Goal: Task Accomplishment & Management: Complete application form

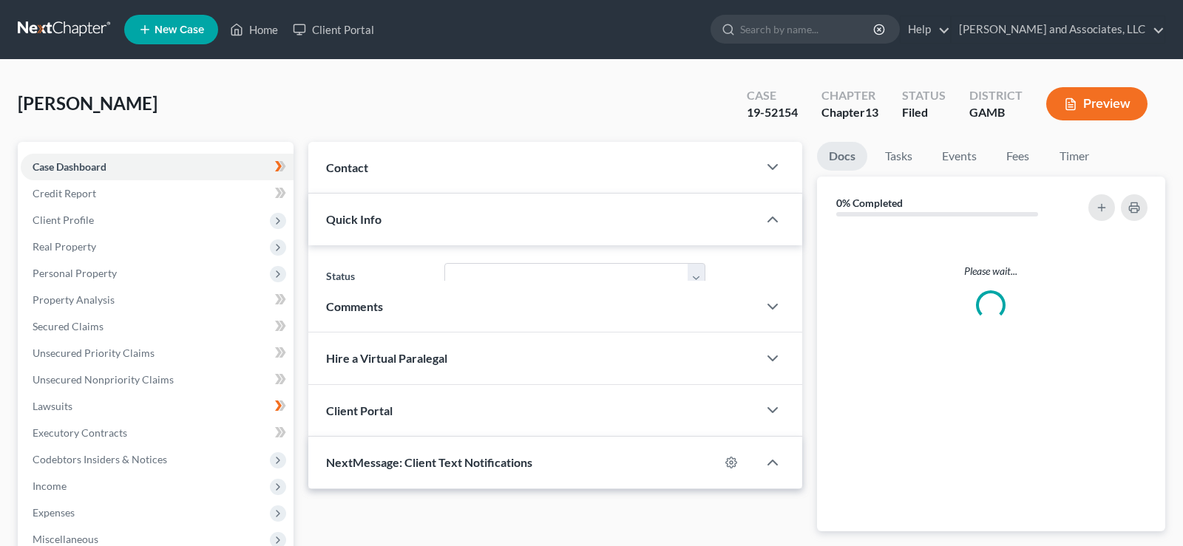
select select "1"
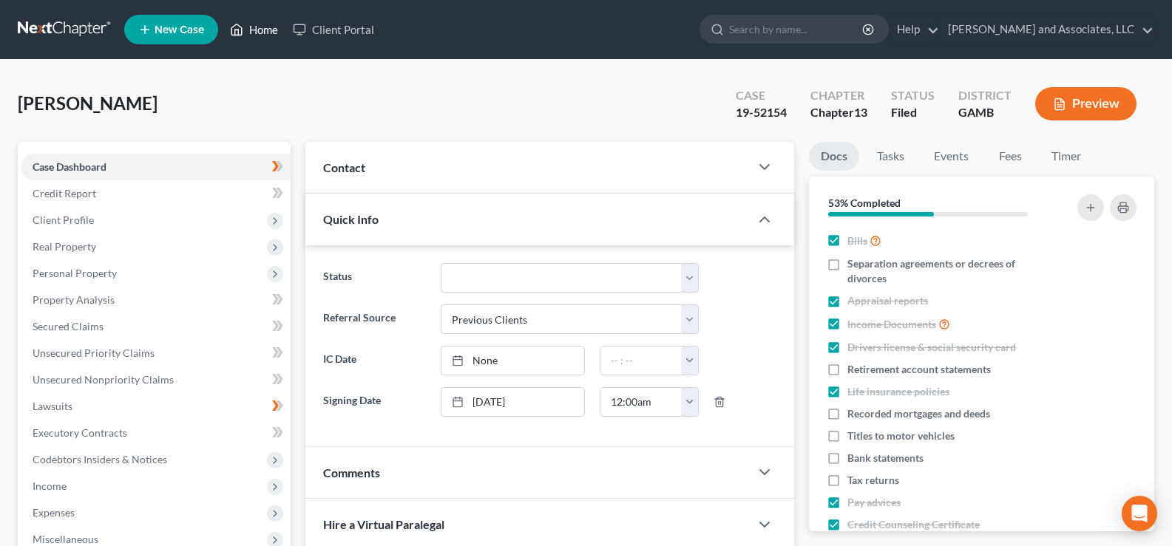
click at [268, 28] on link "Home" at bounding box center [254, 29] width 63 height 27
click at [266, 32] on link "Home" at bounding box center [254, 29] width 63 height 27
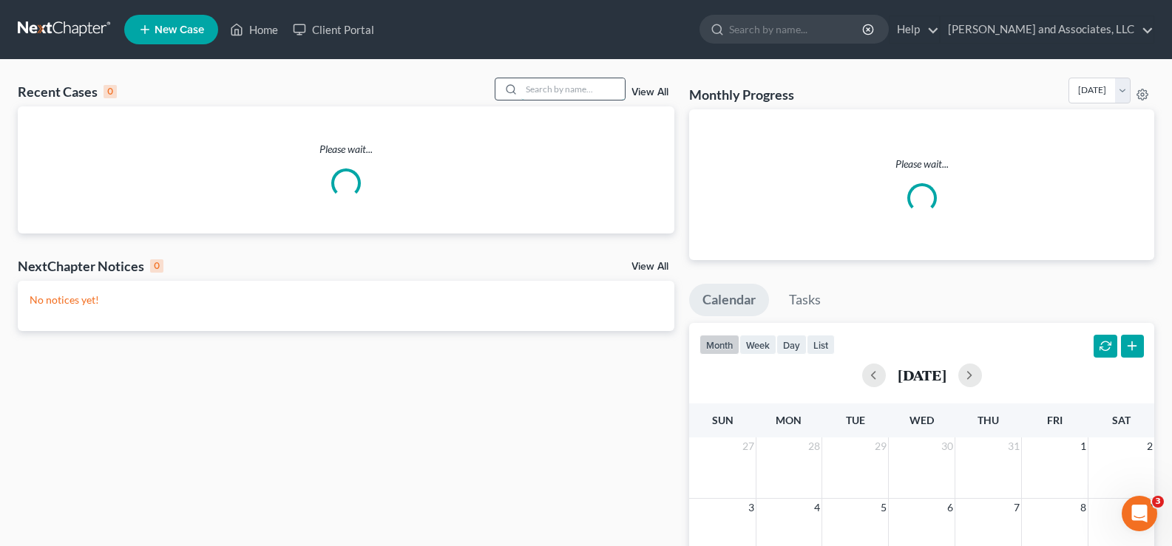
click at [575, 91] on input "search" at bounding box center [573, 88] width 104 height 21
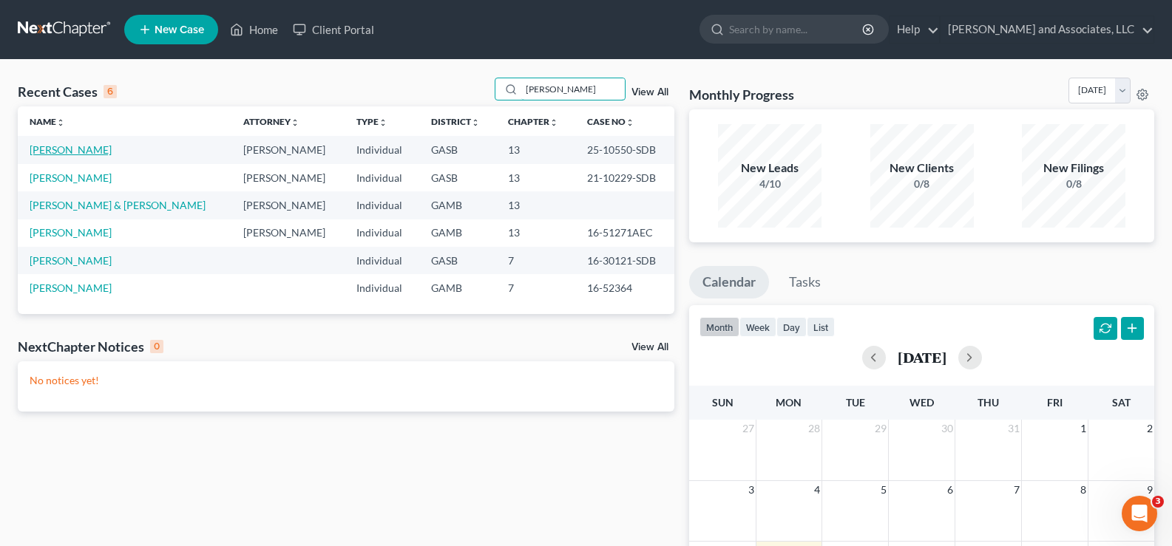
type input "simpson"
click at [78, 151] on link "[PERSON_NAME]" at bounding box center [71, 149] width 82 height 13
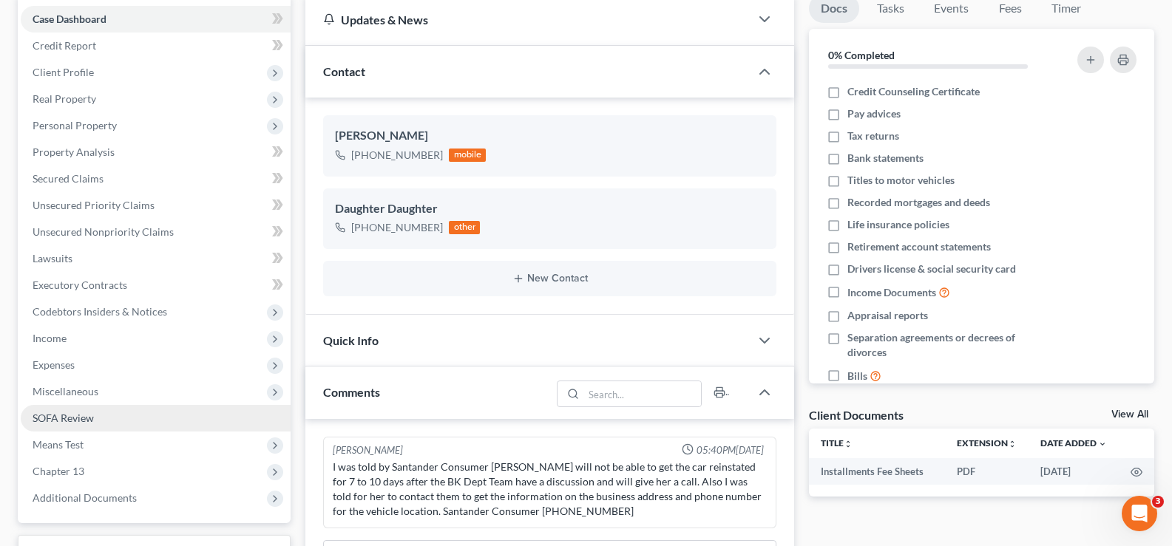
click at [60, 417] on span "SOFA Review" at bounding box center [63, 418] width 61 height 13
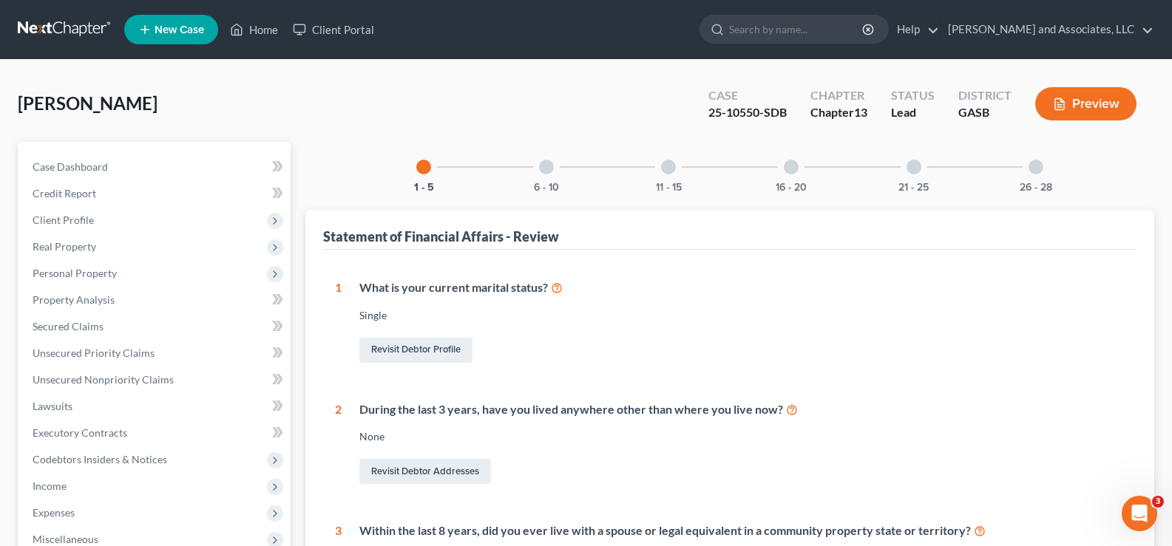
click at [547, 167] on div at bounding box center [546, 167] width 15 height 15
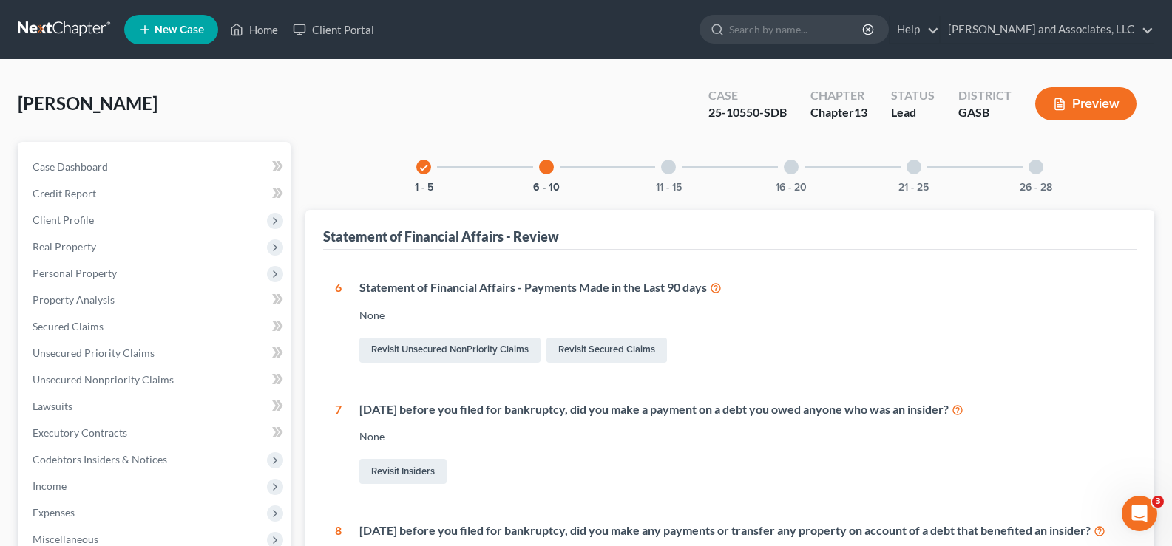
drag, startPoint x: 672, startPoint y: 166, endPoint x: 660, endPoint y: 184, distance: 22.4
click at [671, 165] on div at bounding box center [668, 167] width 15 height 15
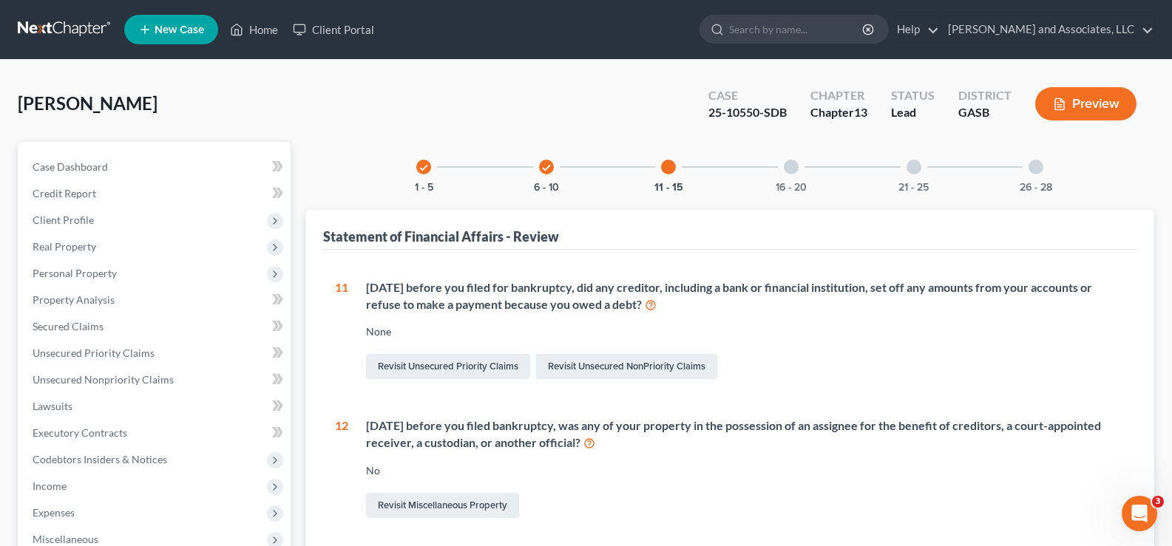
click at [791, 171] on div at bounding box center [791, 167] width 15 height 15
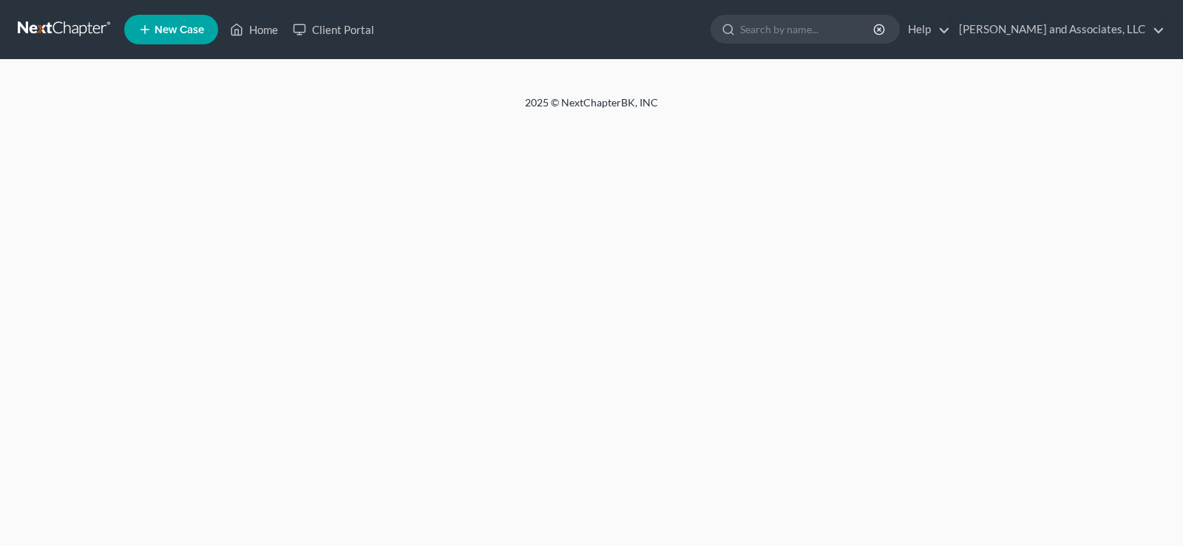
select select "2"
select select "1"
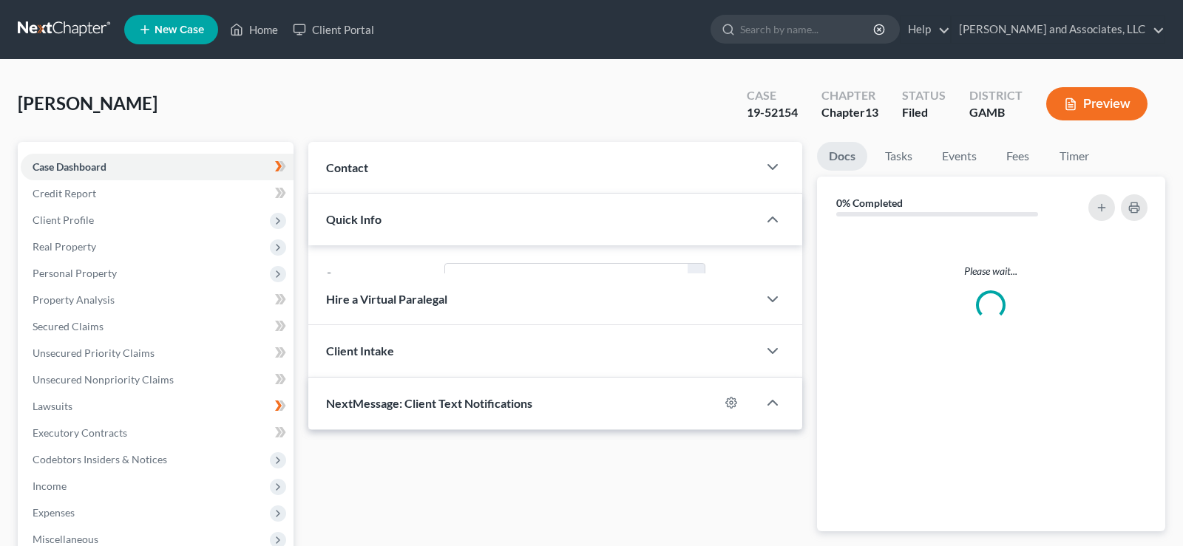
select select "1"
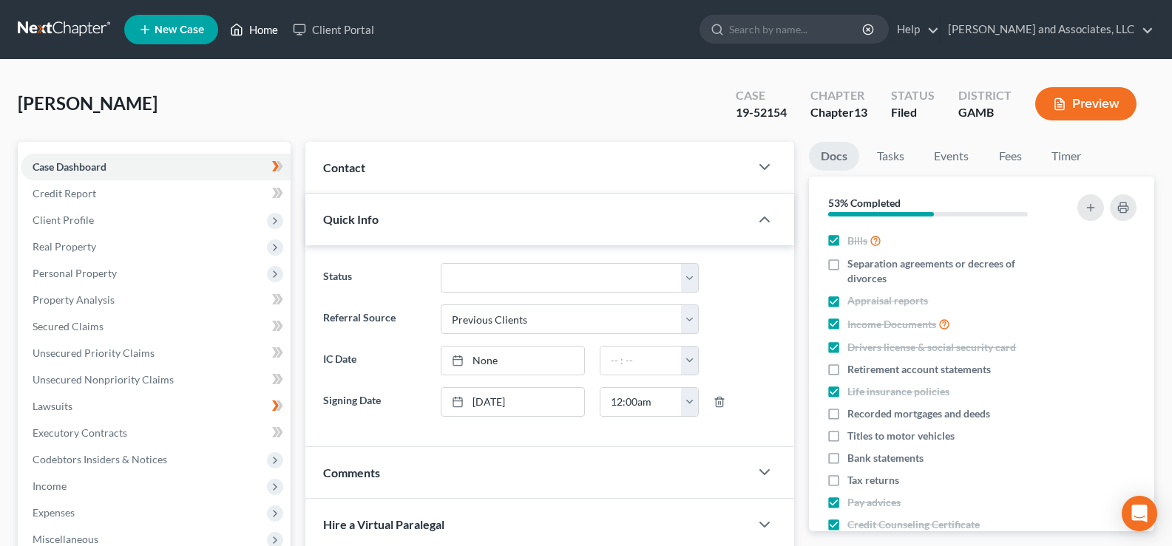
click at [258, 31] on link "Home" at bounding box center [254, 29] width 63 height 27
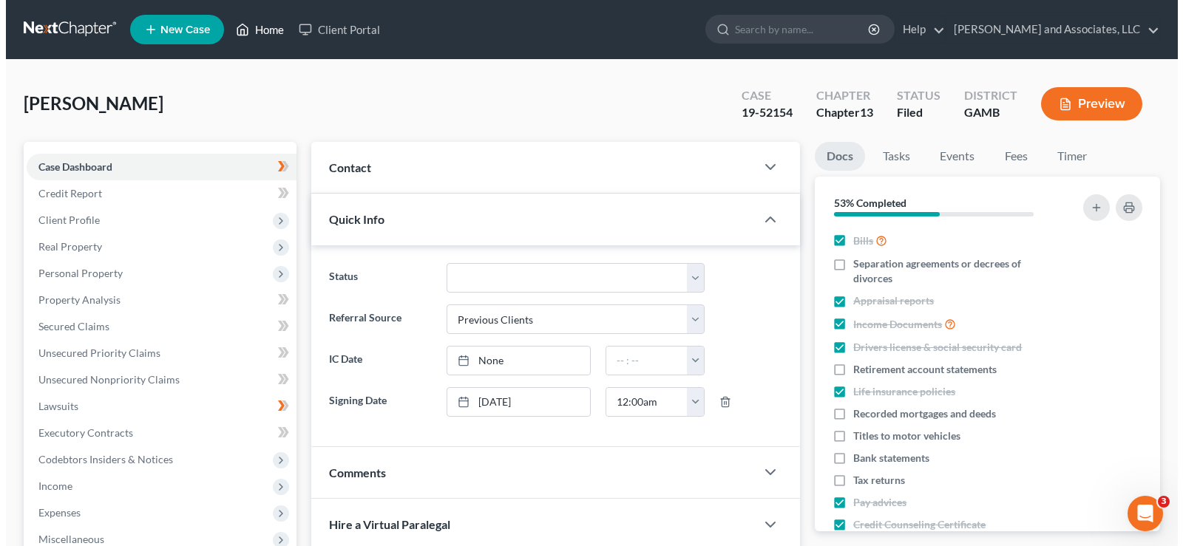
scroll to position [148, 0]
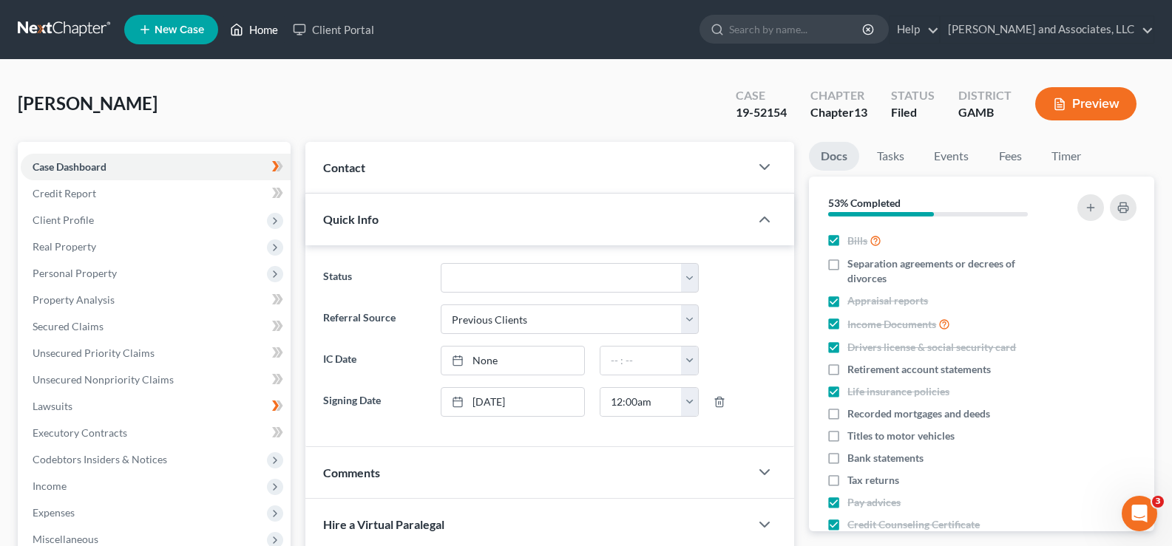
click at [276, 32] on link "Home" at bounding box center [254, 29] width 63 height 27
click at [261, 30] on link "Home" at bounding box center [254, 29] width 63 height 27
click at [269, 27] on link "Home" at bounding box center [254, 29] width 63 height 27
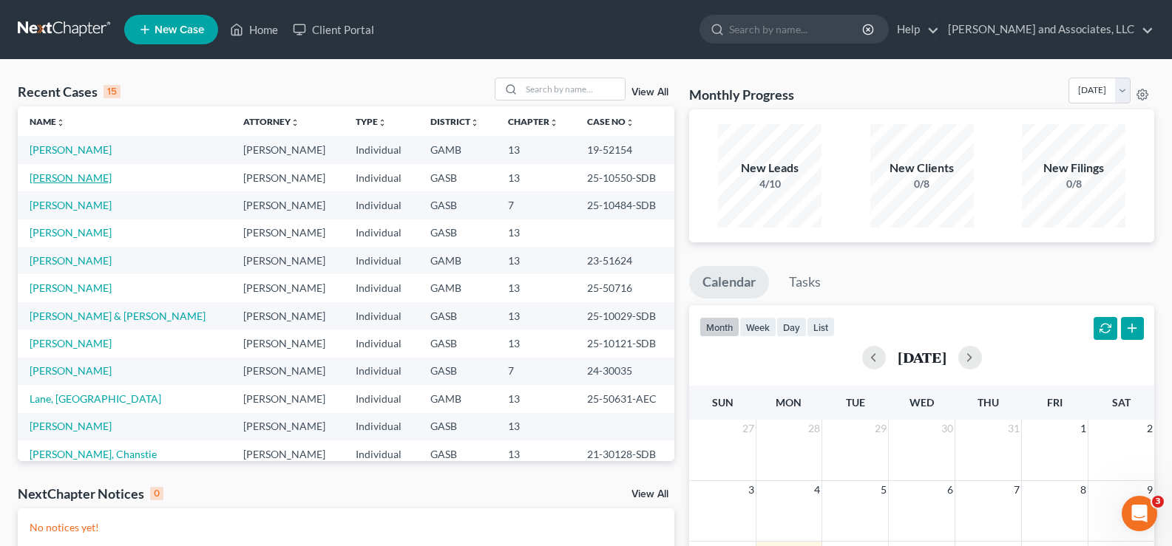
click at [76, 178] on link "[PERSON_NAME]" at bounding box center [71, 178] width 82 height 13
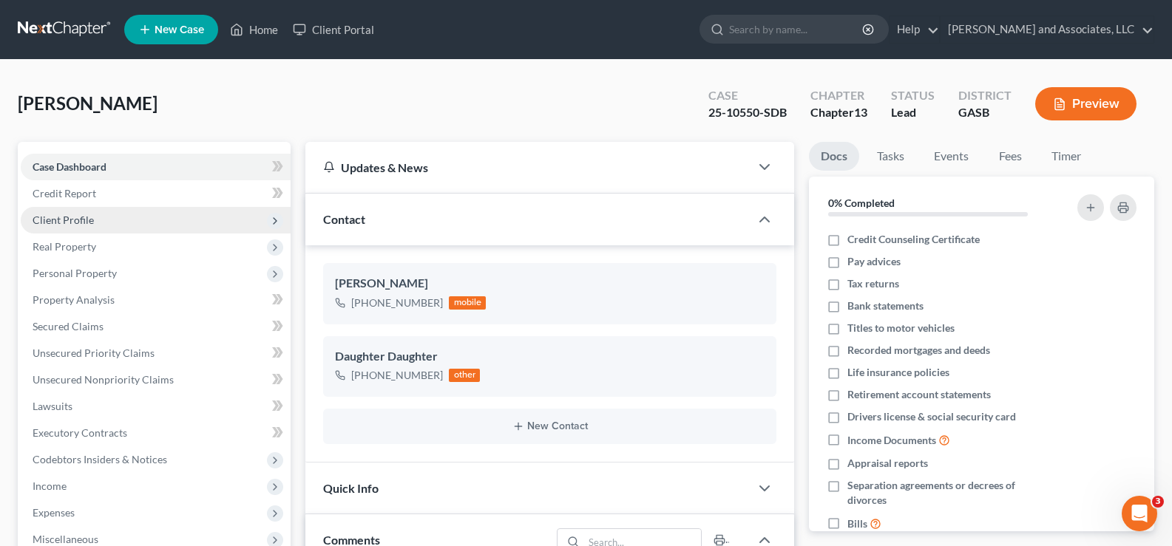
click at [72, 217] on span "Client Profile" at bounding box center [63, 220] width 61 height 13
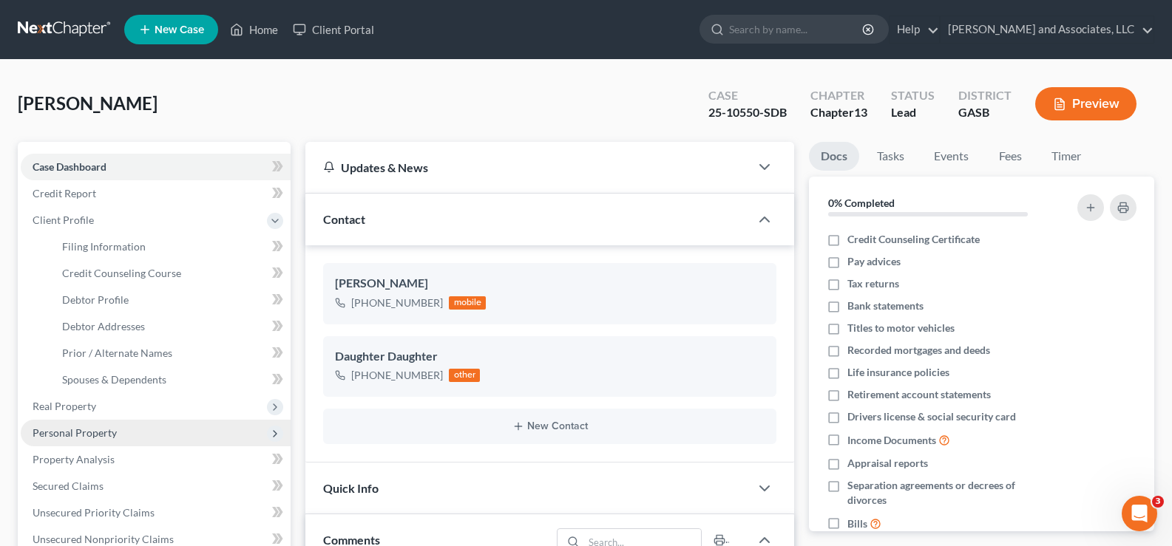
click at [93, 426] on span "Personal Property" at bounding box center [156, 433] width 270 height 27
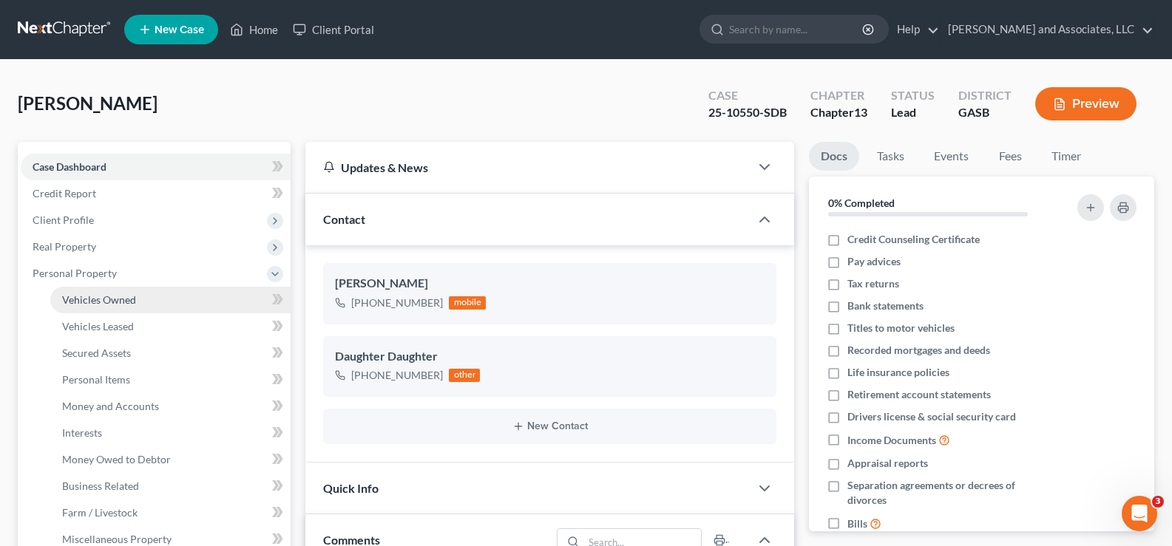
click at [103, 305] on span "Vehicles Owned" at bounding box center [99, 300] width 74 height 13
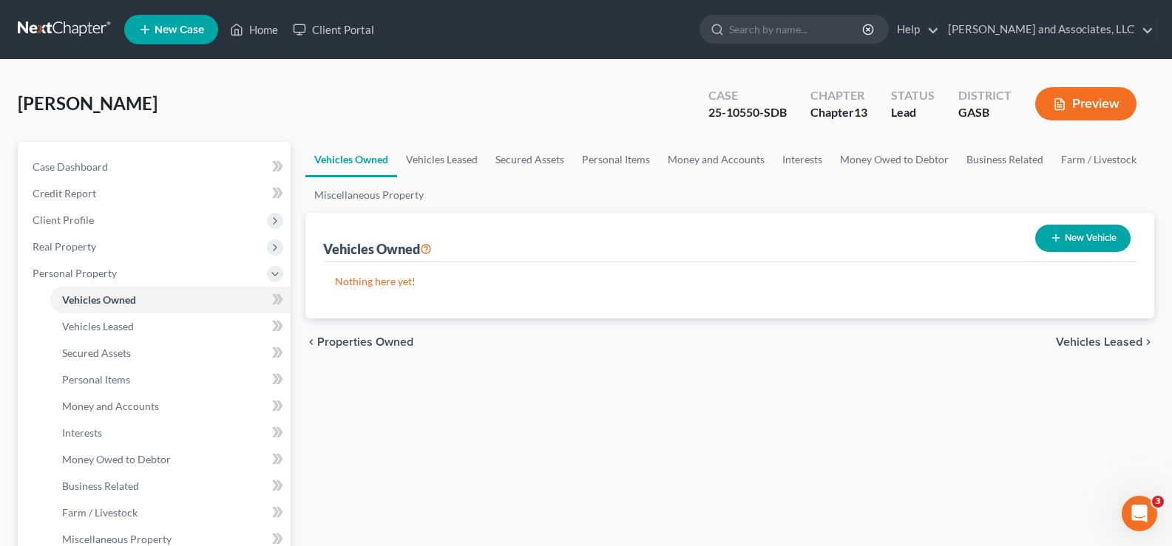
click at [1094, 238] on button "New Vehicle" at bounding box center [1082, 238] width 95 height 27
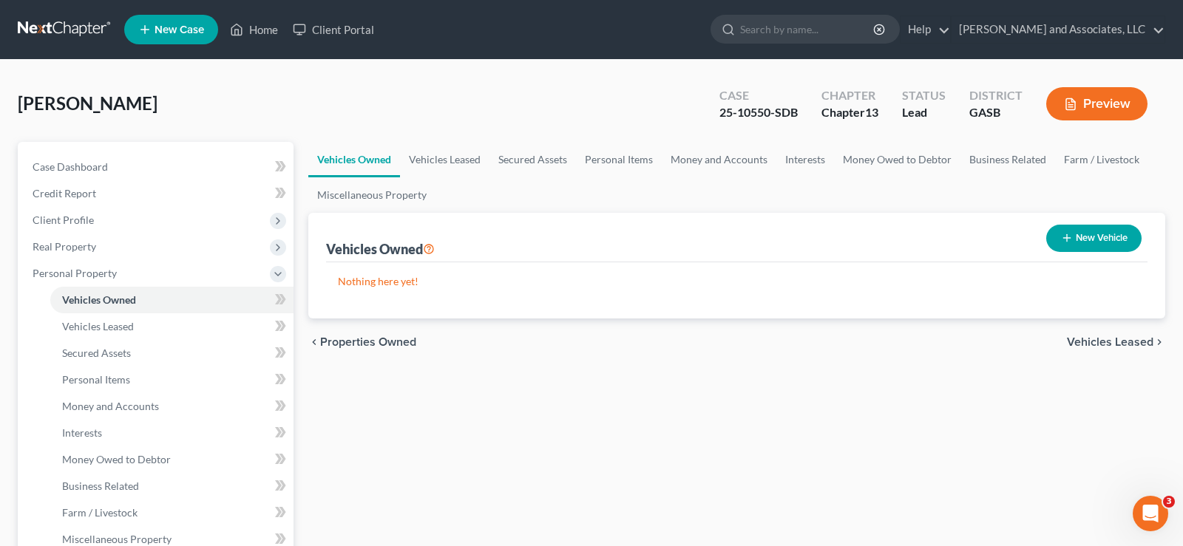
select select "0"
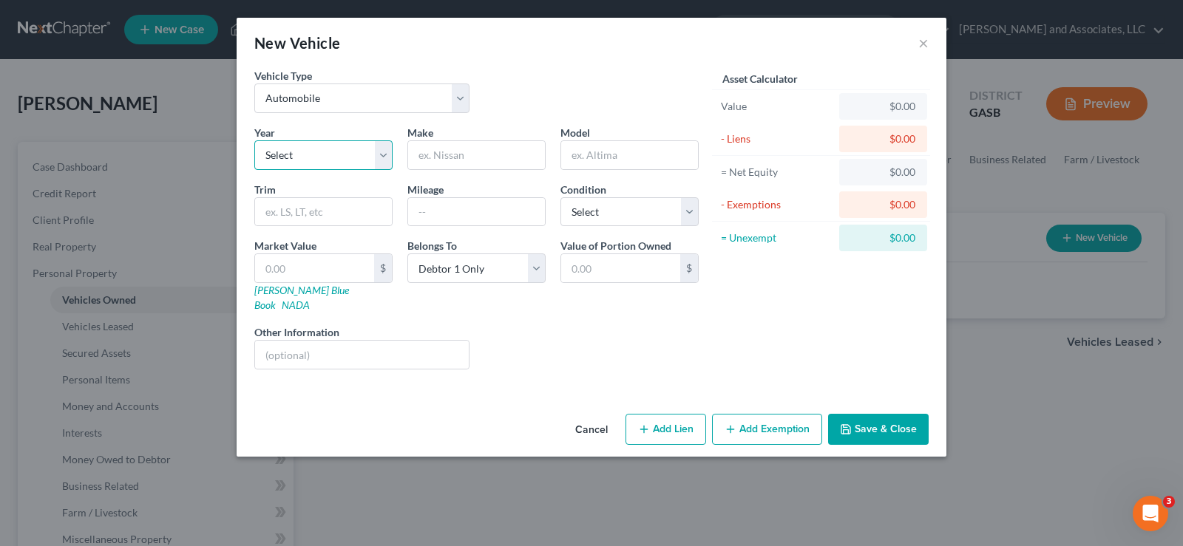
click at [291, 155] on select "Select 2026 2025 2024 2023 2022 2021 2020 2019 2018 2017 2016 2015 2014 2013 20…" at bounding box center [323, 155] width 138 height 30
select select "6"
click at [254, 140] on select "Select 2026 2025 2024 2023 2022 2021 2020 2019 2018 2017 2016 2015 2014 2013 20…" at bounding box center [323, 155] width 138 height 30
click at [427, 163] on input "text" at bounding box center [476, 155] width 137 height 28
type input "n"
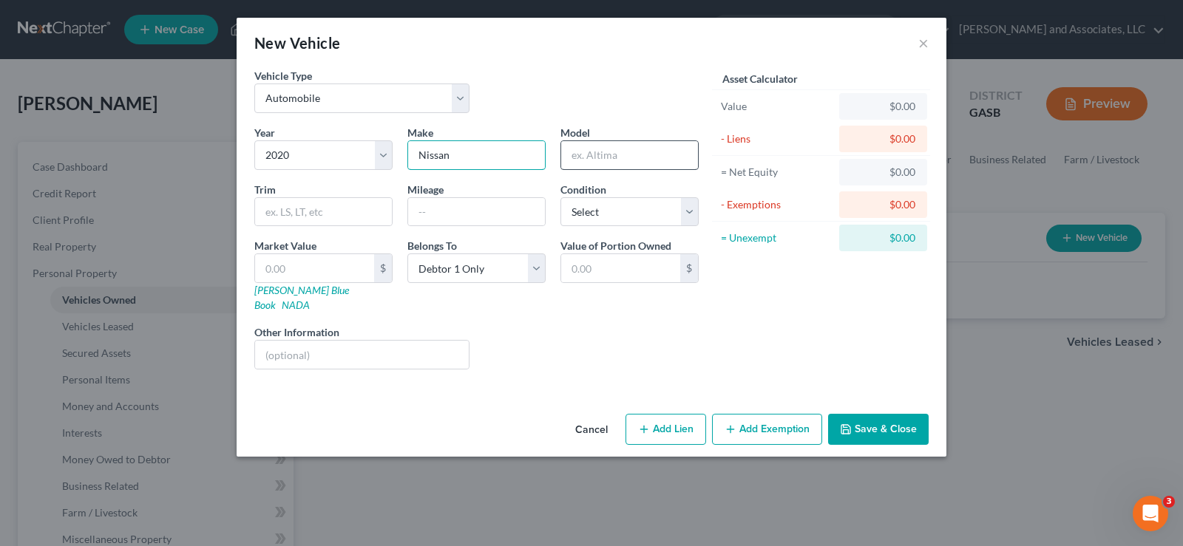
type input "Nissan"
click at [601, 164] on input "text" at bounding box center [629, 155] width 137 height 28
type input "Altima S"
click at [448, 213] on input "text" at bounding box center [476, 212] width 137 height 28
type input "120,000"
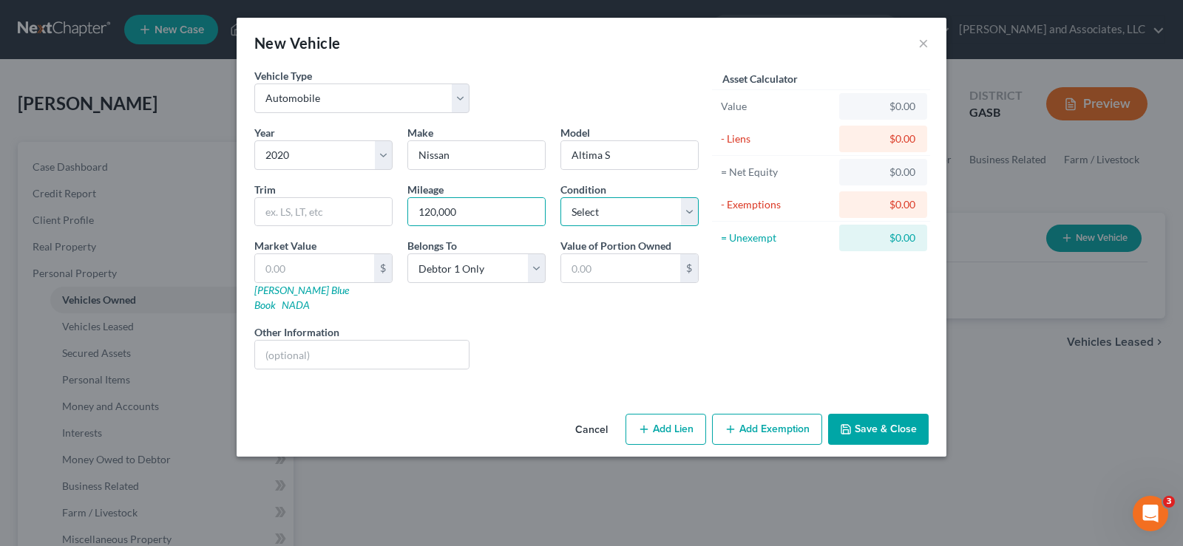
click at [648, 216] on select "Select Excellent Very Good Good Fair Poor" at bounding box center [629, 212] width 138 height 30
select select "2"
click at [560, 197] on select "Select Excellent Very Good Good Fair Poor" at bounding box center [629, 212] width 138 height 30
click at [330, 272] on input "text" at bounding box center [314, 268] width 119 height 28
type input "7"
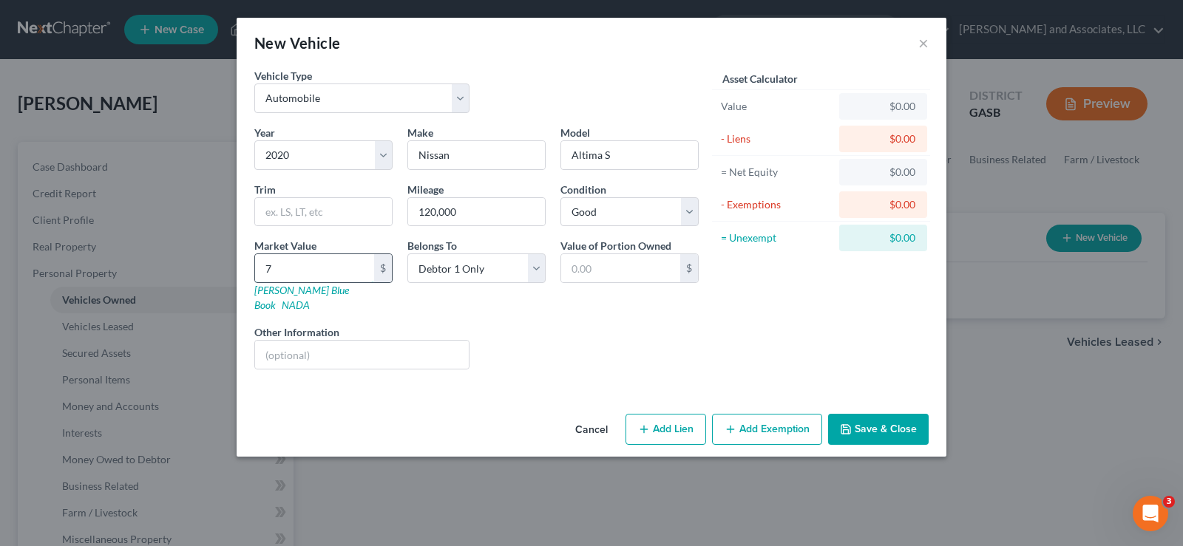
type input "7.00"
type input "73"
type input "73.00"
type input "735"
type input "735.00"
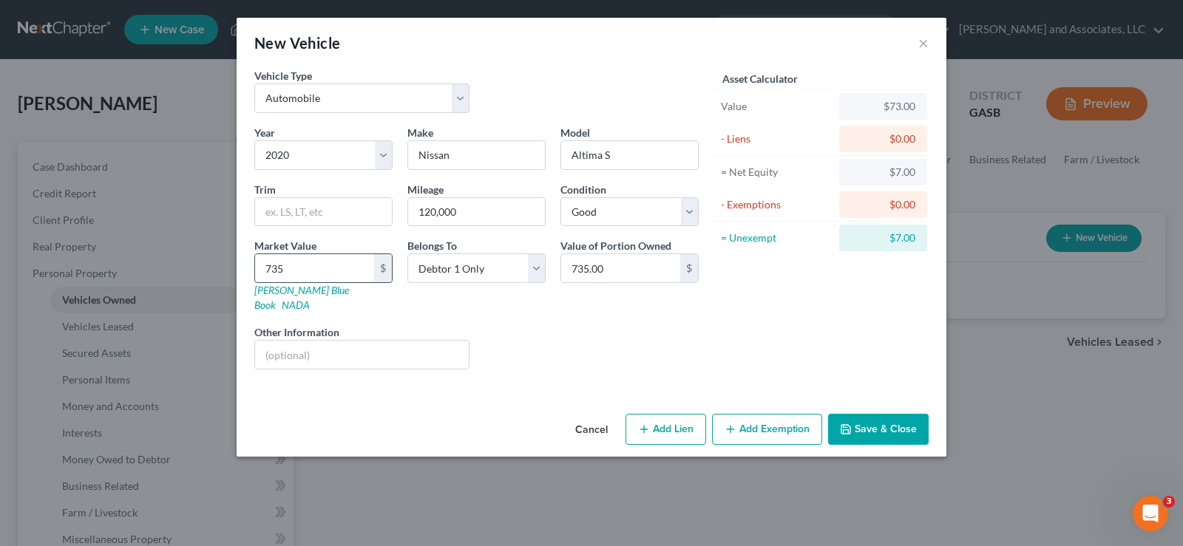
type input "7350"
type input "7,350.00"
click at [624, 268] on input "7,350.00" at bounding box center [620, 268] width 119 height 28
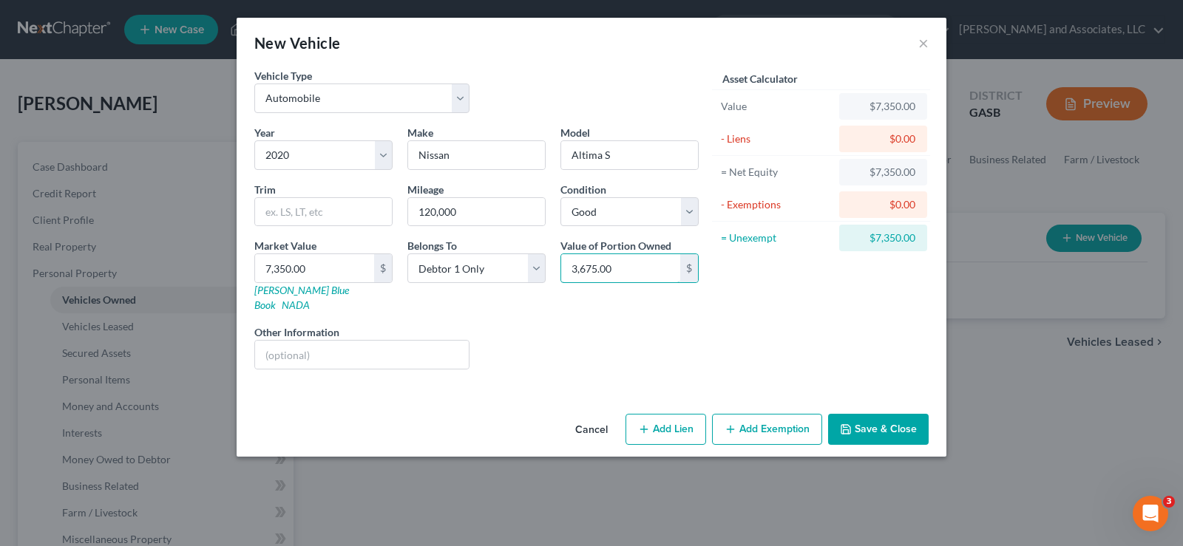
type input "3,675.00"
click at [794, 418] on button "Add Exemption" at bounding box center [767, 429] width 110 height 31
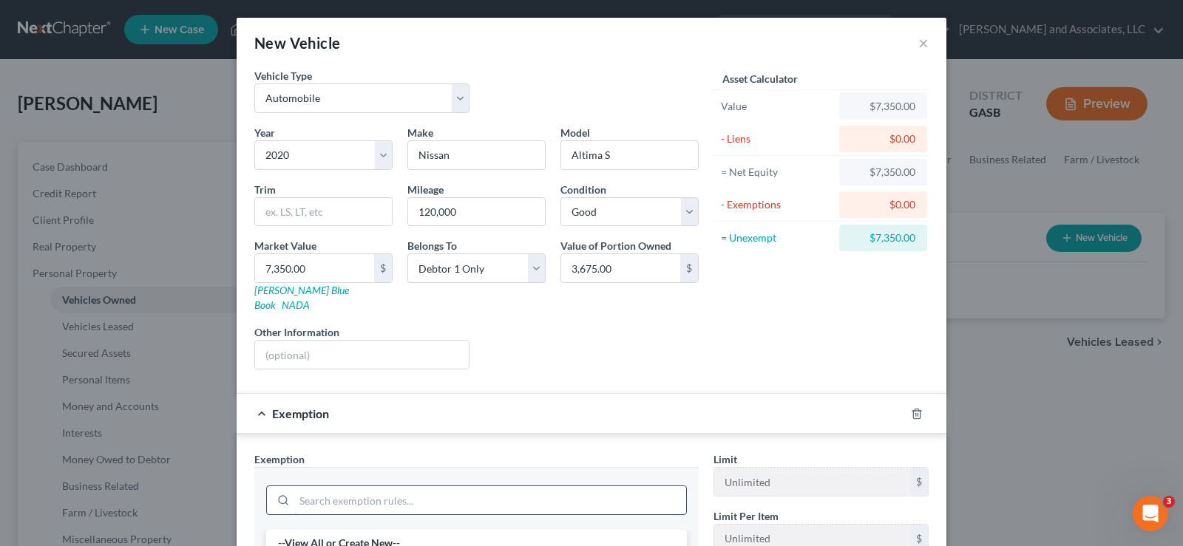
click at [333, 487] on input "search" at bounding box center [490, 501] width 392 height 28
type input "mo"
click at [345, 530] on li "3 - Motor Vehicles - Ga. Code [PERSON_NAME]. § [PHONE_NUMBER] (a)(3)" at bounding box center [476, 543] width 421 height 27
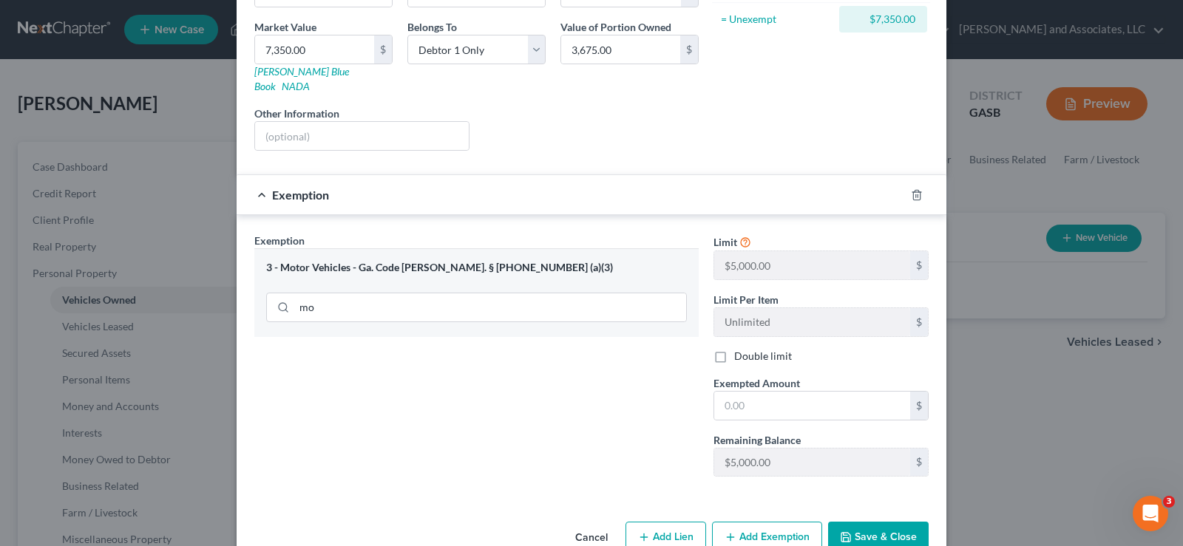
scroll to position [222, 0]
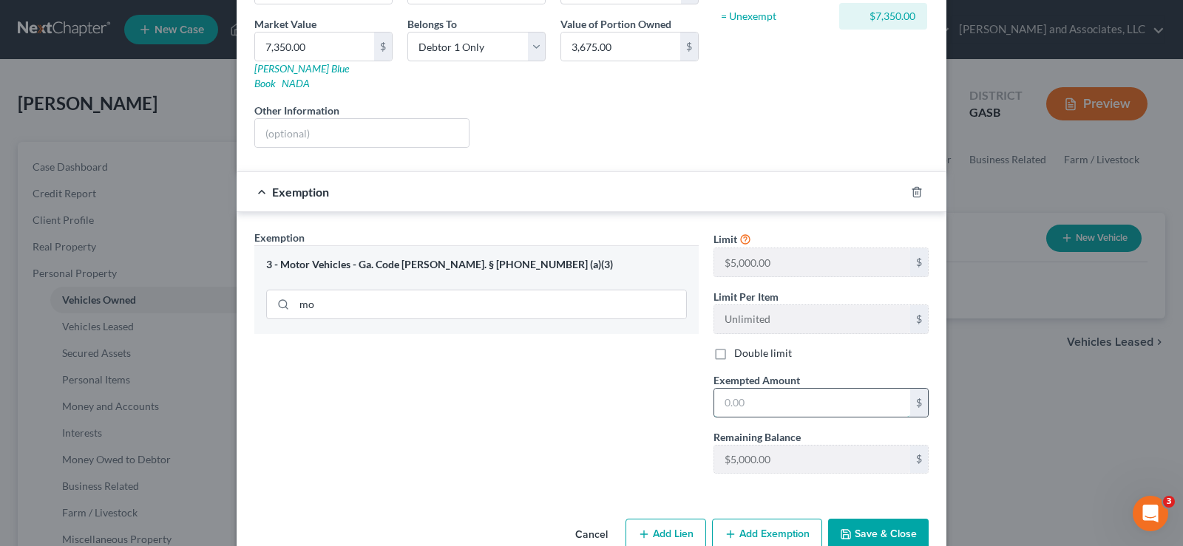
click at [768, 389] on input "text" at bounding box center [812, 403] width 196 height 28
type input "3,675.00"
click at [871, 521] on button "Save & Close" at bounding box center [878, 534] width 101 height 31
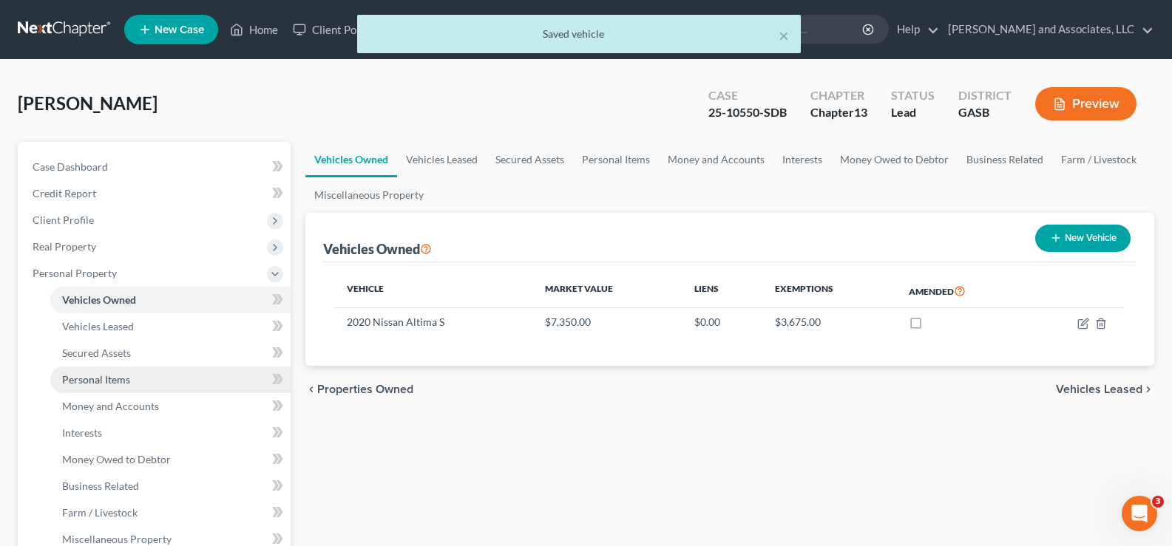
click at [107, 384] on span "Personal Items" at bounding box center [96, 379] width 68 height 13
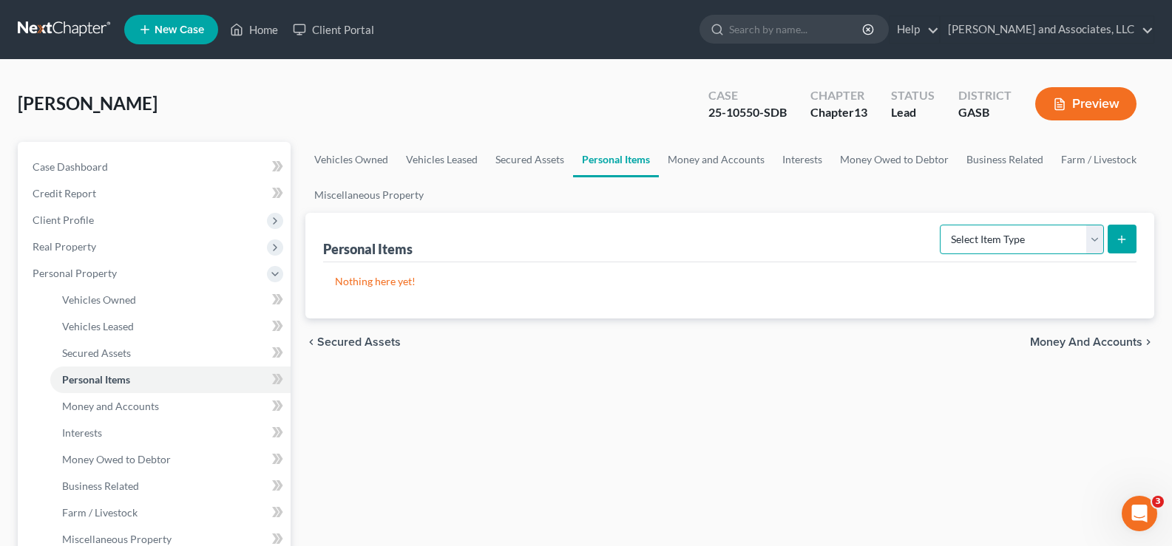
click at [1096, 243] on select "Select Item Type Clothing Collectibles Of Value Electronics Firearms Household …" at bounding box center [1022, 240] width 164 height 30
select select "household_goods"
click at [941, 225] on select "Select Item Type Clothing Collectibles Of Value Electronics Firearms Household …" at bounding box center [1022, 240] width 164 height 30
click at [1128, 226] on button "submit" at bounding box center [1122, 239] width 29 height 29
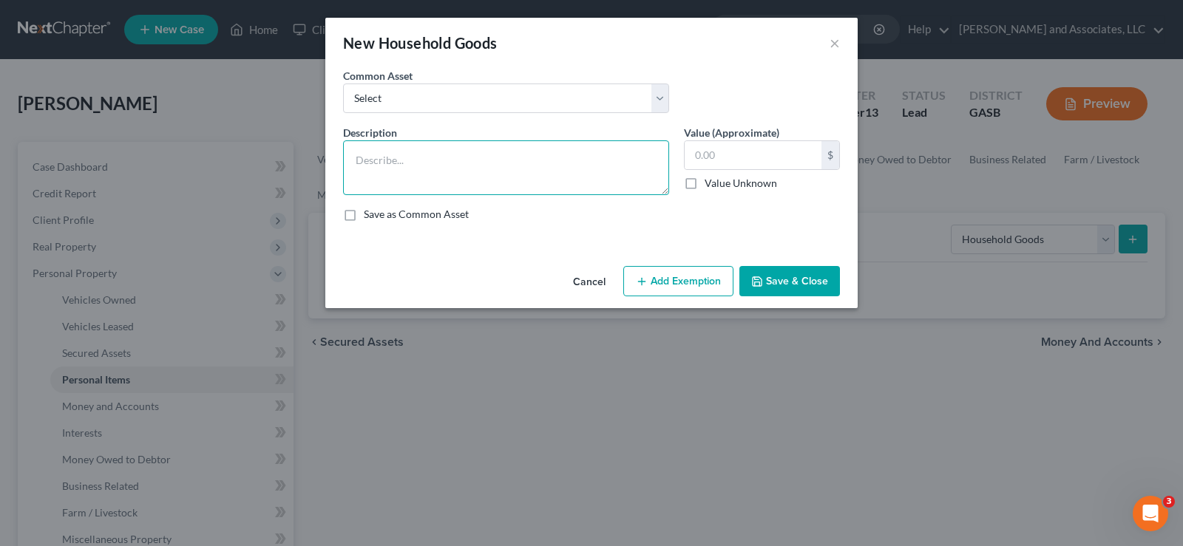
click at [474, 178] on textarea at bounding box center [506, 167] width 326 height 55
type textarea "Washer/Dryer; Bed; Dresser; Linens; Kitchenware; Bunkbed"
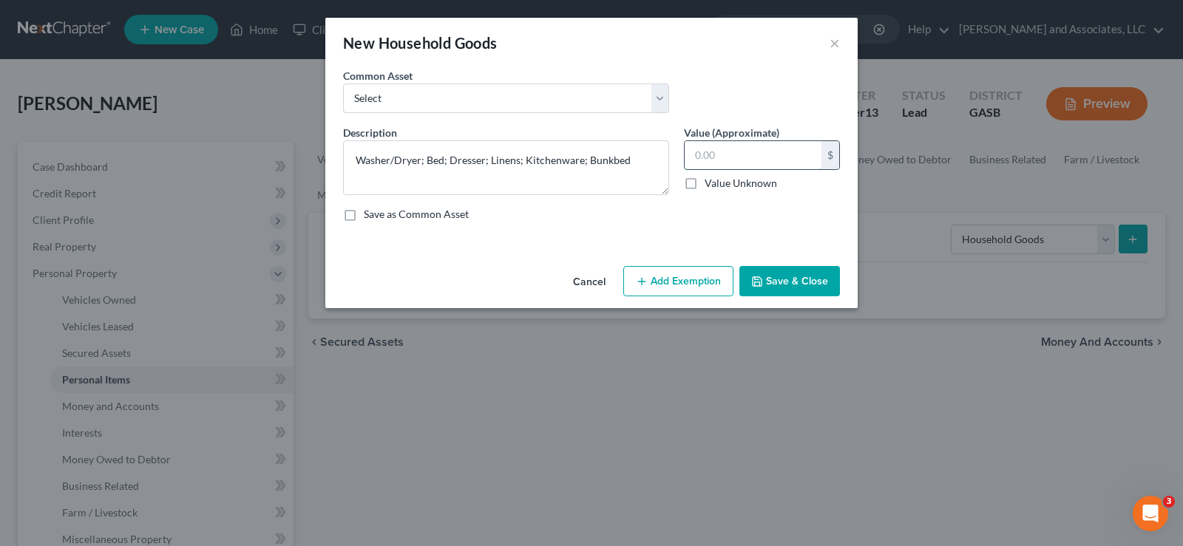
click at [723, 155] on input "text" at bounding box center [753, 155] width 137 height 28
type input "1,000.00"
click at [667, 282] on button "Add Exemption" at bounding box center [678, 281] width 110 height 31
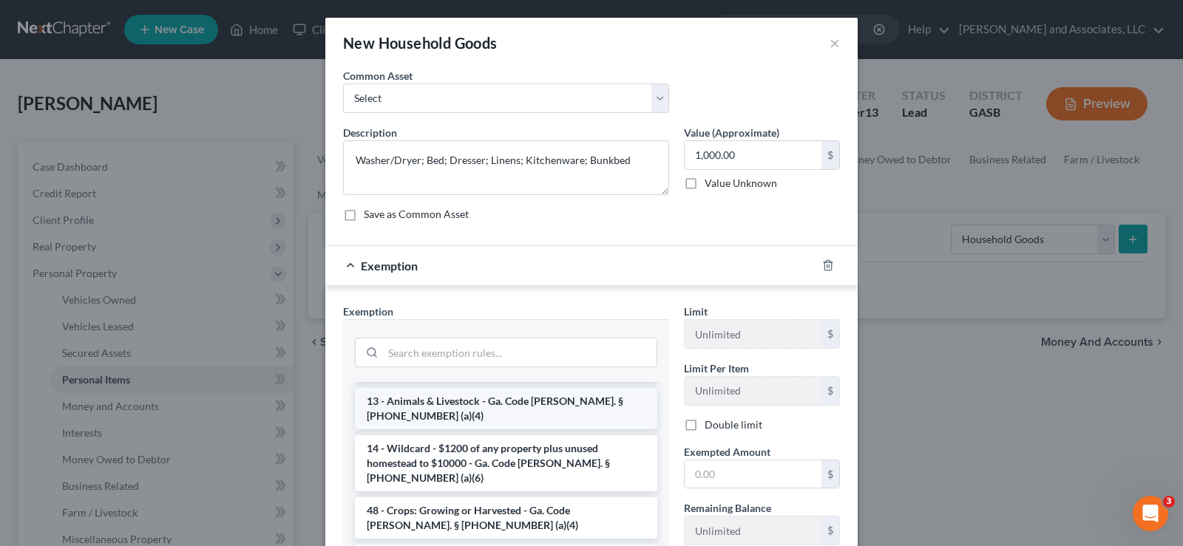
scroll to position [148, 0]
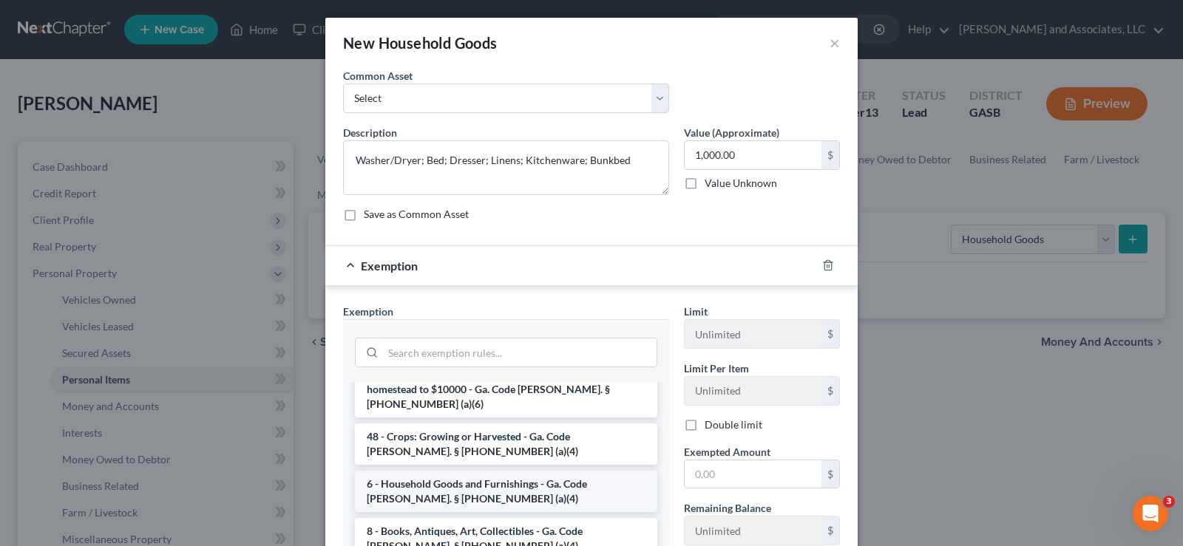
click at [451, 471] on li "6 - Household Goods and Furnishings - Ga. Code [PERSON_NAME]. § [PHONE_NUMBER] …" at bounding box center [506, 491] width 302 height 41
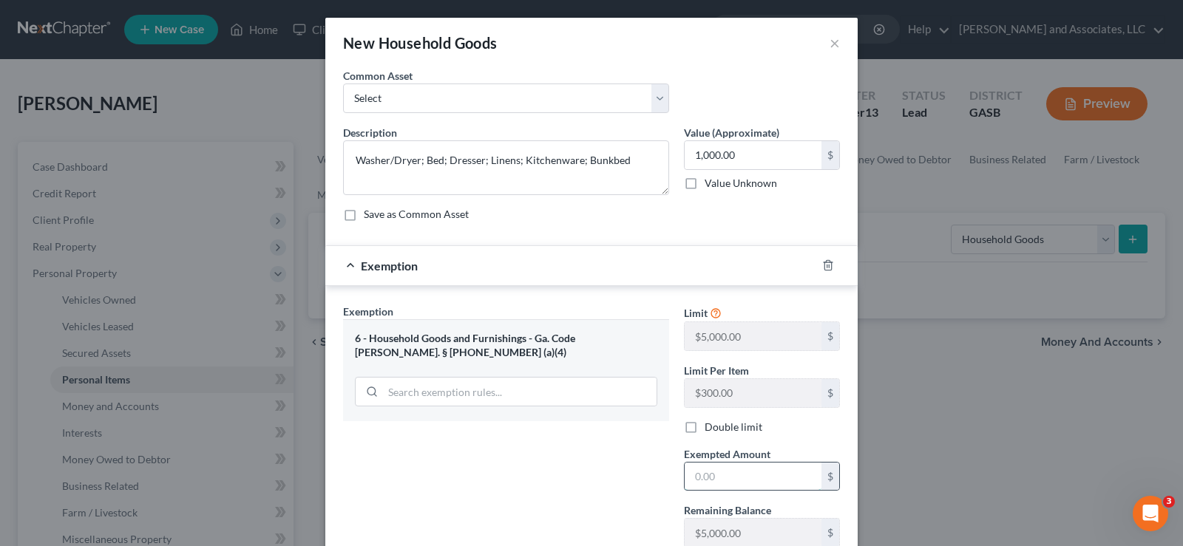
click at [711, 484] on input "text" at bounding box center [753, 477] width 137 height 28
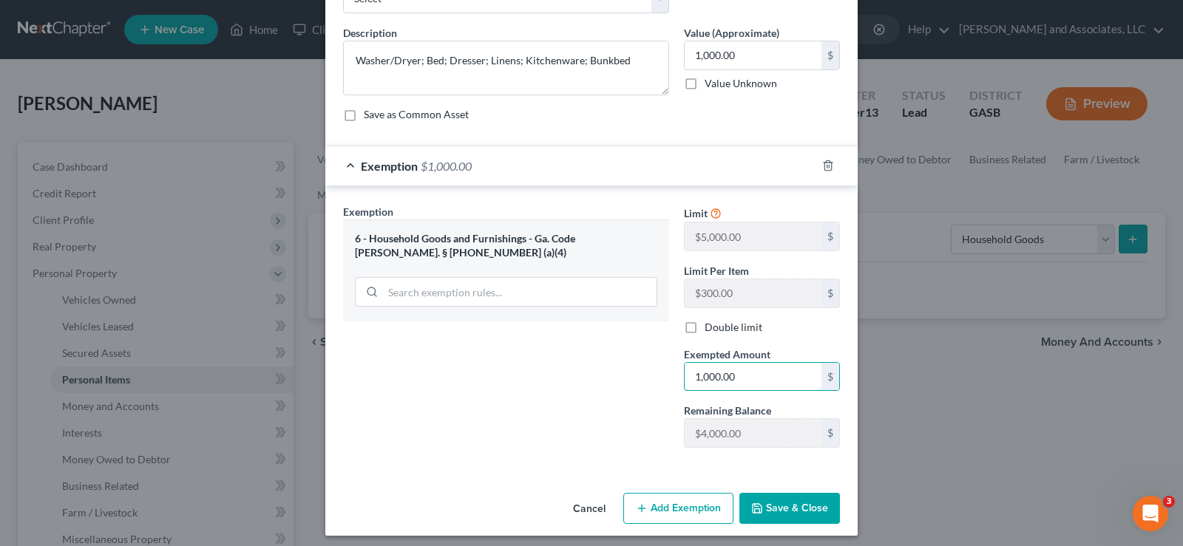
scroll to position [107, 0]
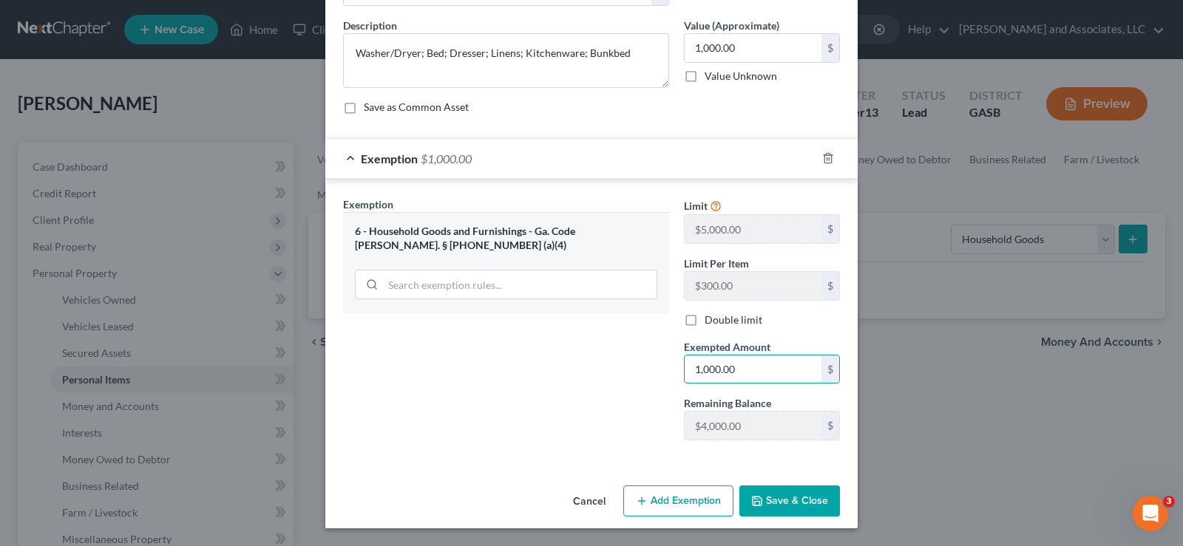
type input "1,000.00"
click at [779, 493] on button "Save & Close" at bounding box center [789, 501] width 101 height 31
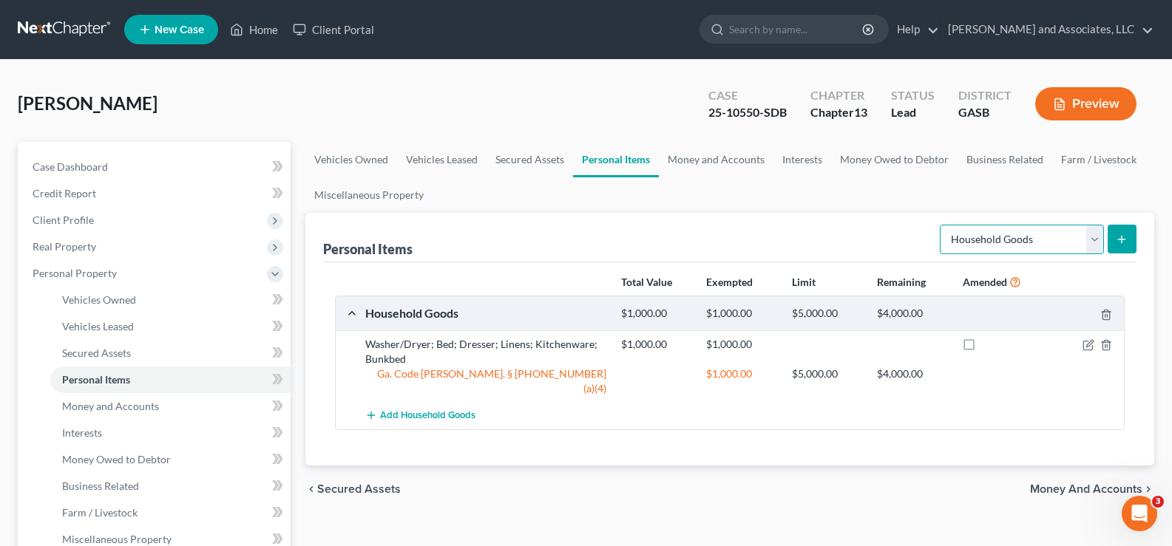
click at [1006, 240] on select "Select Item Type Clothing Collectibles Of Value Electronics Firearms Household …" at bounding box center [1022, 240] width 164 height 30
select select "electronics"
click at [941, 225] on select "Select Item Type Clothing Collectibles Of Value Electronics Firearms Household …" at bounding box center [1022, 240] width 164 height 30
click at [1133, 244] on button "submit" at bounding box center [1122, 239] width 29 height 29
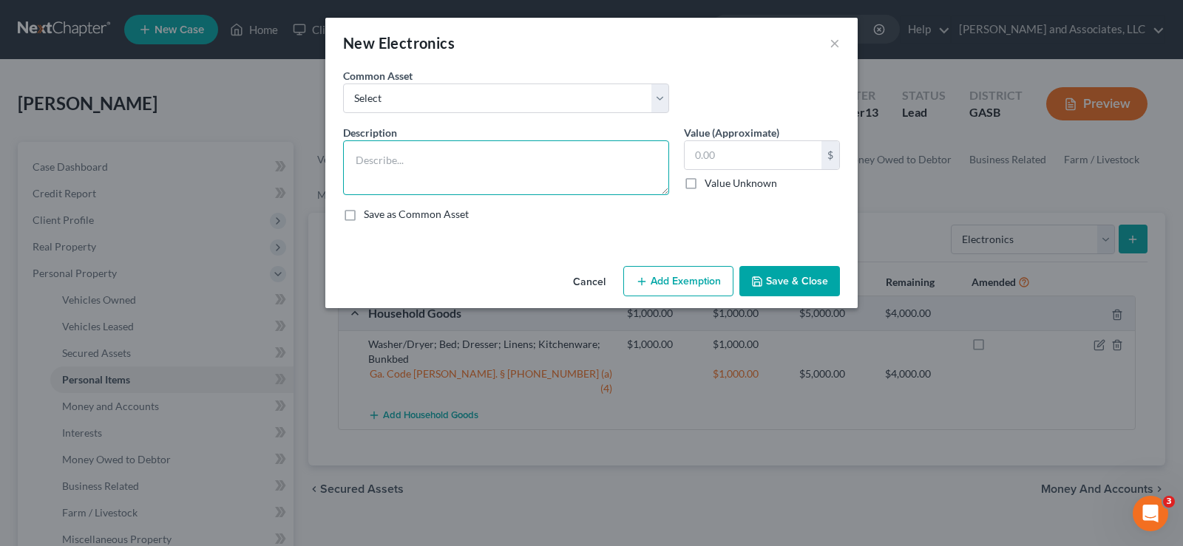
click at [443, 176] on textarea at bounding box center [506, 167] width 326 height 55
click at [362, 157] on textarea at bounding box center [506, 167] width 326 height 55
type textarea "2 Televisions; Cell Phone"
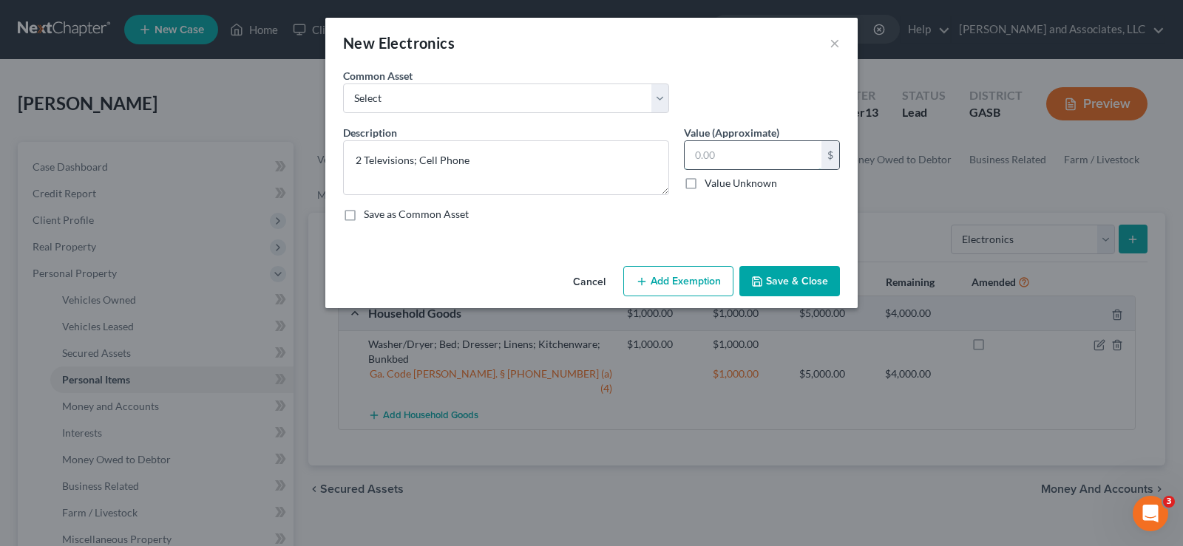
click at [740, 160] on input "text" at bounding box center [753, 155] width 137 height 28
type input "700.00"
click at [686, 281] on button "Add Exemption" at bounding box center [678, 281] width 110 height 31
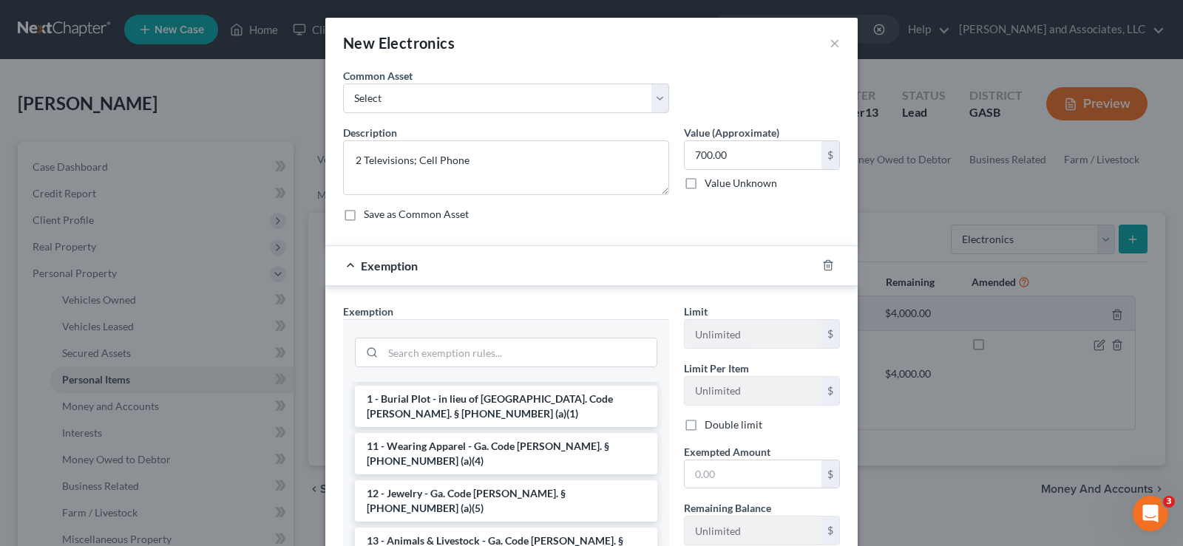
scroll to position [148, 0]
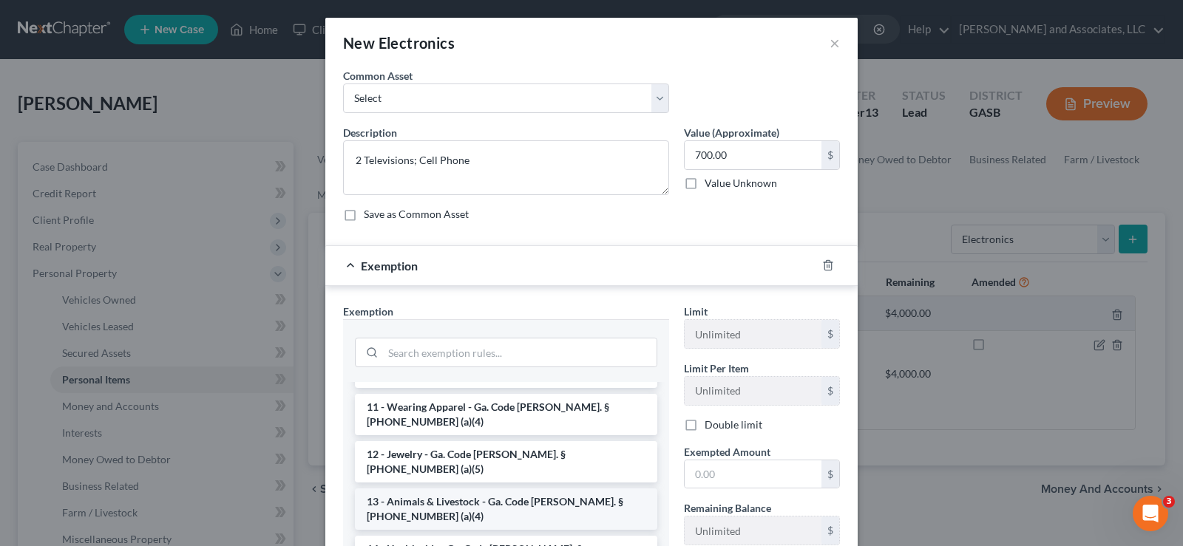
click at [455, 489] on li "13 - Animals & Livestock - Ga. Code [PERSON_NAME]. § [PHONE_NUMBER] (a)(4)" at bounding box center [506, 509] width 302 height 41
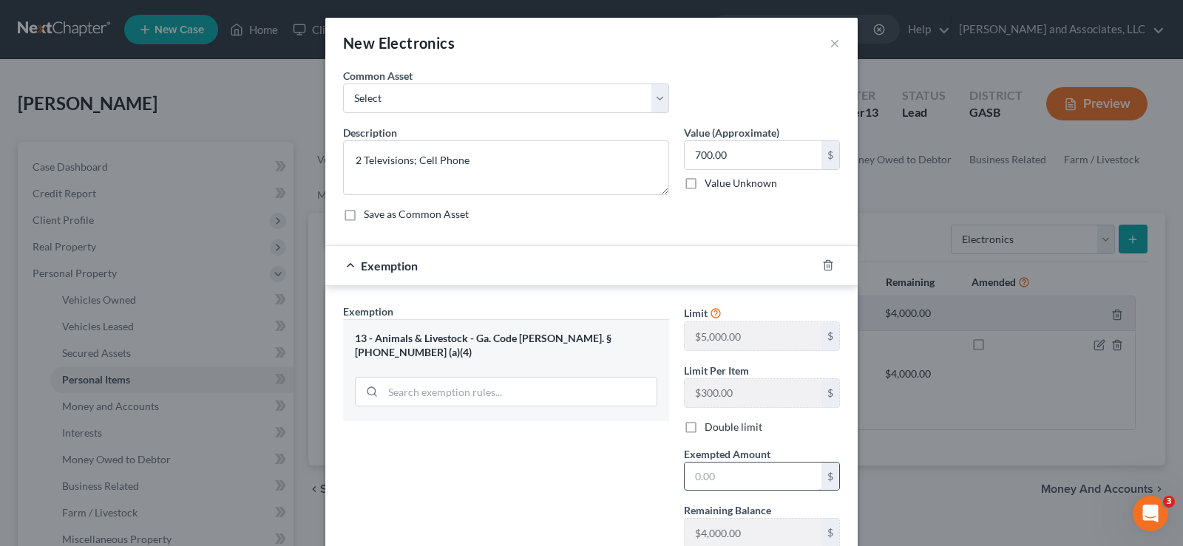
click at [732, 487] on input "text" at bounding box center [753, 477] width 137 height 28
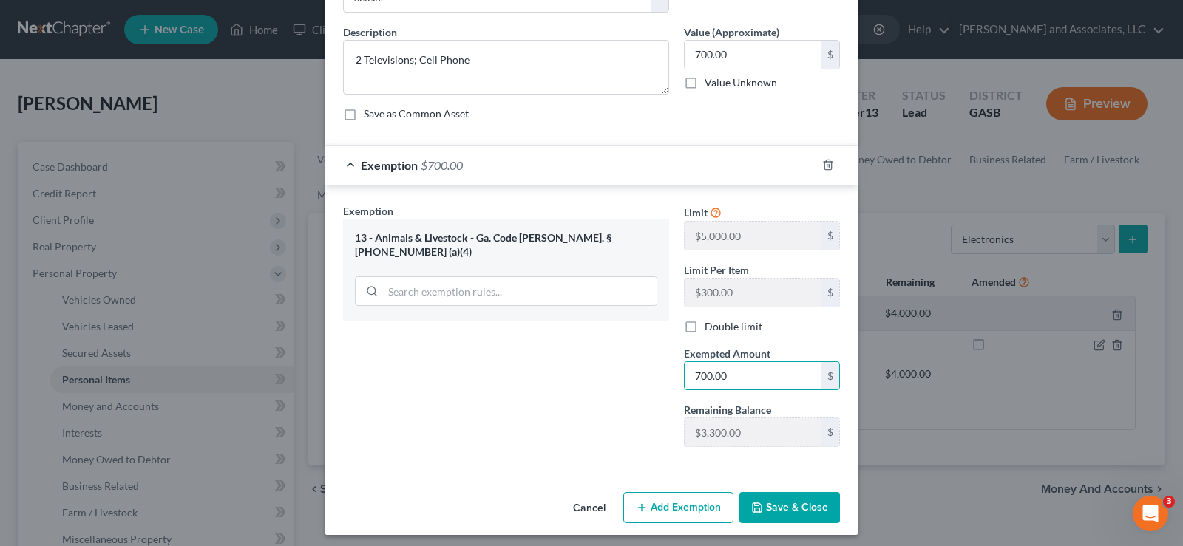
scroll to position [107, 0]
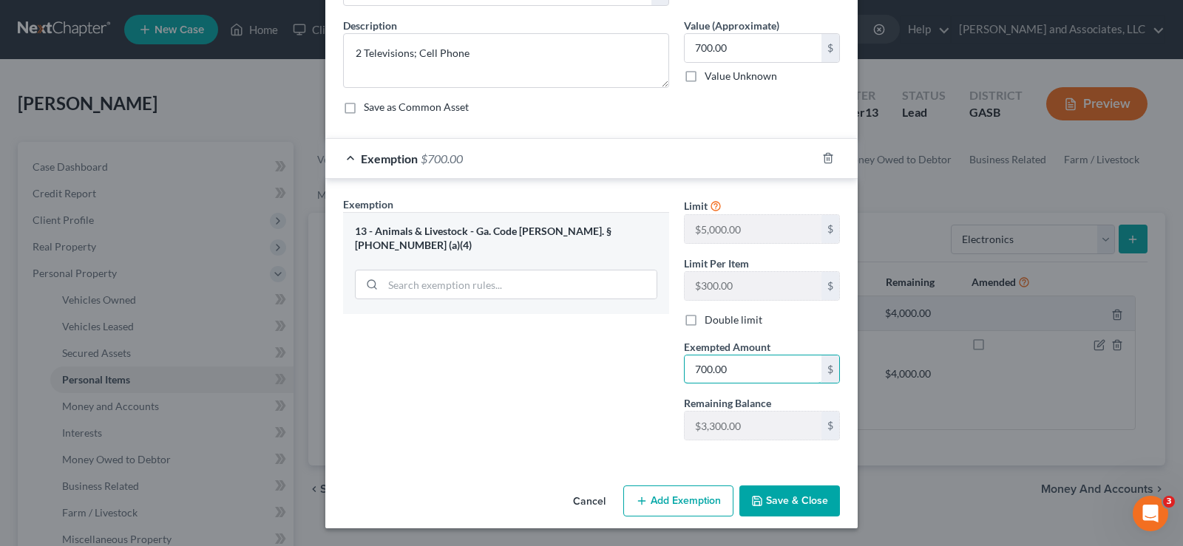
type input "700.00"
click at [773, 493] on button "Save & Close" at bounding box center [789, 501] width 101 height 31
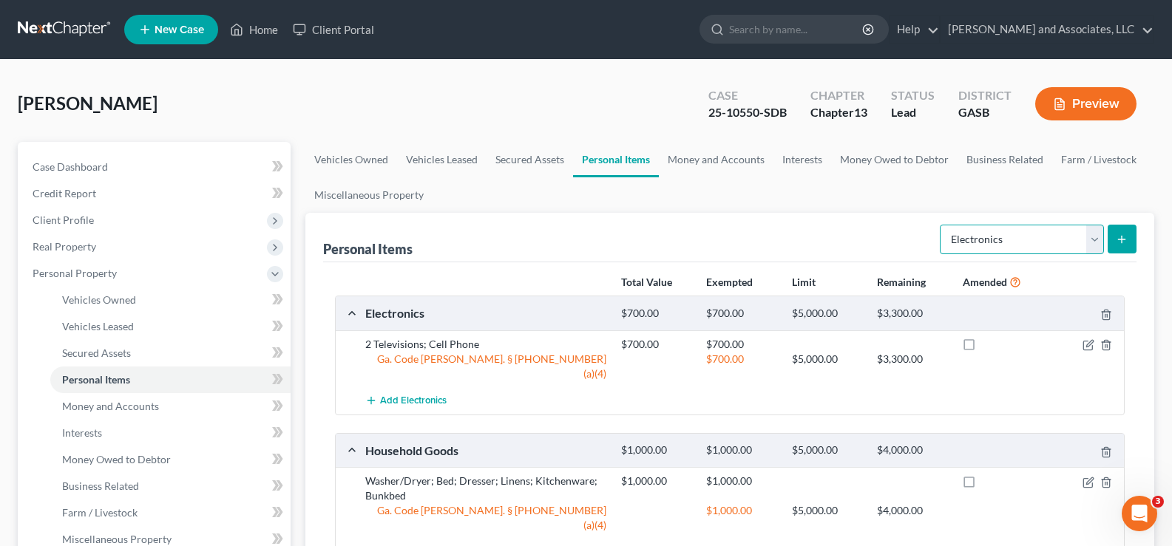
click at [1094, 243] on select "Select Item Type Clothing Collectibles Of Value Electronics Firearms Household …" at bounding box center [1022, 240] width 164 height 30
select select "clothing"
click at [941, 225] on select "Select Item Type Clothing Collectibles Of Value Electronics Firearms Household …" at bounding box center [1022, 240] width 164 height 30
click at [1119, 240] on line "submit" at bounding box center [1122, 240] width 7 height 0
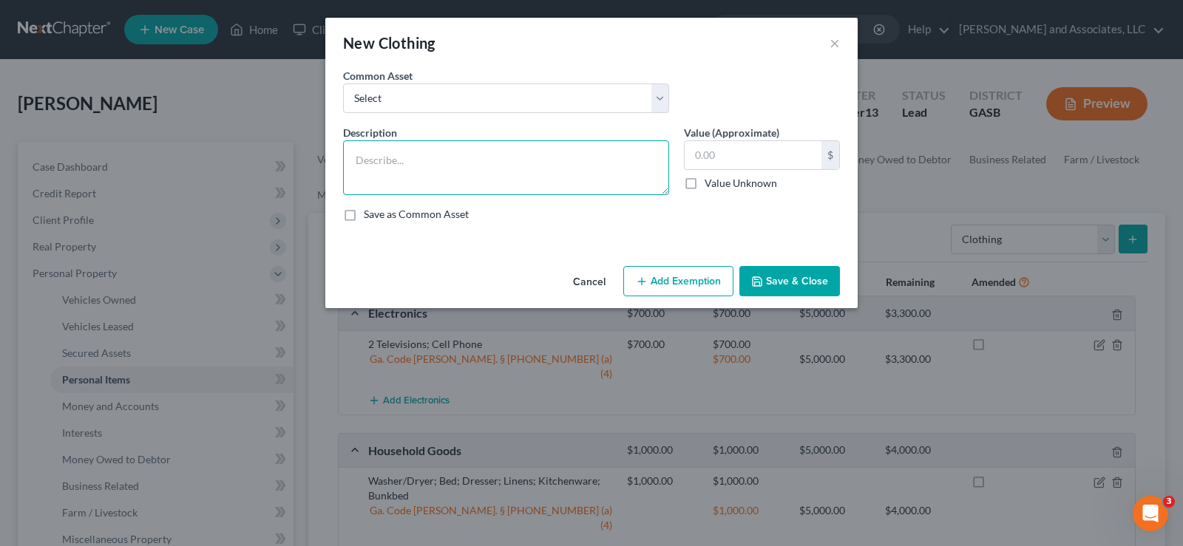
click at [402, 143] on textarea at bounding box center [506, 167] width 326 height 55
type textarea "Clothes; Shoes; Accessories"
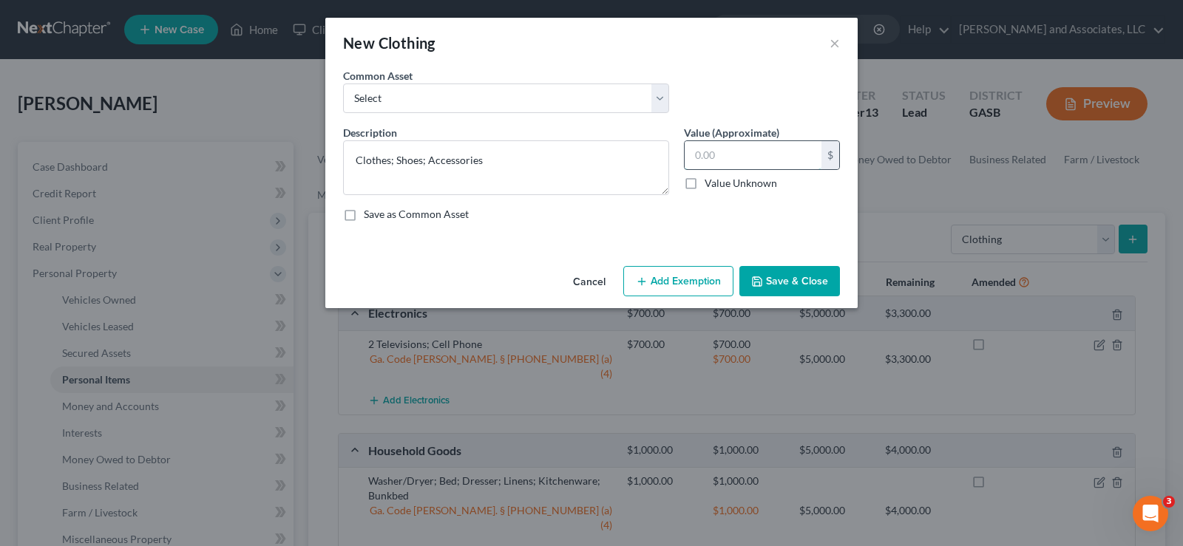
click at [755, 146] on input "text" at bounding box center [753, 155] width 137 height 28
type input "200.00"
click at [677, 280] on button "Add Exemption" at bounding box center [678, 281] width 110 height 31
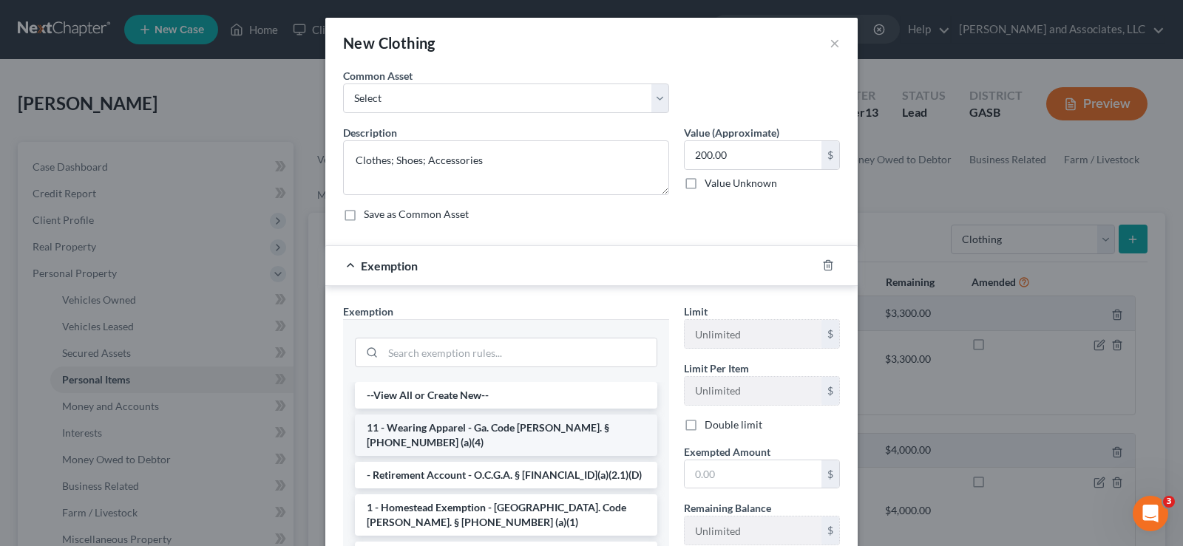
click at [435, 427] on li "11 - Wearing Apparel - Ga. Code [PERSON_NAME]. § [PHONE_NUMBER] (a)(4)" at bounding box center [506, 435] width 302 height 41
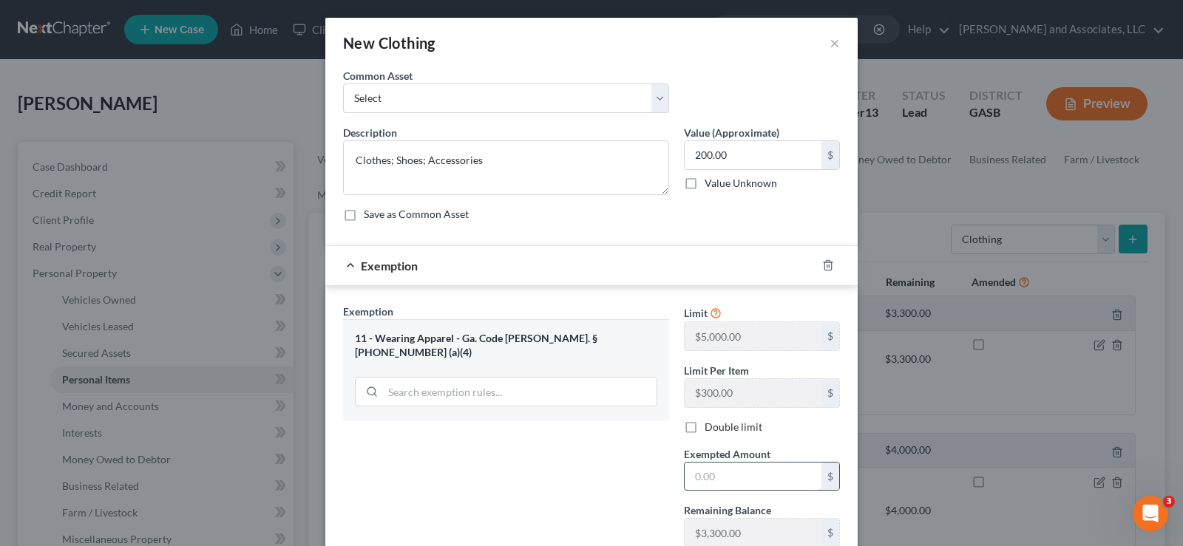
click at [728, 464] on input "text" at bounding box center [753, 477] width 137 height 28
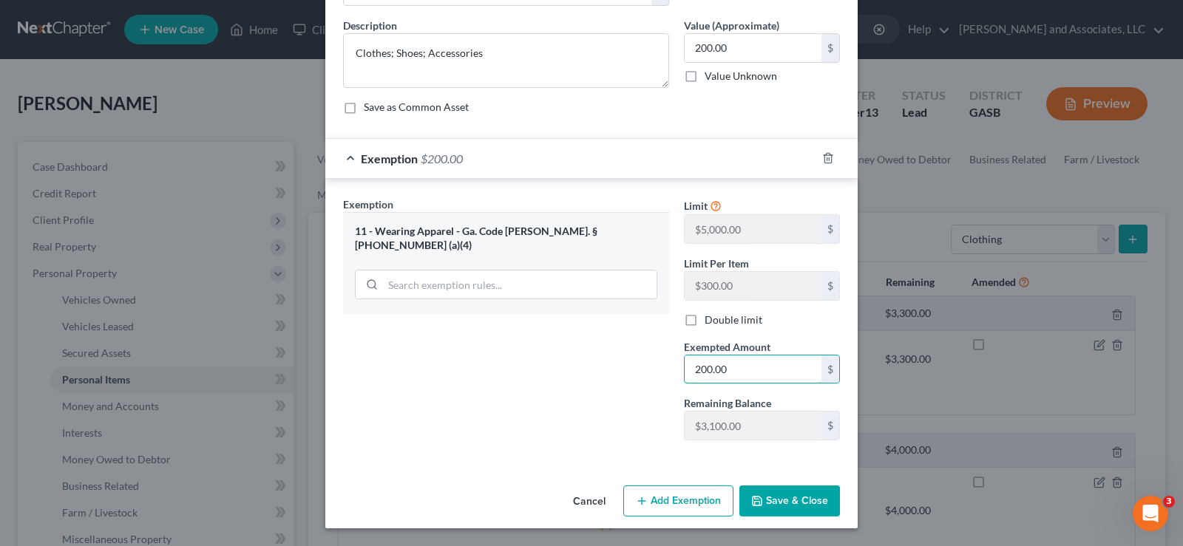
type input "200.00"
click at [784, 501] on button "Save & Close" at bounding box center [789, 501] width 101 height 31
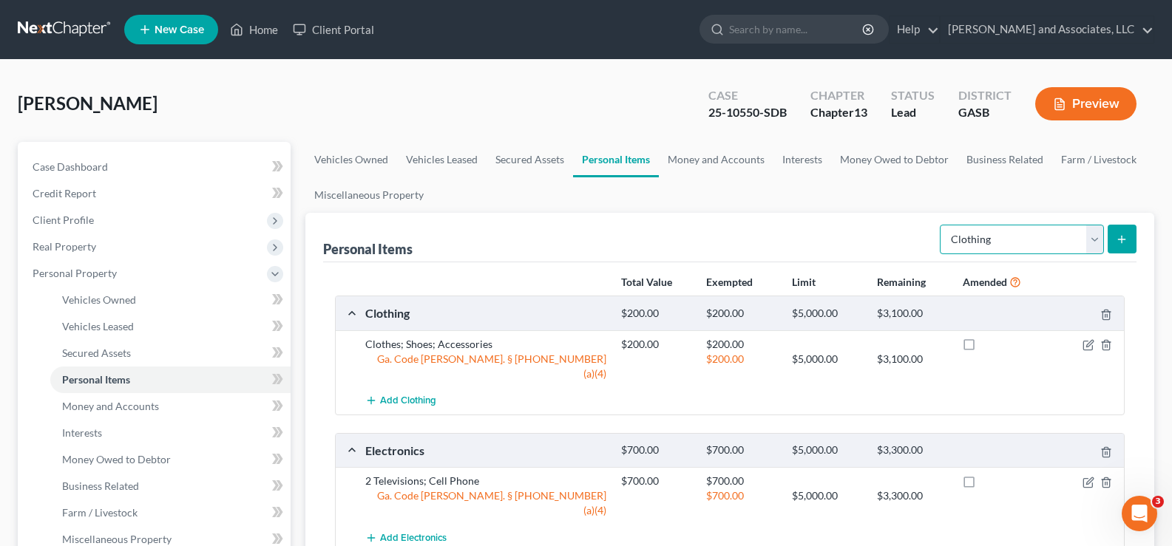
click at [1035, 241] on select "Select Item Type Clothing Collectibles Of Value Electronics Firearms Household …" at bounding box center [1022, 240] width 164 height 30
select select "jewelry"
click at [941, 225] on select "Select Item Type Clothing Collectibles Of Value Electronics Firearms Household …" at bounding box center [1022, 240] width 164 height 30
click at [1130, 241] on button "submit" at bounding box center [1122, 239] width 29 height 29
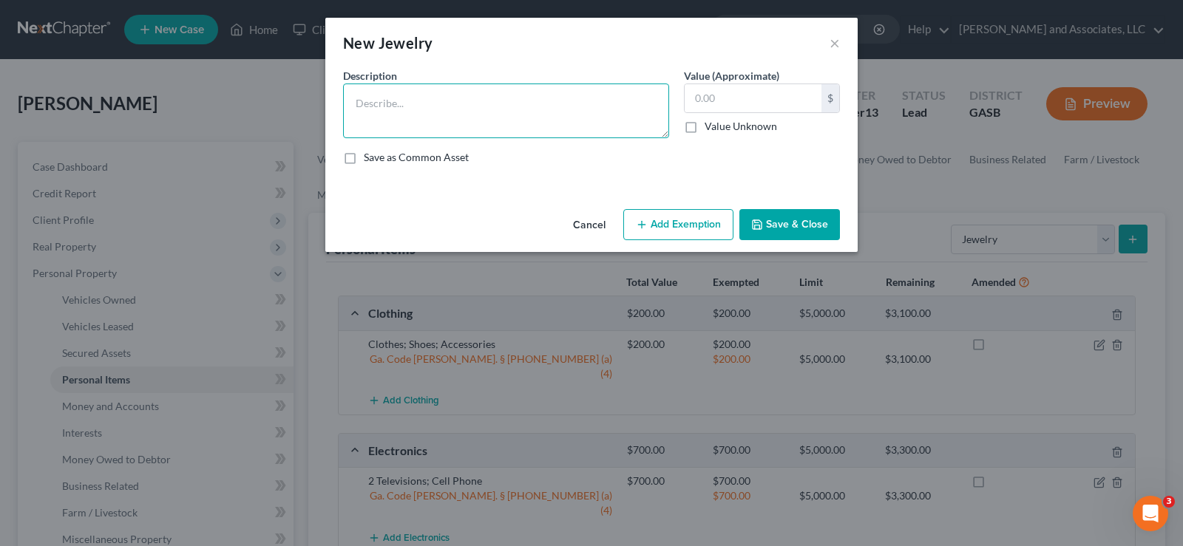
click at [406, 111] on textarea at bounding box center [506, 111] width 326 height 55
type textarea "c"
type textarea "Costume Jewelry; Ring"
click at [725, 95] on input "text" at bounding box center [753, 98] width 137 height 28
type input "250.00"
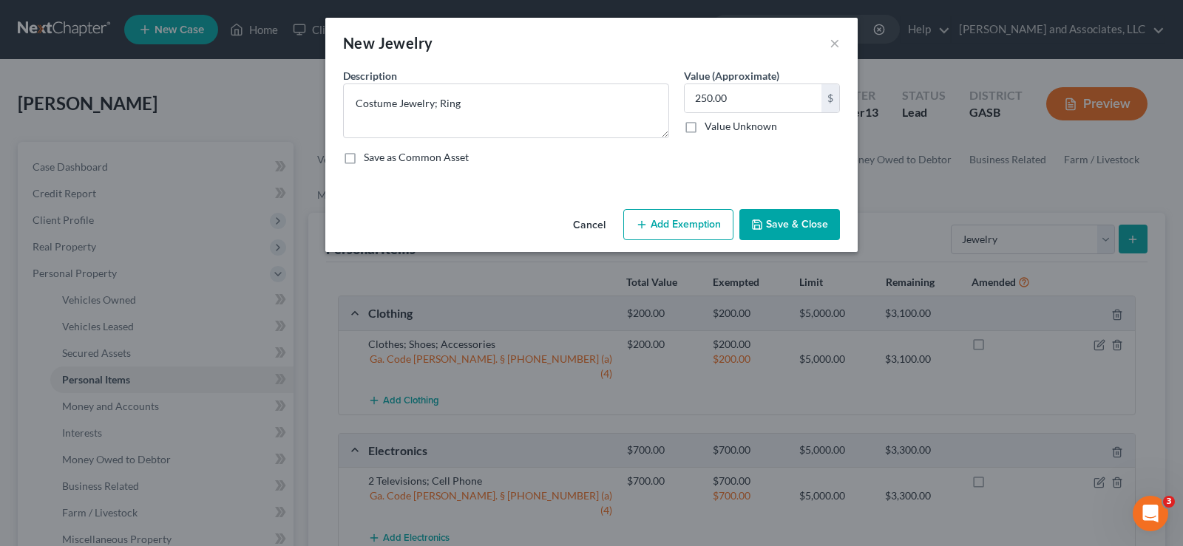
click at [696, 225] on button "Add Exemption" at bounding box center [678, 224] width 110 height 31
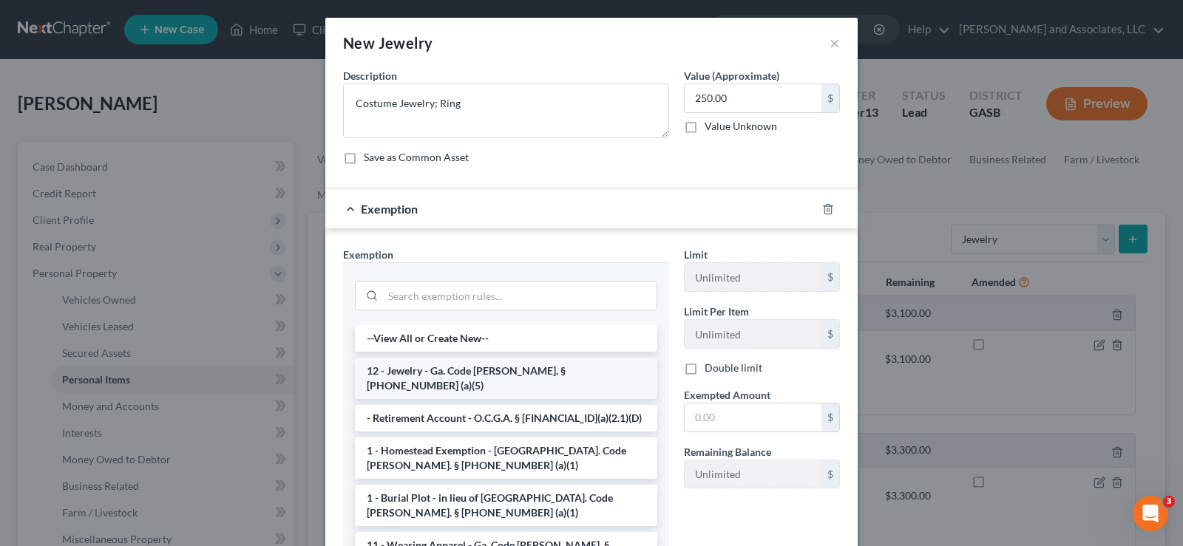
click at [422, 374] on li "12 - Jewelry - Ga. Code [PERSON_NAME]. § [PHONE_NUMBER] (a)(5)" at bounding box center [506, 378] width 302 height 41
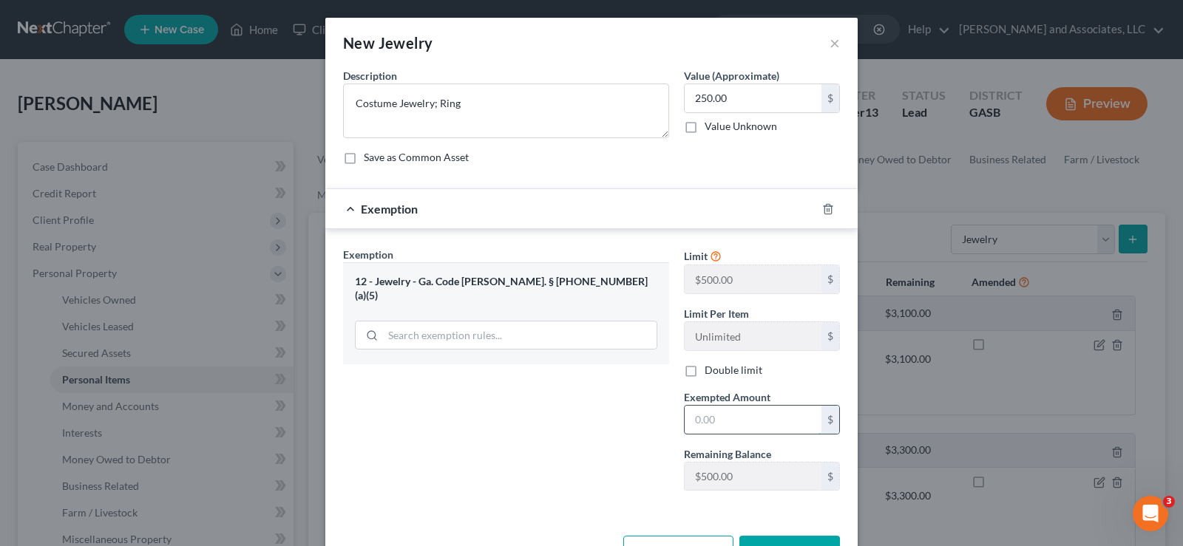
click at [747, 424] on input "text" at bounding box center [753, 420] width 137 height 28
type input "250.00"
click at [780, 543] on button "Save & Close" at bounding box center [789, 551] width 101 height 31
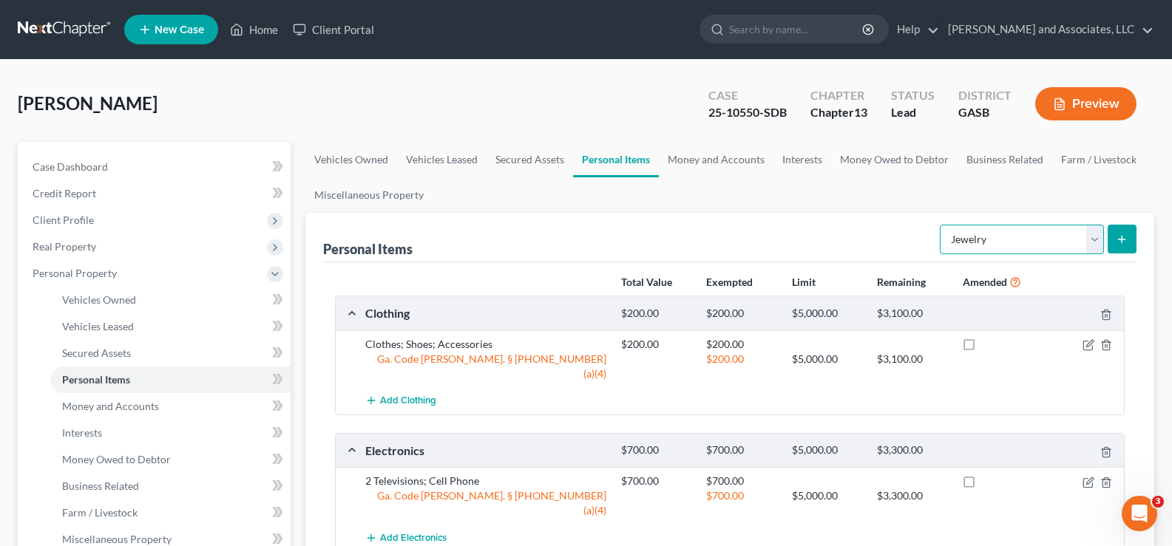
click at [1086, 237] on select "Select Item Type Clothing Collectibles Of Value Electronics Firearms Household …" at bounding box center [1022, 240] width 164 height 30
select select "pets"
click at [941, 225] on select "Select Item Type Clothing Collectibles Of Value Electronics Firearms Household …" at bounding box center [1022, 240] width 164 height 30
click at [1122, 241] on line "submit" at bounding box center [1122, 239] width 0 height 7
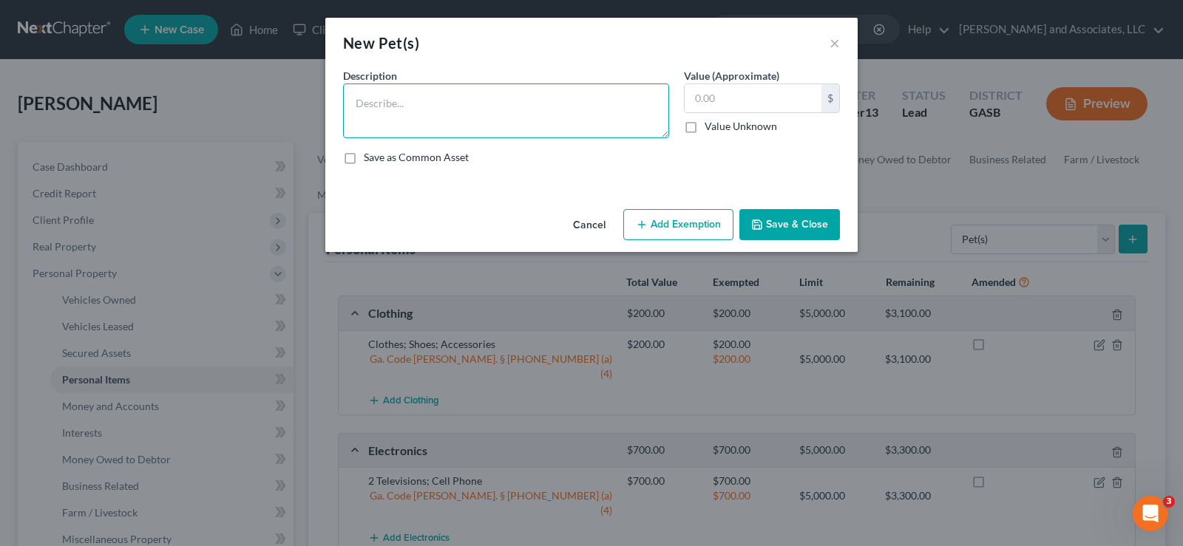
click at [424, 126] on textarea at bounding box center [506, 111] width 326 height 55
type textarea "d"
type textarea "Dog"
click at [757, 95] on input "text" at bounding box center [753, 98] width 137 height 28
type input "200.00"
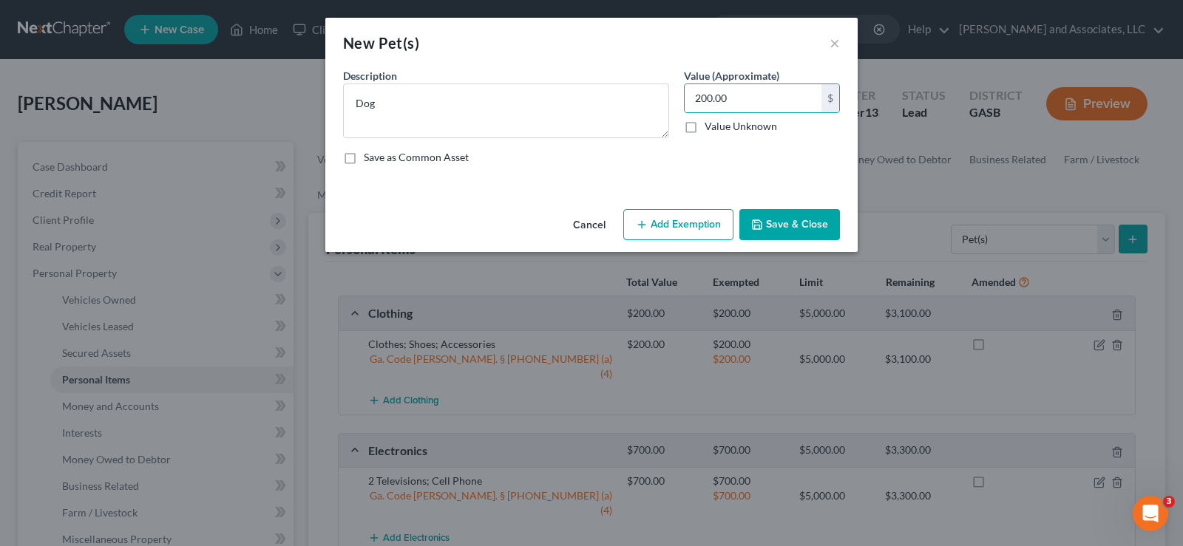
click at [697, 226] on button "Add Exemption" at bounding box center [678, 224] width 110 height 31
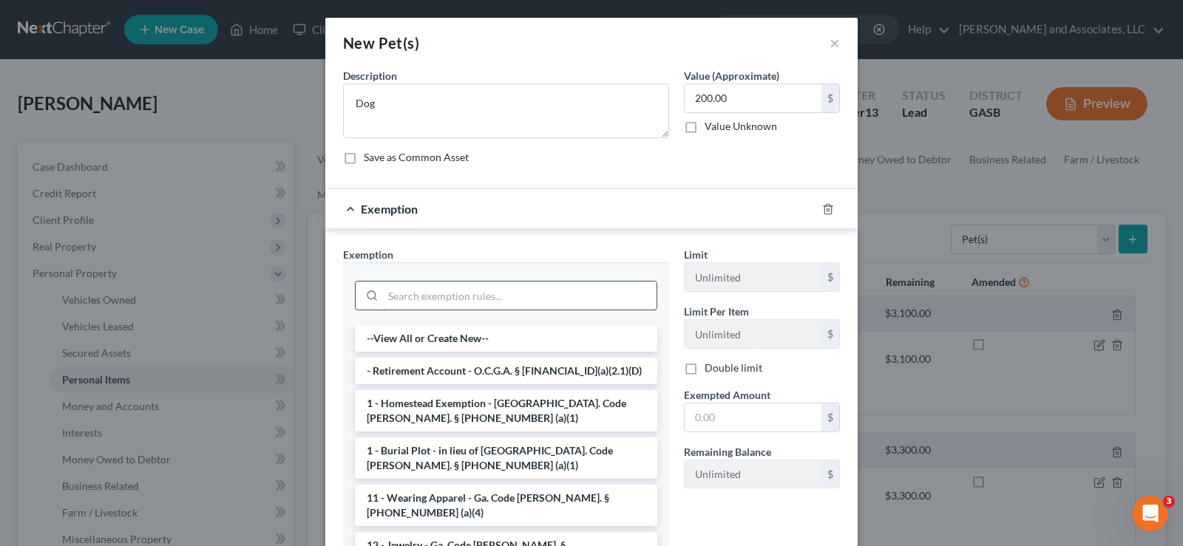
click at [393, 299] on input "search" at bounding box center [520, 296] width 274 height 28
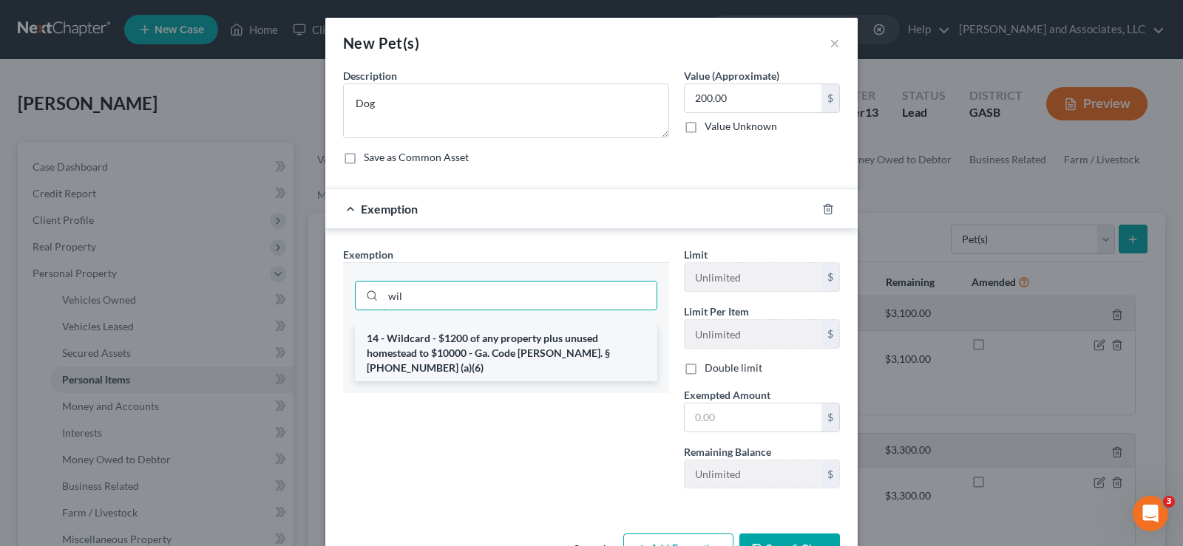
type input "wil"
click at [440, 345] on li "14 - Wildcard - $1200 of any property plus unused homestead to $10000 - Ga. Cod…" at bounding box center [506, 353] width 302 height 56
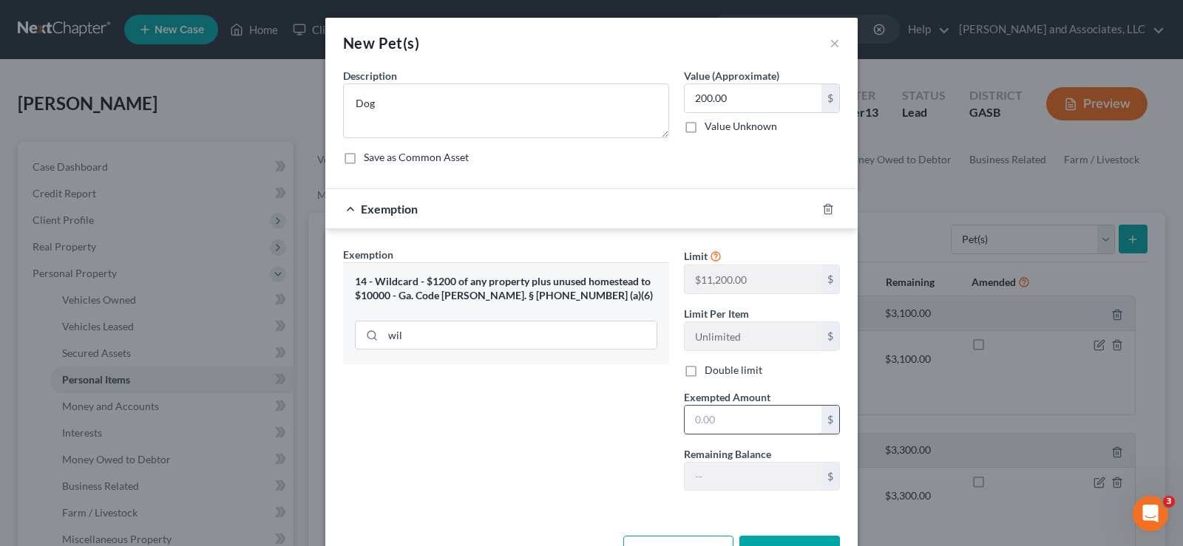
click at [728, 424] on input "text" at bounding box center [753, 420] width 137 height 28
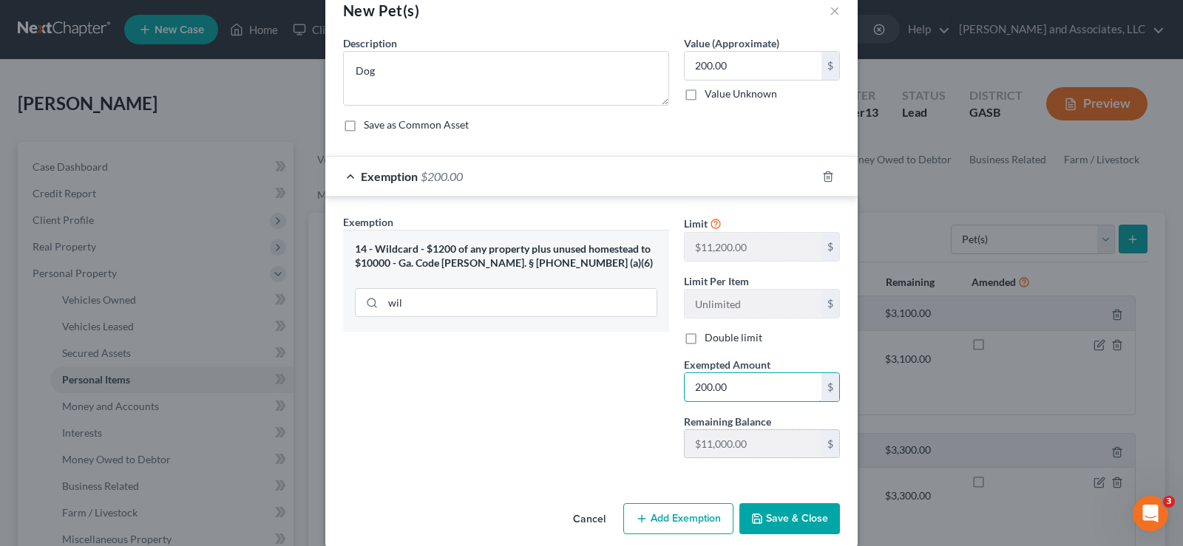
scroll to position [50, 0]
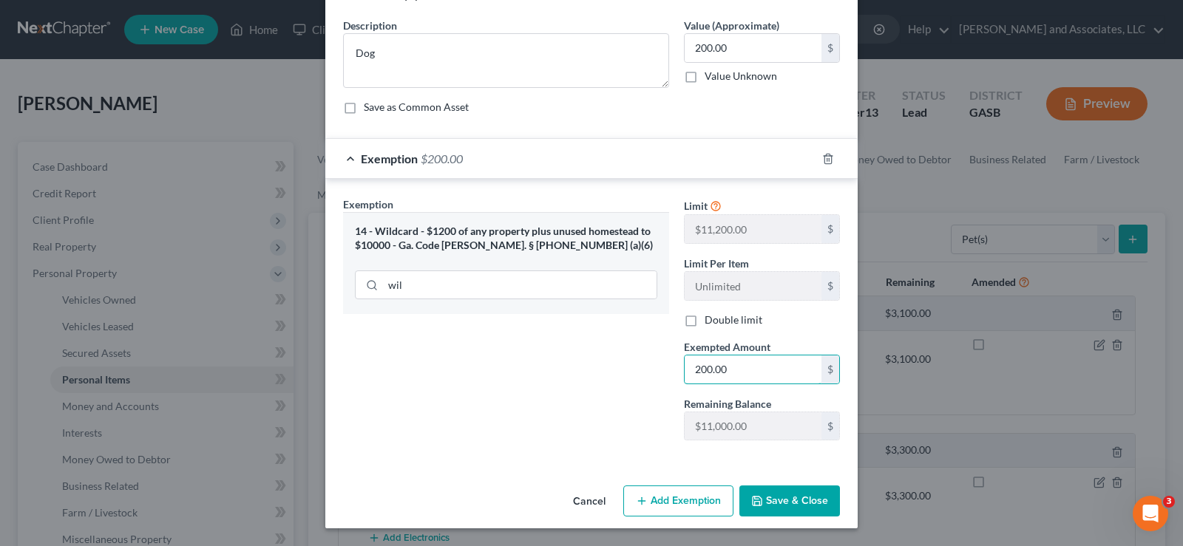
type input "200.00"
click at [779, 503] on button "Save & Close" at bounding box center [789, 501] width 101 height 31
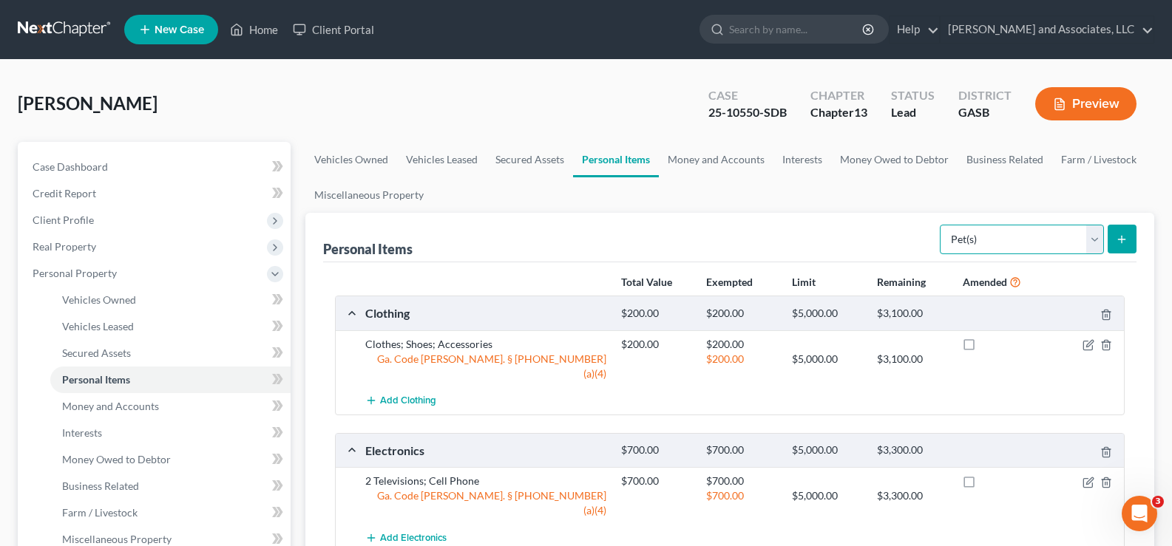
click at [1095, 242] on select "Select Item Type Clothing Collectibles Of Value Electronics Firearms Household …" at bounding box center [1022, 240] width 164 height 30
click at [646, 101] on div "[PERSON_NAME] Upgraded Case 25-10550-SDB Chapter Chapter 13 Status Lead Distric…" at bounding box center [586, 110] width 1136 height 64
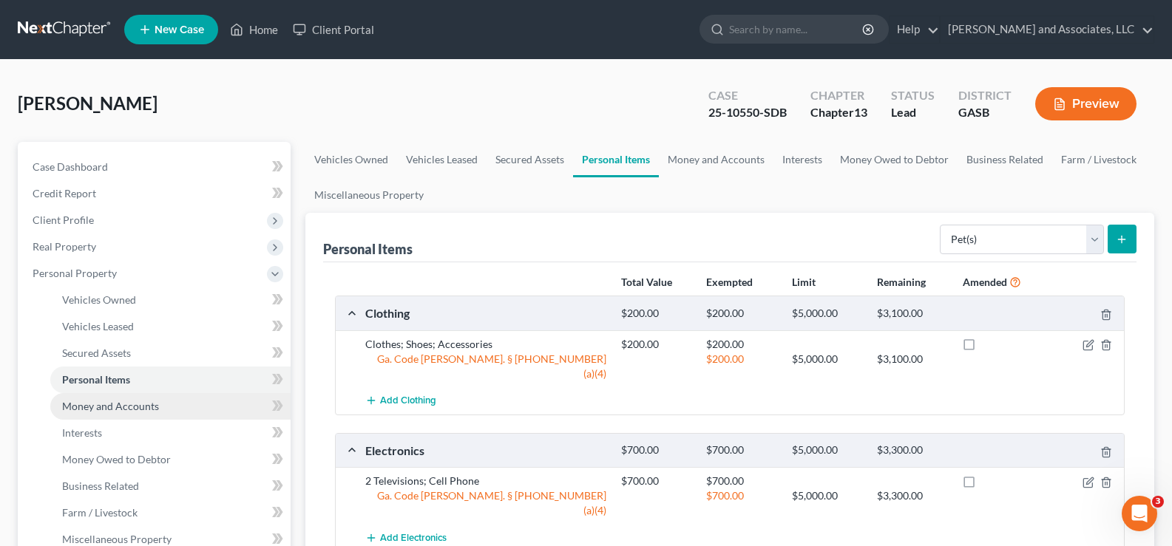
click at [113, 410] on span "Money and Accounts" at bounding box center [110, 406] width 97 height 13
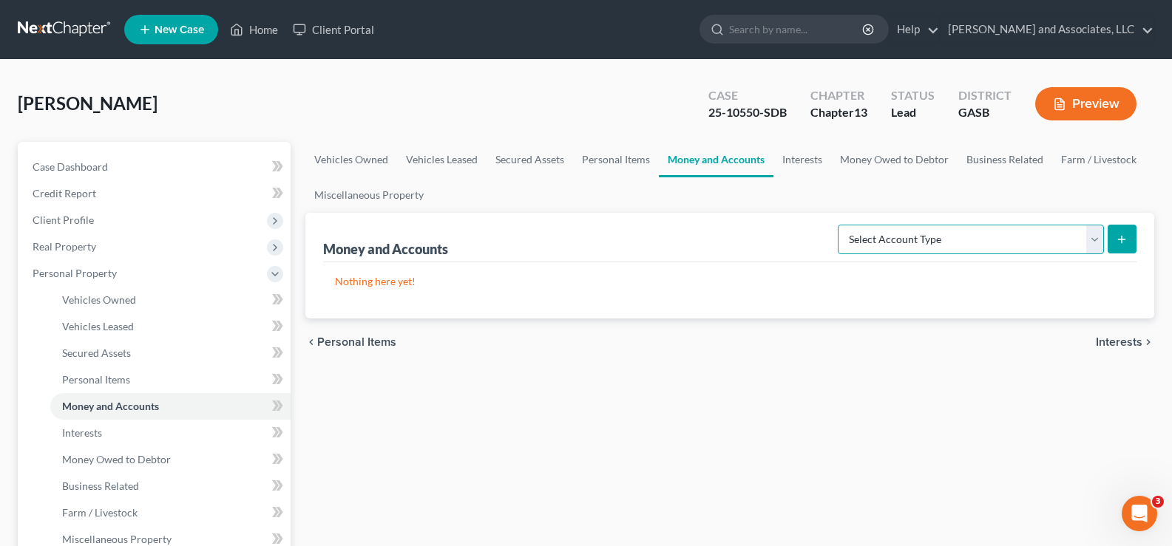
click at [1067, 245] on select "Select Account Type Brokerage Cash on Hand Certificates of Deposit Checking Acc…" at bounding box center [971, 240] width 266 height 30
select select "checking"
click at [841, 225] on select "Select Account Type Brokerage Cash on Hand Certificates of Deposit Checking Acc…" at bounding box center [971, 240] width 266 height 30
click at [1130, 240] on button "submit" at bounding box center [1122, 239] width 29 height 29
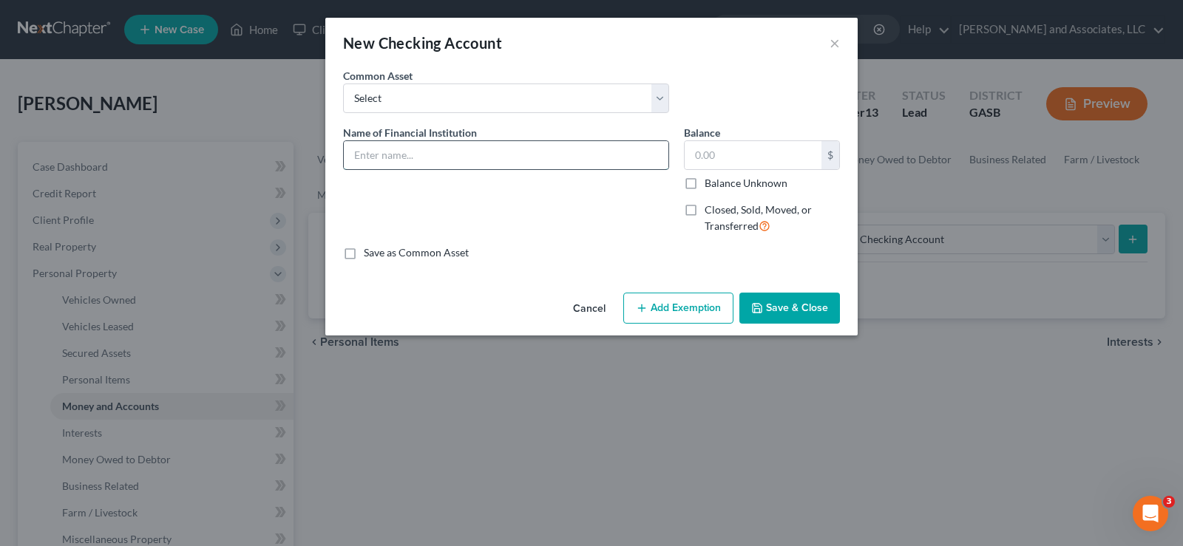
click at [406, 151] on input "text" at bounding box center [506, 155] width 325 height 28
type input "Bank of America"
click at [771, 147] on input "text" at bounding box center [753, 155] width 137 height 28
type input "91.00"
click at [664, 311] on button "Add Exemption" at bounding box center [678, 308] width 110 height 31
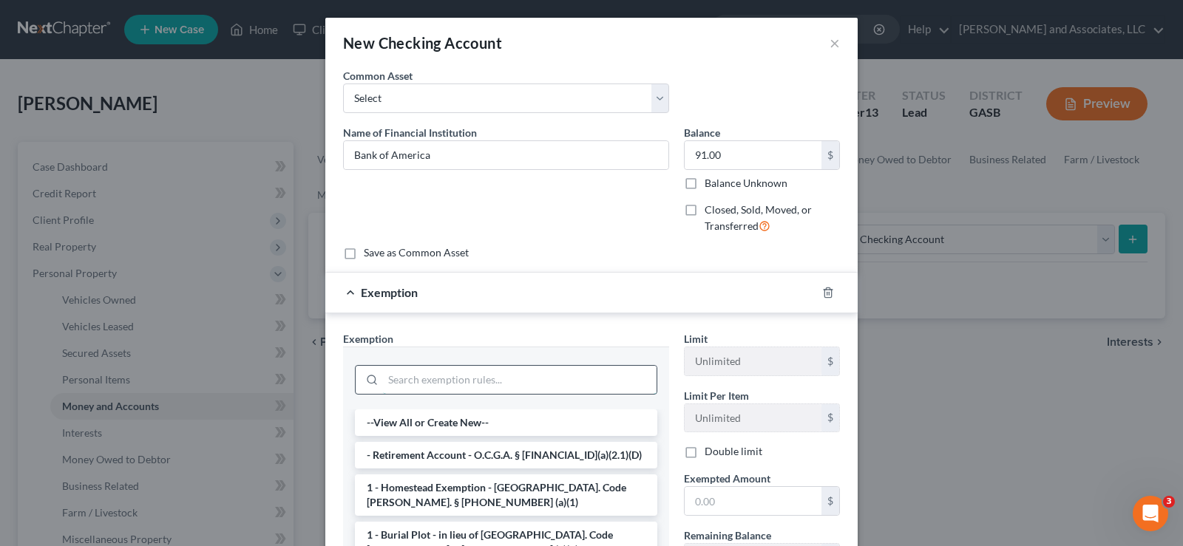
click at [396, 376] on input "search" at bounding box center [520, 380] width 274 height 28
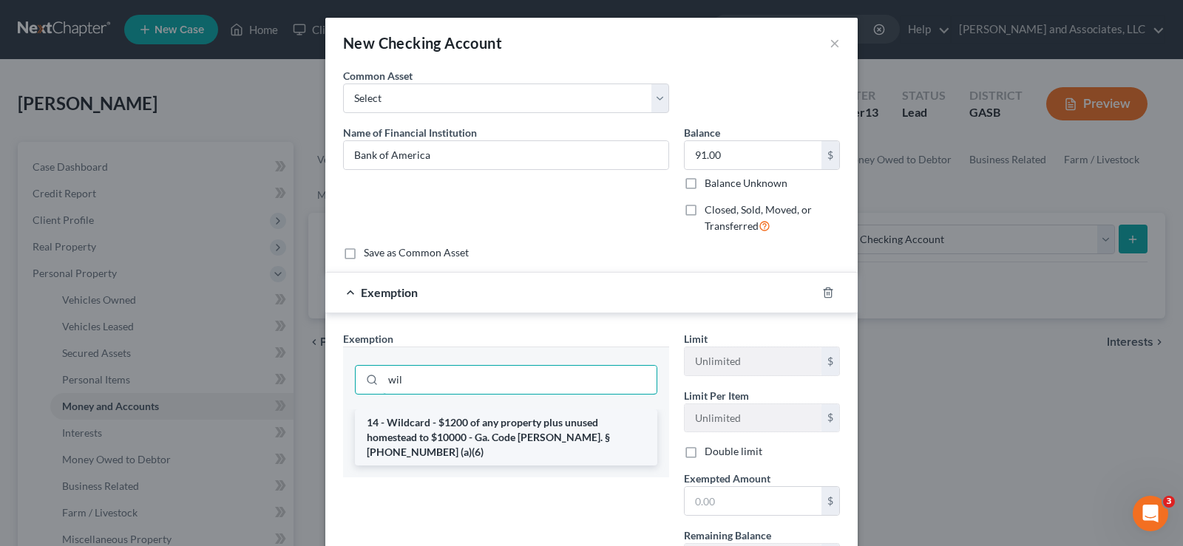
type input "wil"
click at [495, 437] on li "14 - Wildcard - $1200 of any property plus unused homestead to $10000 - Ga. Cod…" at bounding box center [506, 438] width 302 height 56
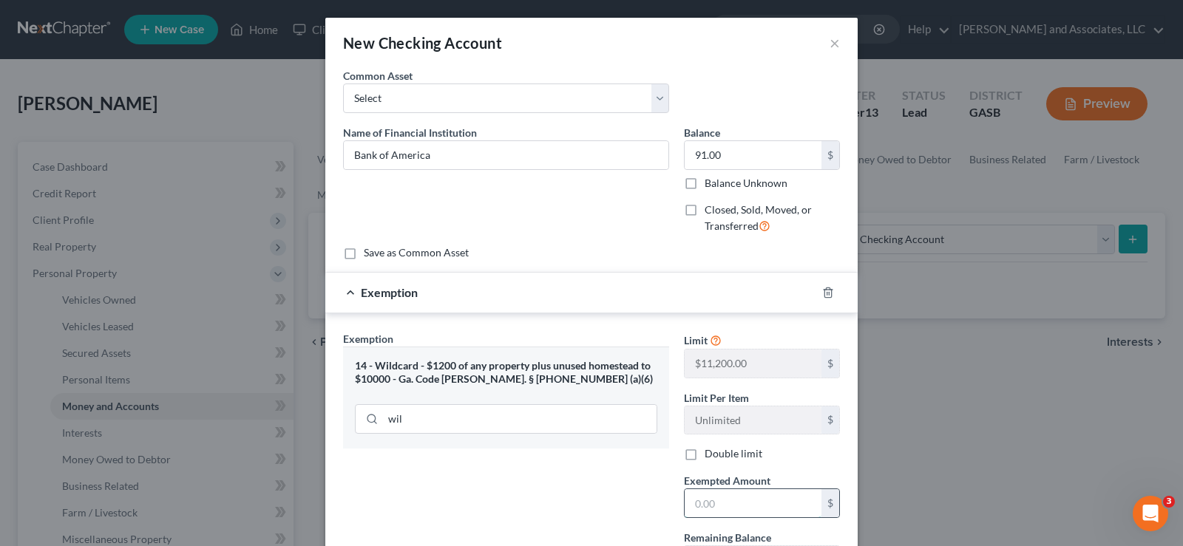
click at [745, 504] on input "text" at bounding box center [753, 503] width 137 height 28
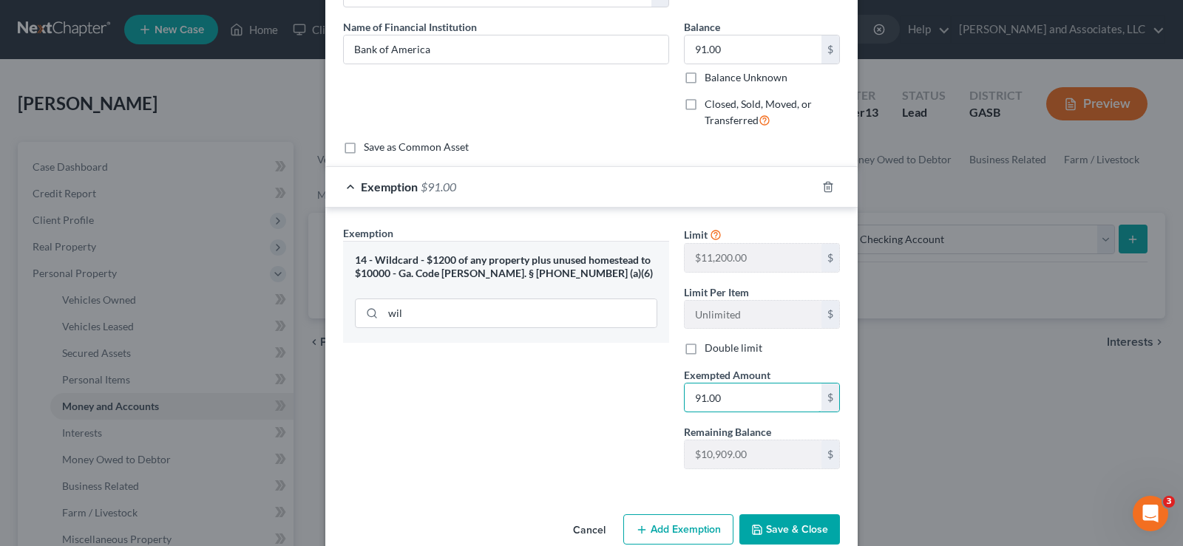
scroll to position [134, 0]
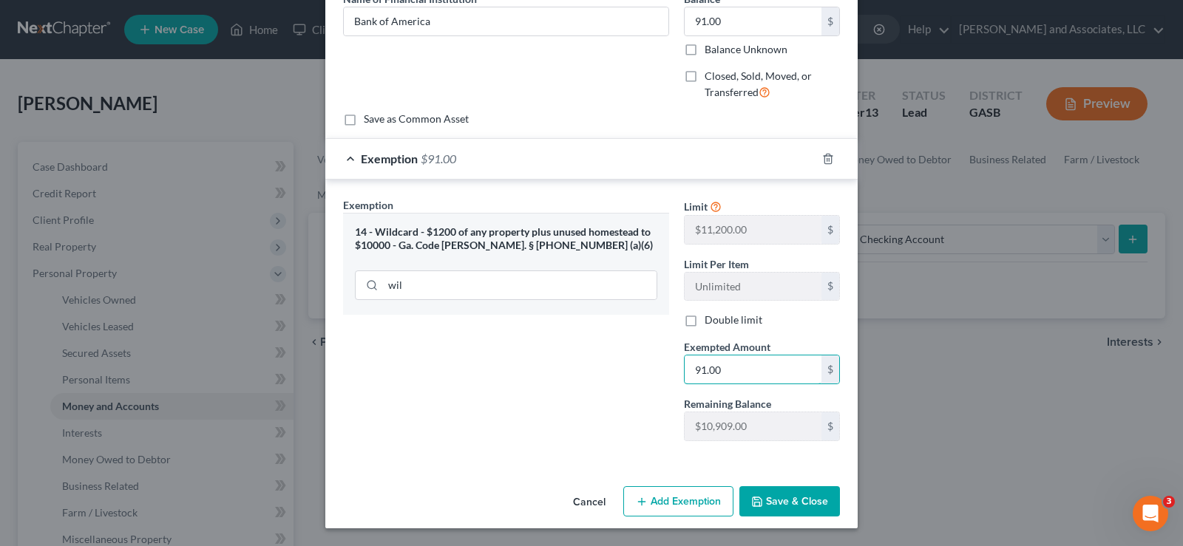
type input "91.00"
click at [779, 501] on button "Save & Close" at bounding box center [789, 502] width 101 height 31
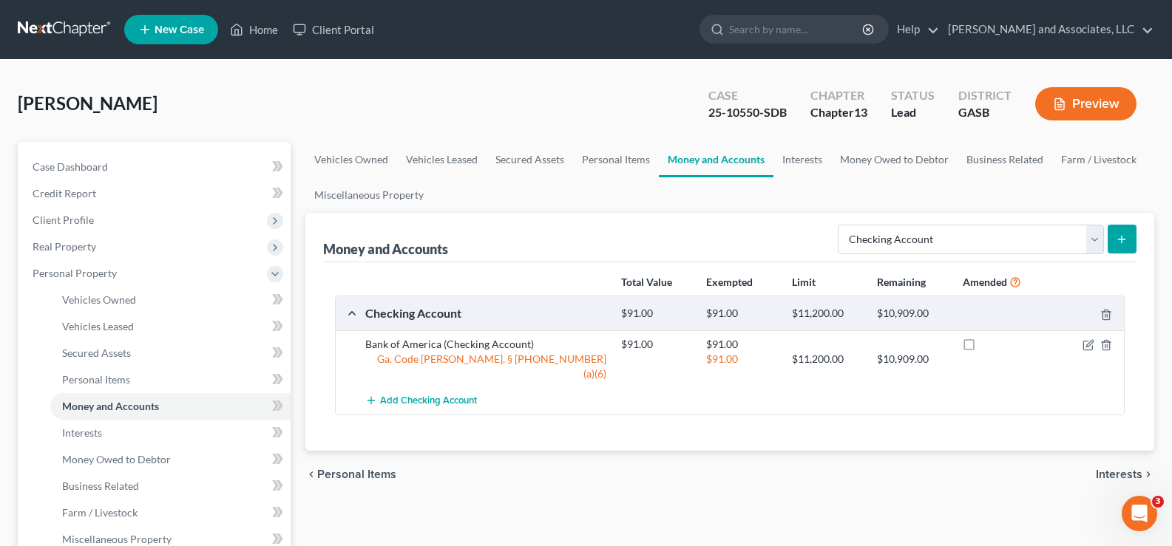
click at [1124, 235] on icon "submit" at bounding box center [1122, 240] width 12 height 12
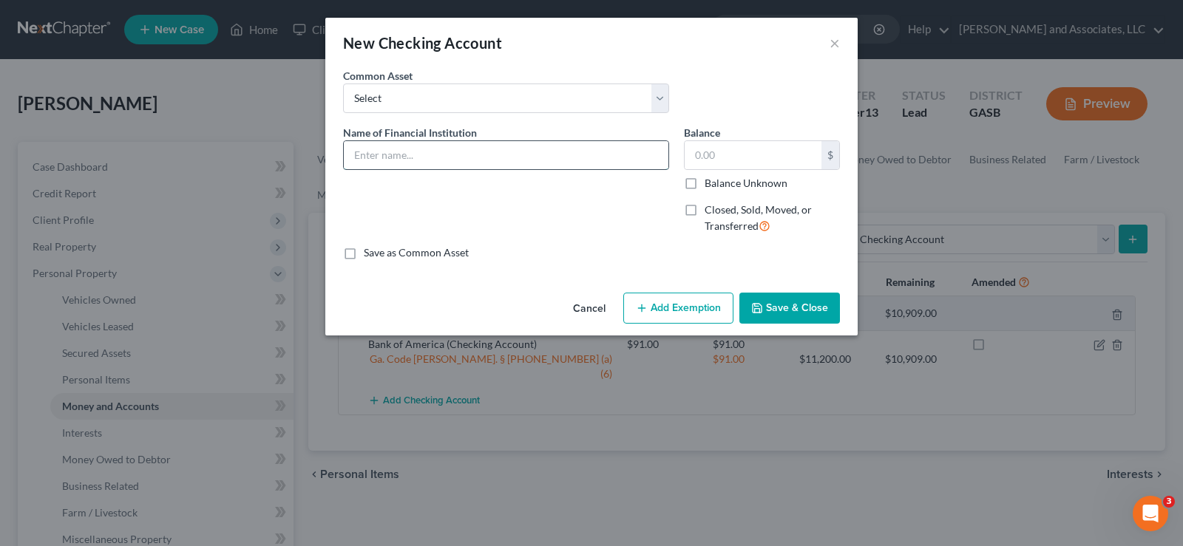
click at [377, 150] on input "text" at bounding box center [506, 155] width 325 height 28
type input "Associates Credit Union"
click at [740, 163] on input "text" at bounding box center [753, 155] width 137 height 28
type input "100.00"
click at [677, 317] on button "Add Exemption" at bounding box center [678, 308] width 110 height 31
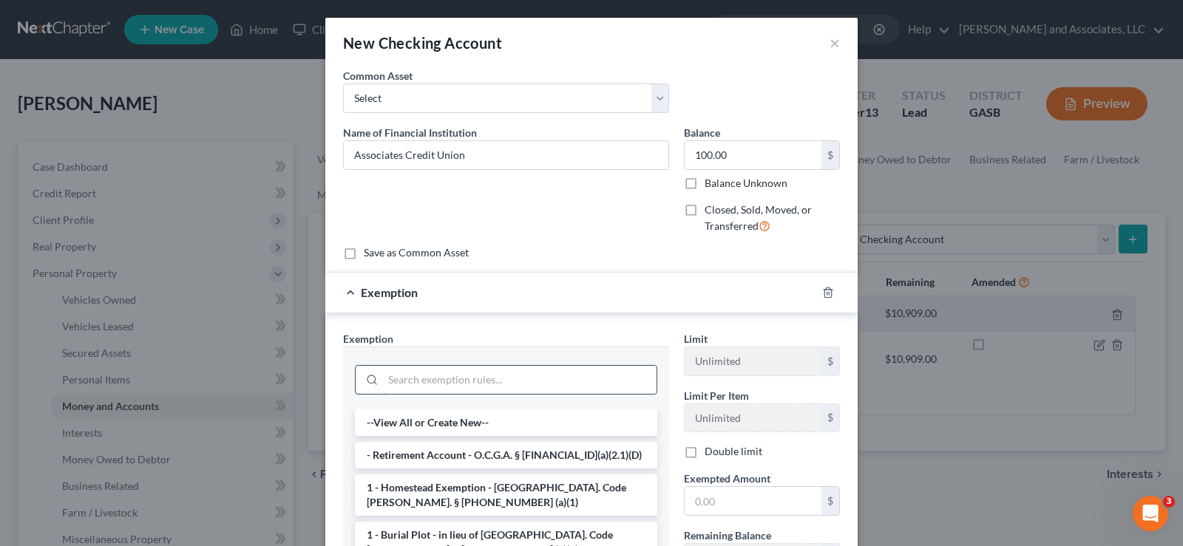
click at [410, 386] on input "search" at bounding box center [520, 380] width 274 height 28
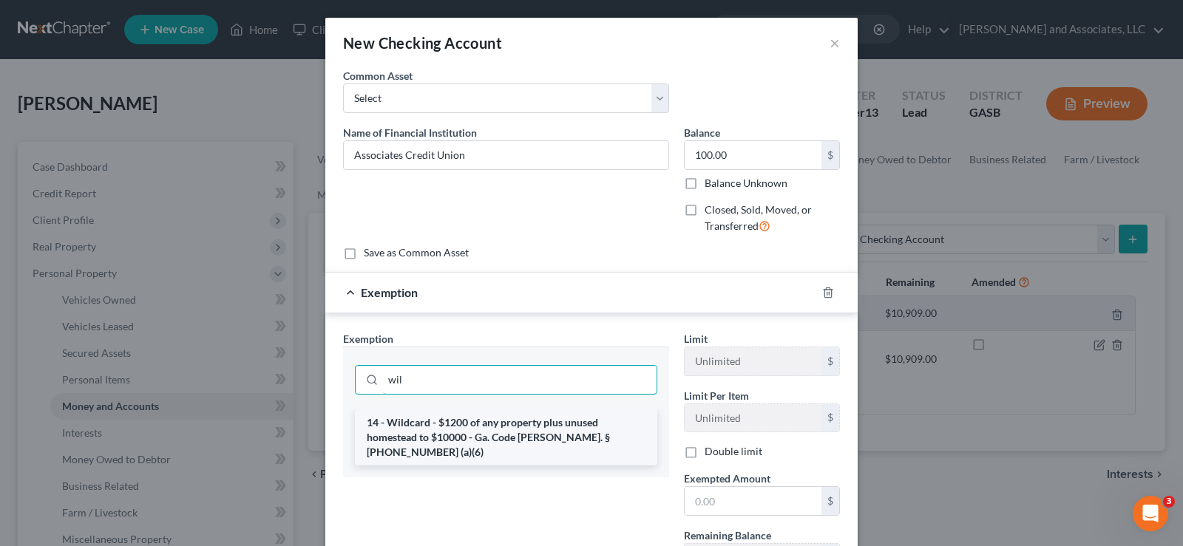
type input "wil"
click at [500, 424] on li "14 - Wildcard - $1200 of any property plus unused homestead to $10000 - Ga. Cod…" at bounding box center [506, 438] width 302 height 56
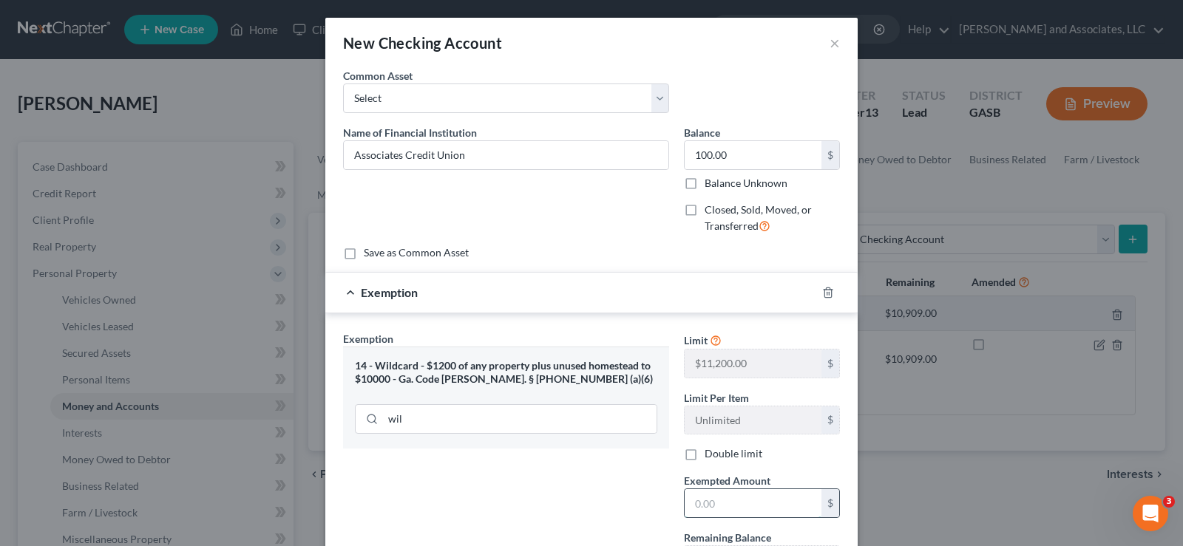
click at [734, 512] on input "text" at bounding box center [753, 503] width 137 height 28
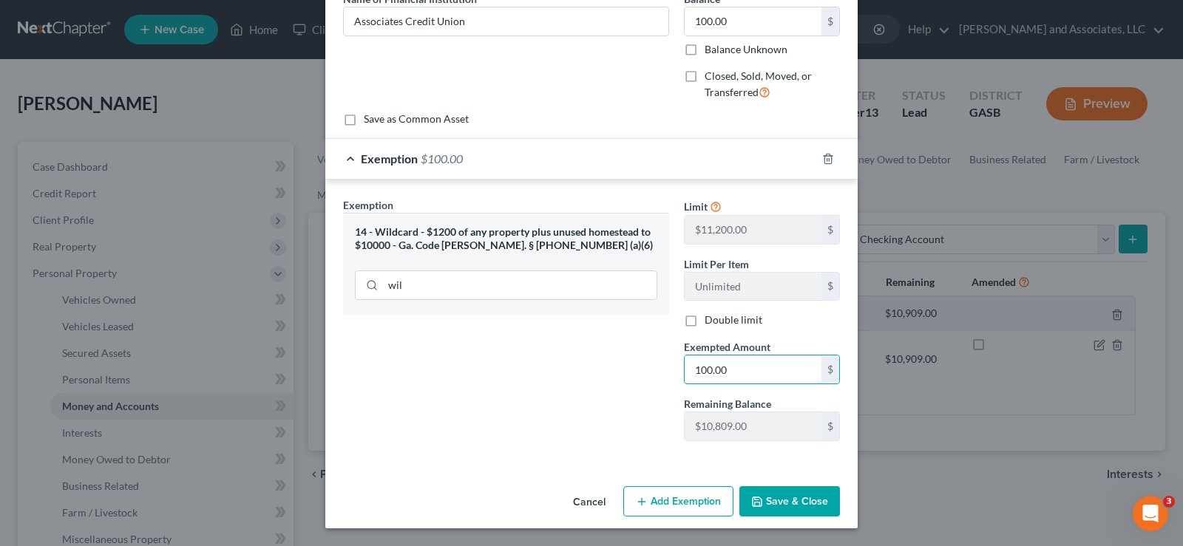
type input "100.00"
click at [764, 495] on button "Save & Close" at bounding box center [789, 502] width 101 height 31
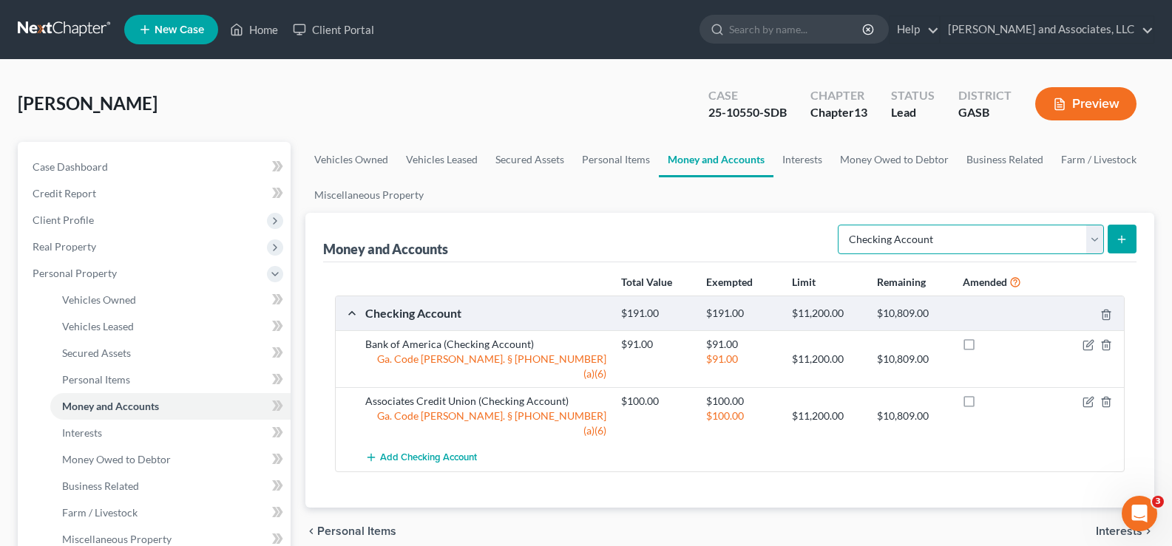
click at [1090, 235] on select "Select Account Type Brokerage Cash on Hand Certificates of Deposit Checking Acc…" at bounding box center [971, 240] width 266 height 30
select select "savings"
click at [841, 225] on select "Select Account Type Brokerage Cash on Hand Certificates of Deposit Checking Acc…" at bounding box center [971, 240] width 266 height 30
click at [1126, 241] on icon "submit" at bounding box center [1122, 240] width 12 height 12
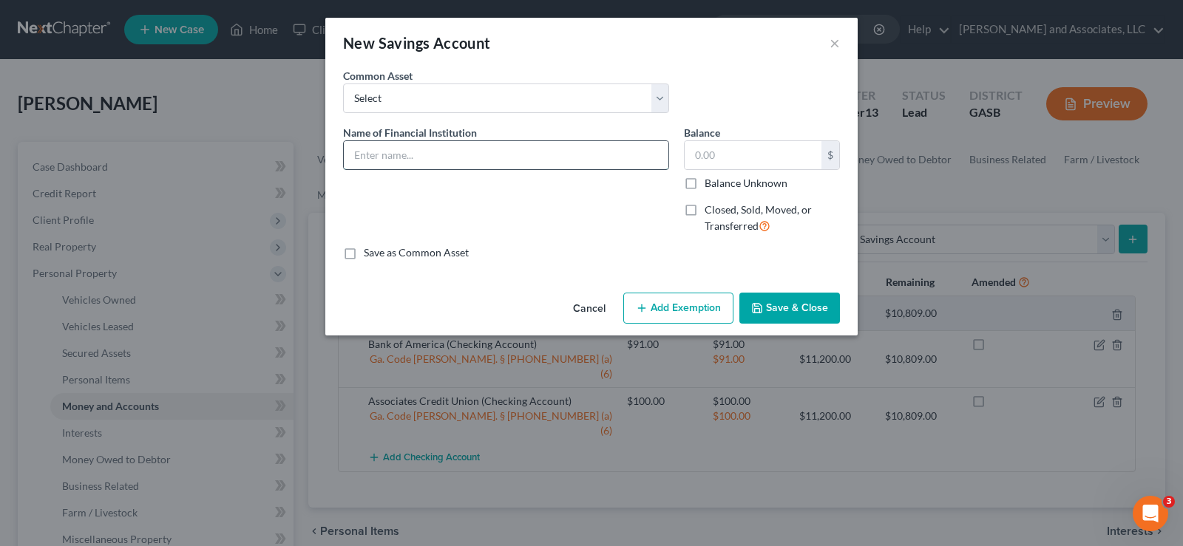
click at [393, 149] on input "text" at bounding box center [506, 155] width 325 height 28
type input "s"
type input "Associated Credit Union"
click at [742, 157] on input "text" at bounding box center [753, 155] width 137 height 28
type input "5.00"
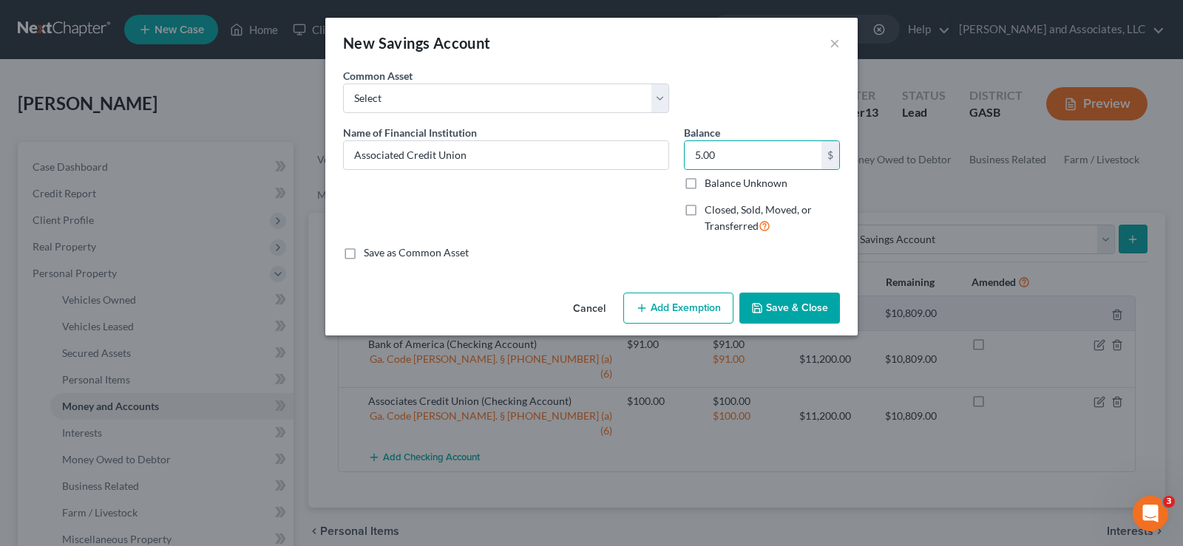
click at [665, 313] on button "Add Exemption" at bounding box center [678, 308] width 110 height 31
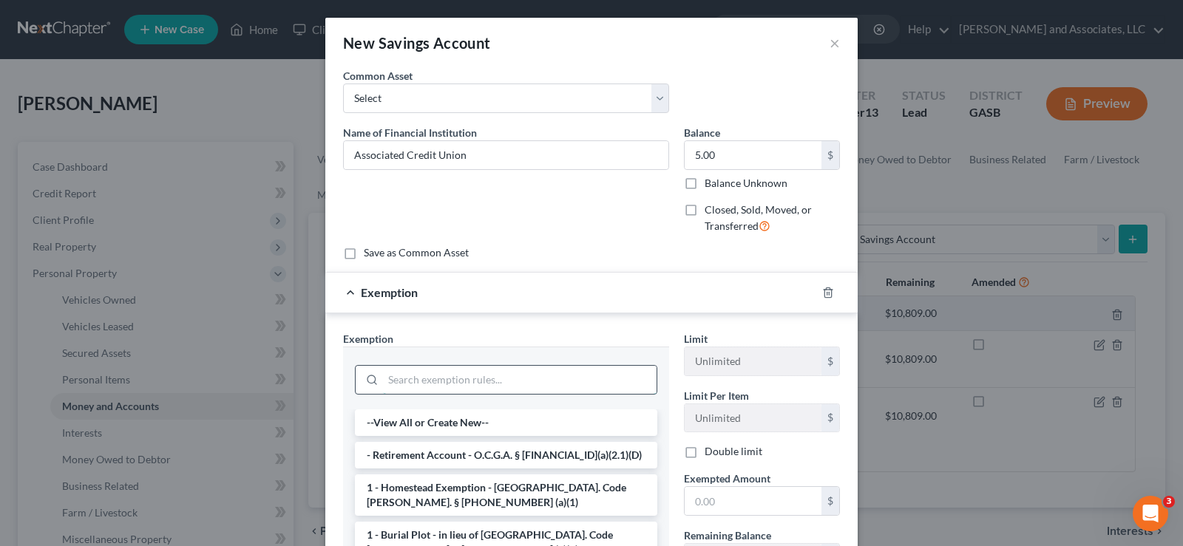
click at [410, 384] on input "search" at bounding box center [520, 380] width 274 height 28
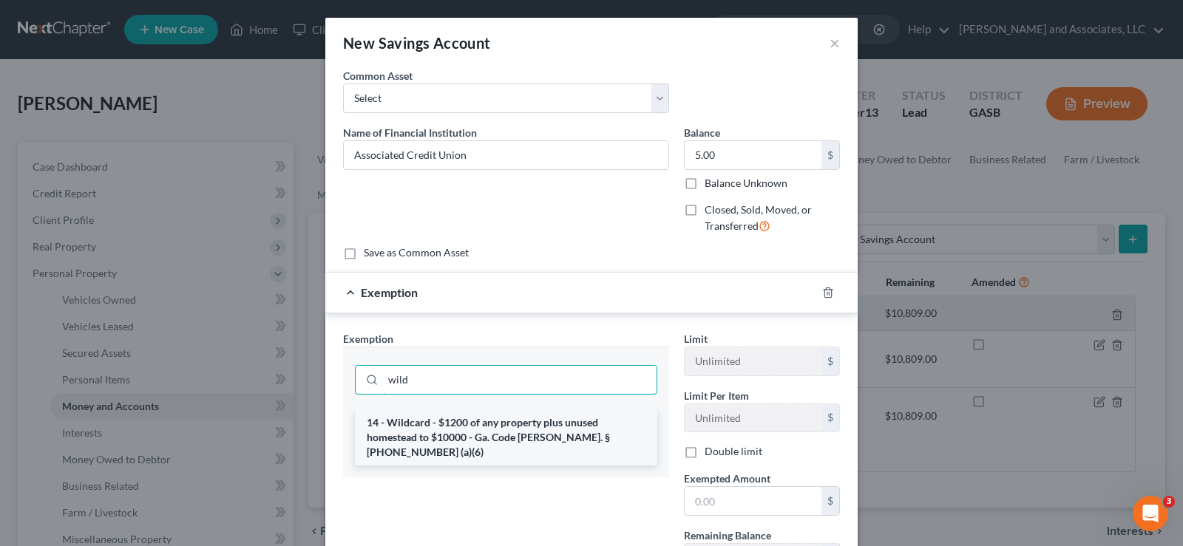
type input "wild"
drag, startPoint x: 479, startPoint y: 431, endPoint x: 513, endPoint y: 439, distance: 35.0
click at [481, 431] on li "14 - Wildcard - $1200 of any property plus unused homestead to $10000 - Ga. Cod…" at bounding box center [506, 438] width 302 height 56
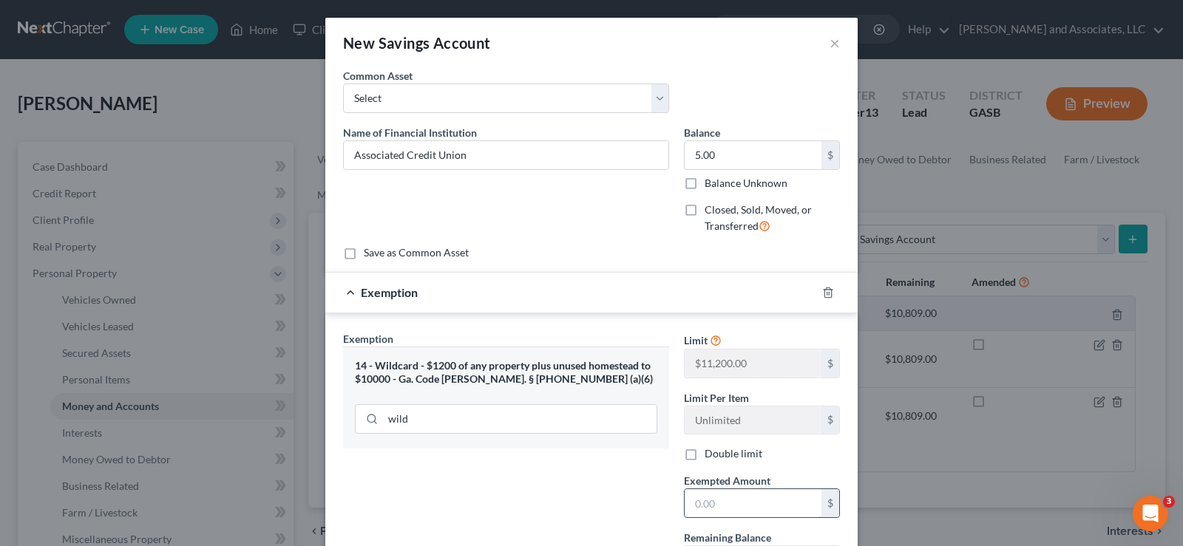
click at [725, 500] on input "text" at bounding box center [753, 503] width 137 height 28
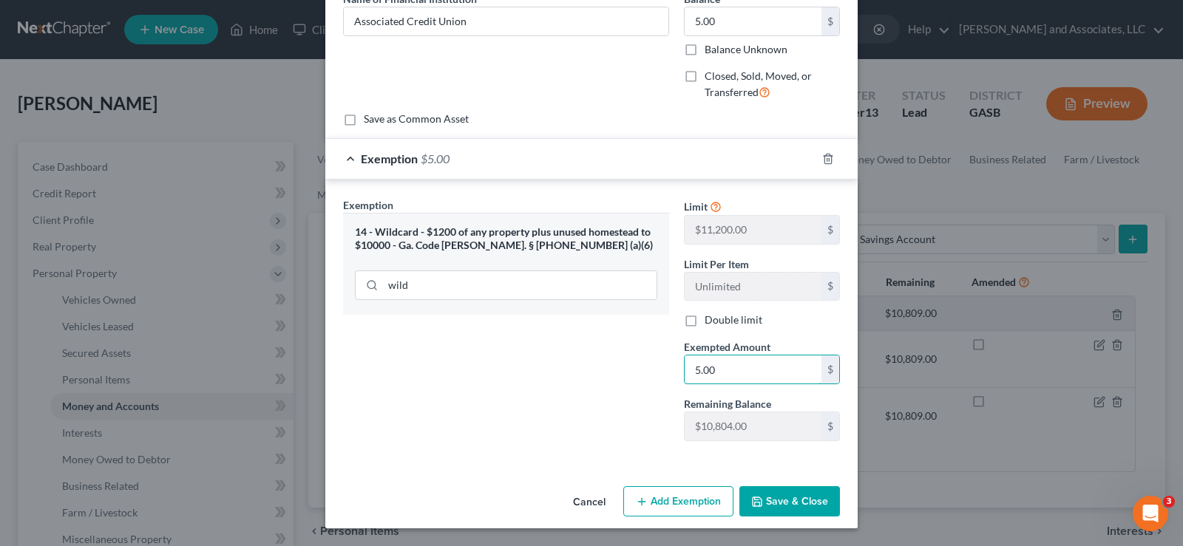
type input "5.00"
click at [792, 513] on button "Save & Close" at bounding box center [789, 502] width 101 height 31
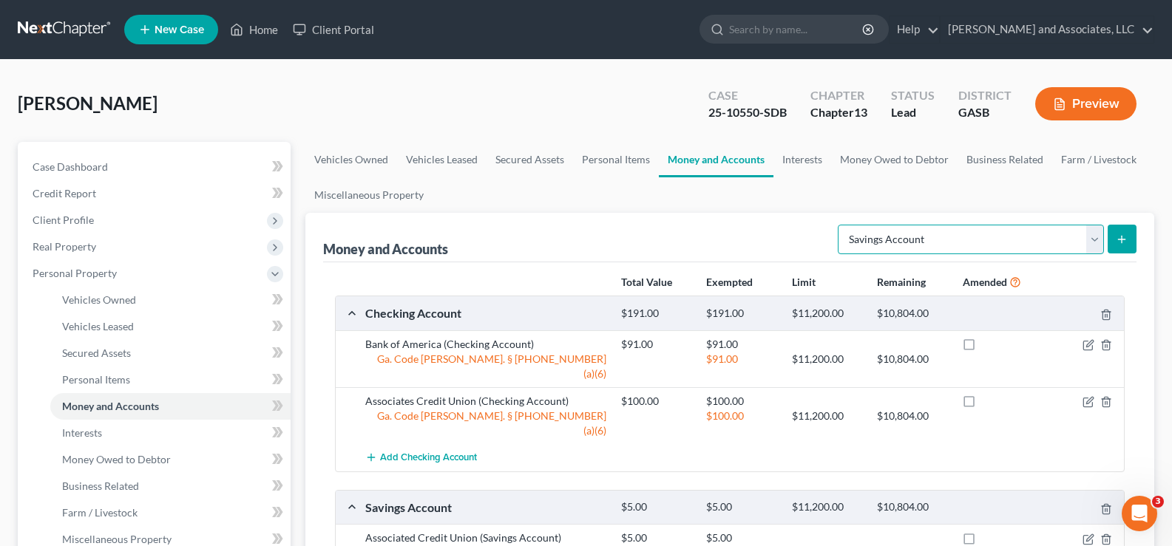
click at [1091, 239] on select "Select Account Type Brokerage Cash on Hand Certificates of Deposit Checking Acc…" at bounding box center [971, 240] width 266 height 30
click at [776, 200] on ul "Vehicles Owned Vehicles Leased Secured Assets Personal Items Money and Accounts…" at bounding box center [729, 177] width 849 height 71
click at [1094, 237] on select "Select Account Type Brokerage Cash on Hand Certificates of Deposit Checking Acc…" at bounding box center [971, 240] width 266 height 30
click at [725, 211] on ul "Vehicles Owned Vehicles Leased Secured Assets Personal Items Money and Accounts…" at bounding box center [729, 177] width 849 height 71
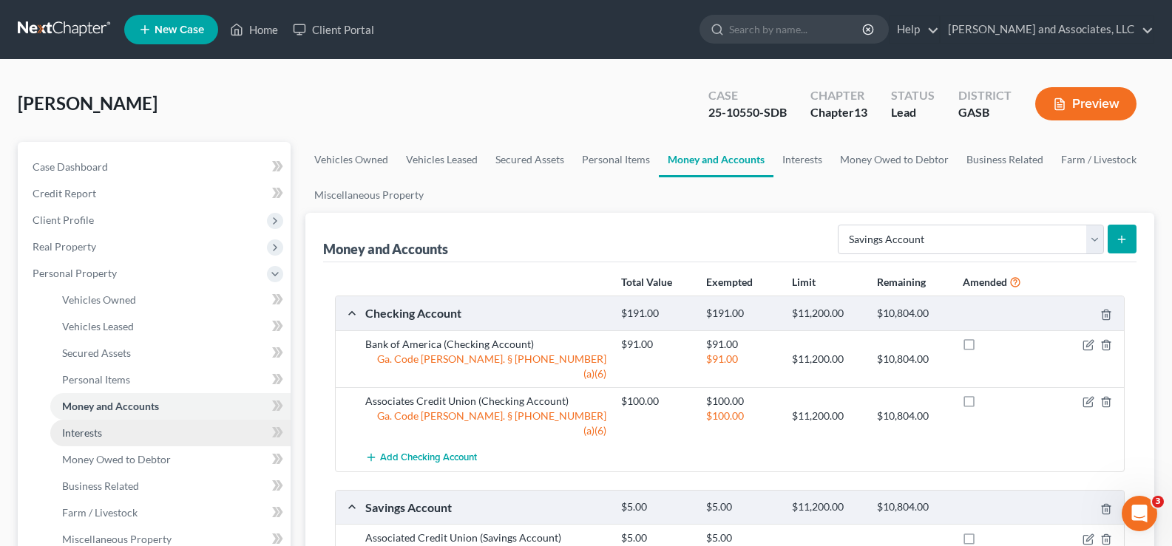
click at [80, 430] on span "Interests" at bounding box center [82, 433] width 40 height 13
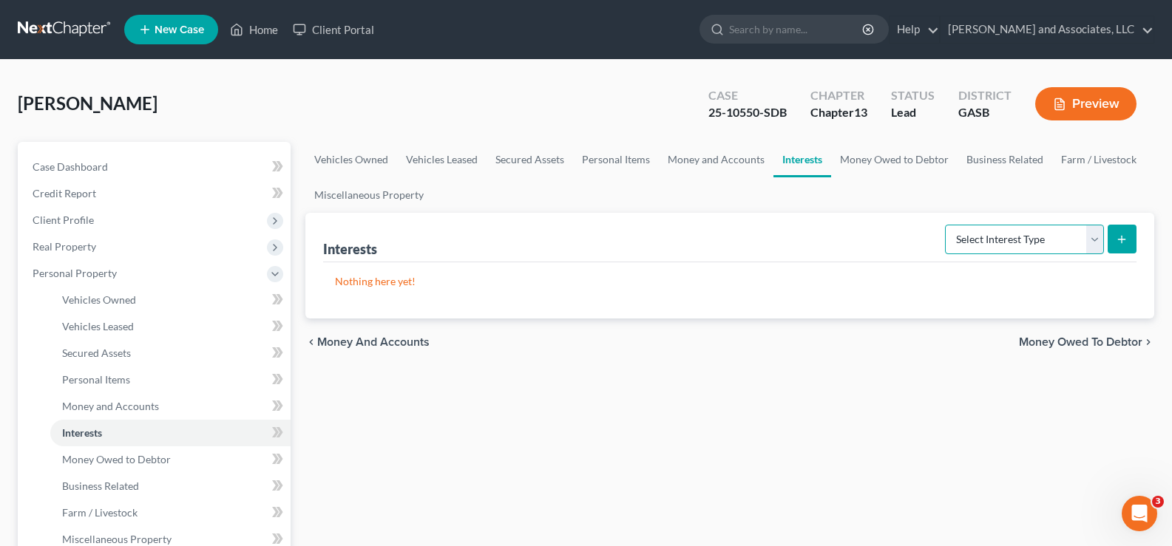
click at [1091, 232] on select "Select Interest Type 401K Annuity Bond Education IRA Government Bond Government…" at bounding box center [1024, 240] width 159 height 30
select select "401k"
click at [946, 225] on select "Select Interest Type 401K Annuity Bond Education IRA Government Bond Government…" at bounding box center [1024, 240] width 159 height 30
click at [1122, 238] on line "submit" at bounding box center [1122, 239] width 0 height 7
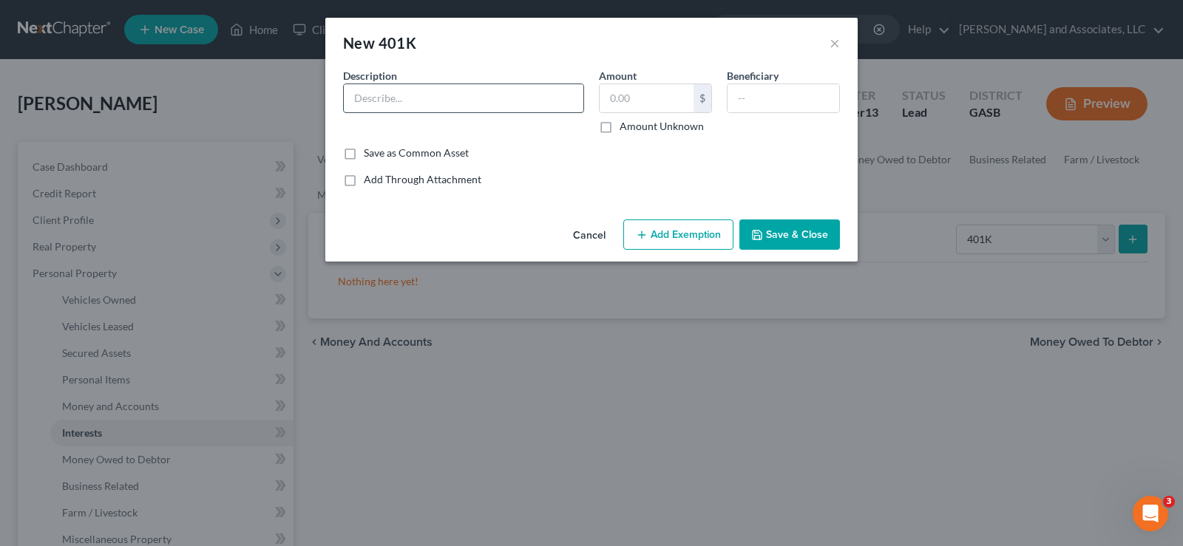
drag, startPoint x: 416, startPoint y: 100, endPoint x: 411, endPoint y: 91, distance: 10.3
click at [415, 98] on input "text" at bounding box center [464, 98] width 240 height 28
click at [396, 96] on input "403 PCtE/Transamerica" at bounding box center [464, 98] width 240 height 28
type input "403 PCTE/Transamerica"
click at [647, 86] on input "text" at bounding box center [647, 98] width 94 height 28
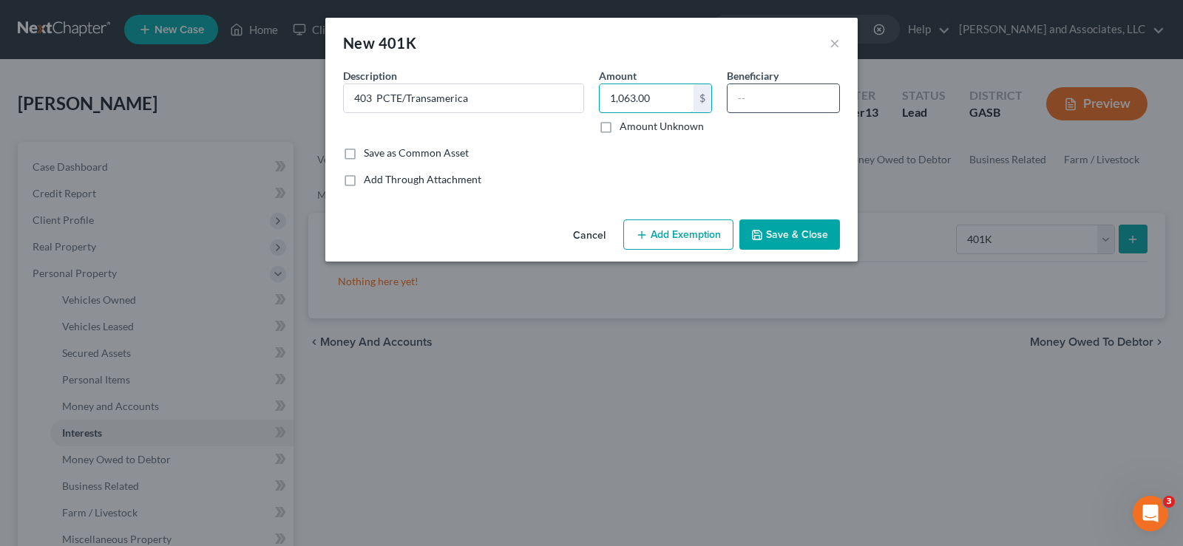
type input "1,063.00"
click at [745, 87] on input "text" at bounding box center [784, 98] width 112 height 28
type input "[PERSON_NAME]"
click at [678, 232] on button "Add Exemption" at bounding box center [678, 235] width 110 height 31
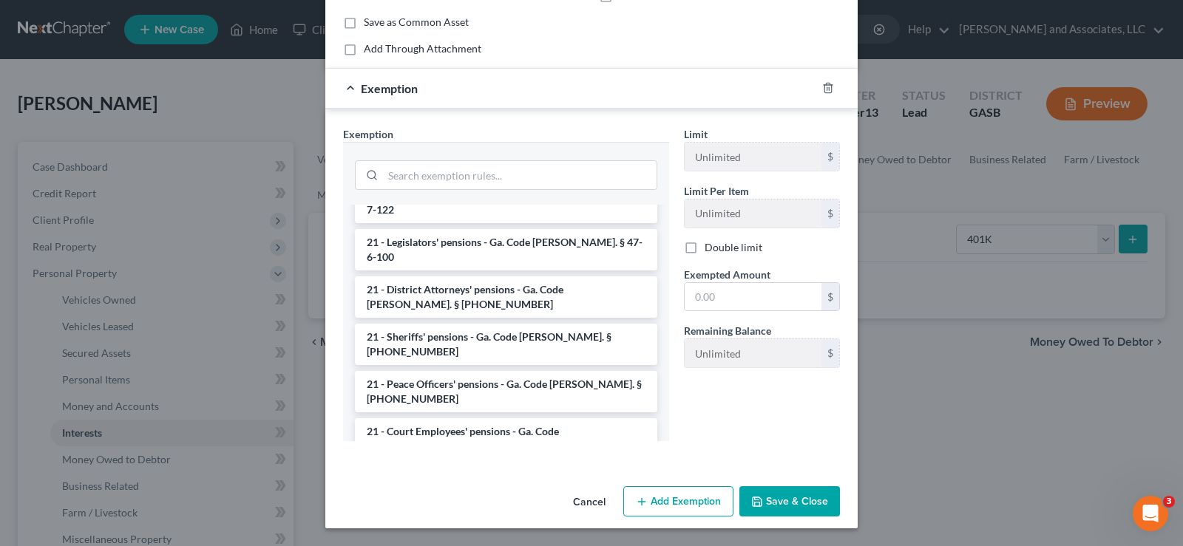
scroll to position [2014, 0]
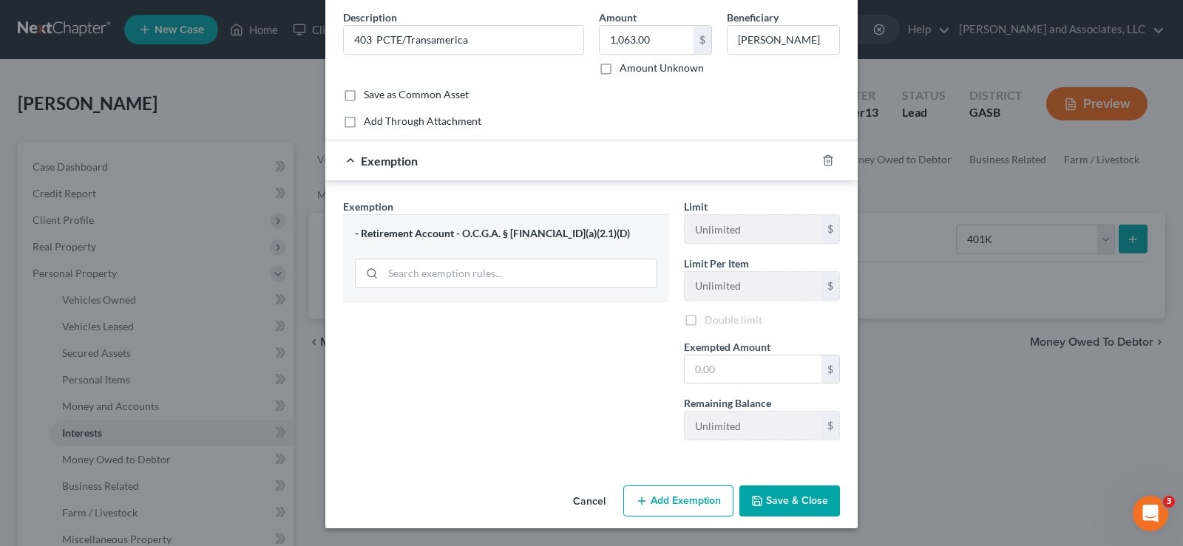
scroll to position [61, 0]
click at [753, 372] on input "text" at bounding box center [753, 370] width 137 height 28
type input "1,063.00"
click at [796, 496] on button "Save & Close" at bounding box center [789, 501] width 101 height 31
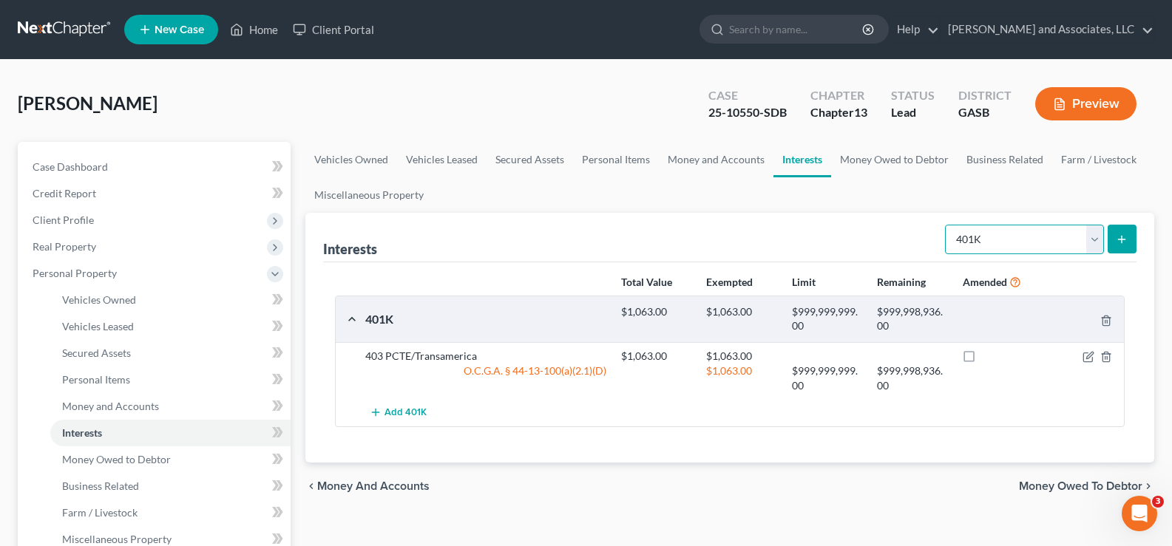
click at [1094, 237] on select "Select Interest Type 401K Annuity Bond Education IRA Government Bond Government…" at bounding box center [1024, 240] width 159 height 30
select select "ira"
click at [946, 225] on select "Select Interest Type 401K Annuity Bond Education IRA Government Bond Government…" at bounding box center [1024, 240] width 159 height 30
click at [1125, 237] on icon "submit" at bounding box center [1122, 240] width 12 height 12
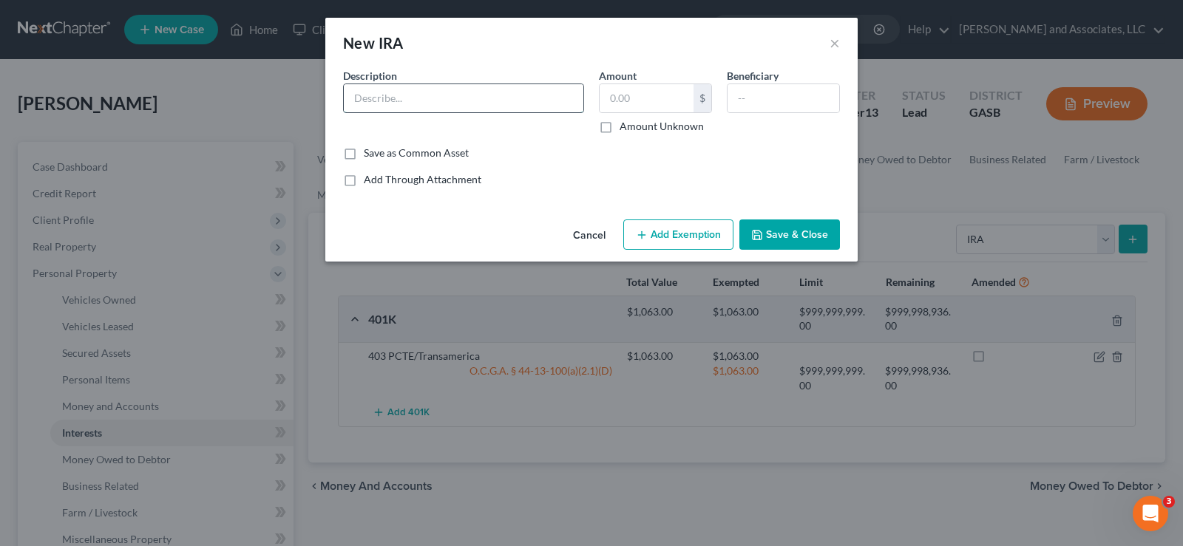
click at [469, 91] on input "text" at bounding box center [464, 98] width 240 height 28
type input "[PERSON_NAME]/Transamerica"
click at [650, 107] on input "text" at bounding box center [647, 98] width 94 height 28
type input "125.80"
click at [813, 97] on input "text" at bounding box center [784, 98] width 112 height 28
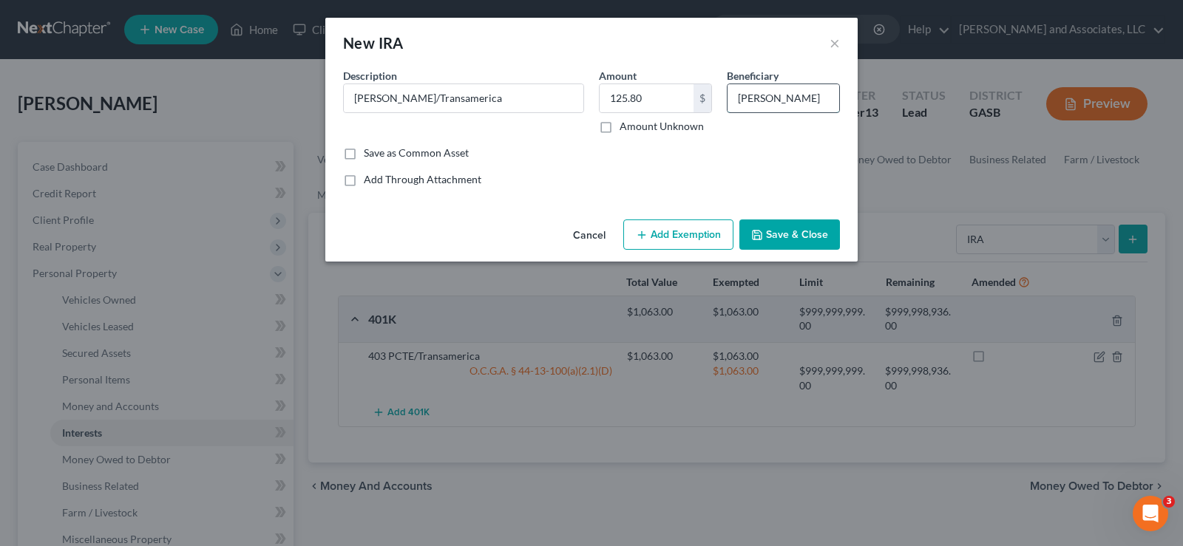
scroll to position [0, 27]
type input "[PERSON_NAME]"
click at [660, 234] on button "Add Exemption" at bounding box center [678, 235] width 110 height 31
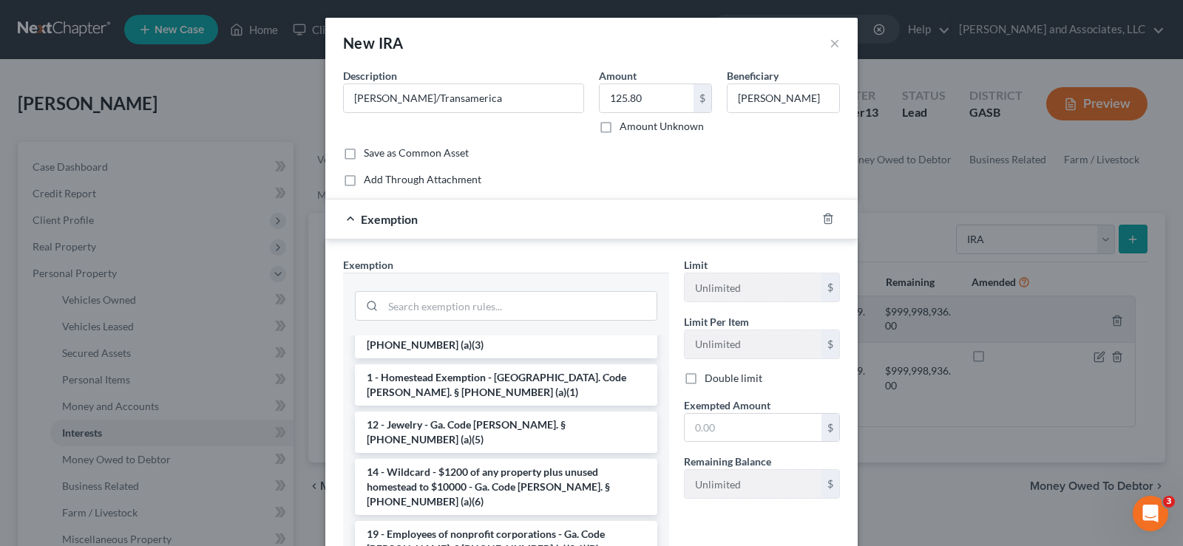
scroll to position [739, 0]
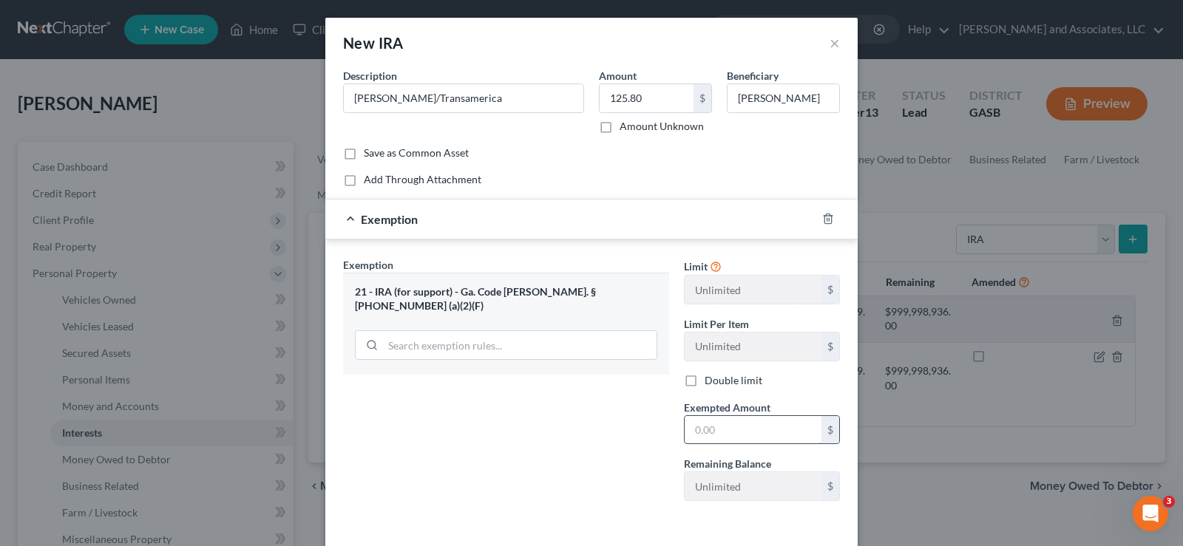
click at [731, 430] on input "text" at bounding box center [753, 430] width 137 height 28
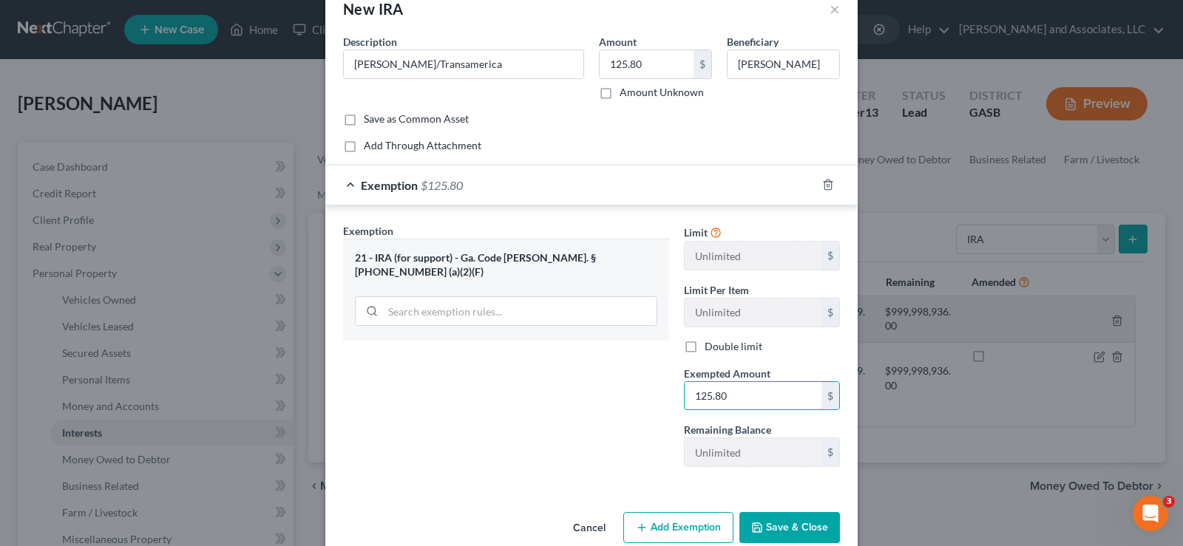
scroll to position [61, 0]
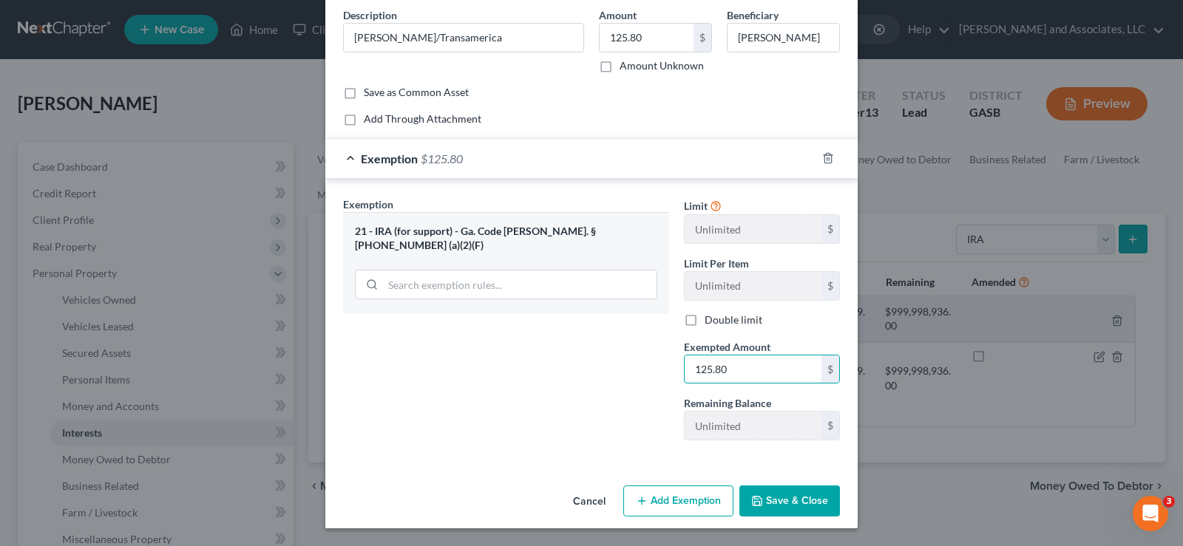
type input "125.80"
click at [789, 502] on button "Save & Close" at bounding box center [789, 501] width 101 height 31
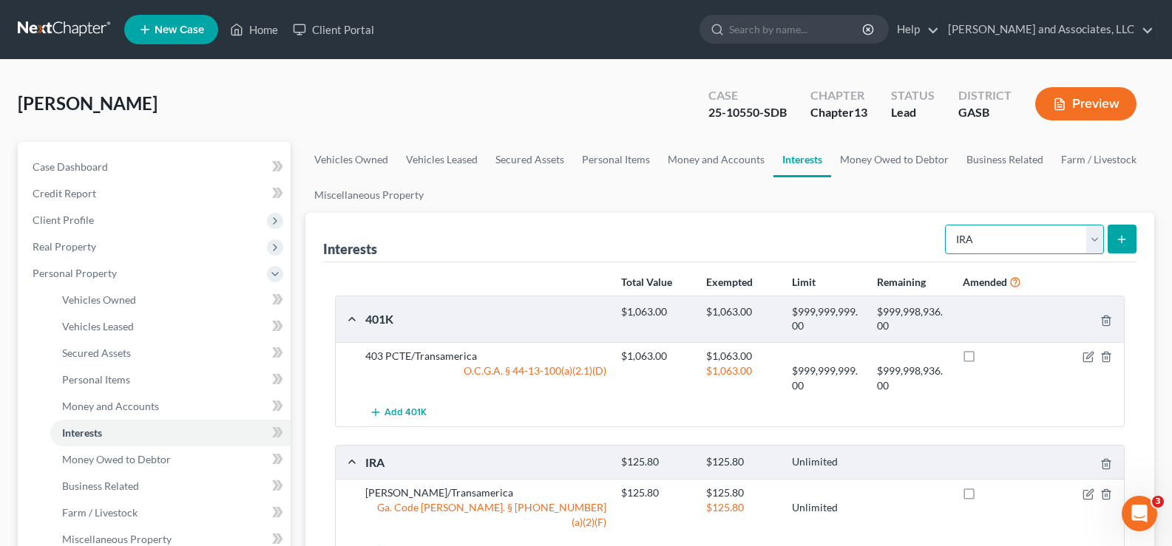
click at [1099, 237] on select "Select Interest Type 401K Annuity Bond Education IRA Government Bond Government…" at bounding box center [1024, 240] width 159 height 30
click at [367, 109] on div "[PERSON_NAME] Upgraded Case 25-10550-SDB Chapter Chapter 13 Status Lead Distric…" at bounding box center [586, 110] width 1136 height 64
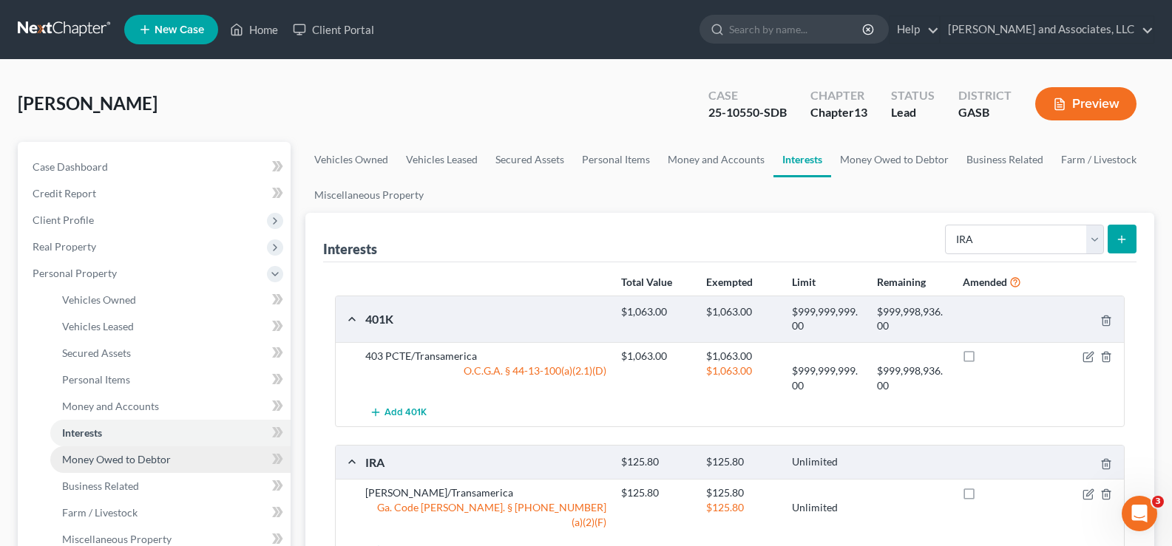
click at [81, 464] on span "Money Owed to Debtor" at bounding box center [116, 459] width 109 height 13
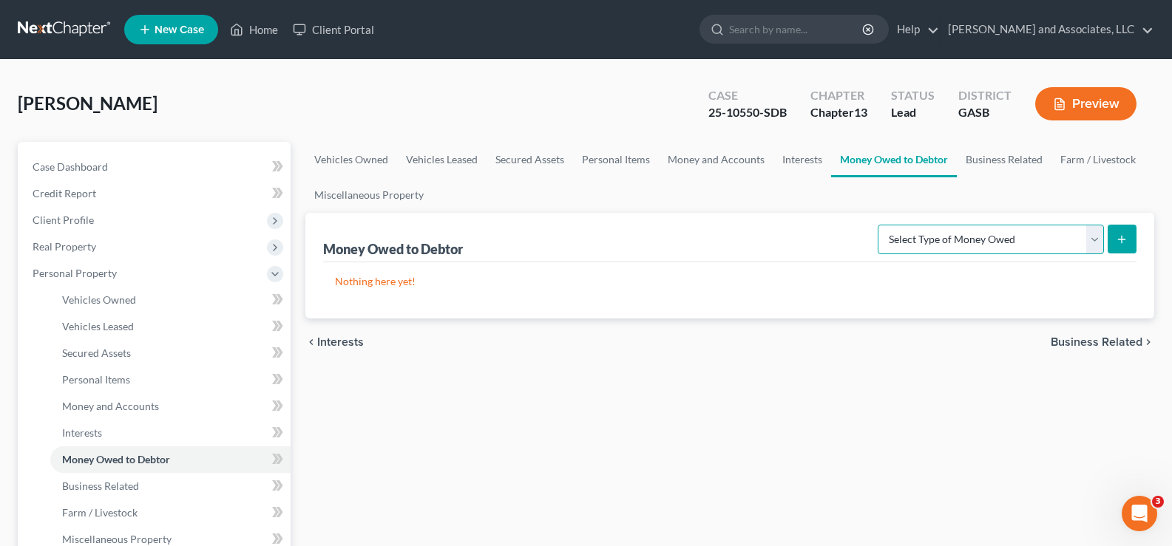
click at [1096, 238] on select "Select Type of Money Owed Accounts Receivable Alimony Child Support Claims Agai…" at bounding box center [991, 240] width 226 height 30
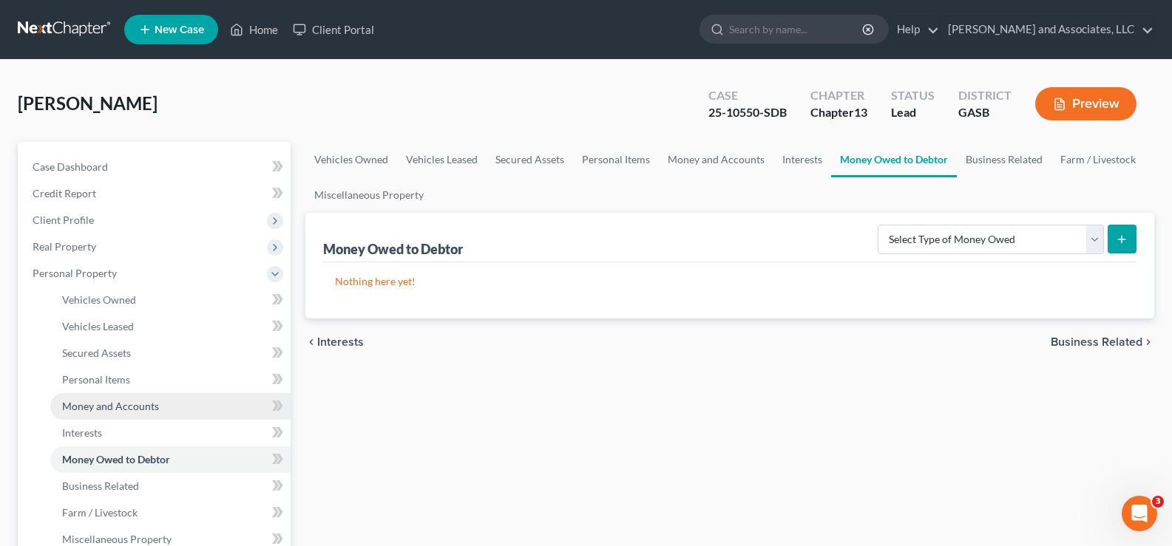
click at [101, 407] on span "Money and Accounts" at bounding box center [110, 406] width 97 height 13
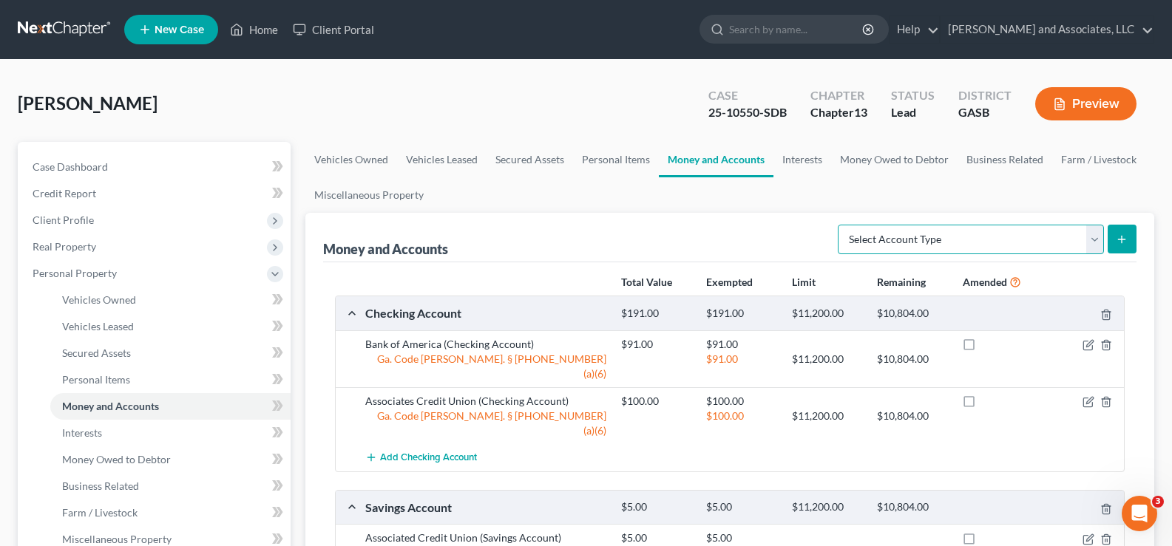
click at [1092, 239] on select "Select Account Type Brokerage Cash on Hand Certificates of Deposit Checking Acc…" at bounding box center [971, 240] width 266 height 30
select select "security_deposits"
click at [841, 225] on select "Select Account Type Brokerage Cash on Hand Certificates of Deposit Checking Acc…" at bounding box center [971, 240] width 266 height 30
click at [1125, 245] on icon "submit" at bounding box center [1122, 240] width 12 height 12
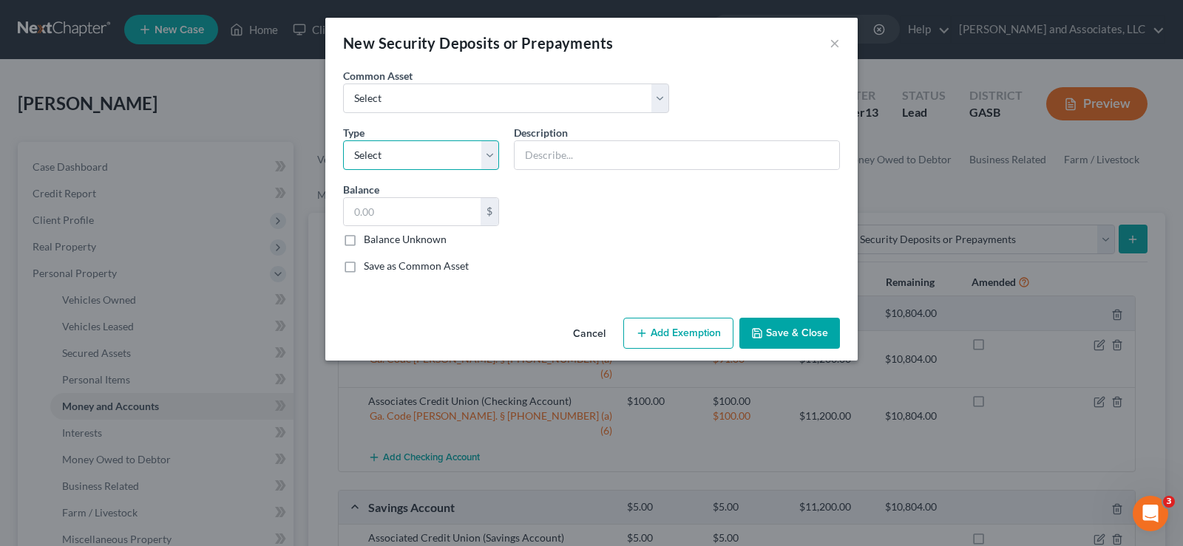
click at [405, 160] on select "Select Electric Gas Heating Oil Security Deposit On Rental Unit Prepaid Rent Te…" at bounding box center [421, 155] width 156 height 30
select select "4"
click at [343, 140] on select "Select Electric Gas Heating Oil Security Deposit On Rental Unit Prepaid Rent Te…" at bounding box center [421, 155] width 156 height 30
click at [570, 168] on input "text" at bounding box center [677, 155] width 325 height 28
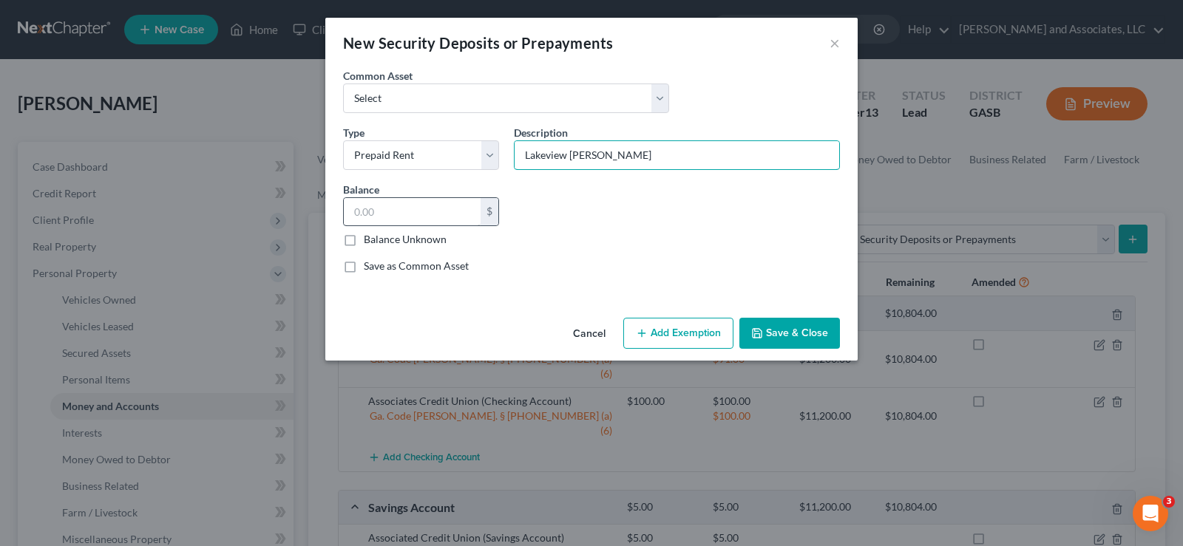
type input "Lakeview [PERSON_NAME]"
click at [405, 216] on input "text" at bounding box center [412, 212] width 137 height 28
type input "400.00"
click at [704, 336] on button "Add Exemption" at bounding box center [678, 333] width 110 height 31
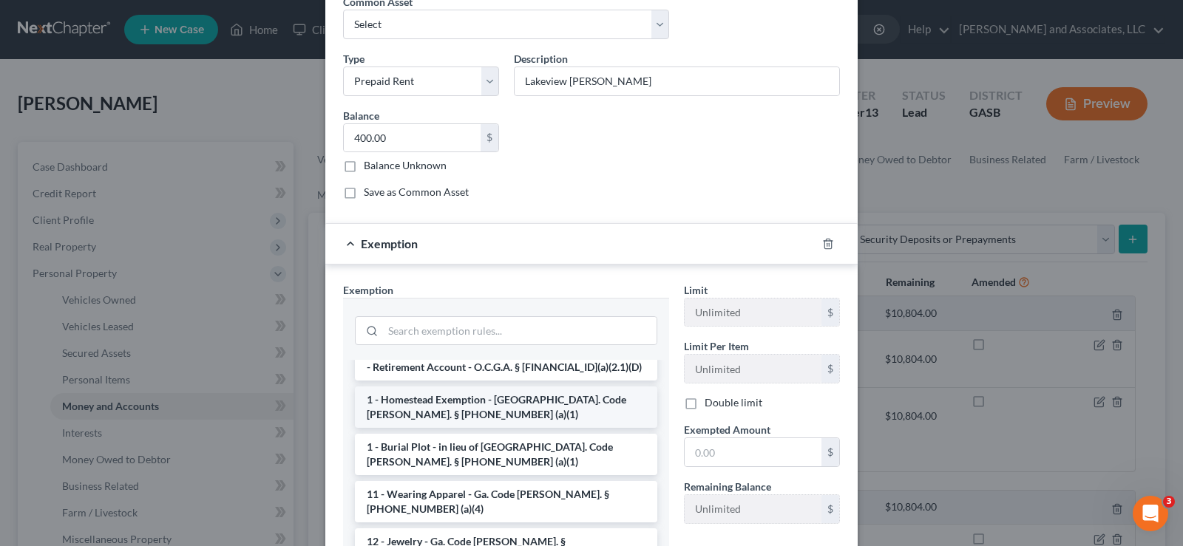
scroll to position [74, 0]
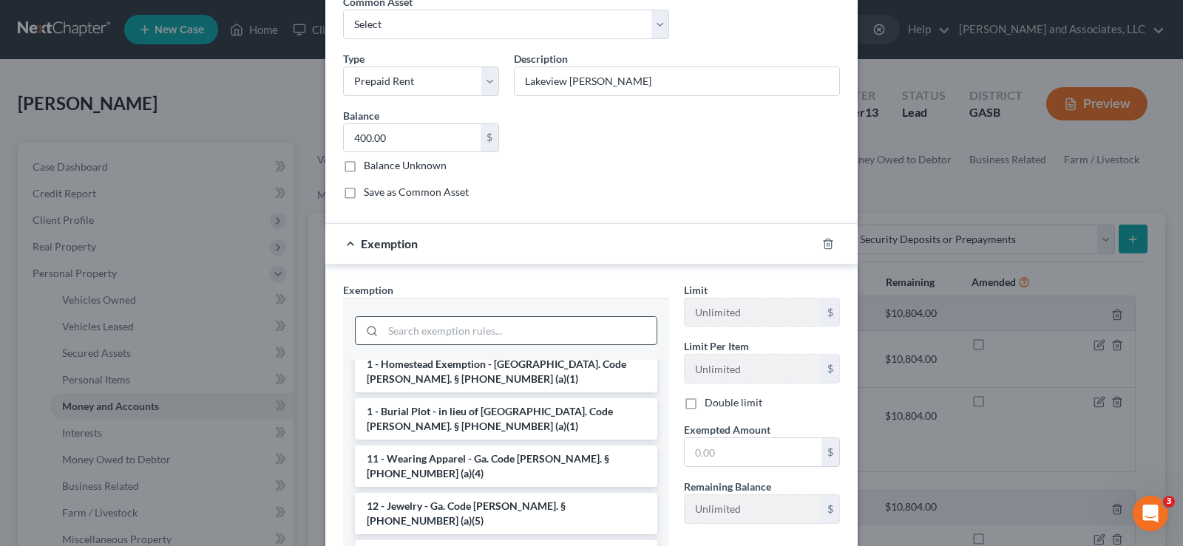
click at [389, 334] on input "search" at bounding box center [520, 331] width 274 height 28
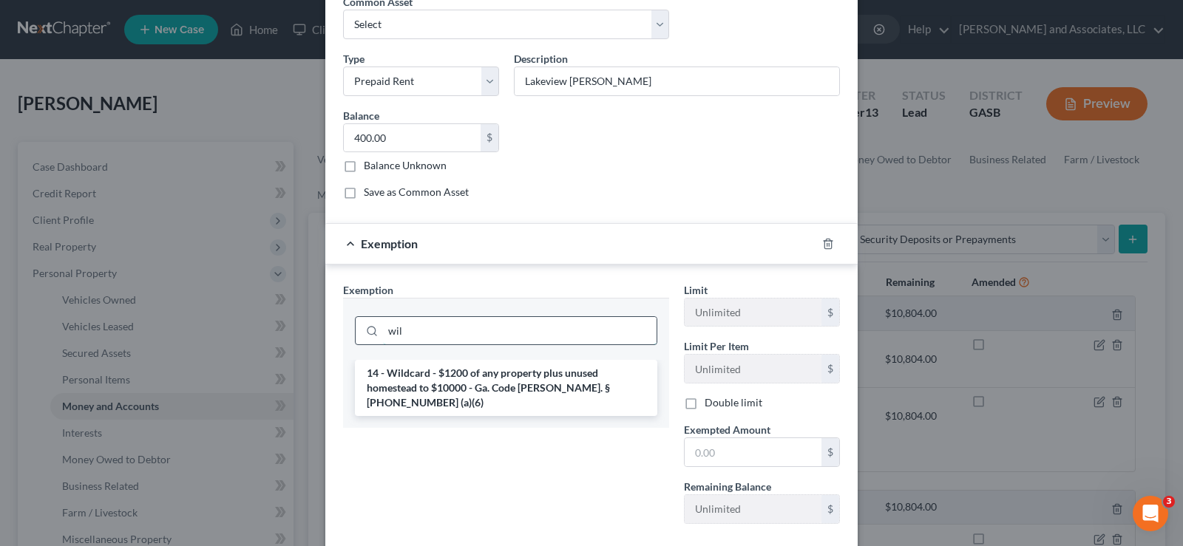
scroll to position [0, 0]
type input "wil"
click at [413, 382] on li "14 - Wildcard - $1200 of any property plus unused homestead to $10000 - Ga. Cod…" at bounding box center [506, 388] width 302 height 56
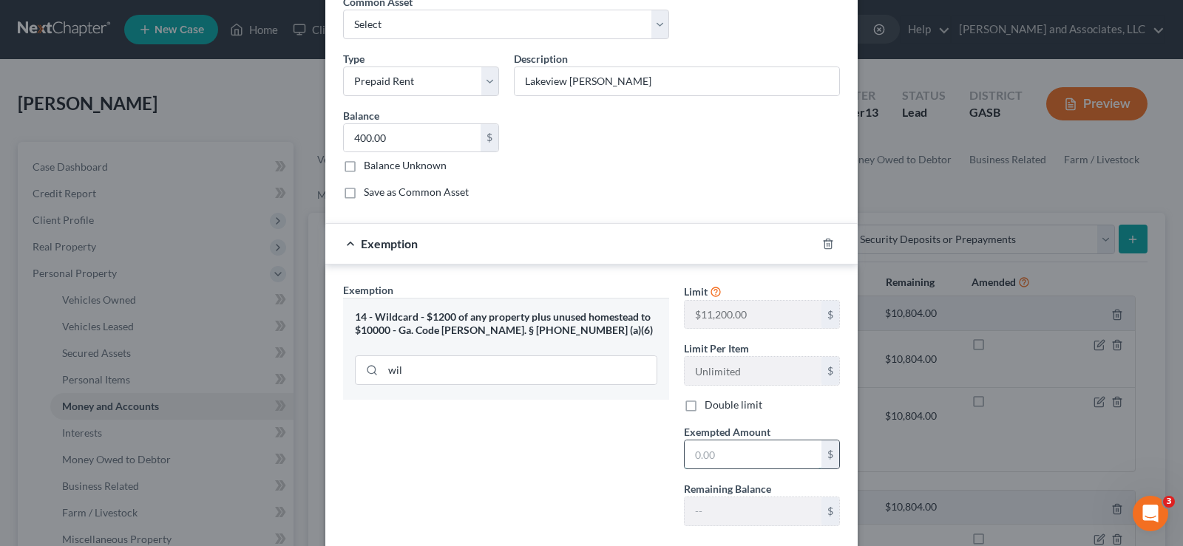
click at [710, 458] on input "text" at bounding box center [753, 455] width 137 height 28
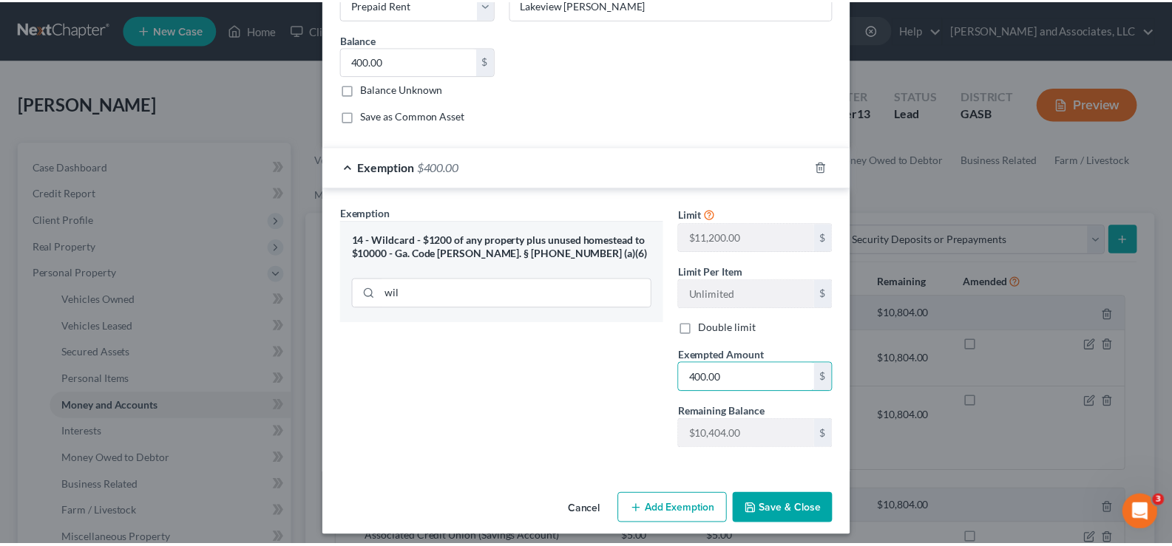
scroll to position [159, 0]
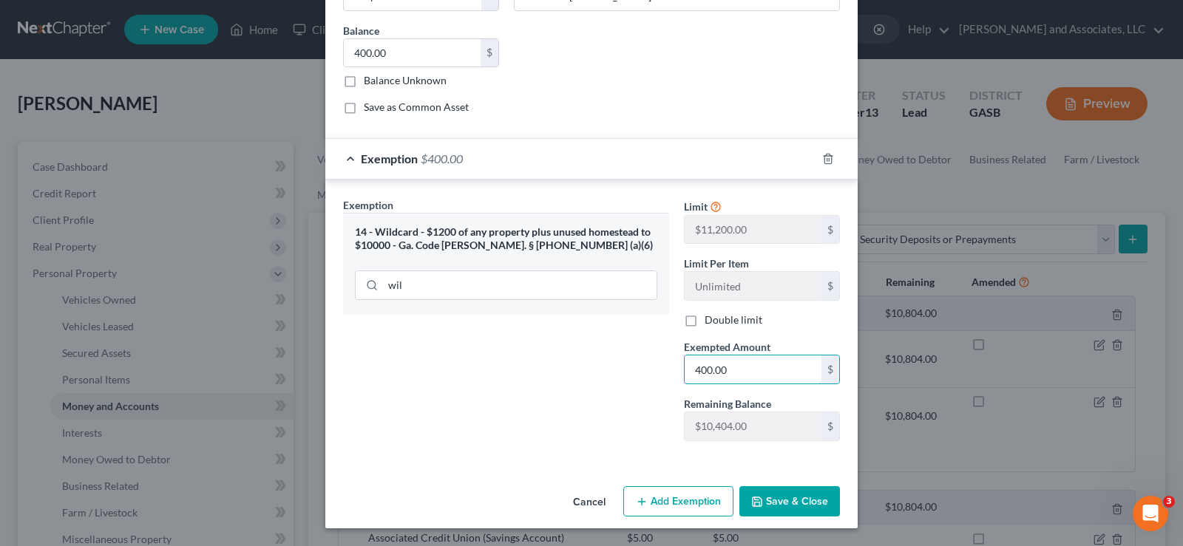
type input "400.00"
click at [797, 505] on button "Save & Close" at bounding box center [789, 502] width 101 height 31
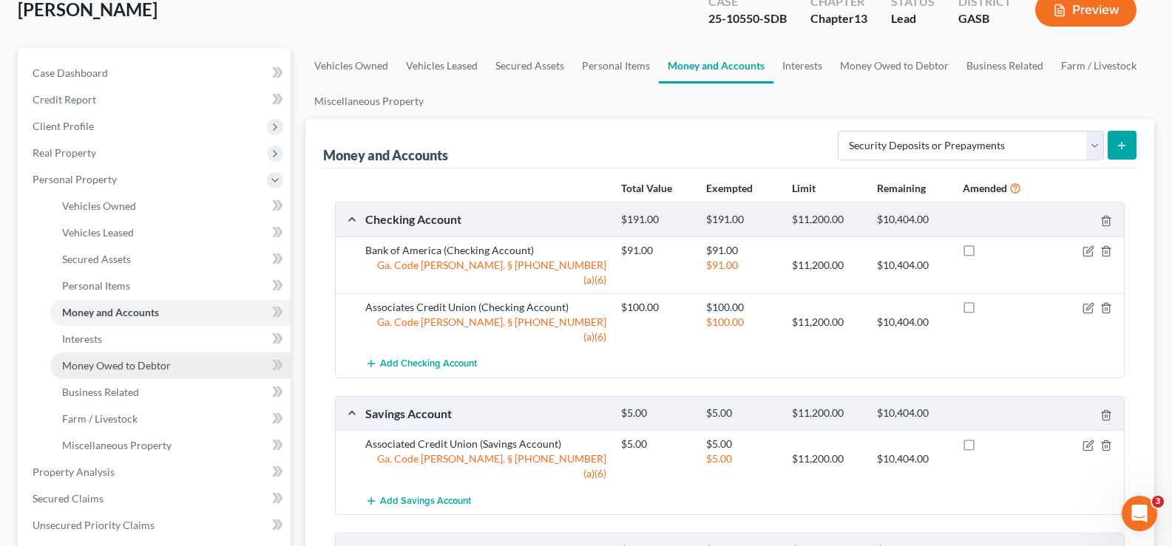
scroll to position [148, 0]
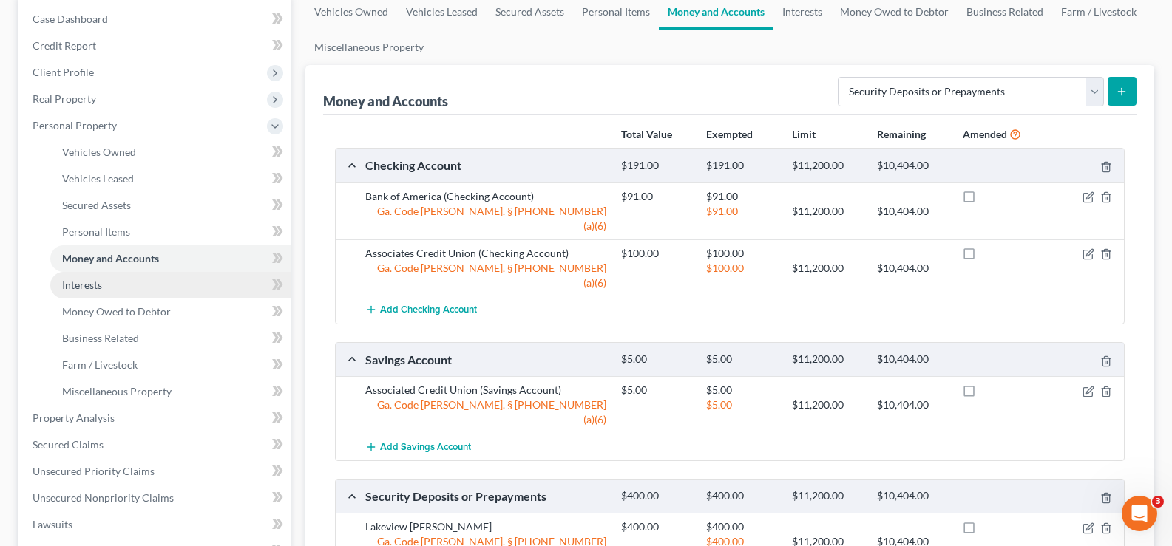
click at [95, 288] on span "Interests" at bounding box center [82, 285] width 40 height 13
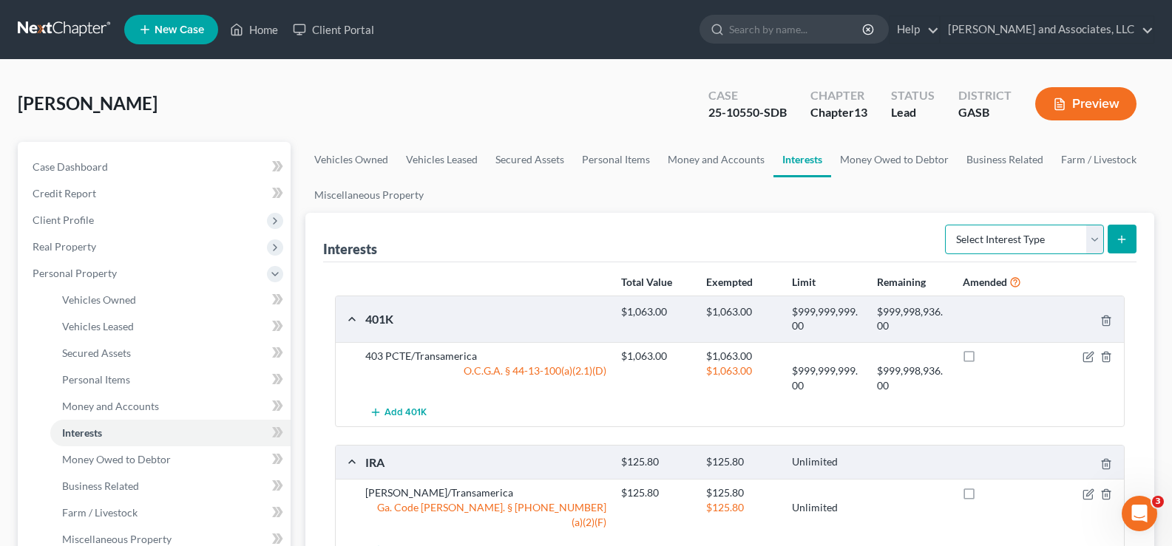
click at [1095, 233] on select "Select Interest Type 401K Annuity Bond Education IRA Government Bond Government…" at bounding box center [1024, 240] width 159 height 30
click at [1170, 166] on div "[PERSON_NAME] Upgraded Case 25-10550-SDB Chapter Chapter 13 Status Lead Distric…" at bounding box center [586, 556] width 1172 height 992
click at [1092, 238] on select "Select Interest Type 401K Annuity Bond Education IRA Government Bond Government…" at bounding box center [1024, 240] width 159 height 30
select select "term_life_insurance"
click at [946, 225] on select "Select Interest Type 401K Annuity Bond Education IRA Government Bond Government…" at bounding box center [1024, 240] width 159 height 30
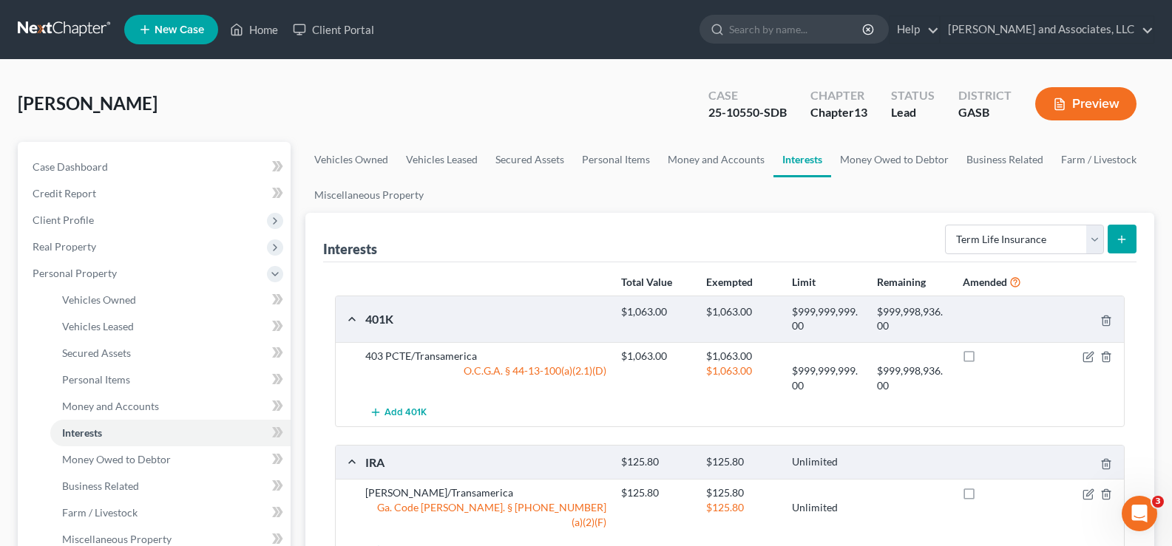
click at [1123, 238] on icon "submit" at bounding box center [1122, 240] width 12 height 12
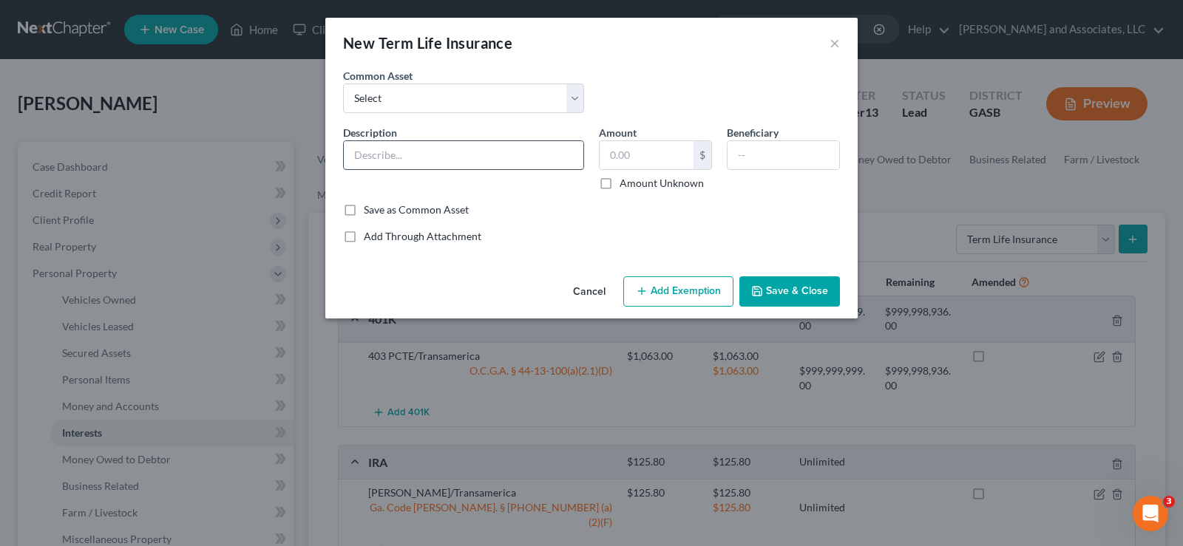
click at [479, 163] on input "text" at bounding box center [464, 155] width 240 height 28
type input "[US_STATE] Life Ins. Co."
click at [666, 162] on input "text" at bounding box center [647, 155] width 94 height 28
type input "0.00"
click at [812, 157] on input "text" at bounding box center [784, 155] width 112 height 28
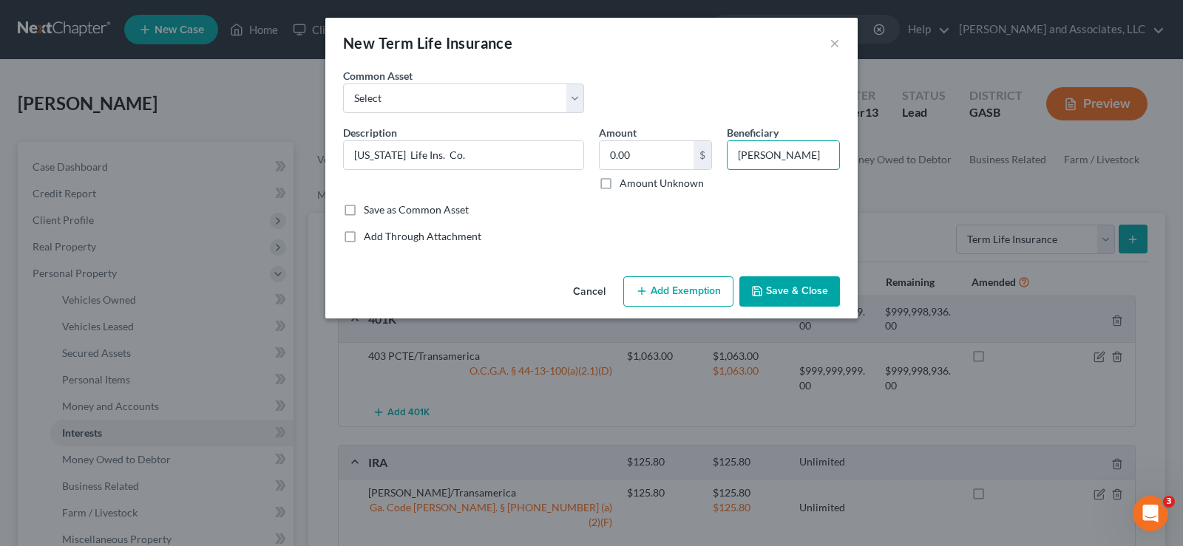
type input "[PERSON_NAME]"
click at [671, 298] on button "Add Exemption" at bounding box center [678, 292] width 110 height 31
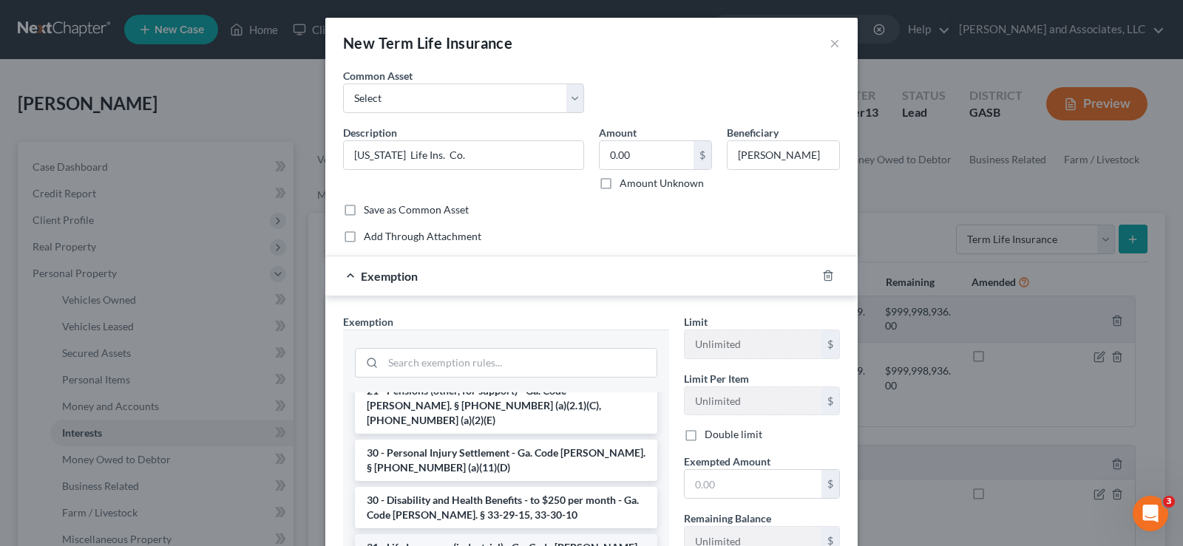
scroll to position [1257, 0]
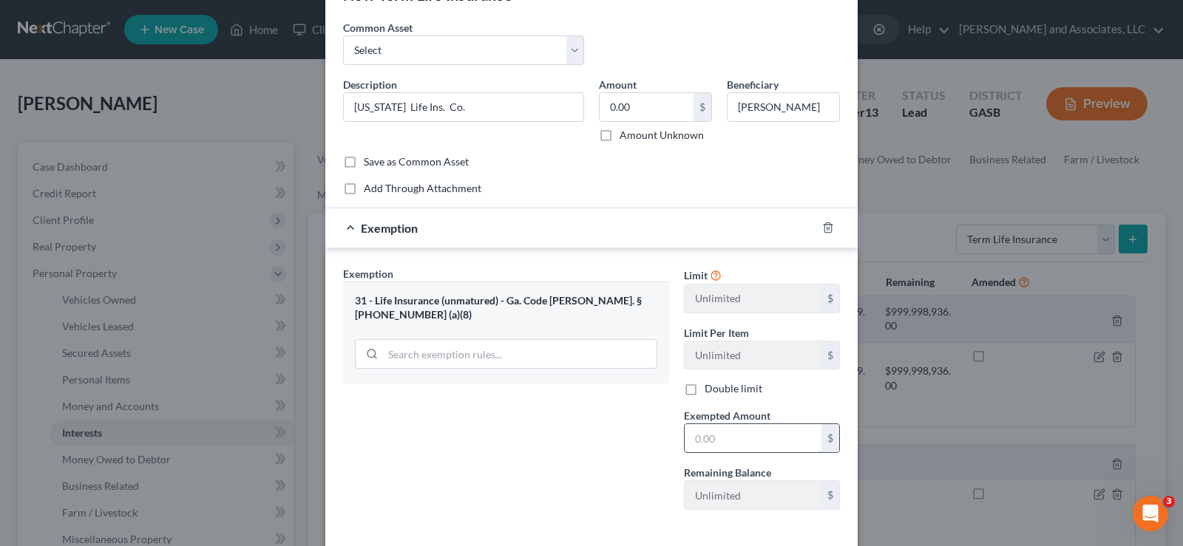
scroll to position [74, 0]
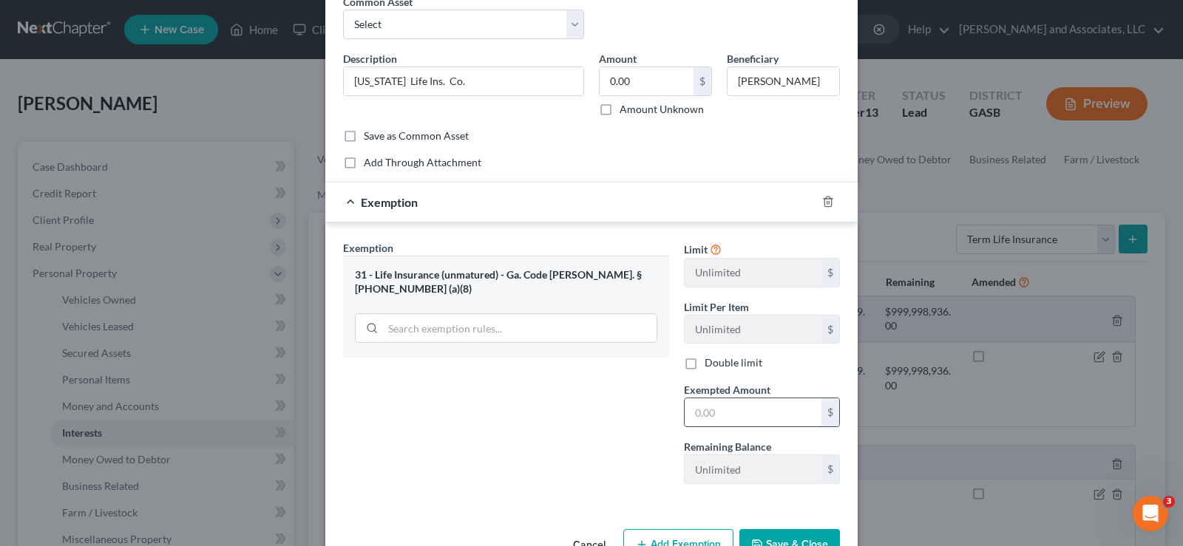
click at [720, 413] on input "text" at bounding box center [753, 413] width 137 height 28
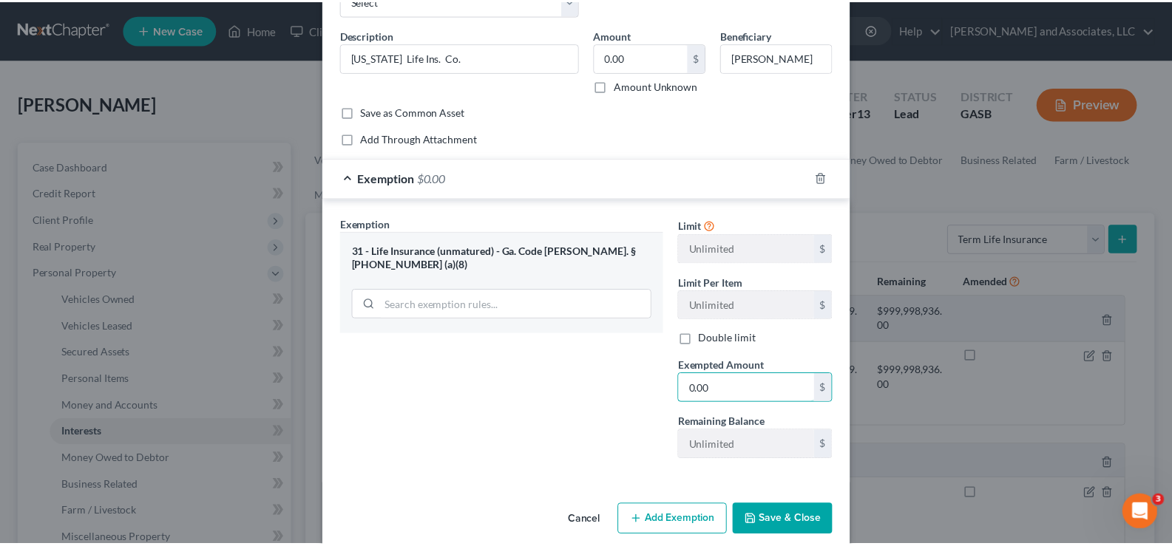
scroll to position [118, 0]
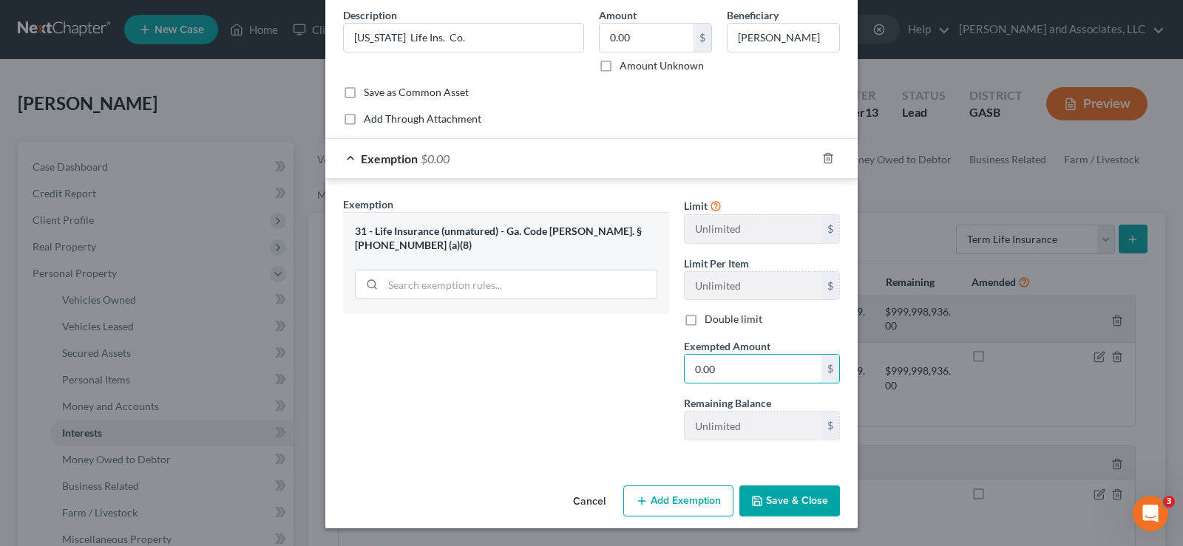
type input "0.00"
click at [795, 507] on button "Save & Close" at bounding box center [789, 501] width 101 height 31
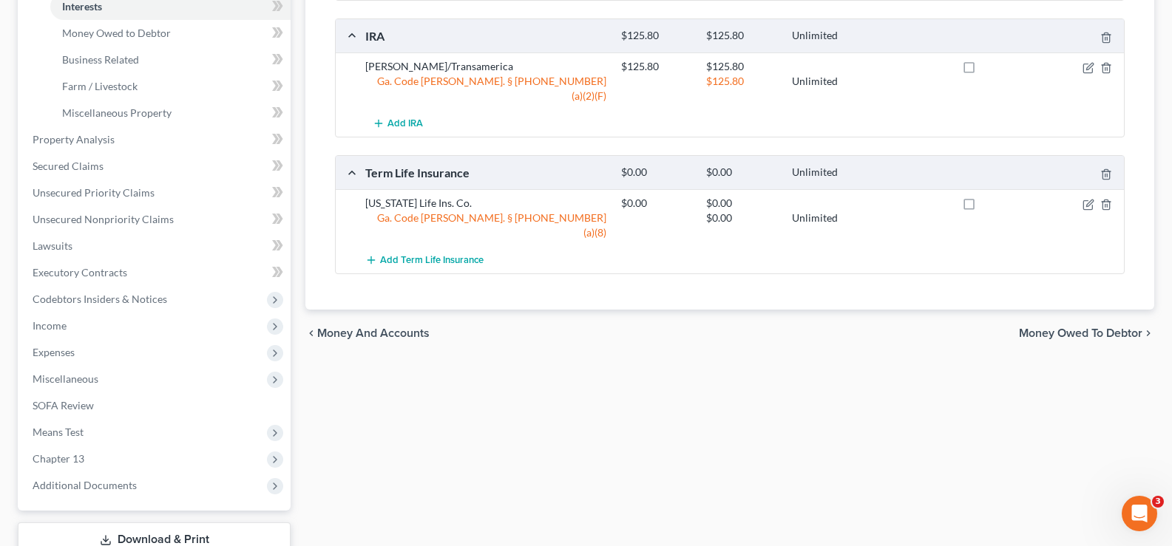
scroll to position [518, 0]
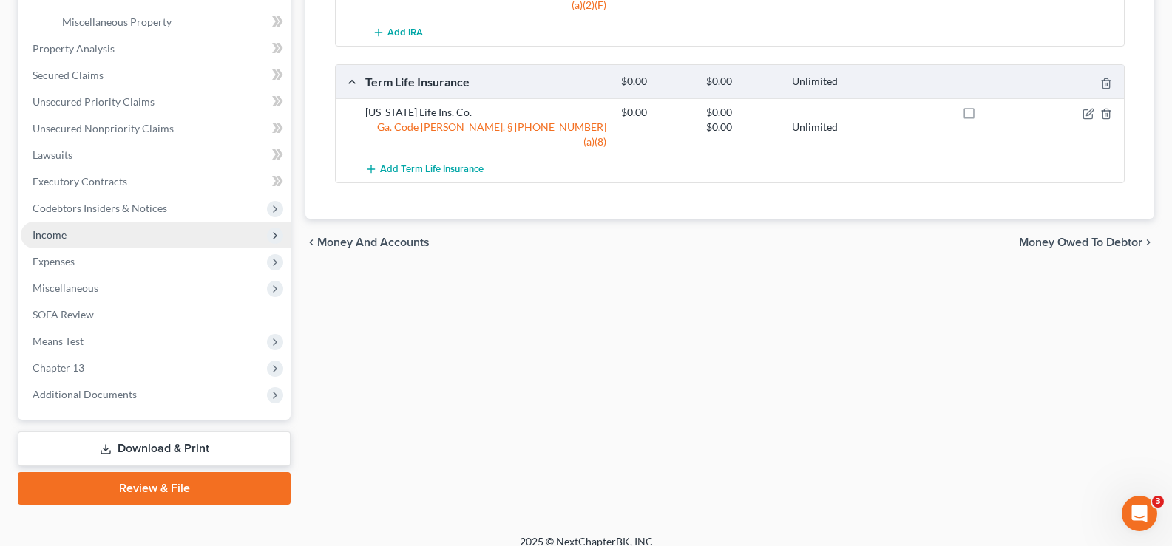
click at [54, 231] on span "Income" at bounding box center [50, 234] width 34 height 13
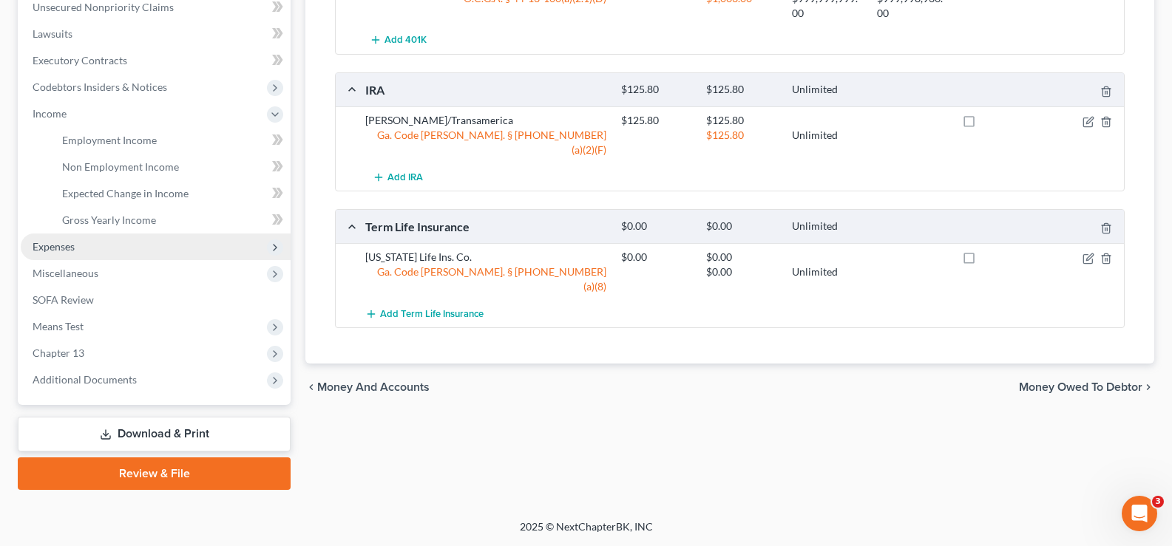
scroll to position [373, 0]
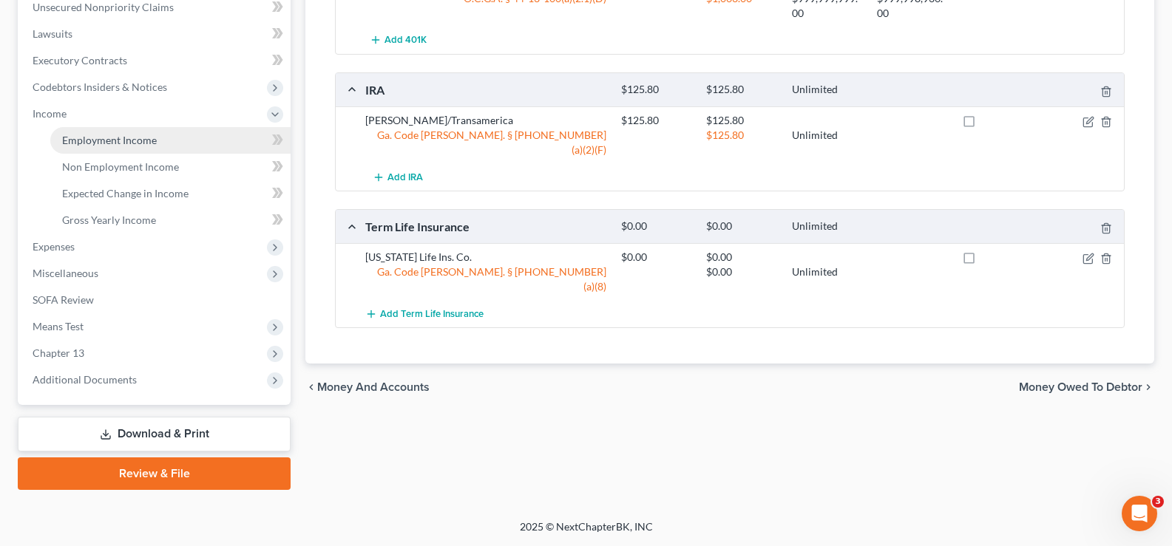
click at [89, 138] on span "Employment Income" at bounding box center [109, 140] width 95 height 13
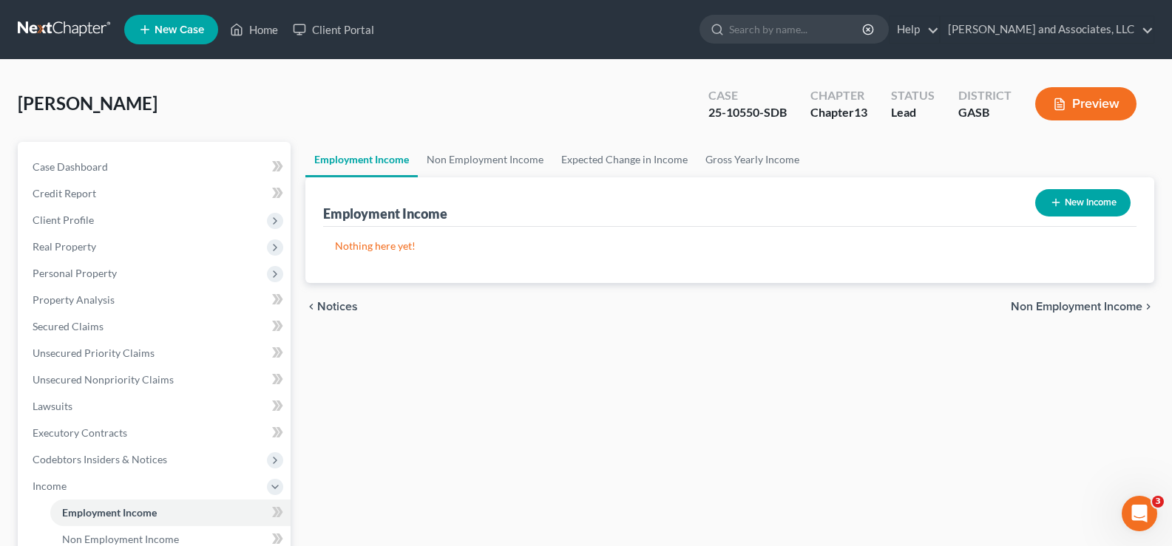
click at [1074, 200] on button "New Income" at bounding box center [1082, 202] width 95 height 27
select select "0"
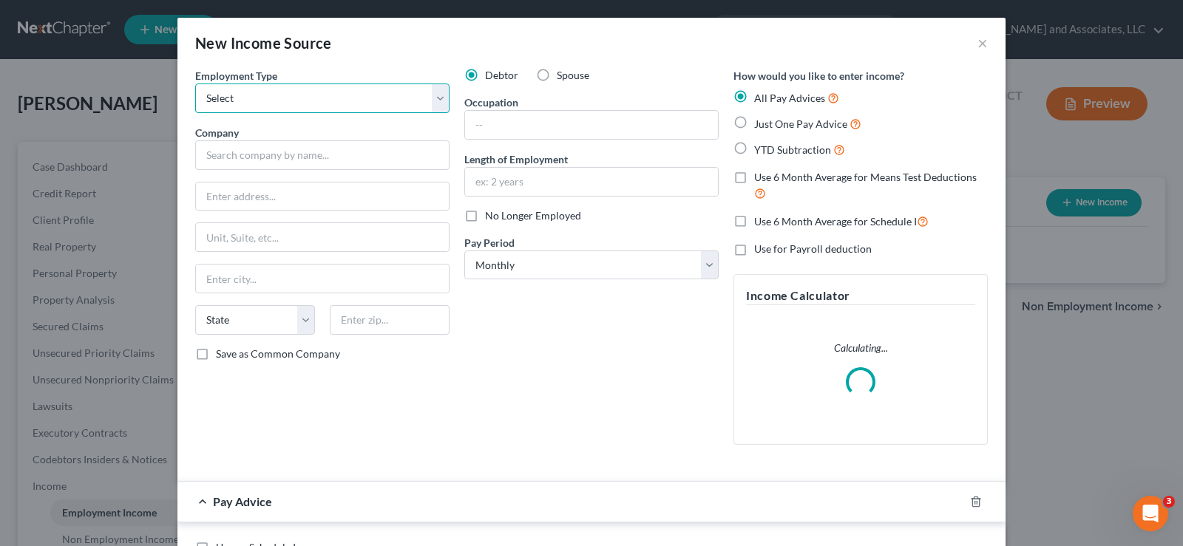
click at [288, 94] on select "Select Full or [DEMOGRAPHIC_DATA] Employment Self Employment" at bounding box center [322, 99] width 254 height 30
select select "0"
click at [195, 84] on select "Select Full or [DEMOGRAPHIC_DATA] Employment Self Employment" at bounding box center [322, 99] width 254 height 30
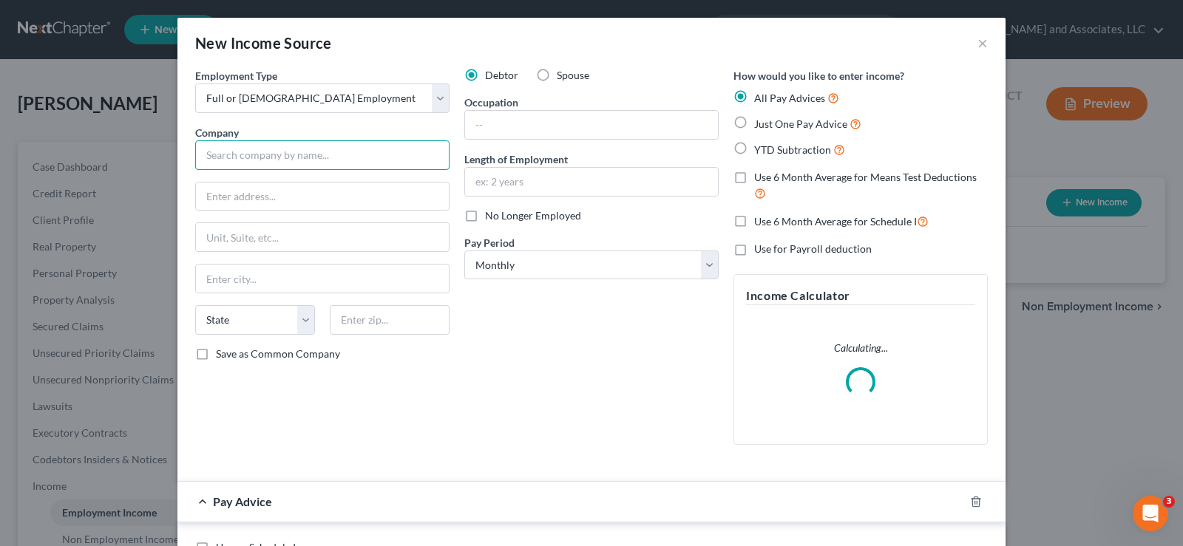
click at [256, 161] on input "text" at bounding box center [322, 155] width 254 height 30
type input "C"
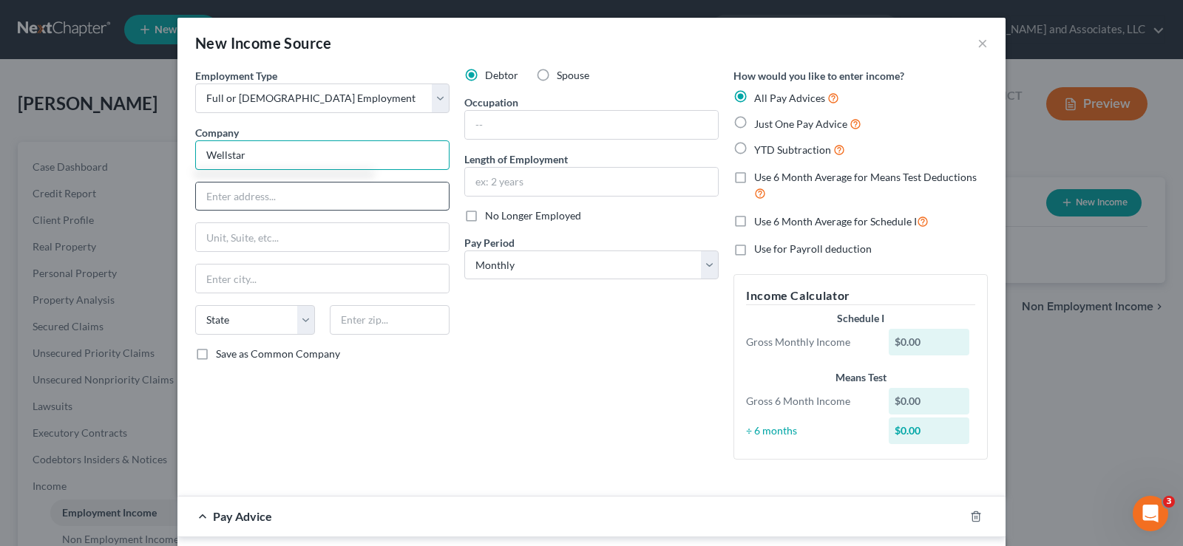
type input "Wellstar"
click at [235, 195] on input "text" at bounding box center [322, 197] width 253 height 28
type input "."
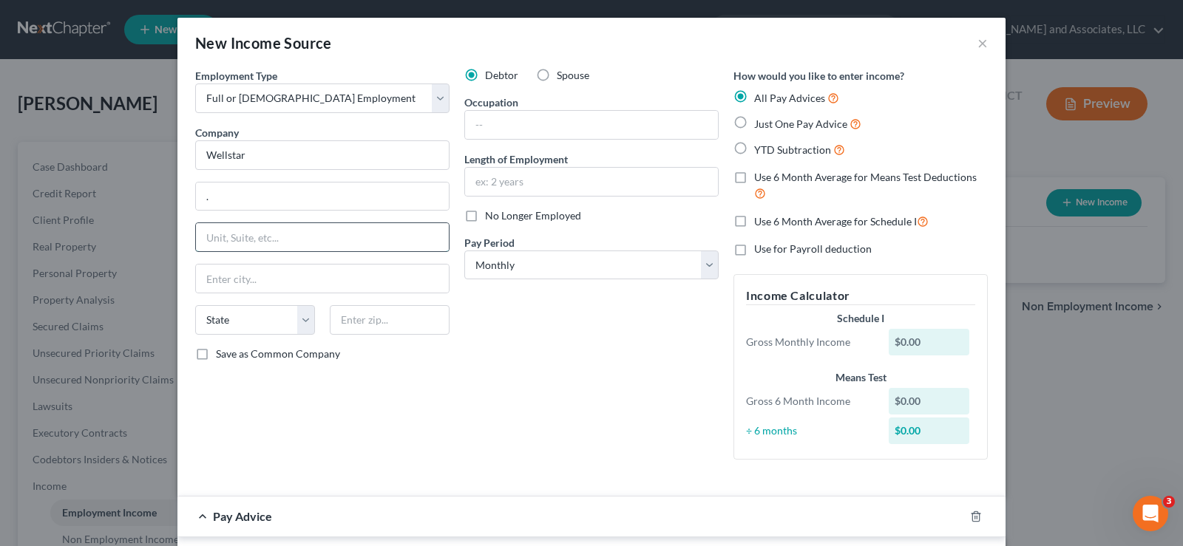
click at [211, 247] on input "text" at bounding box center [322, 237] width 253 height 28
type input "."
click at [243, 286] on input "text" at bounding box center [322, 279] width 253 height 28
type input "."
click at [665, 441] on div "Debtor Spouse Occupation Length of Employment No Longer Employed Pay Period * S…" at bounding box center [591, 270] width 269 height 404
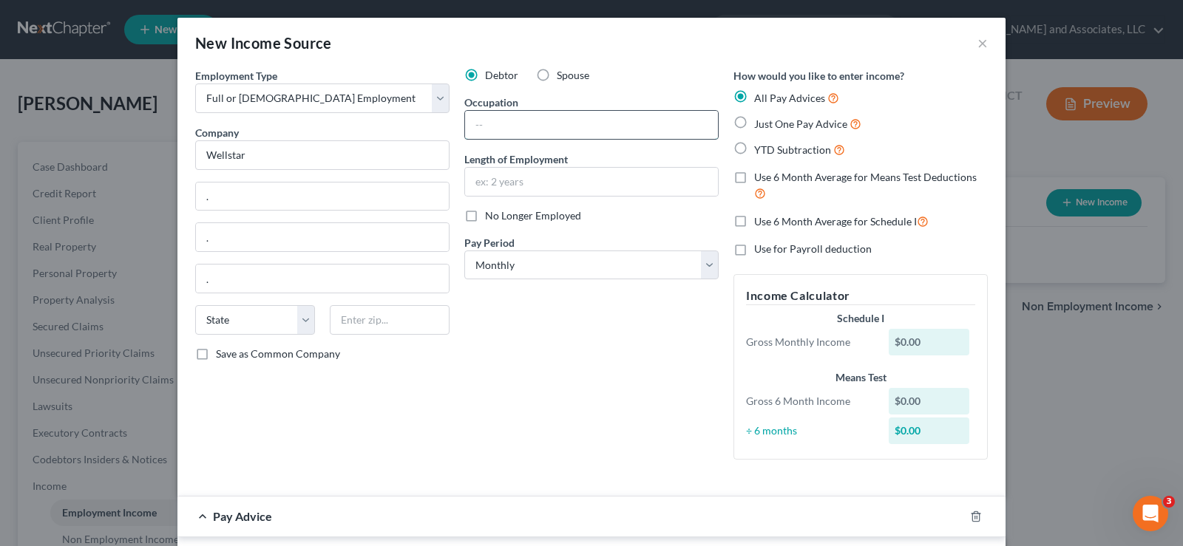
click at [477, 129] on input "text" at bounding box center [591, 125] width 253 height 28
type input "Clinical Receptionist"
click at [515, 181] on input "text" at bounding box center [591, 182] width 253 height 28
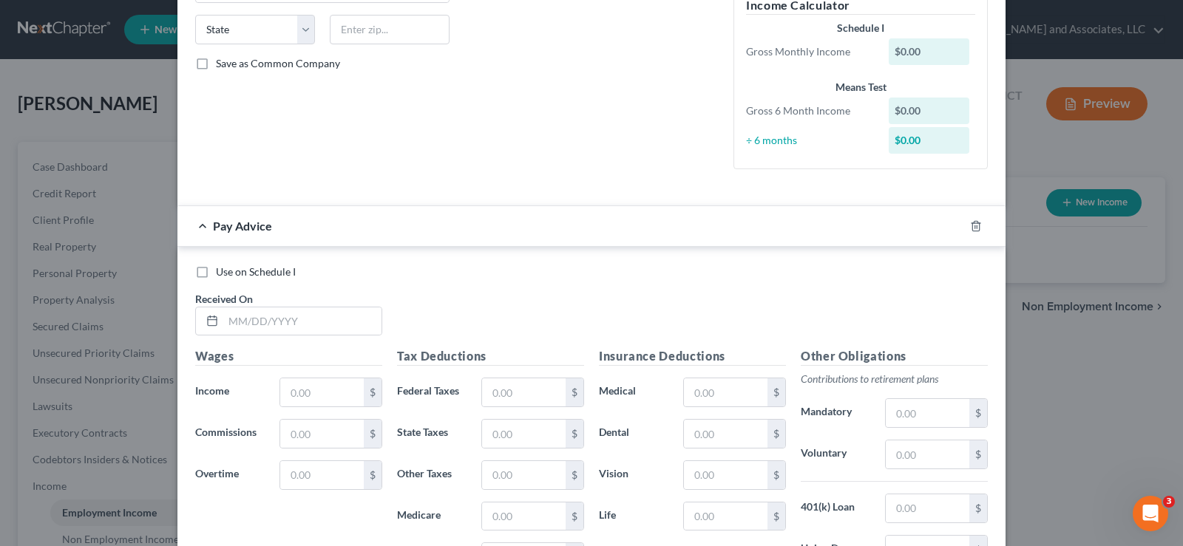
scroll to position [296, 0]
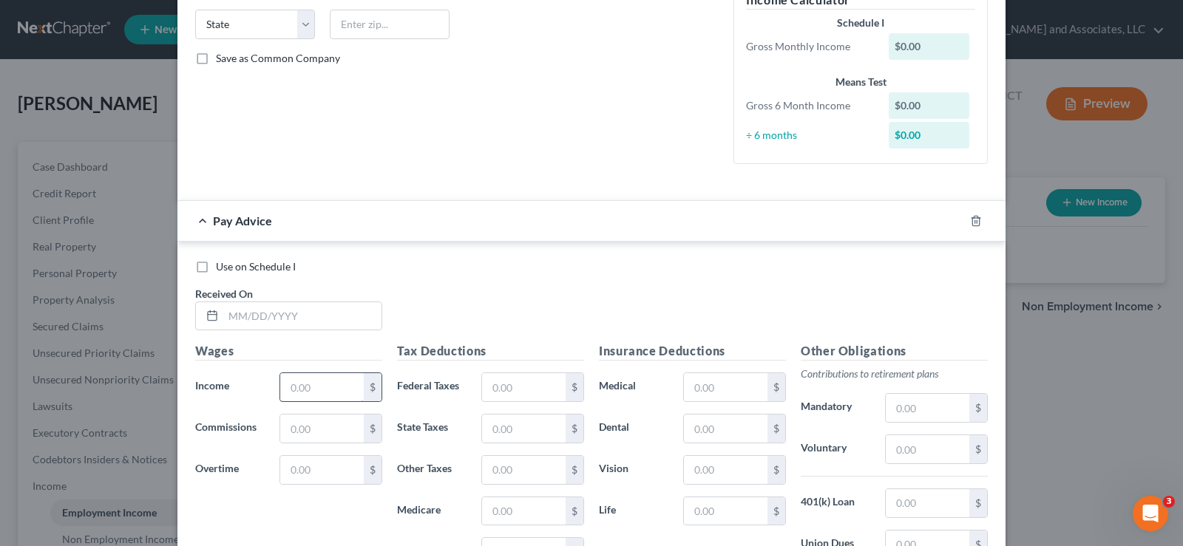
type input "11 Months"
click at [313, 390] on input "text" at bounding box center [322, 387] width 84 height 28
type input "0.00"
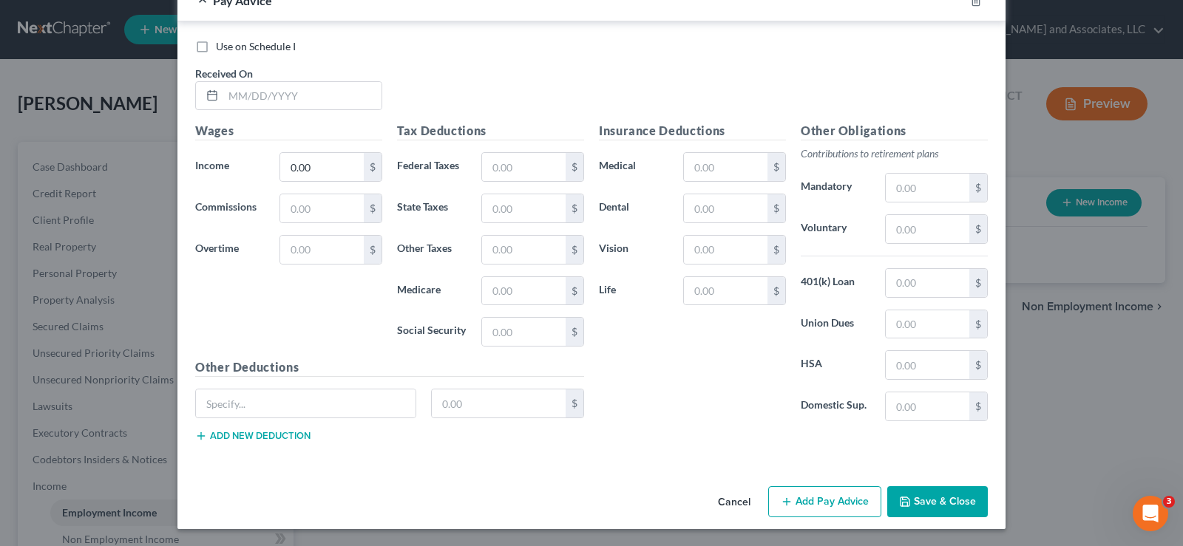
scroll to position [517, 0]
drag, startPoint x: 935, startPoint y: 482, endPoint x: 935, endPoint y: 495, distance: 13.3
click at [935, 487] on div "Cancel Add Pay Advice Save & Close" at bounding box center [591, 504] width 828 height 49
click at [935, 495] on button "Save & Close" at bounding box center [937, 501] width 101 height 31
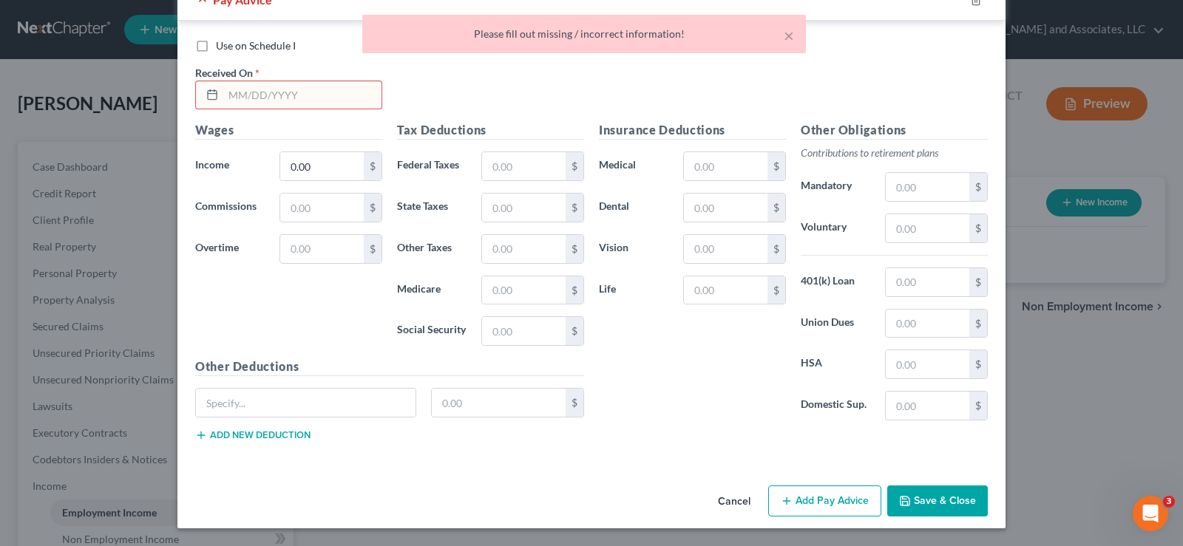
click at [279, 92] on input "text" at bounding box center [302, 95] width 158 height 28
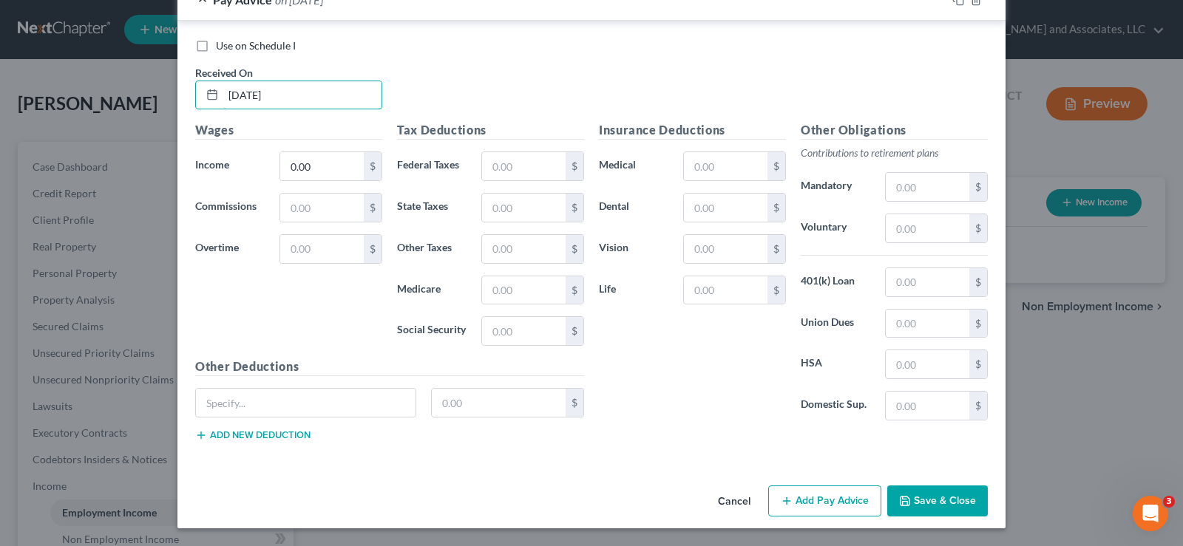
type input "[DATE]"
click at [949, 506] on button "Save & Close" at bounding box center [937, 501] width 101 height 31
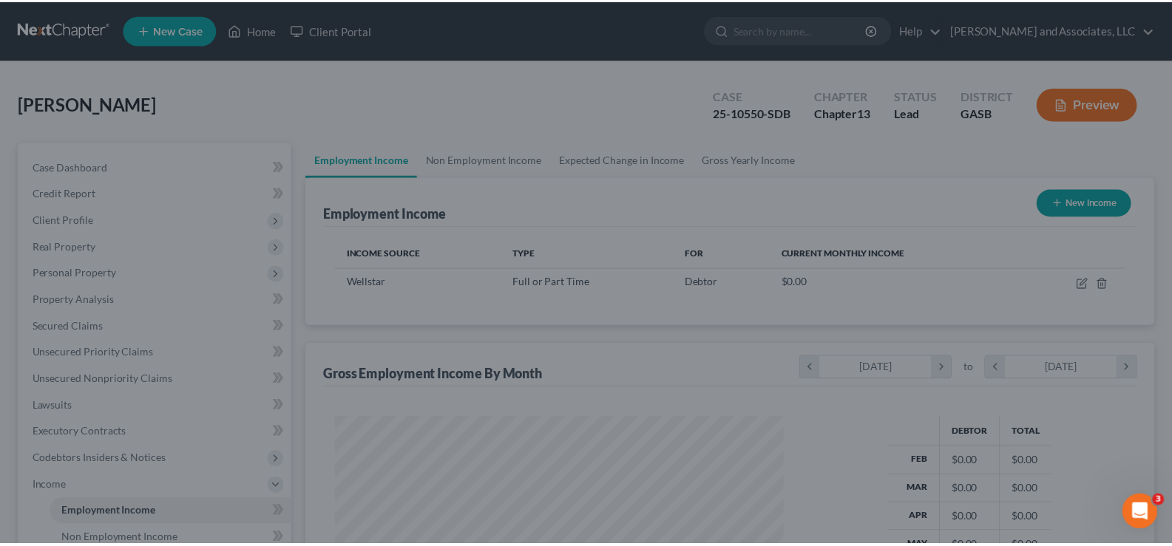
scroll to position [265, 478]
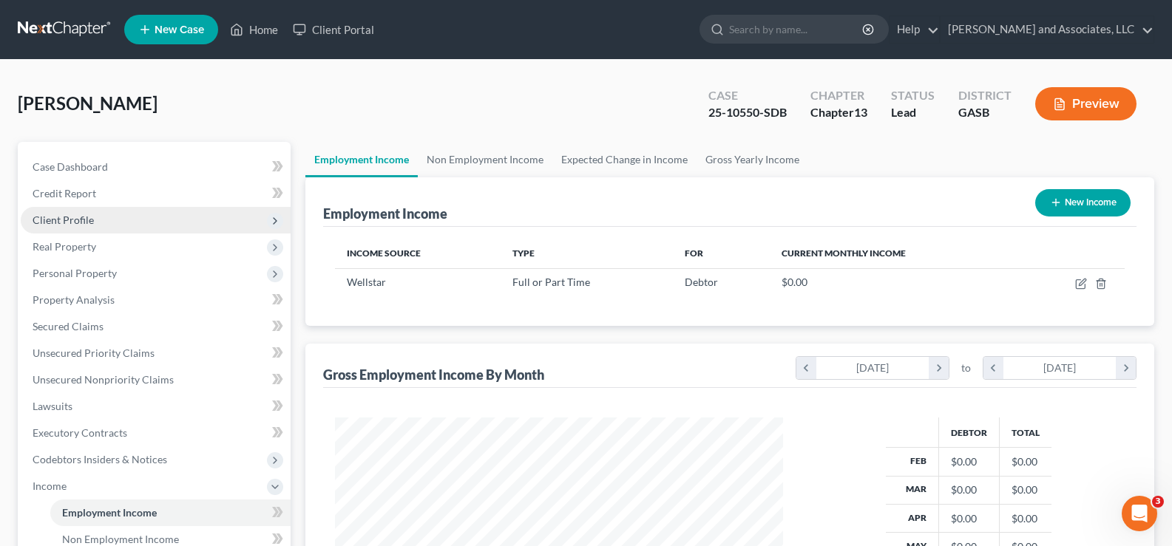
click at [81, 217] on span "Client Profile" at bounding box center [63, 220] width 61 height 13
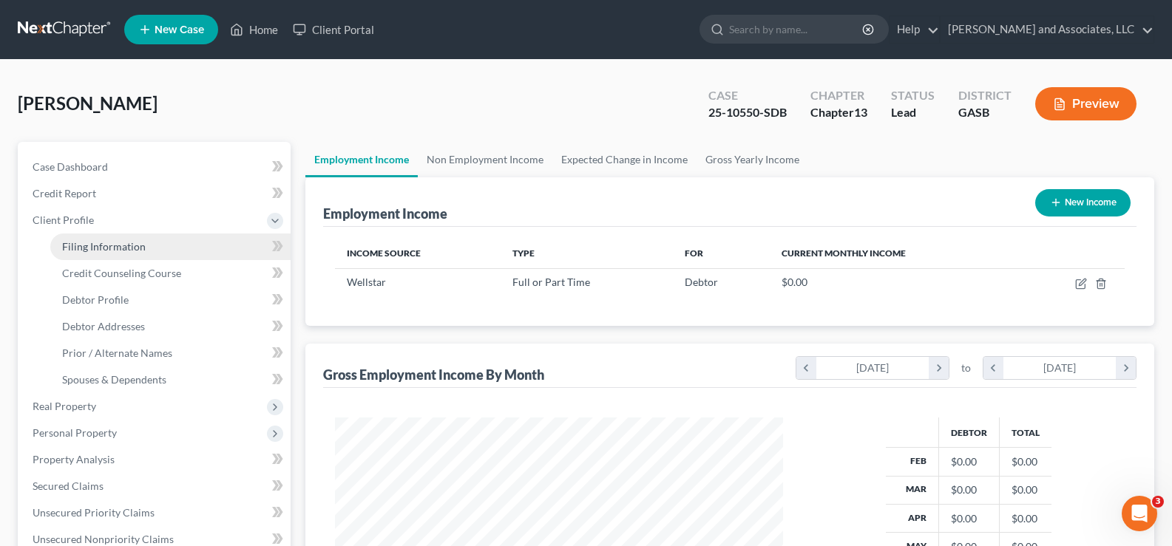
click at [89, 248] on span "Filing Information" at bounding box center [104, 246] width 84 height 13
select select "1"
select select "0"
select select "3"
select select "10"
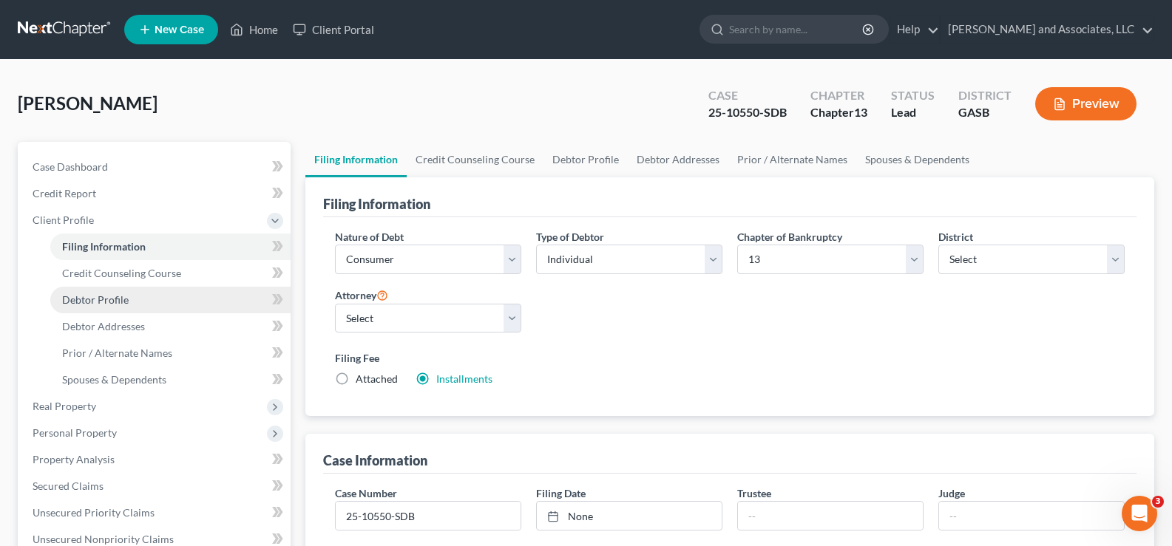
click at [113, 299] on span "Debtor Profile" at bounding box center [95, 300] width 67 height 13
select select "0"
select select "5"
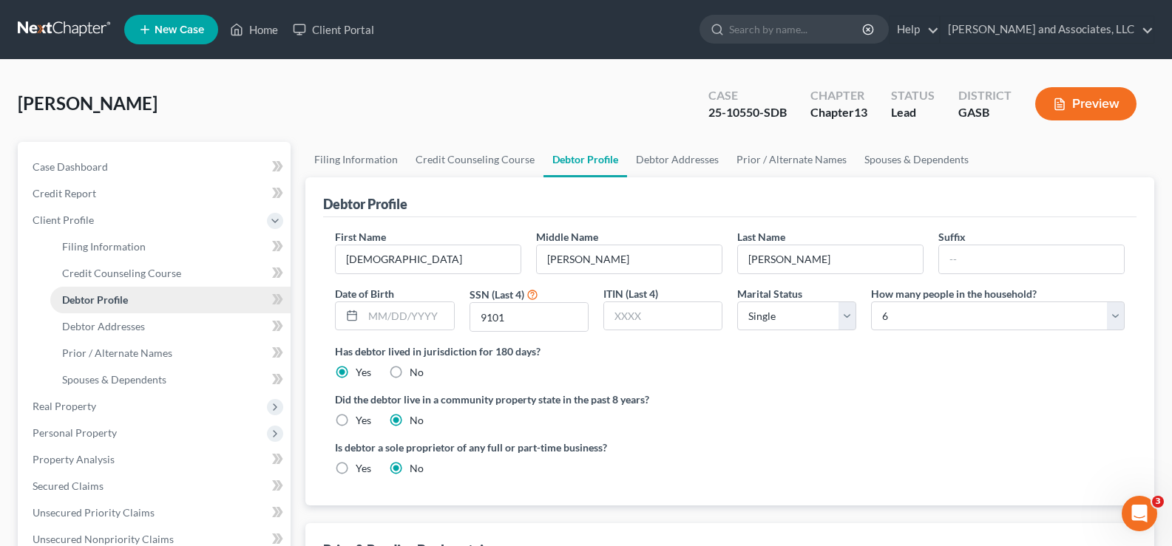
radio input "true"
click at [969, 321] on select "Select 1 2 3 4 5 6 7 8 9 10 11 12 13 14 15 16 17 18 19 20" at bounding box center [998, 317] width 254 height 30
select select "3"
click at [871, 302] on select "Select 1 2 3 4 5 6 7 8 9 10 11 12 13 14 15 16 17 18 19 20" at bounding box center [998, 317] width 254 height 30
click at [126, 377] on span "Spouses & Dependents" at bounding box center [114, 379] width 104 height 13
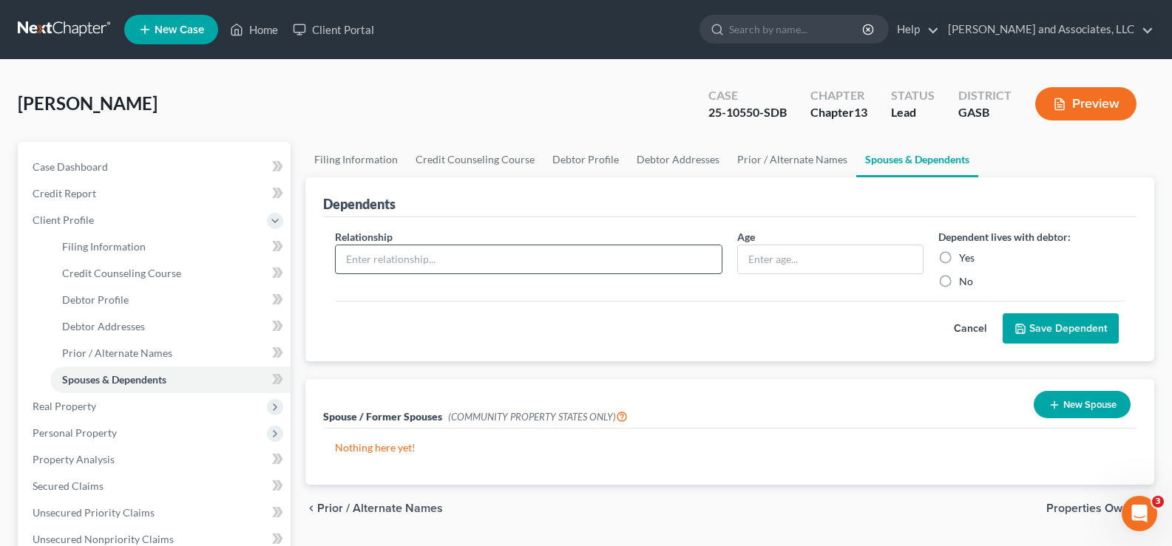
click at [464, 258] on input "text" at bounding box center [529, 259] width 386 height 28
type input "Daughter"
click at [815, 263] on input "text" at bounding box center [830, 259] width 185 height 28
type input "16"
click at [959, 261] on label "Yes" at bounding box center [967, 258] width 16 height 15
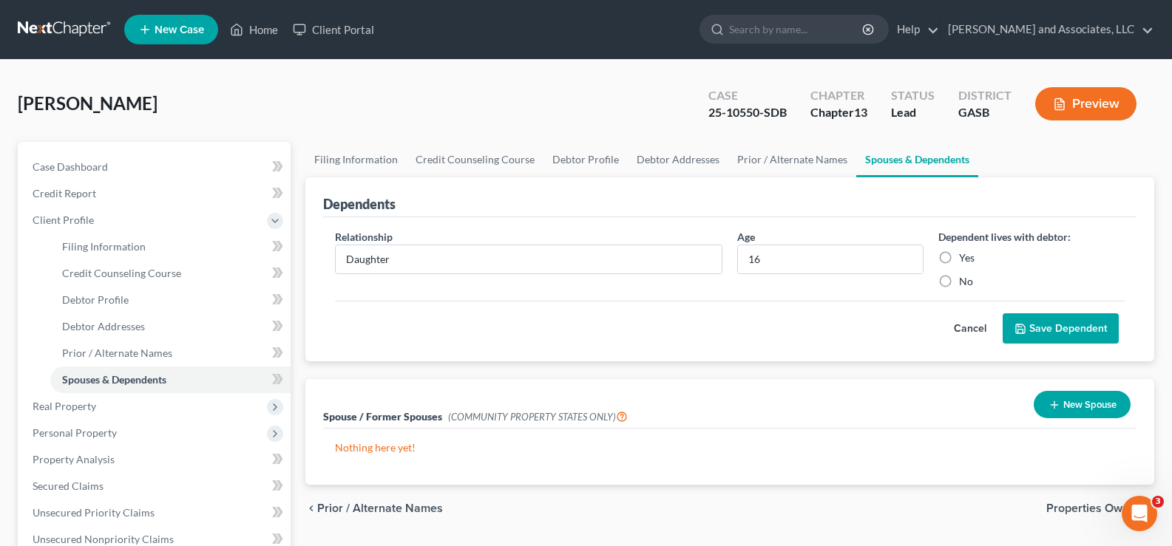
click at [965, 260] on input "Yes" at bounding box center [970, 256] width 10 height 10
radio input "true"
click at [1029, 328] on button "Save Dependent" at bounding box center [1061, 328] width 116 height 31
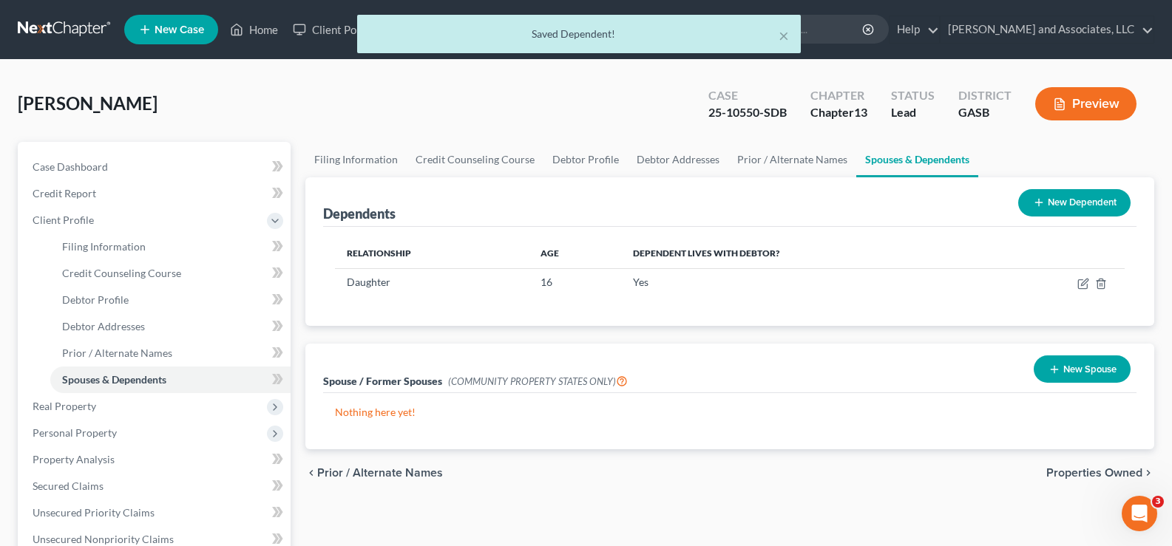
click at [1108, 200] on button "New Dependent" at bounding box center [1074, 202] width 112 height 27
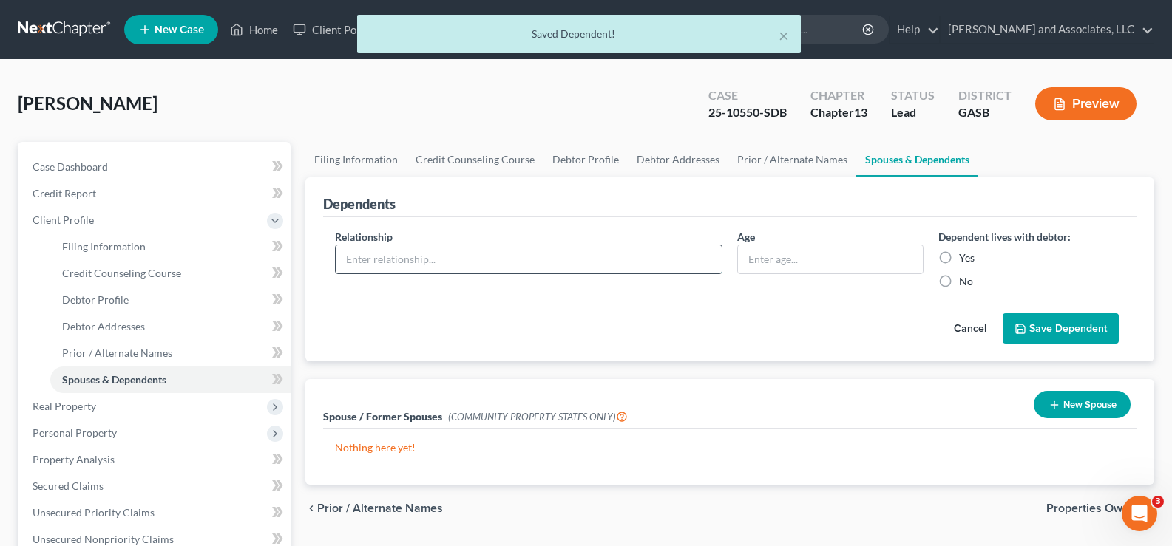
click at [358, 256] on input "text" at bounding box center [529, 259] width 386 height 28
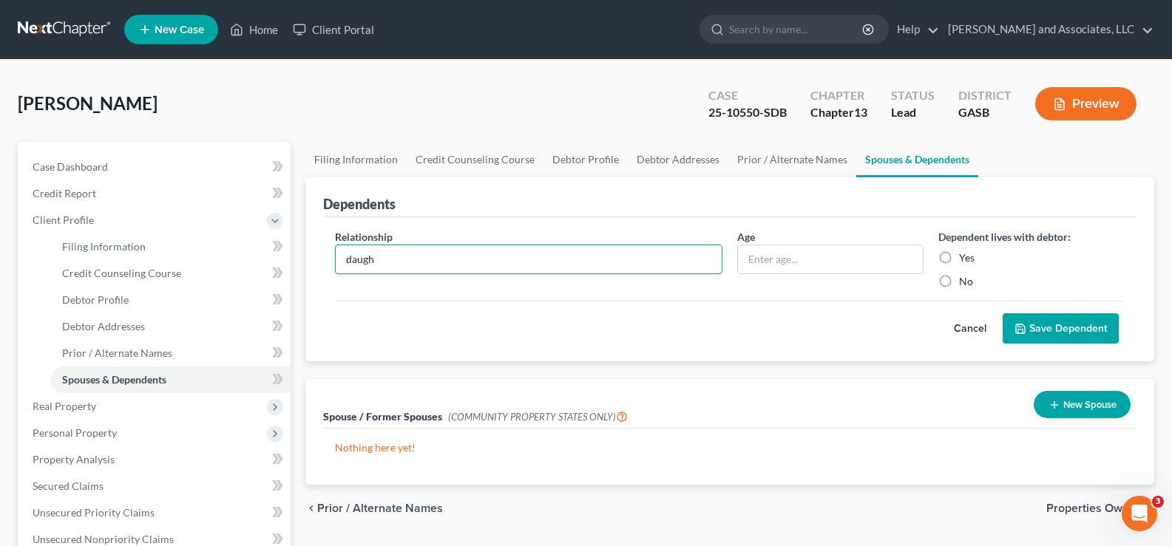
type input "Daughter"
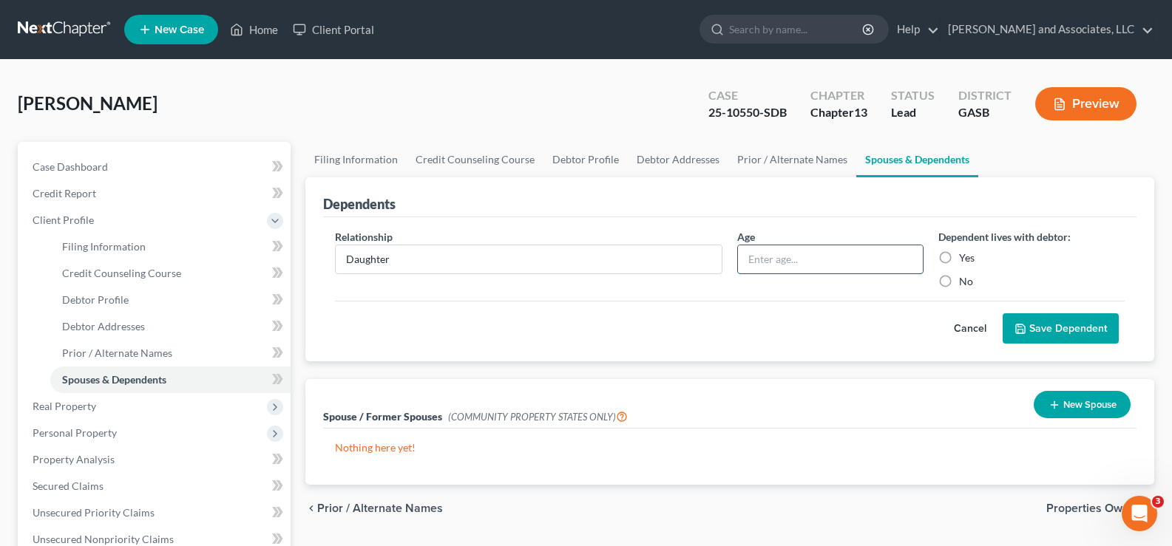
click at [779, 257] on input "text" at bounding box center [830, 259] width 185 height 28
type input "13"
drag, startPoint x: 945, startPoint y: 259, endPoint x: 1017, endPoint y: 329, distance: 100.9
click at [959, 258] on label "Yes" at bounding box center [967, 258] width 16 height 15
click at [965, 258] on input "Yes" at bounding box center [970, 256] width 10 height 10
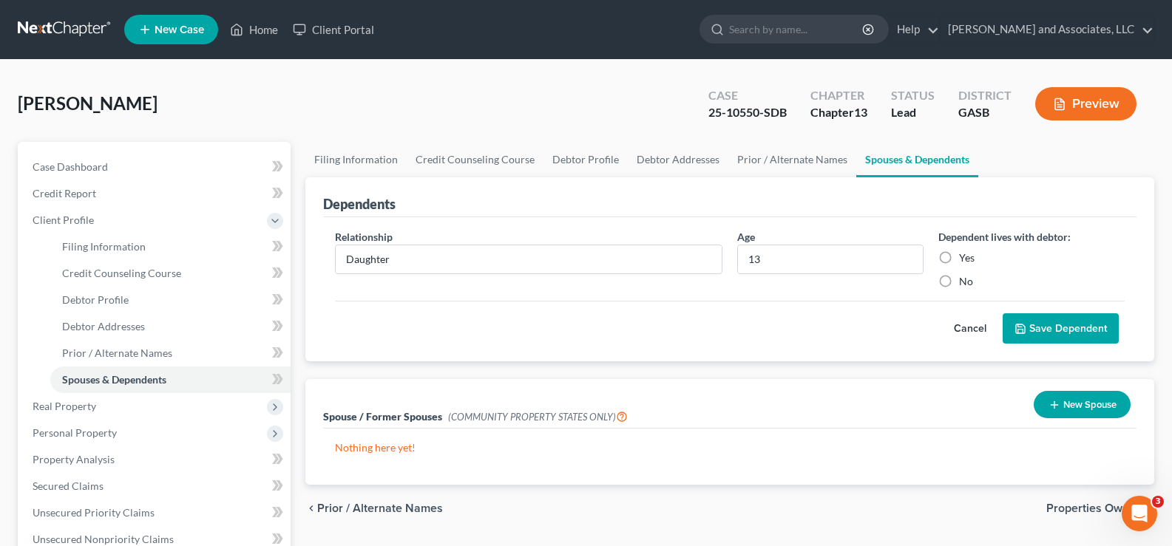
radio input "true"
click at [1065, 331] on button "Save Dependent" at bounding box center [1061, 328] width 116 height 31
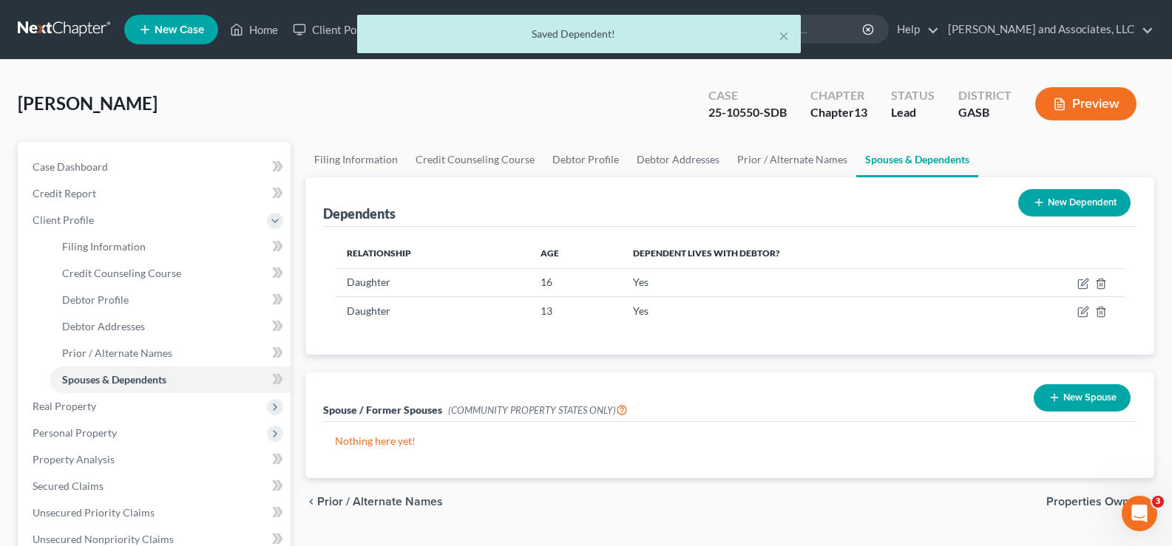
click at [1061, 209] on button "New Dependent" at bounding box center [1074, 202] width 112 height 27
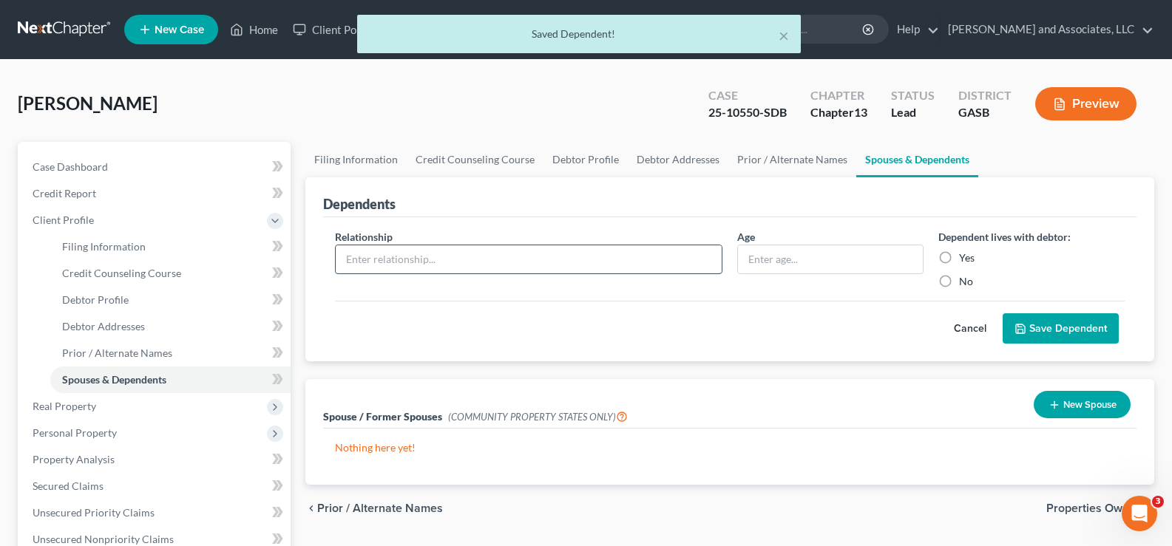
click at [365, 257] on input "text" at bounding box center [529, 259] width 386 height 28
type input "D"
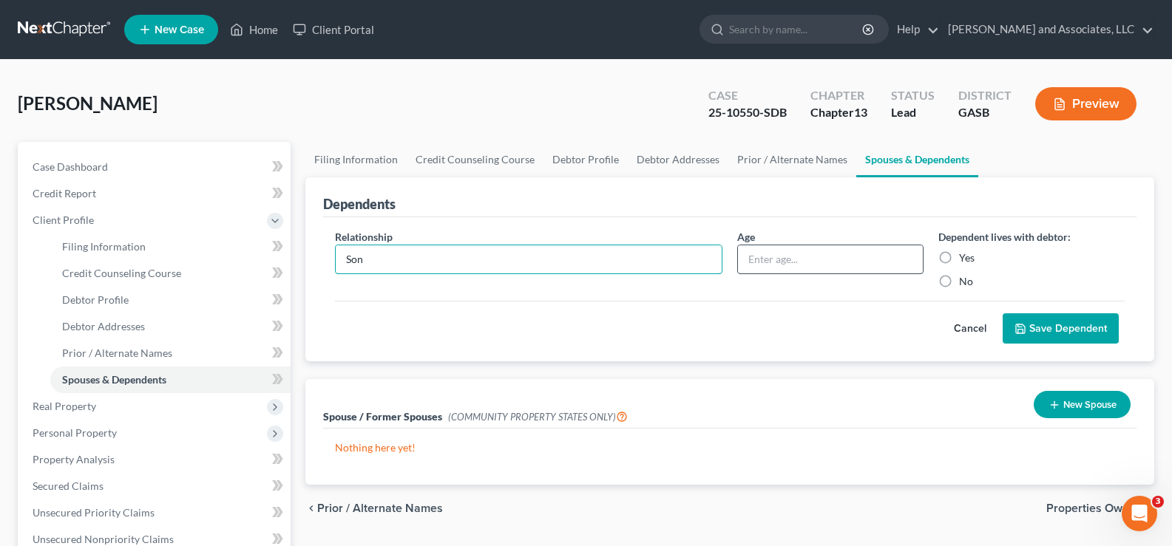
type input "Son"
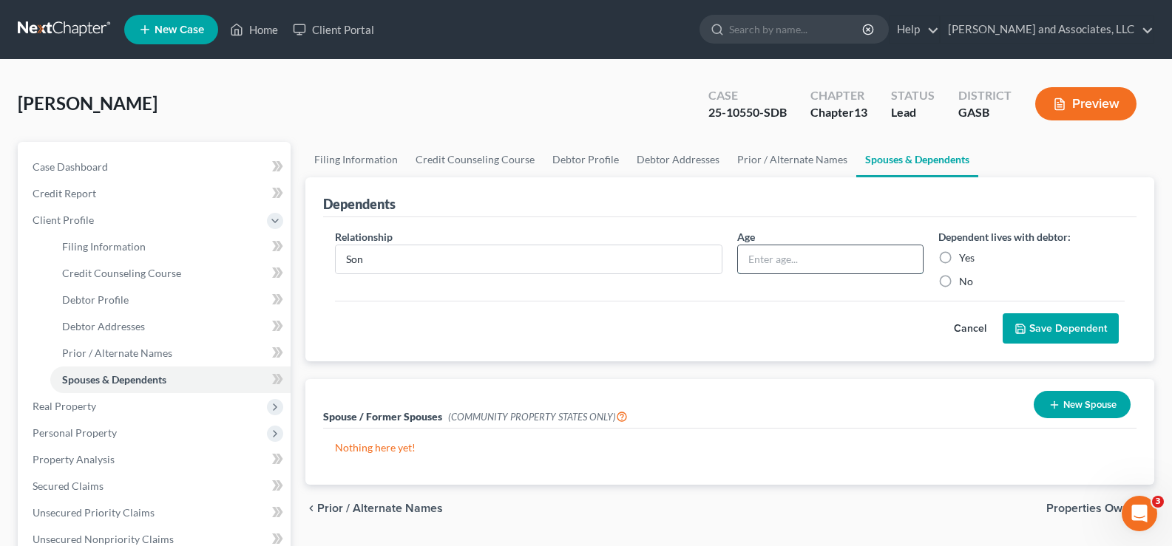
click at [782, 262] on input "text" at bounding box center [830, 259] width 185 height 28
type input "11"
click at [959, 258] on label "Yes" at bounding box center [967, 258] width 16 height 15
click at [965, 258] on input "Yes" at bounding box center [970, 256] width 10 height 10
radio input "true"
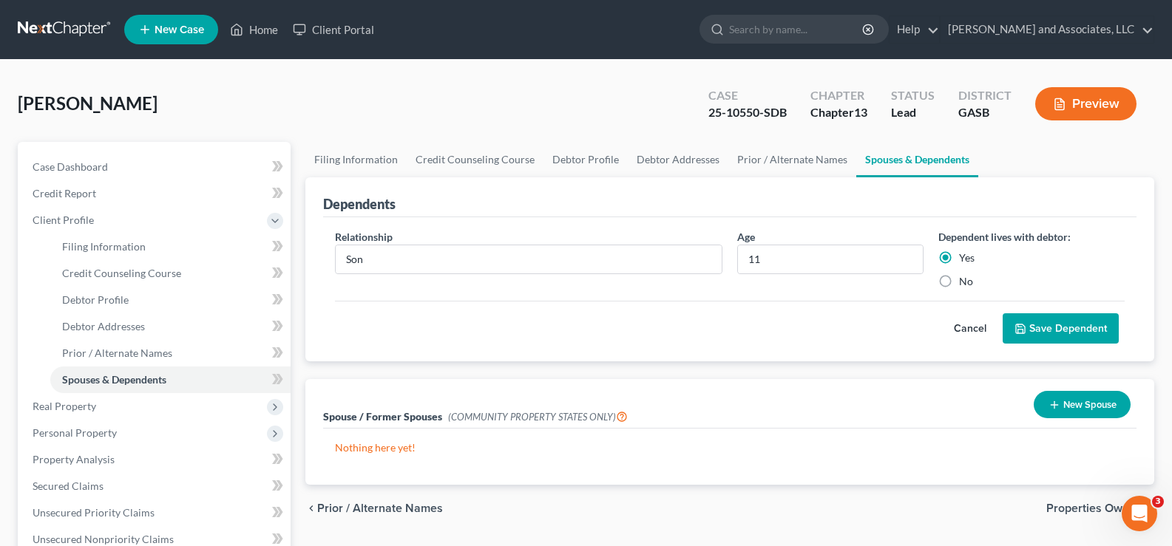
click at [1080, 327] on button "Save Dependent" at bounding box center [1061, 328] width 116 height 31
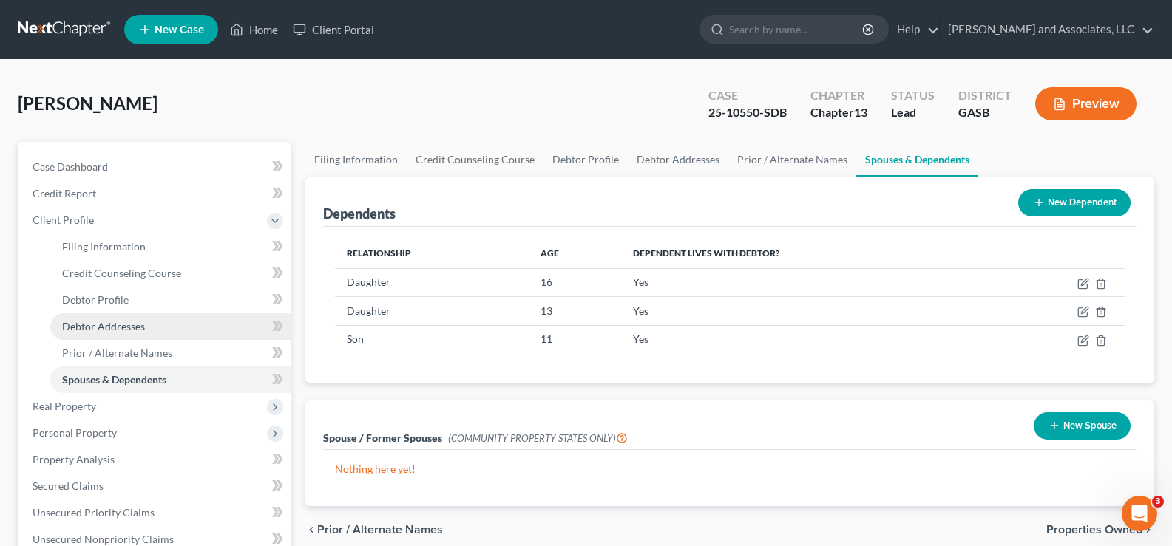
click at [115, 328] on span "Debtor Addresses" at bounding box center [103, 326] width 83 height 13
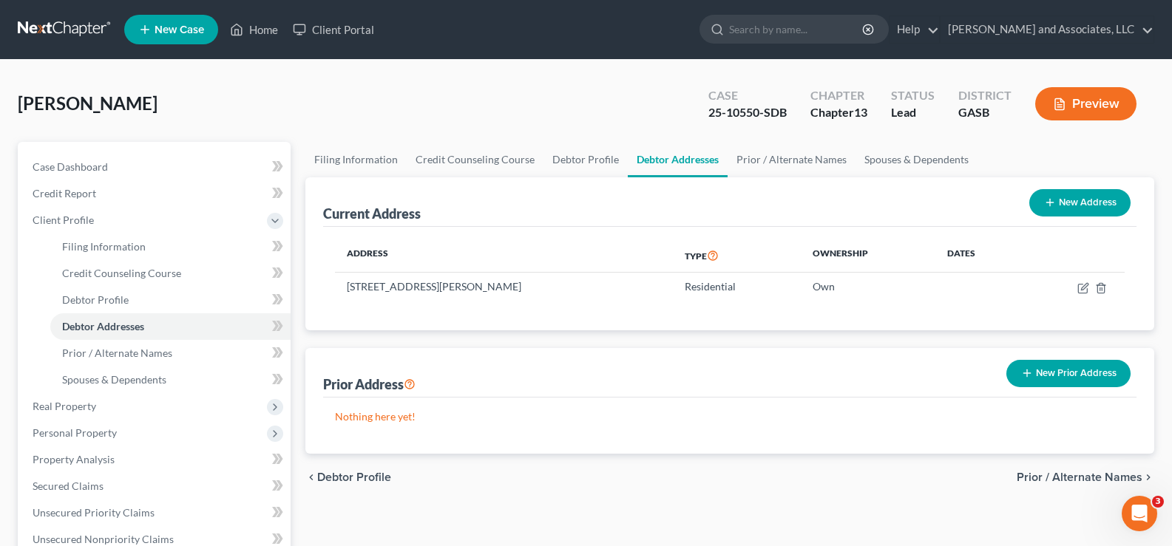
click at [1093, 376] on button "New Prior Address" at bounding box center [1068, 373] width 124 height 27
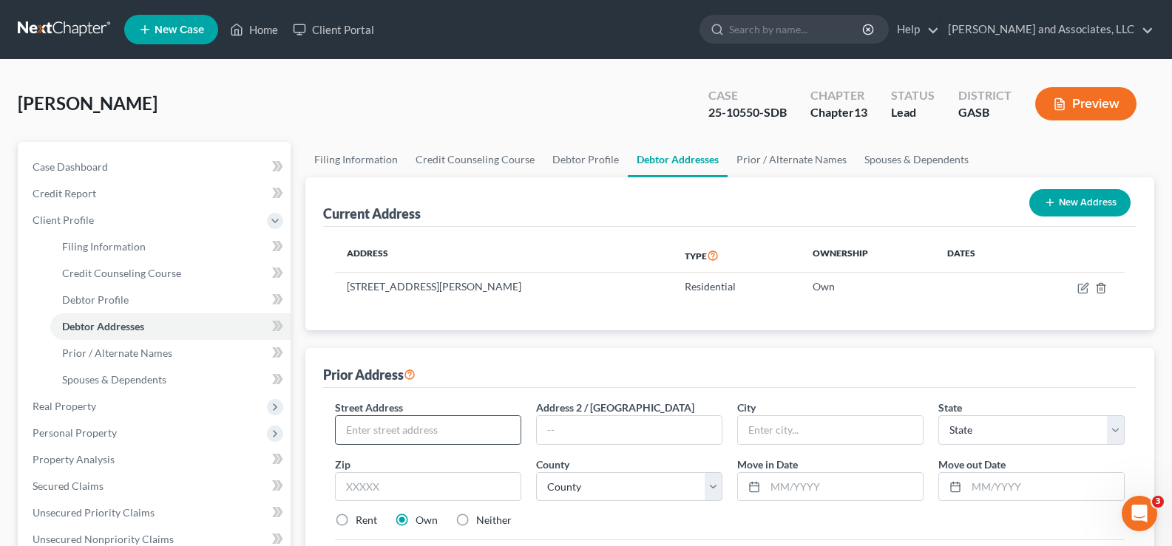
click at [421, 430] on input "text" at bounding box center [428, 430] width 185 height 28
type input "[STREET_ADDRESS][PERSON_NAME]"
type input "Hephzibah"
click at [980, 423] on select "State [US_STATE] AK AR AZ CA CO CT DE DC [GEOGRAPHIC_DATA] [GEOGRAPHIC_DATA] GU…" at bounding box center [1031, 431] width 186 height 30
select select "10"
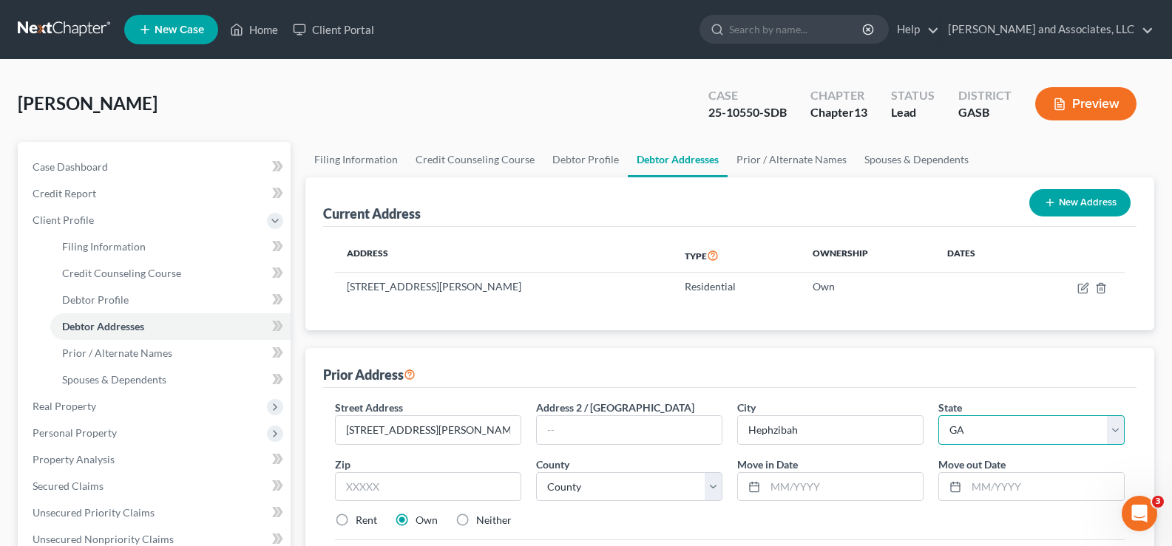
click at [938, 416] on select "State [US_STATE] AK AR AZ CA CO CT DE DC [GEOGRAPHIC_DATA] [GEOGRAPHIC_DATA] GU…" at bounding box center [1031, 431] width 186 height 30
click at [371, 487] on input "text" at bounding box center [428, 487] width 186 height 30
type input "30815"
click at [810, 490] on input "text" at bounding box center [843, 487] width 157 height 28
type input "[DATE]"
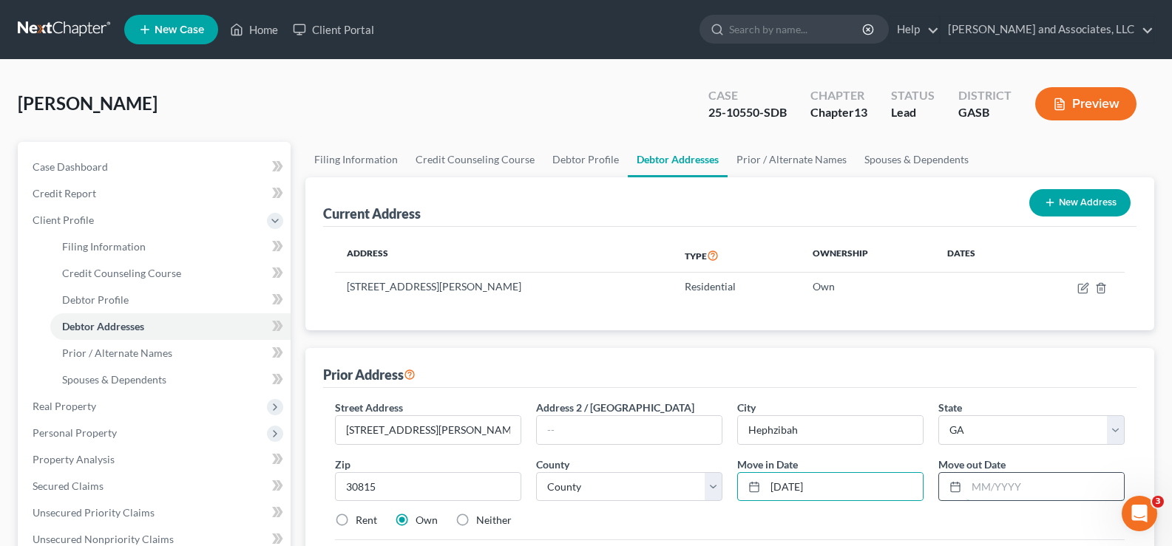
click at [1007, 491] on input "text" at bounding box center [1044, 487] width 157 height 28
type input "[DATE]"
click at [716, 487] on select "County [GEOGRAPHIC_DATA] [GEOGRAPHIC_DATA] [GEOGRAPHIC_DATA] [GEOGRAPHIC_DATA] …" at bounding box center [629, 487] width 186 height 30
click at [583, 495] on select "County [GEOGRAPHIC_DATA] [GEOGRAPHIC_DATA] [GEOGRAPHIC_DATA] [GEOGRAPHIC_DATA] …" at bounding box center [629, 487] width 186 height 30
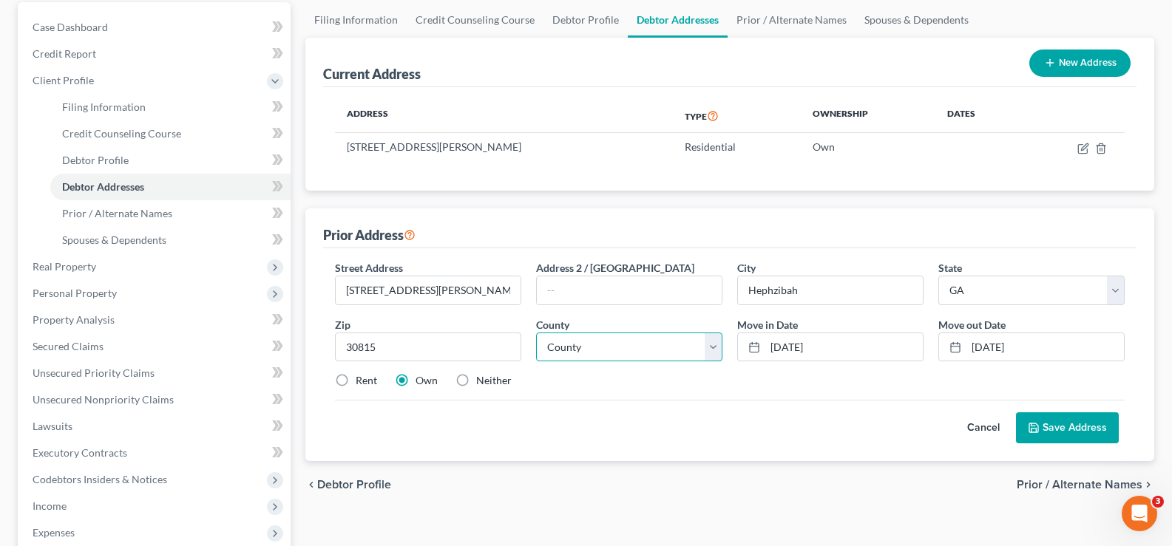
scroll to position [148, 0]
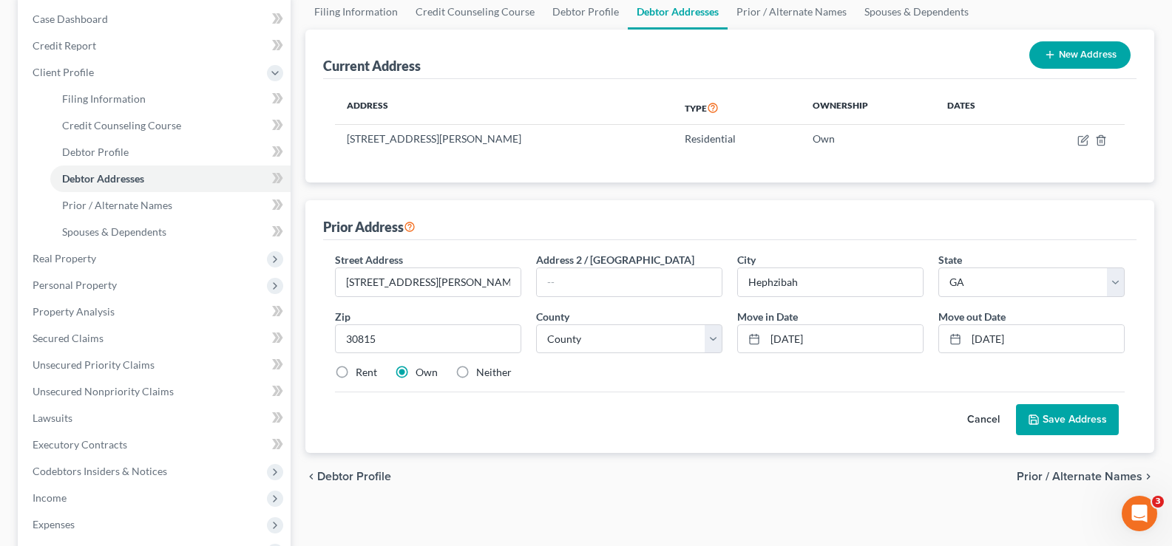
click at [1071, 418] on button "Save Address" at bounding box center [1067, 419] width 103 height 31
click at [682, 338] on select "County [GEOGRAPHIC_DATA] [GEOGRAPHIC_DATA] [GEOGRAPHIC_DATA] [GEOGRAPHIC_DATA] …" at bounding box center [629, 340] width 186 height 30
select select "120"
click at [536, 325] on select "County [GEOGRAPHIC_DATA] [GEOGRAPHIC_DATA] [GEOGRAPHIC_DATA] [GEOGRAPHIC_DATA] …" at bounding box center [629, 340] width 186 height 30
click at [1058, 421] on button "Save Address" at bounding box center [1067, 419] width 103 height 31
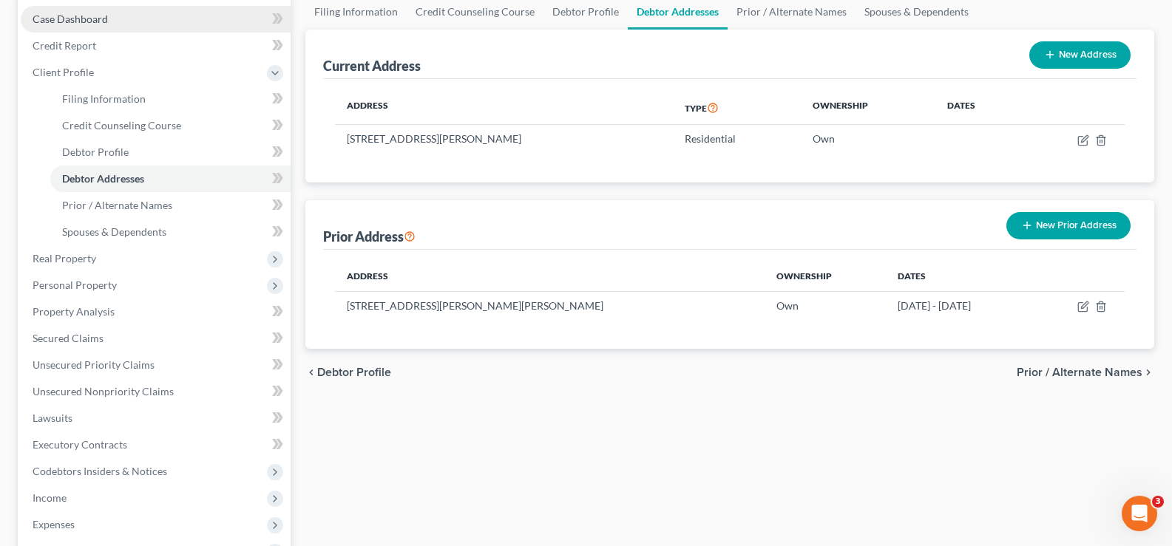
click at [78, 20] on span "Case Dashboard" at bounding box center [70, 19] width 75 height 13
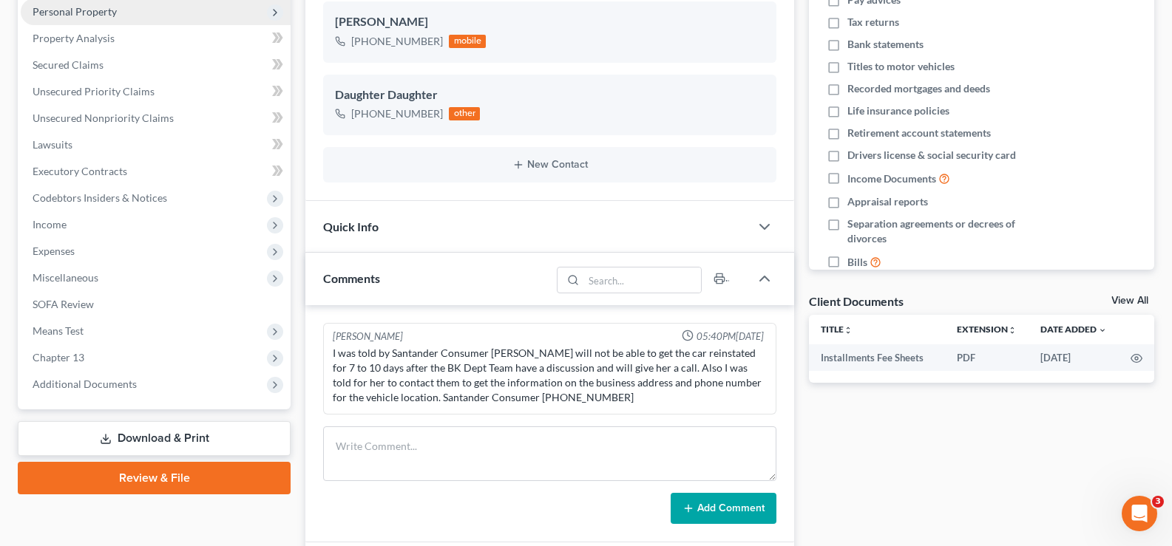
scroll to position [444, 0]
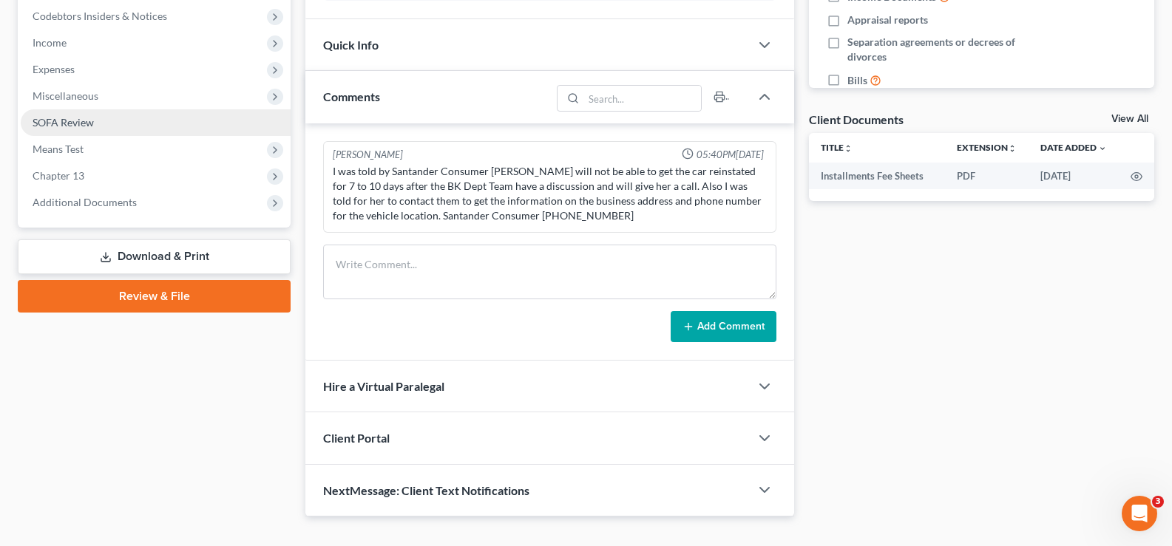
click at [65, 126] on span "SOFA Review" at bounding box center [63, 122] width 61 height 13
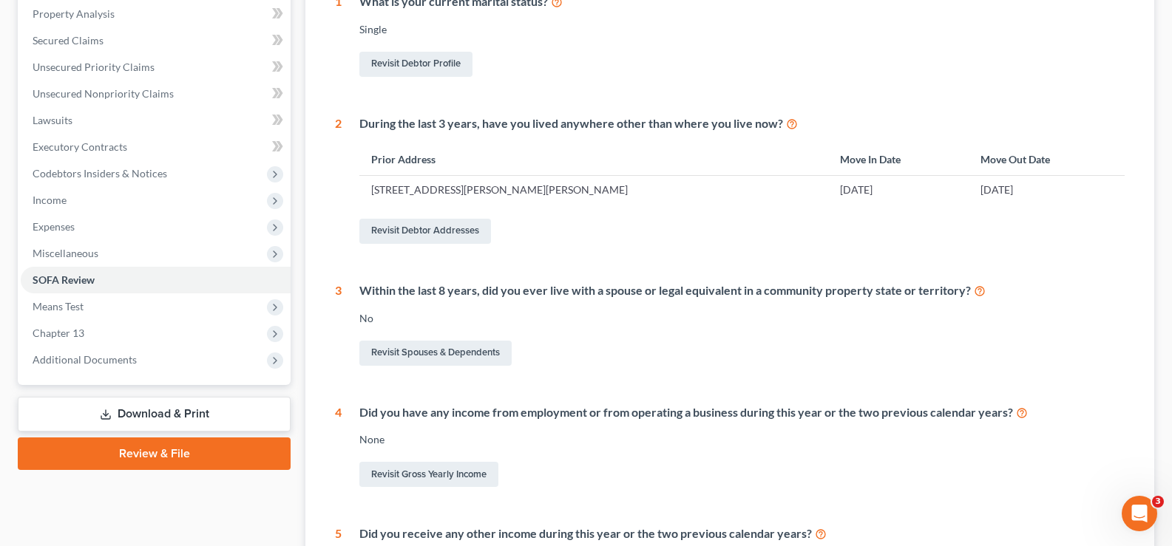
scroll to position [296, 0]
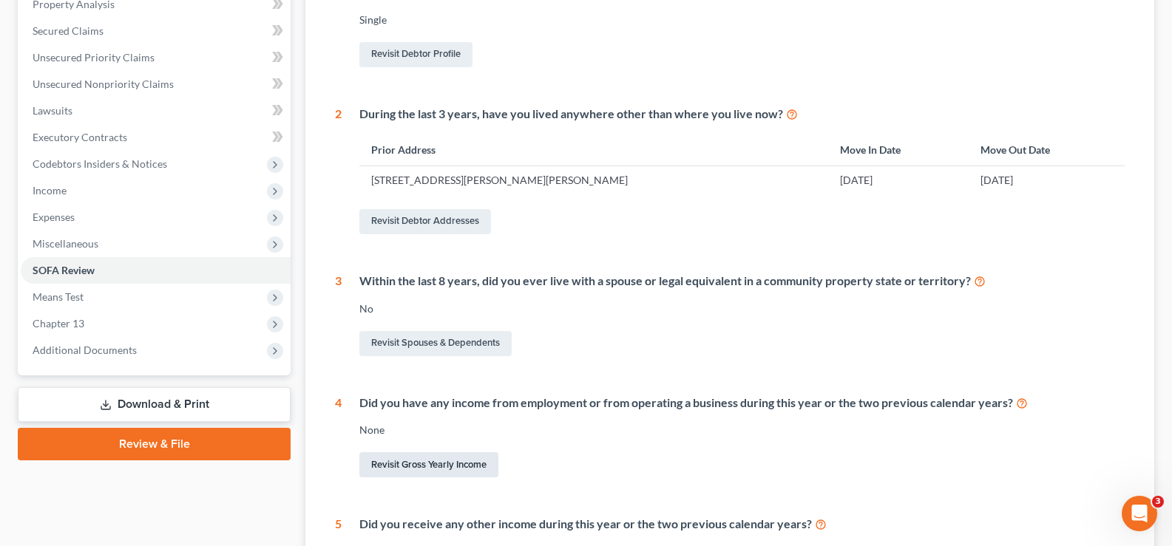
click at [450, 462] on link "Revisit Gross Yearly Income" at bounding box center [428, 464] width 139 height 25
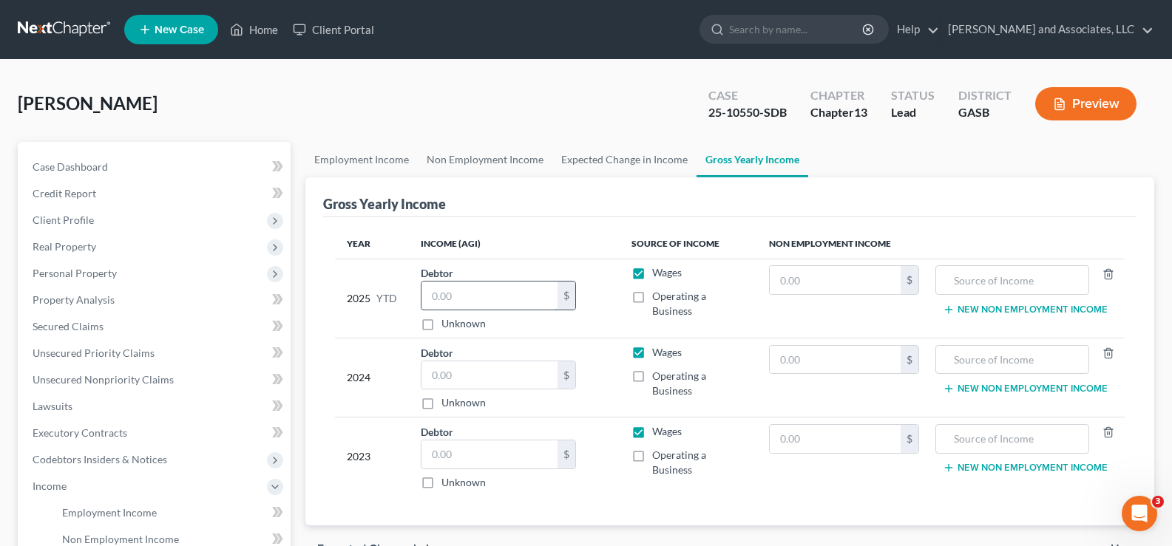
click at [469, 303] on input "text" at bounding box center [489, 296] width 136 height 28
type input "22,203.28"
click at [450, 382] on input "text" at bounding box center [489, 376] width 136 height 28
type input "29,421.00"
click at [470, 455] on input "text" at bounding box center [489, 455] width 136 height 28
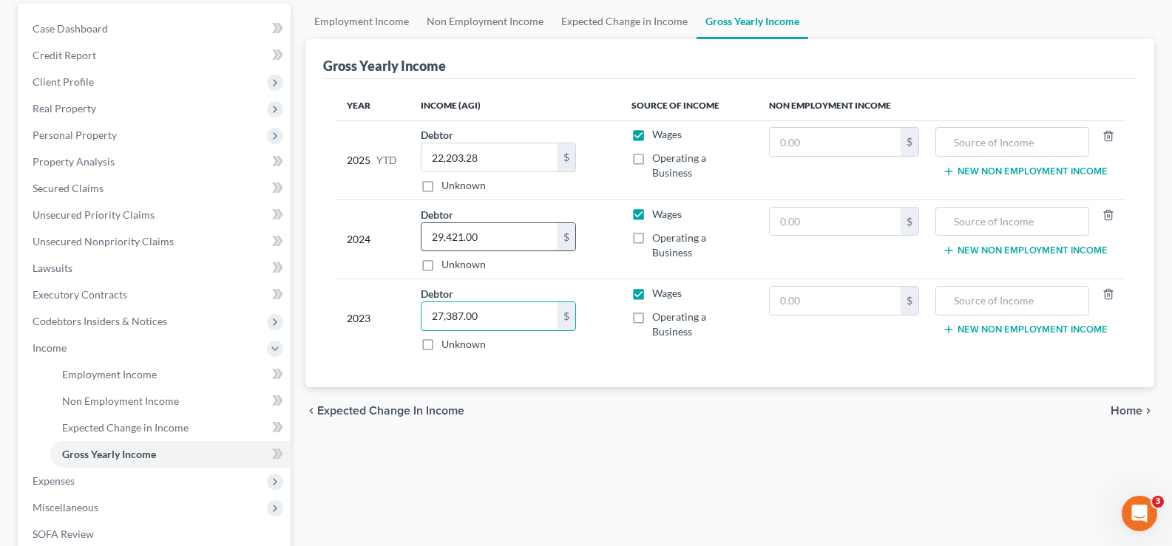
scroll to position [148, 0]
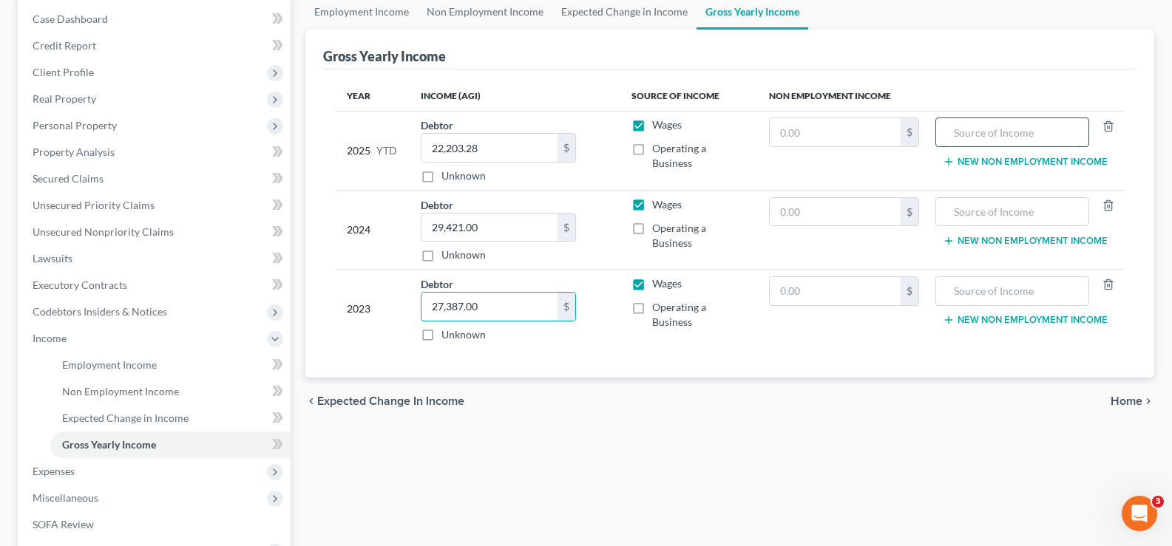
type input "27,387.00"
click at [997, 138] on input "text" at bounding box center [1012, 132] width 138 height 28
click at [967, 135] on input "text" at bounding box center [1012, 132] width 138 height 28
type input "Food Stamps"
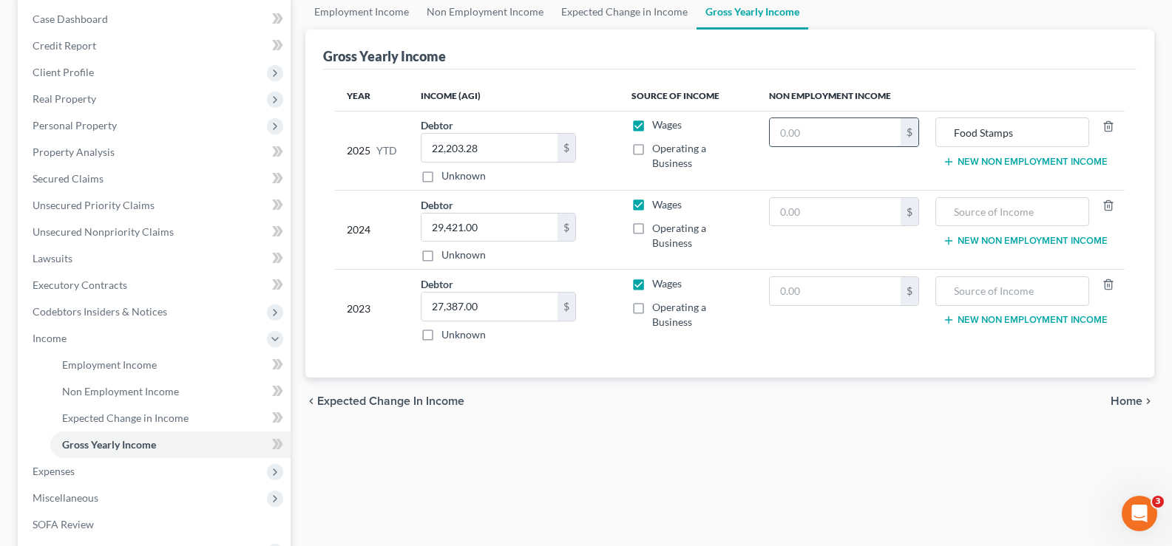
scroll to position [0, 0]
click at [803, 135] on input "text" at bounding box center [836, 132] width 132 height 28
type input "3,024.00"
click at [1034, 162] on button "New Non Employment Income" at bounding box center [1025, 162] width 165 height 12
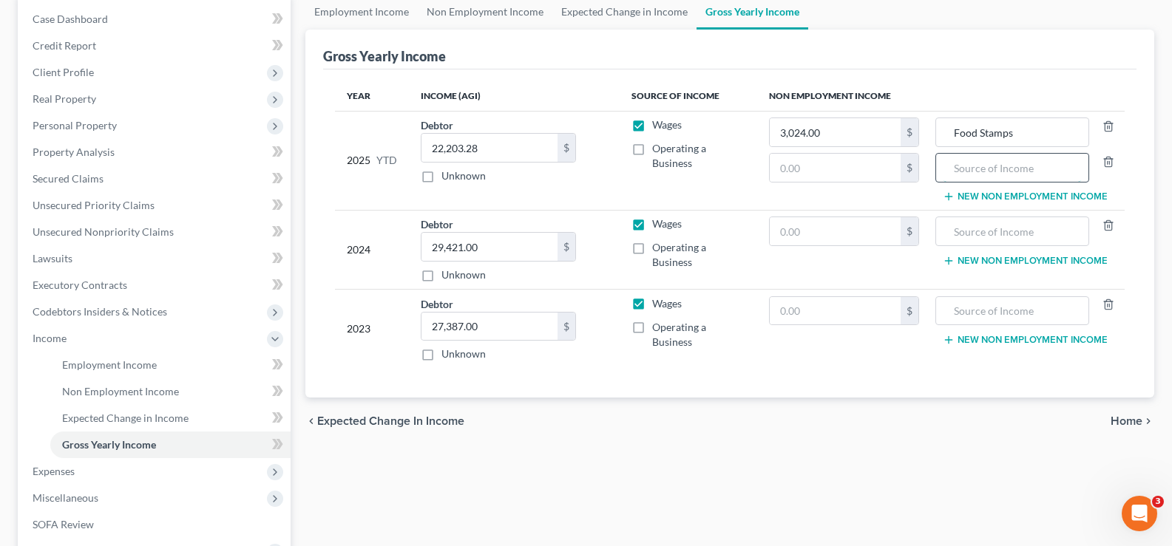
click at [1018, 163] on input "text" at bounding box center [1012, 168] width 138 height 28
type input "c"
type input "Child Support"
click at [836, 164] on input "text" at bounding box center [836, 168] width 132 height 28
type input "880.00"
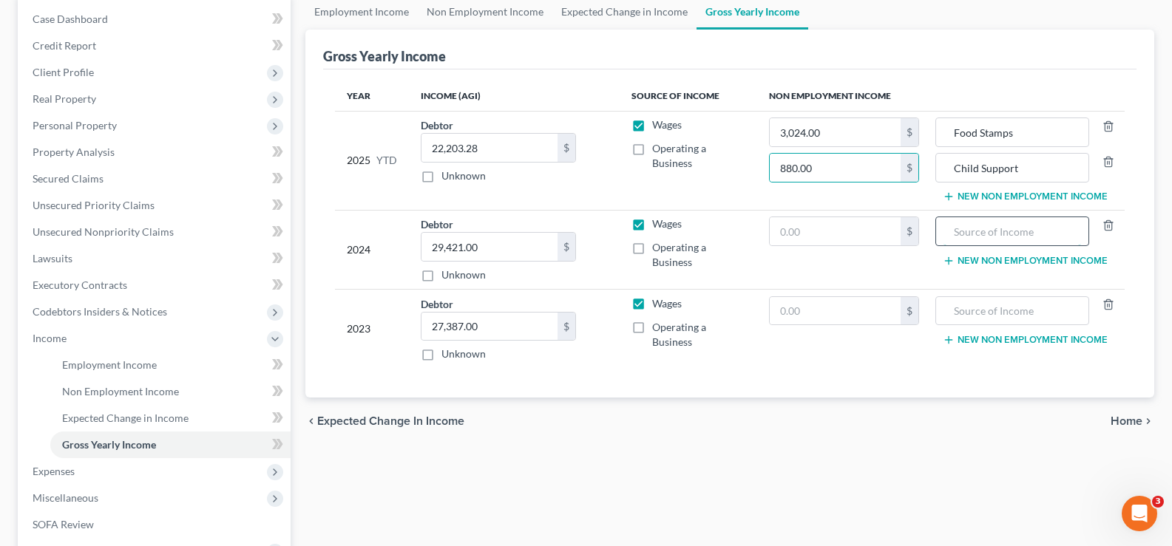
click at [951, 244] on input "text" at bounding box center [1012, 231] width 138 height 28
type input "Food Stamps"
click at [815, 223] on input "text" at bounding box center [836, 231] width 132 height 28
type input "13,980.00"
click at [973, 255] on button "New Non Employment Income" at bounding box center [1025, 261] width 165 height 12
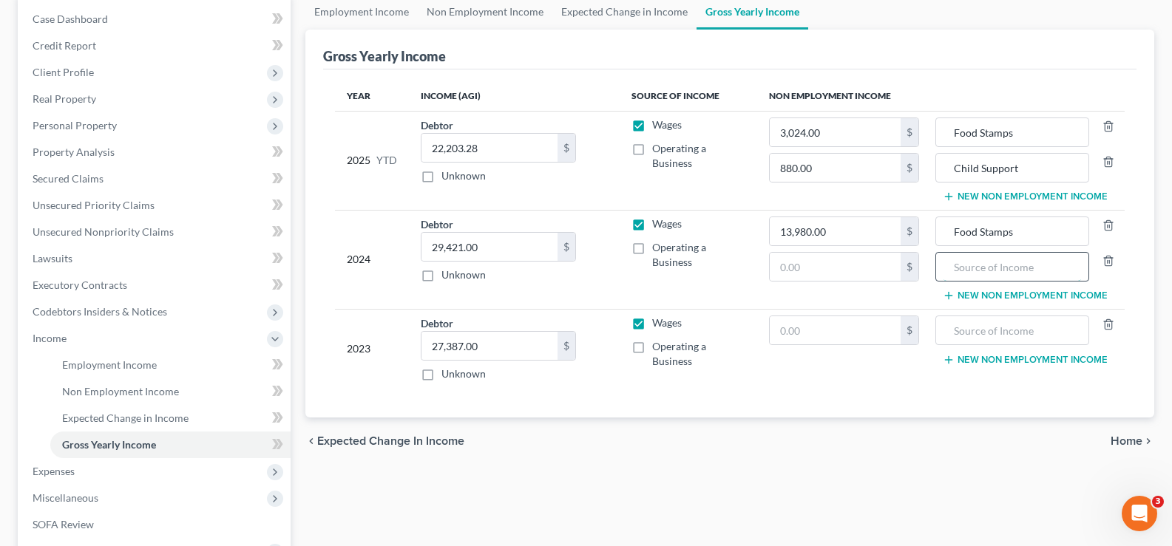
click at [969, 263] on input "text" at bounding box center [1012, 267] width 138 height 28
type input "Child Support"
click at [821, 279] on input "text" at bounding box center [836, 267] width 132 height 28
type input "289.20"
click at [808, 339] on input "text" at bounding box center [836, 330] width 132 height 28
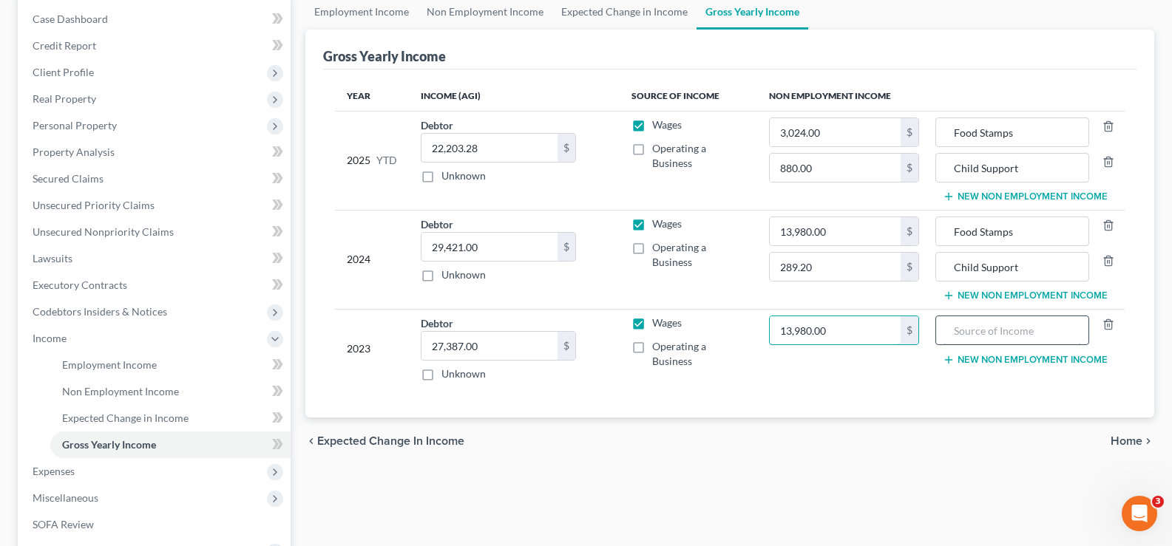
type input "13,980.00"
click at [1004, 331] on input "text" at bounding box center [1012, 330] width 138 height 28
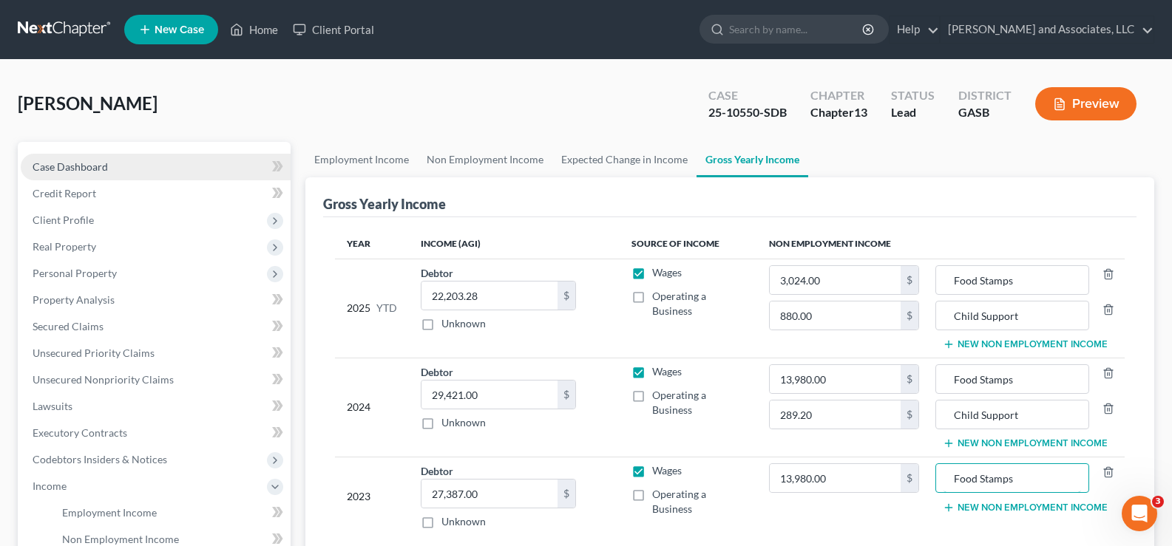
type input "Food Stamps"
click at [89, 163] on span "Case Dashboard" at bounding box center [70, 166] width 75 height 13
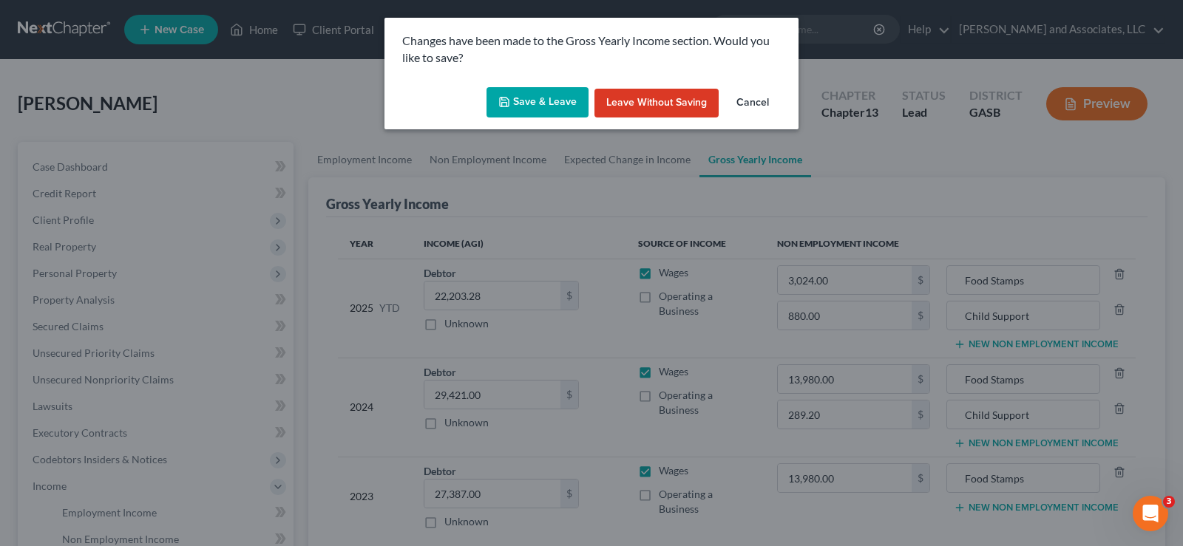
click at [536, 101] on button "Save & Leave" at bounding box center [538, 102] width 102 height 31
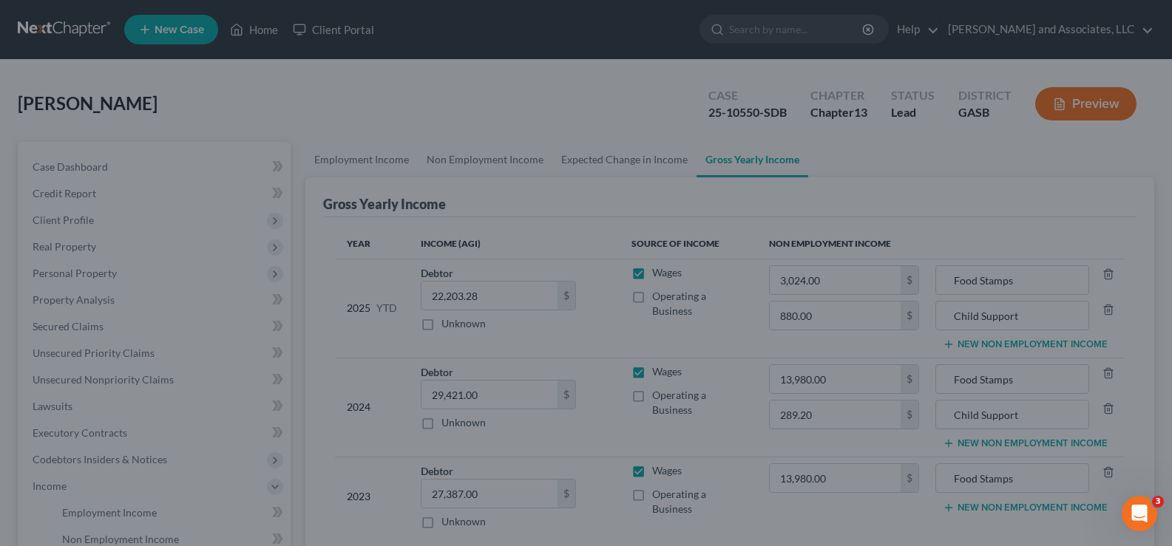
type input "880.00"
type input "Child Support"
type input "289.20"
type input "Child Support"
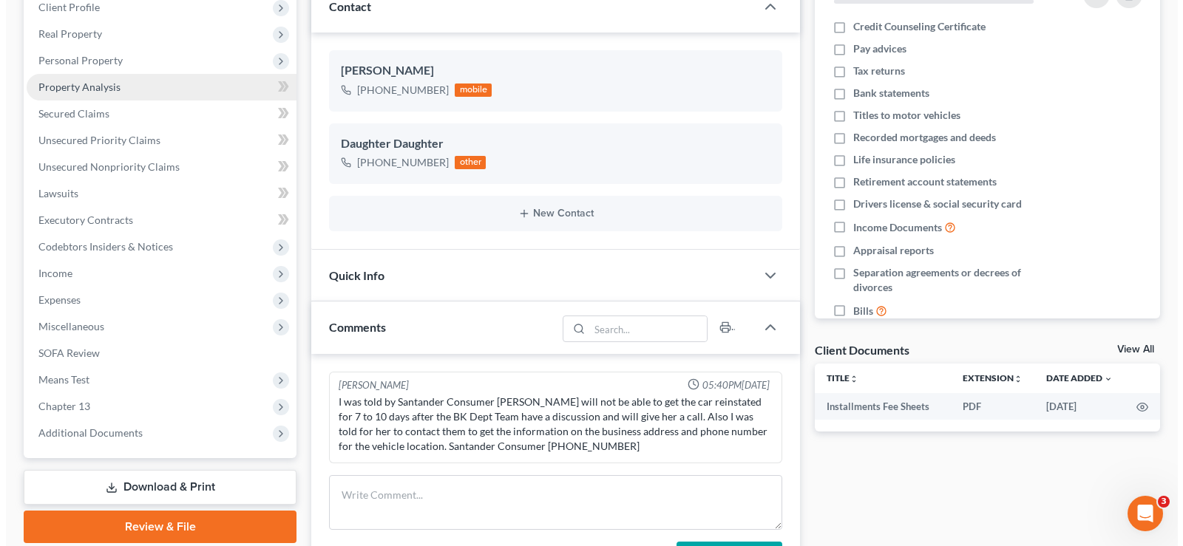
scroll to position [222, 0]
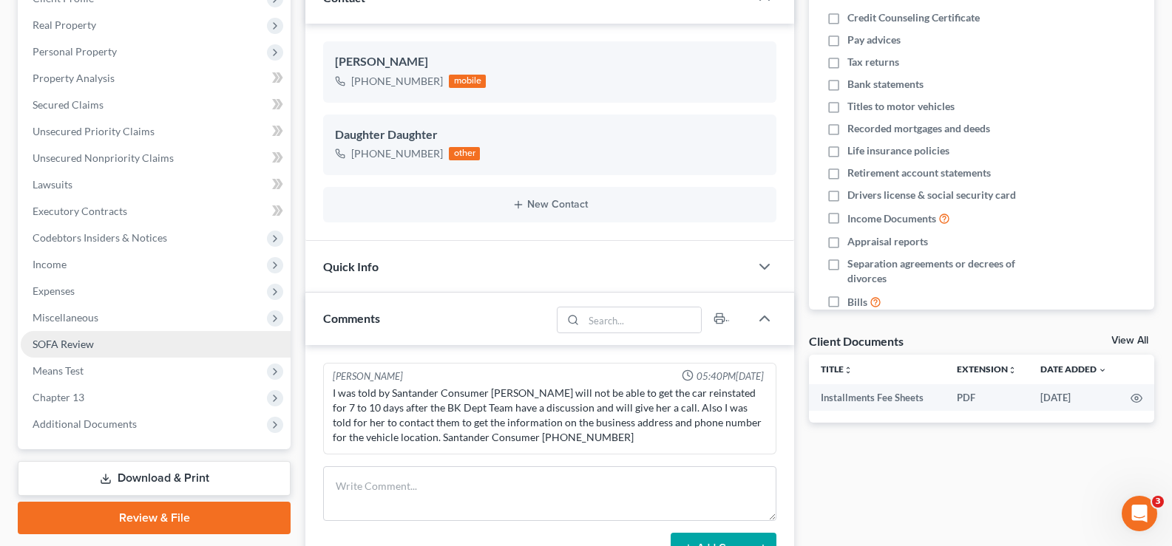
click at [62, 348] on span "SOFA Review" at bounding box center [63, 344] width 61 height 13
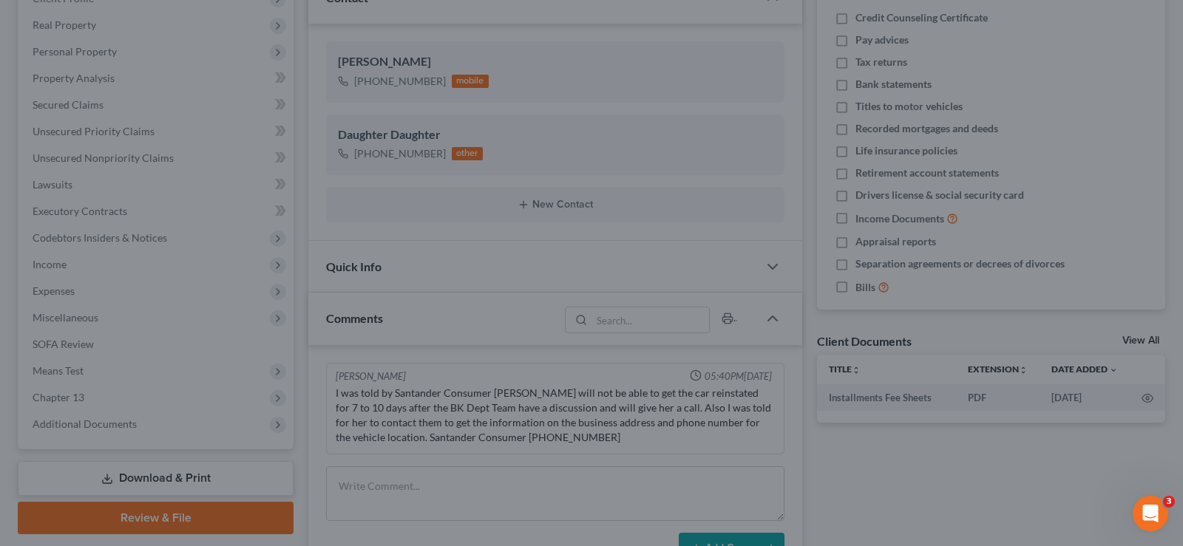
click at [1114, 157] on div at bounding box center [591, 273] width 1183 height 546
click at [1158, 216] on div at bounding box center [591, 273] width 1183 height 546
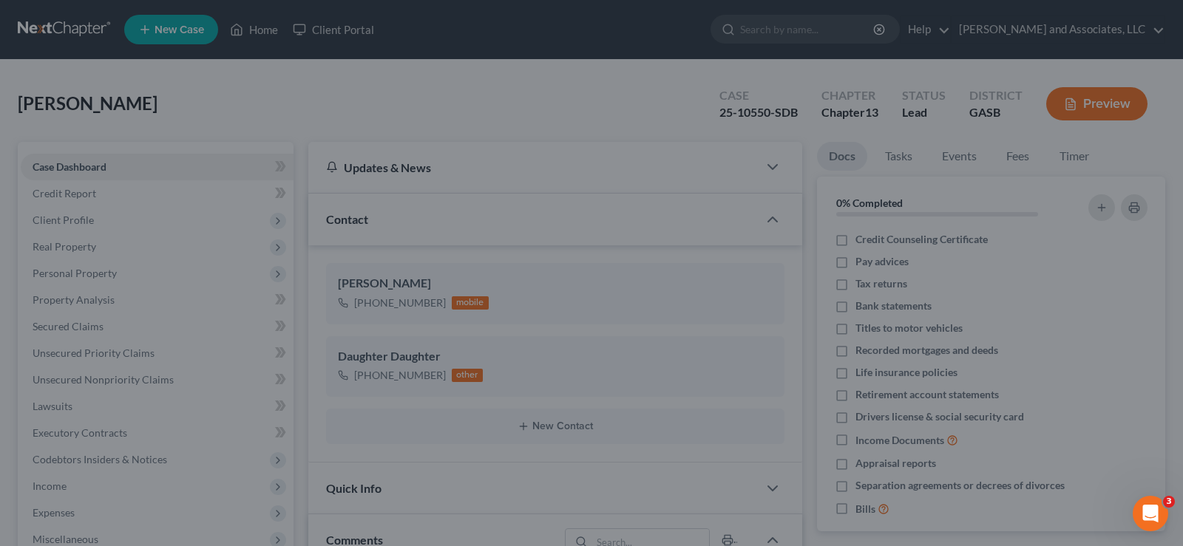
click at [1170, 106] on div at bounding box center [591, 273] width 1183 height 546
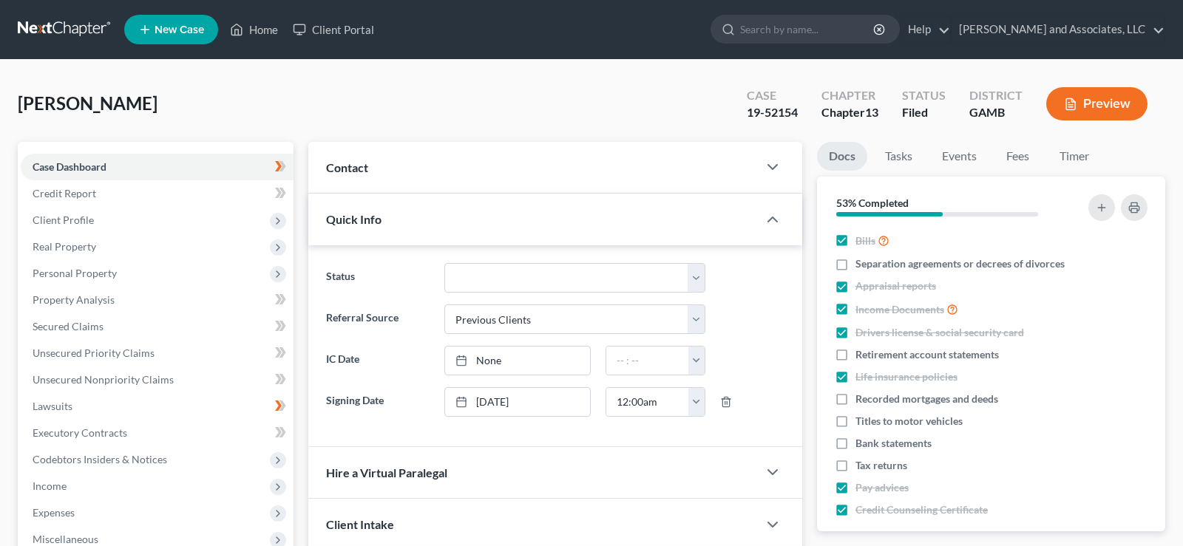
select select "1"
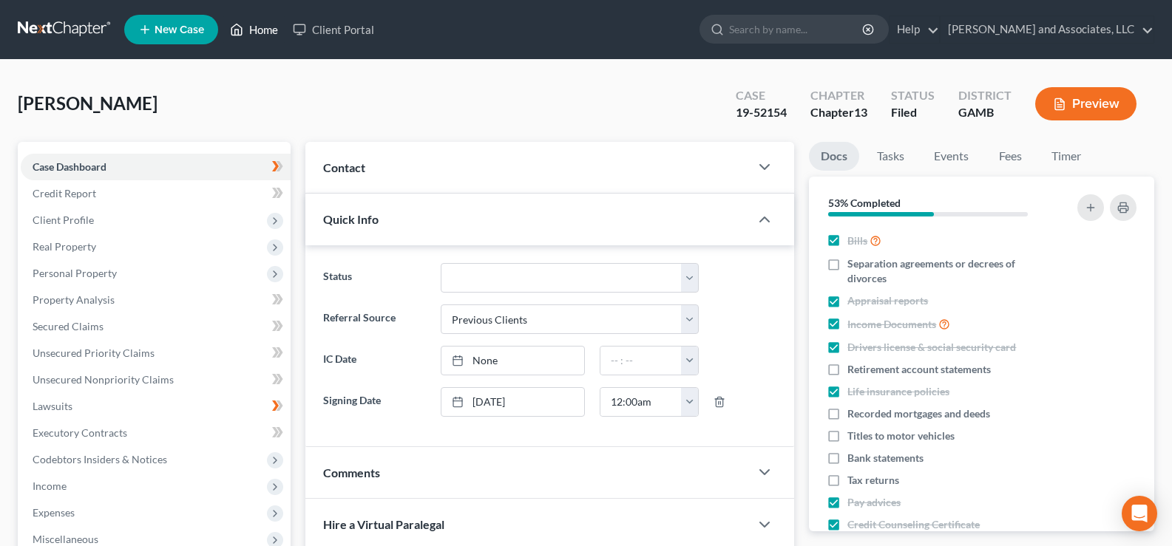
click at [261, 28] on link "Home" at bounding box center [254, 29] width 63 height 27
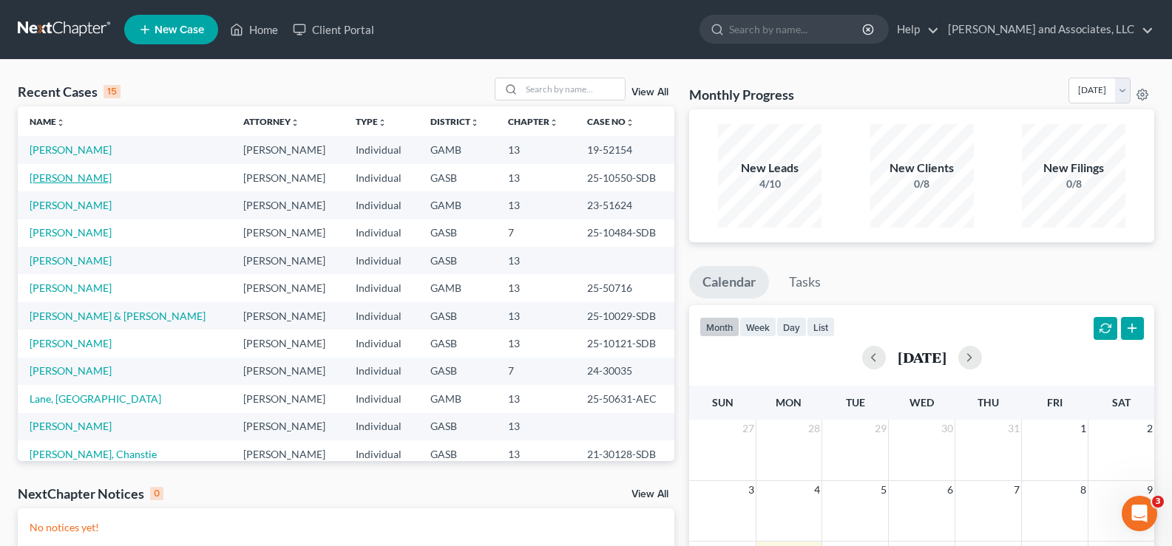
click at [58, 180] on link "[PERSON_NAME]" at bounding box center [71, 178] width 82 height 13
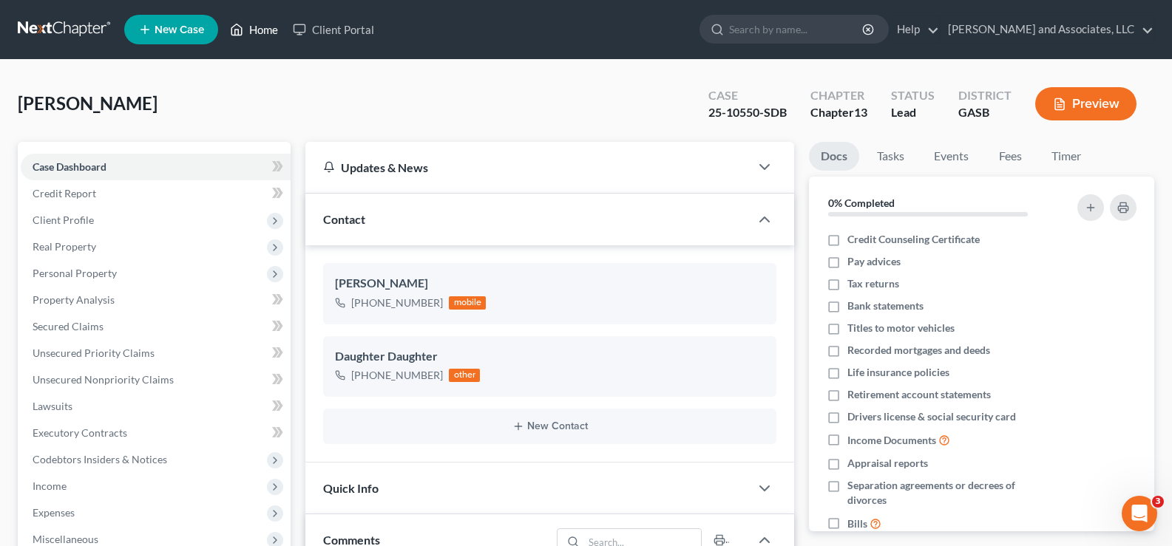
click at [265, 26] on link "Home" at bounding box center [254, 29] width 63 height 27
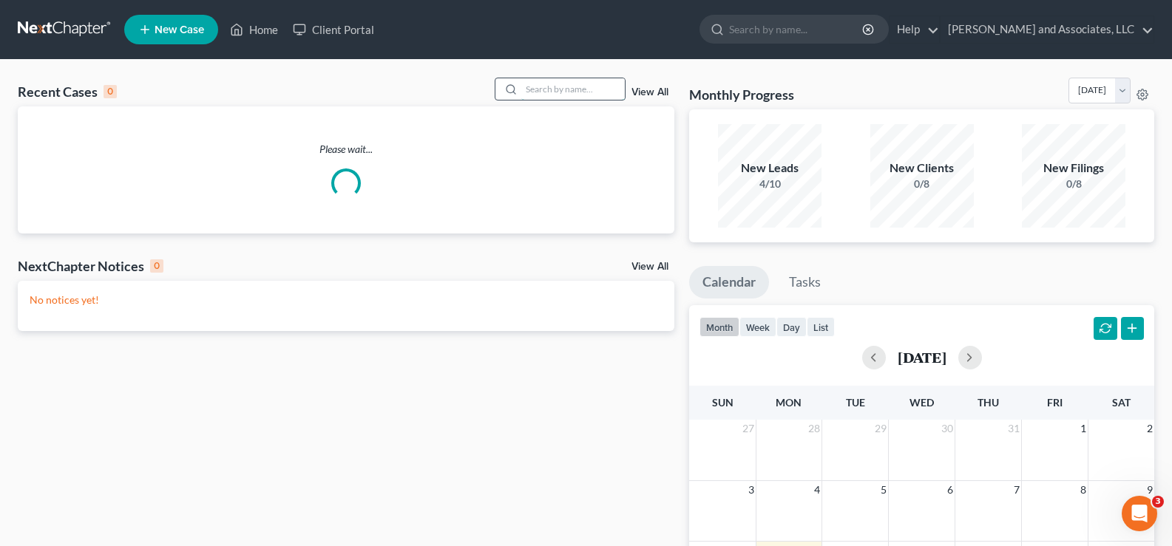
click at [564, 90] on input "search" at bounding box center [573, 88] width 104 height 21
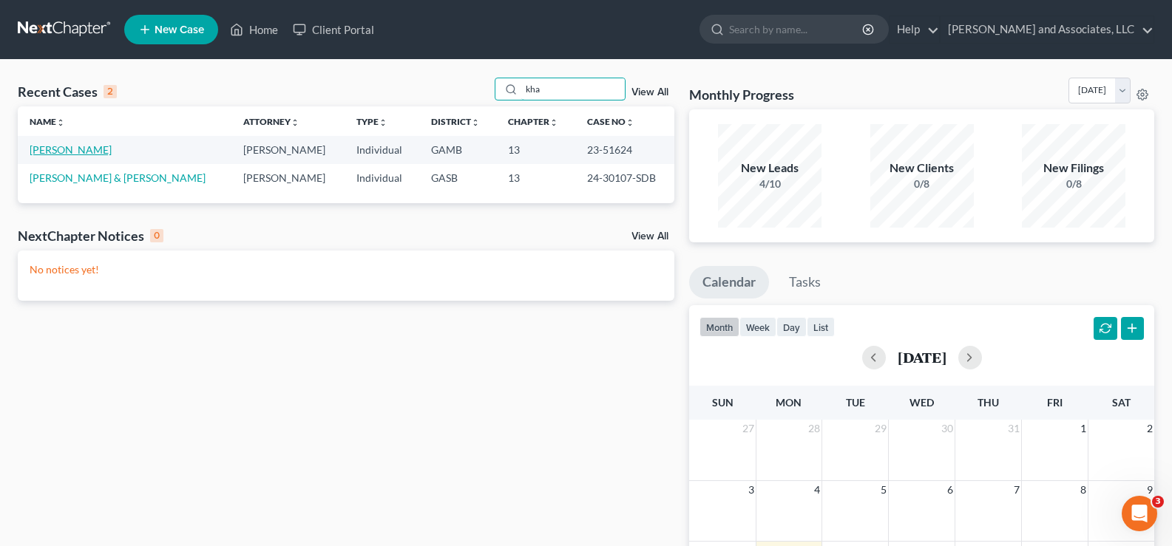
type input "kha"
click at [77, 152] on link "[PERSON_NAME]" at bounding box center [71, 149] width 82 height 13
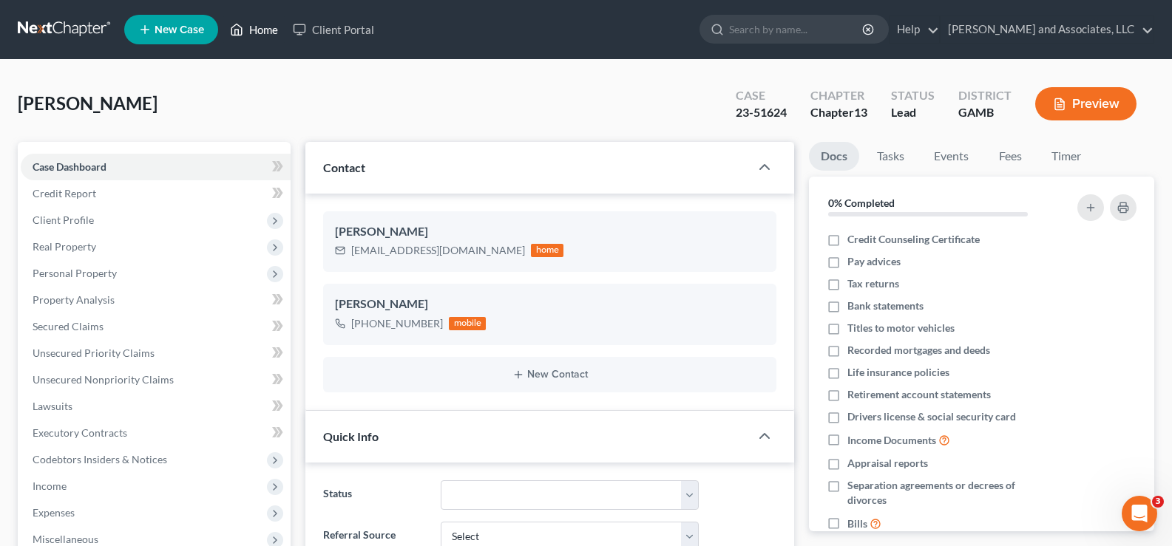
click at [277, 34] on link "Home" at bounding box center [254, 29] width 63 height 27
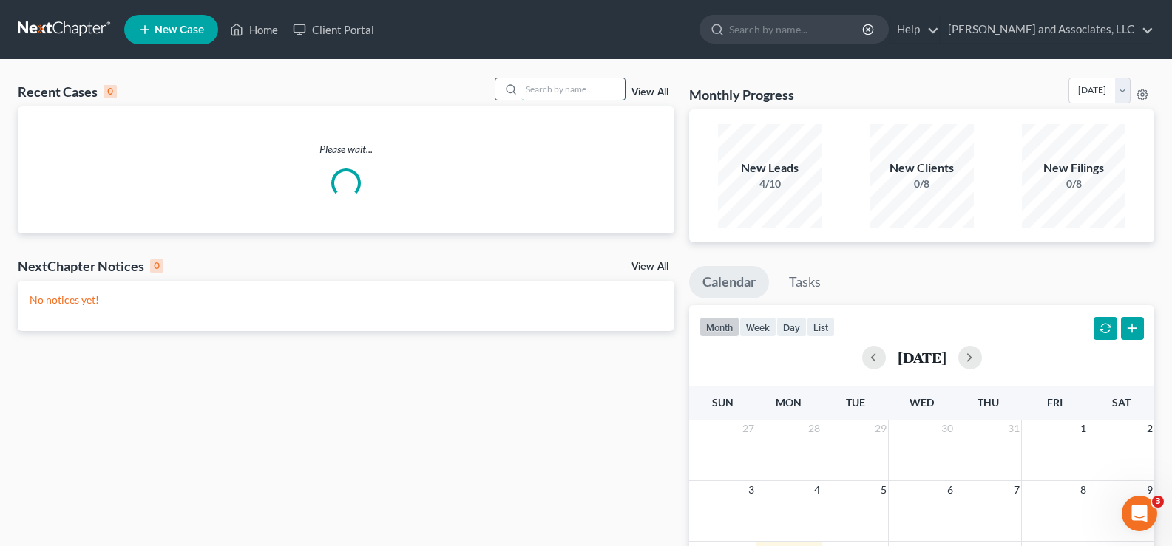
click at [549, 93] on input "search" at bounding box center [573, 88] width 104 height 21
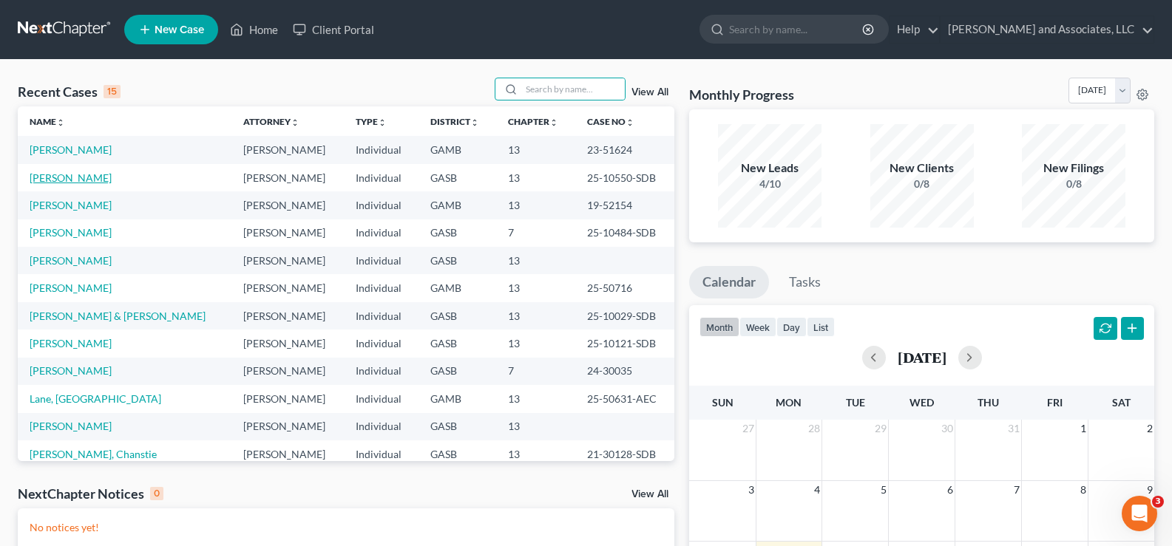
click at [76, 182] on link "[PERSON_NAME]" at bounding box center [71, 178] width 82 height 13
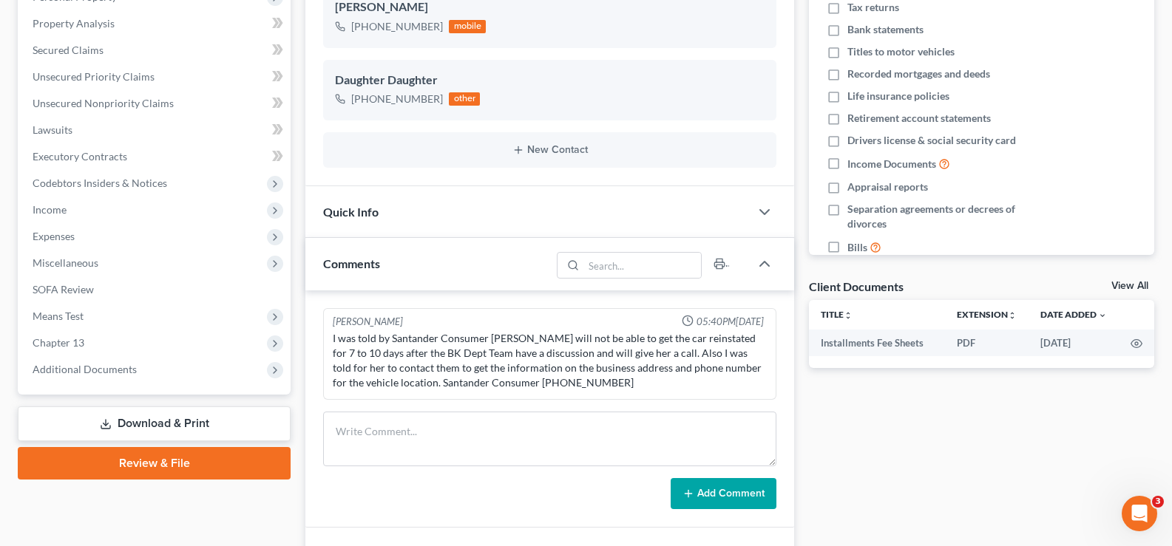
scroll to position [296, 0]
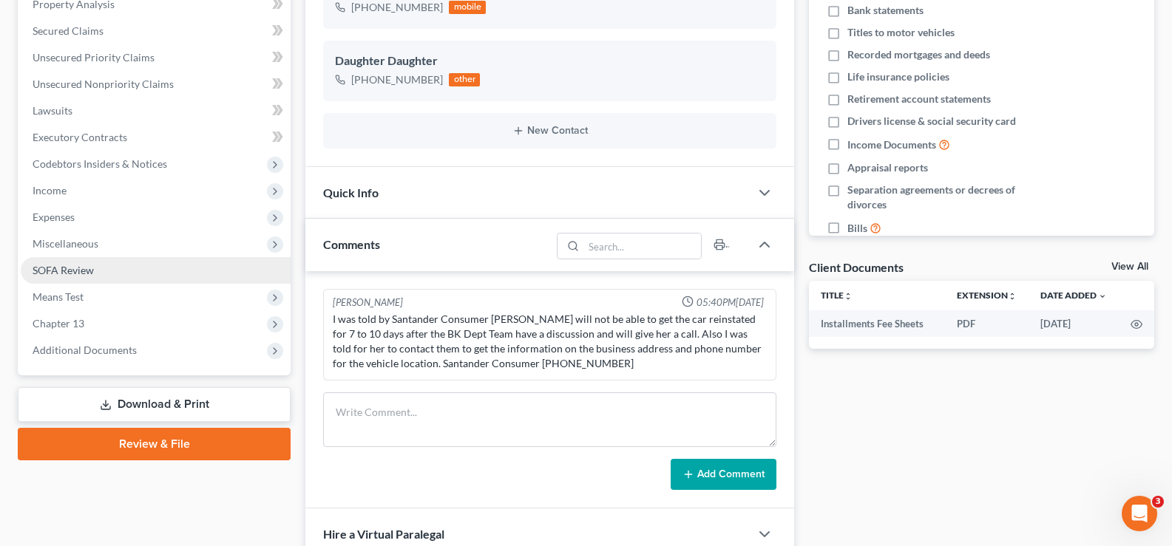
click at [84, 276] on span "SOFA Review" at bounding box center [63, 270] width 61 height 13
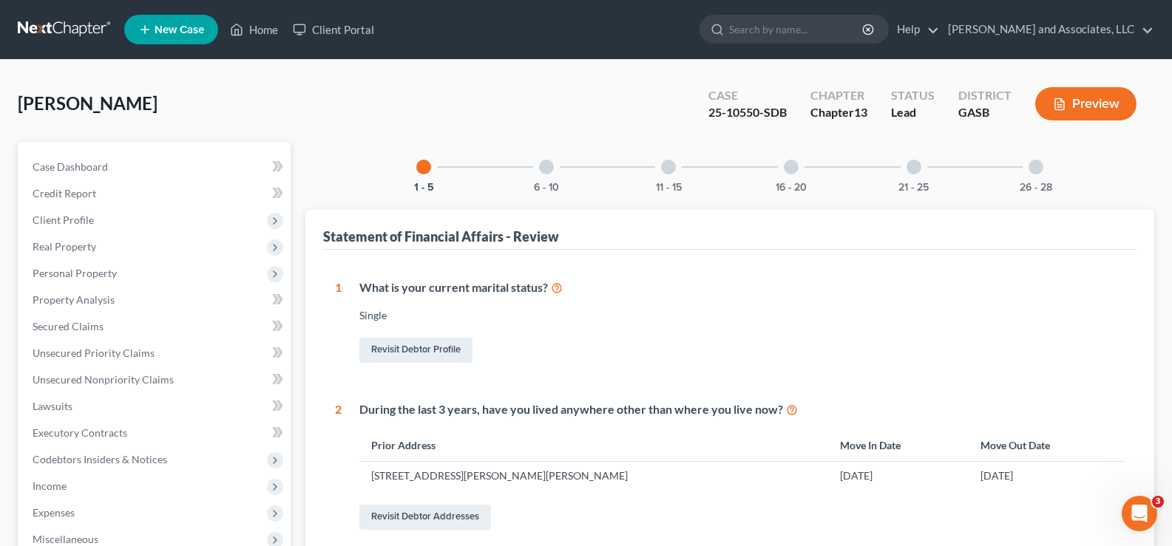
click at [548, 172] on div at bounding box center [546, 167] width 15 height 15
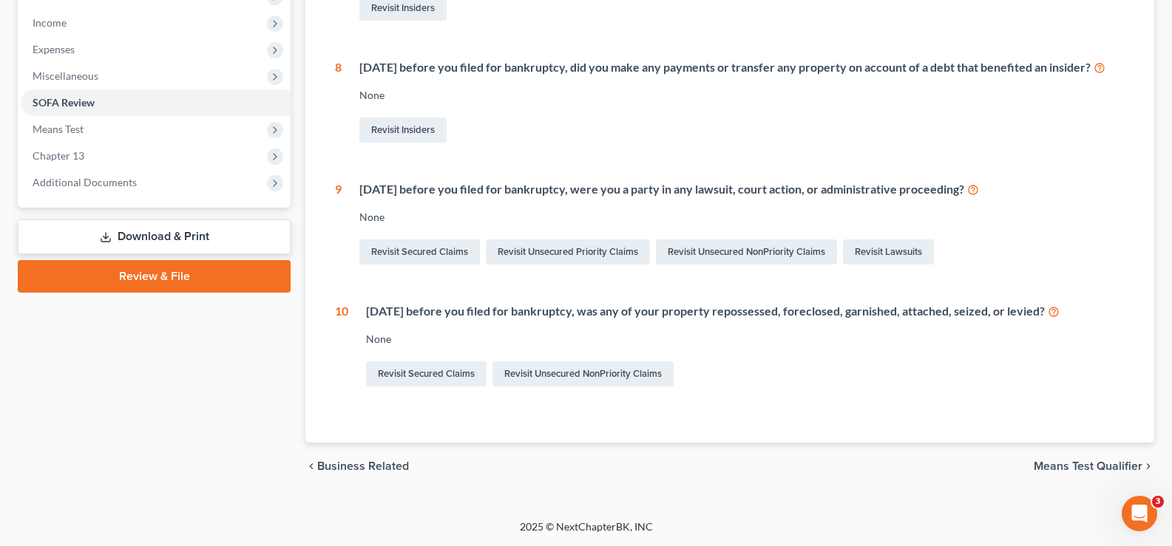
scroll to position [481, 0]
click at [450, 378] on link "Revisit Secured Claims" at bounding box center [426, 374] width 121 height 25
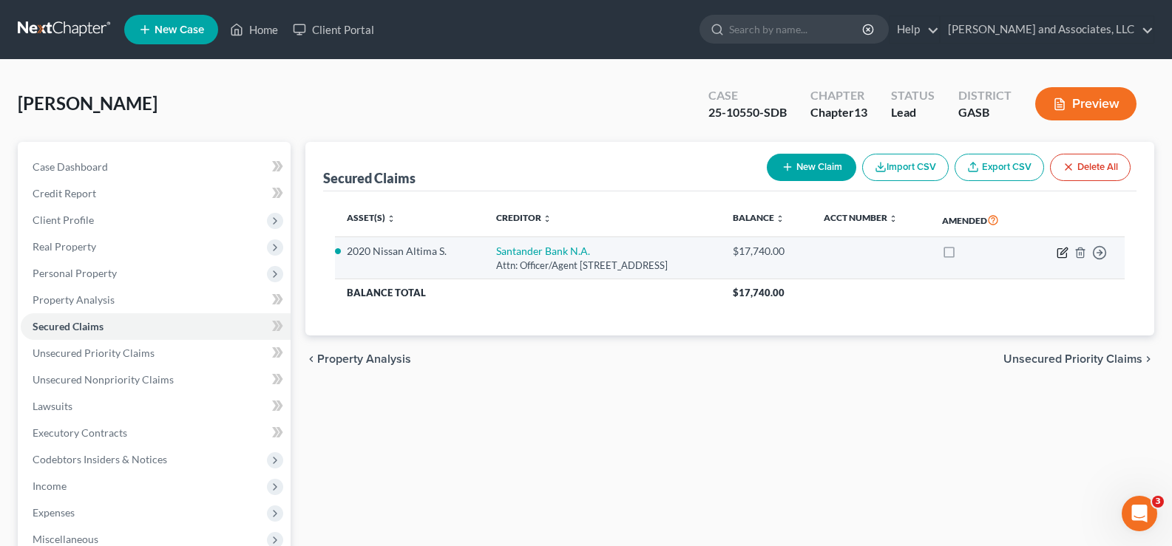
click at [1063, 255] on icon "button" at bounding box center [1063, 253] width 12 height 12
select select "7"
select select "1"
select select "0"
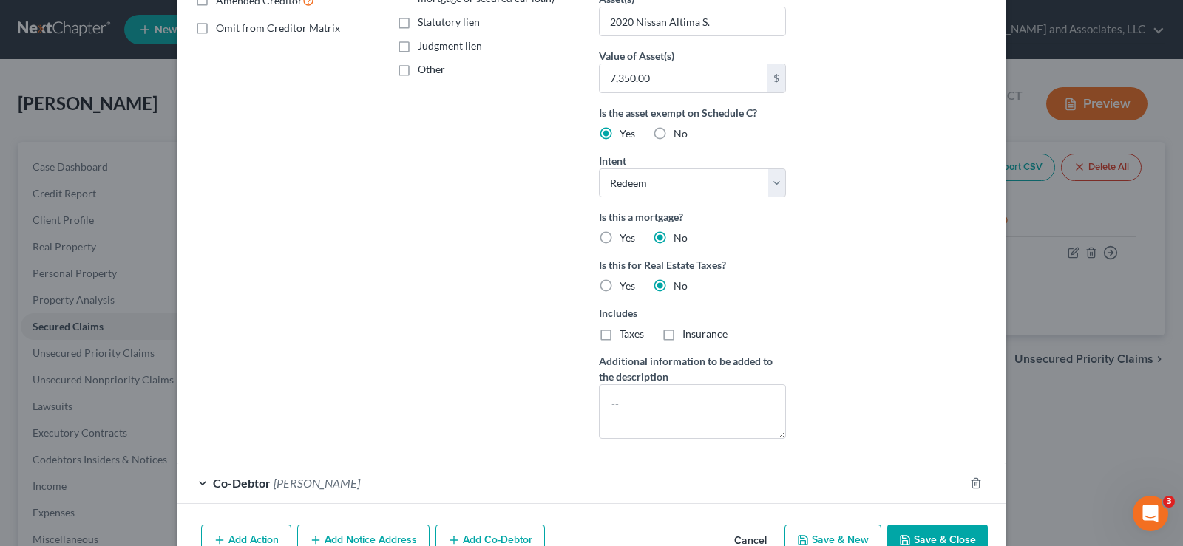
scroll to position [370, 0]
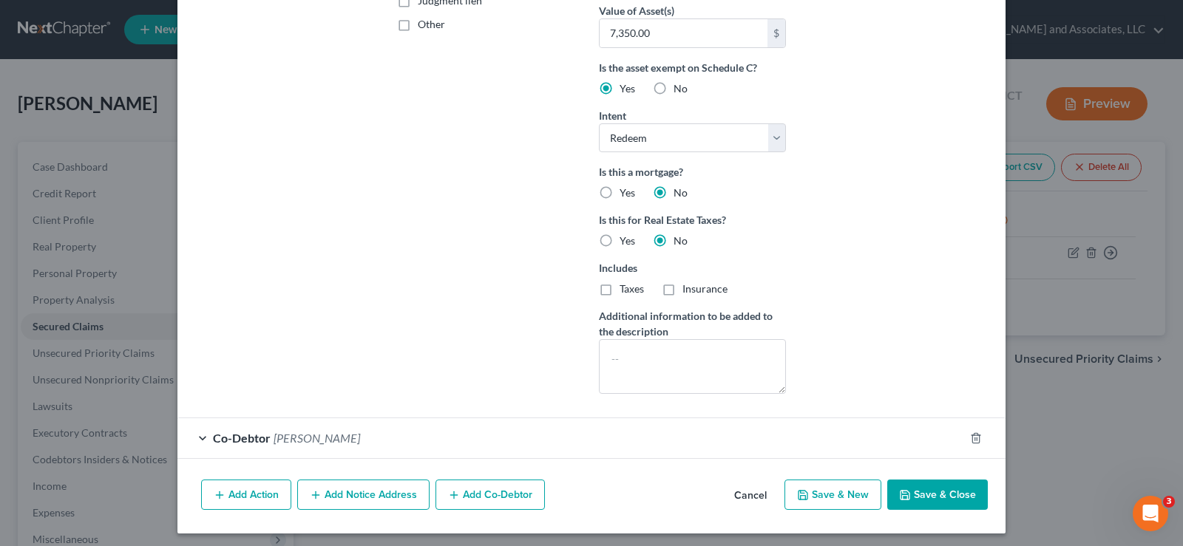
click at [257, 494] on button "Add Action" at bounding box center [246, 495] width 90 height 31
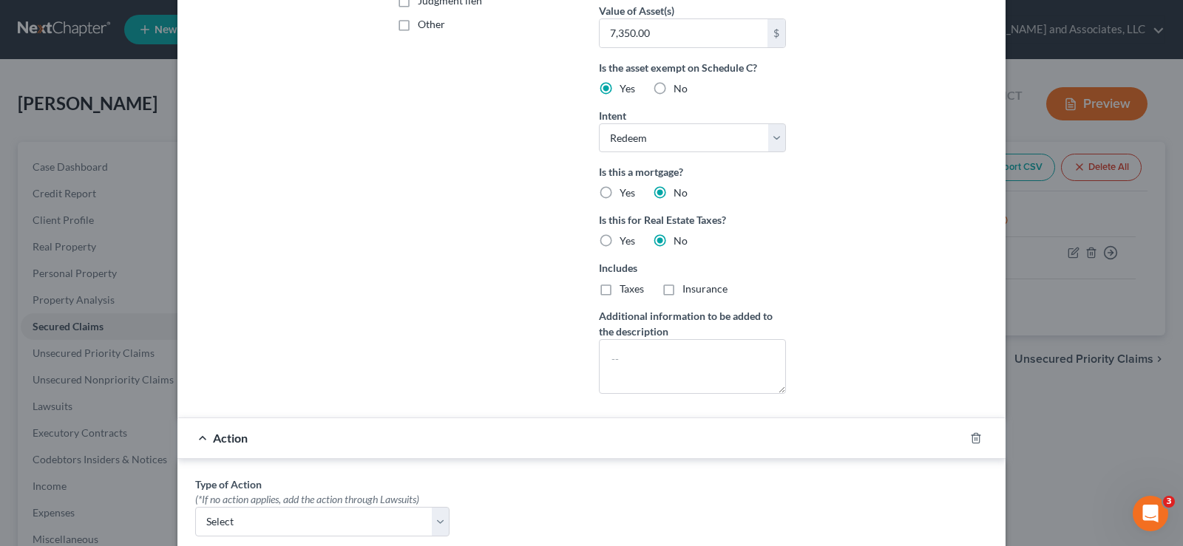
scroll to position [739, 0]
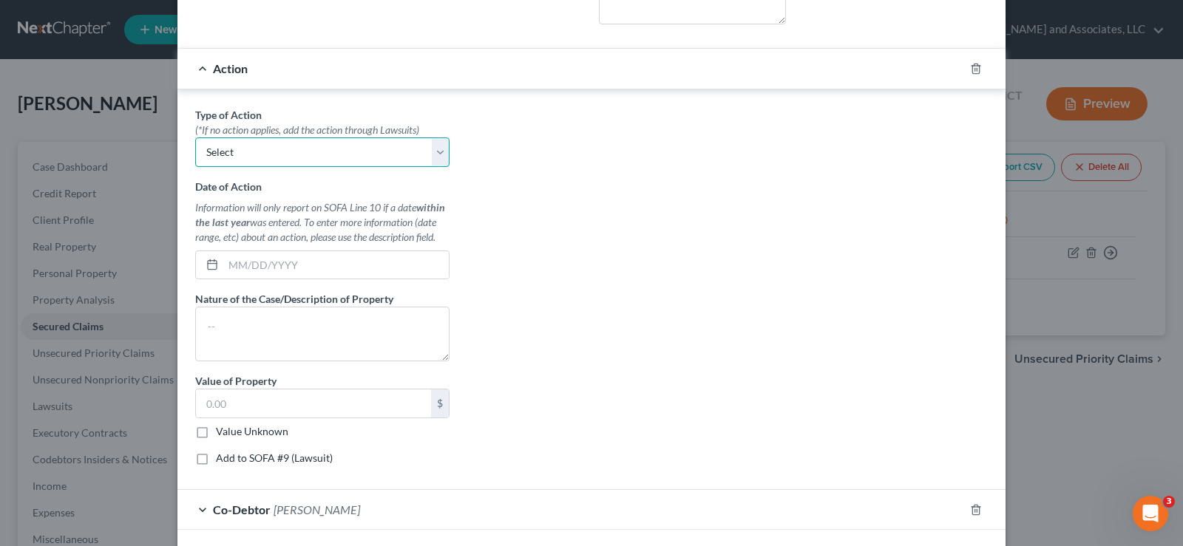
click at [401, 156] on select "Select Repossession Garnishment Foreclosure Personal Injury Attached, Seized, O…" at bounding box center [322, 153] width 254 height 30
select select "0"
click at [195, 138] on select "Select Repossession Garnishment Foreclosure Personal Injury Attached, Seized, O…" at bounding box center [322, 153] width 254 height 30
click at [254, 266] on input "text" at bounding box center [336, 265] width 226 height 28
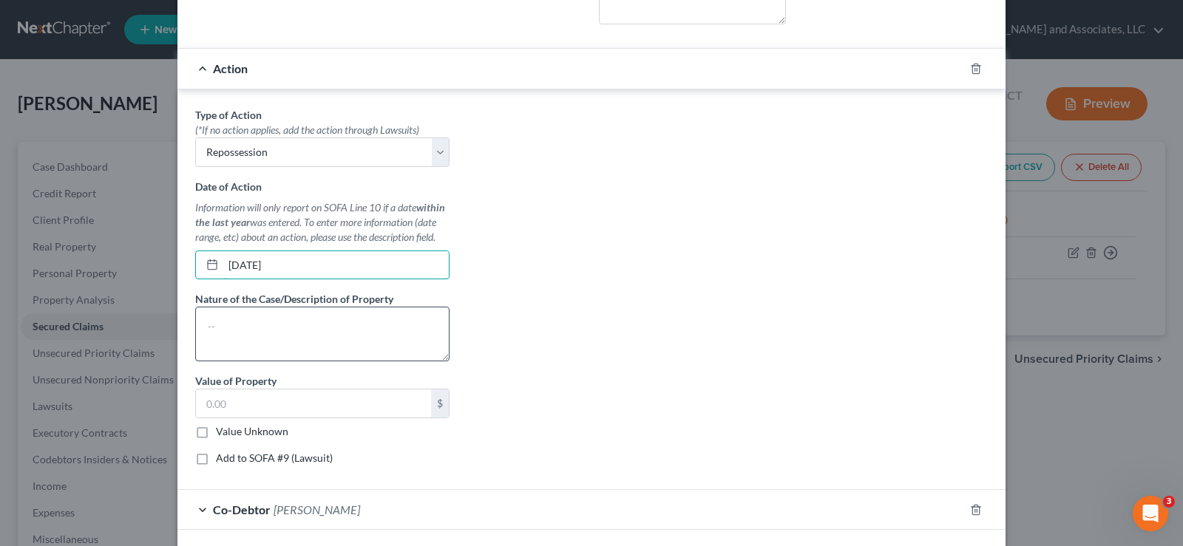
type input "07/28/2025"
click at [243, 336] on textarea at bounding box center [322, 334] width 254 height 55
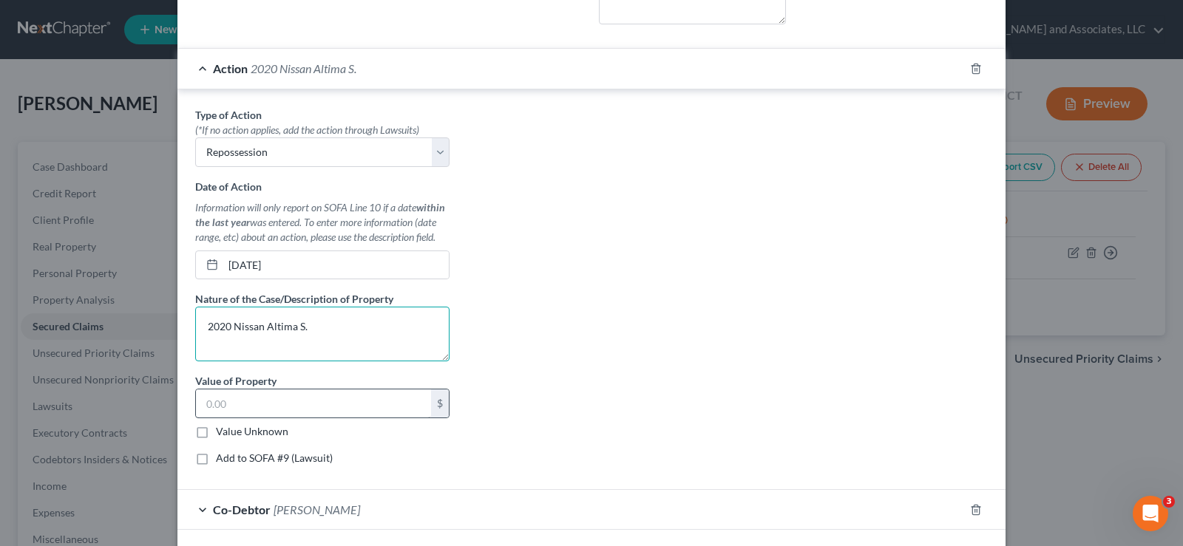
type textarea "2020 Nissan Altima S."
click at [238, 405] on input "text" at bounding box center [313, 404] width 235 height 28
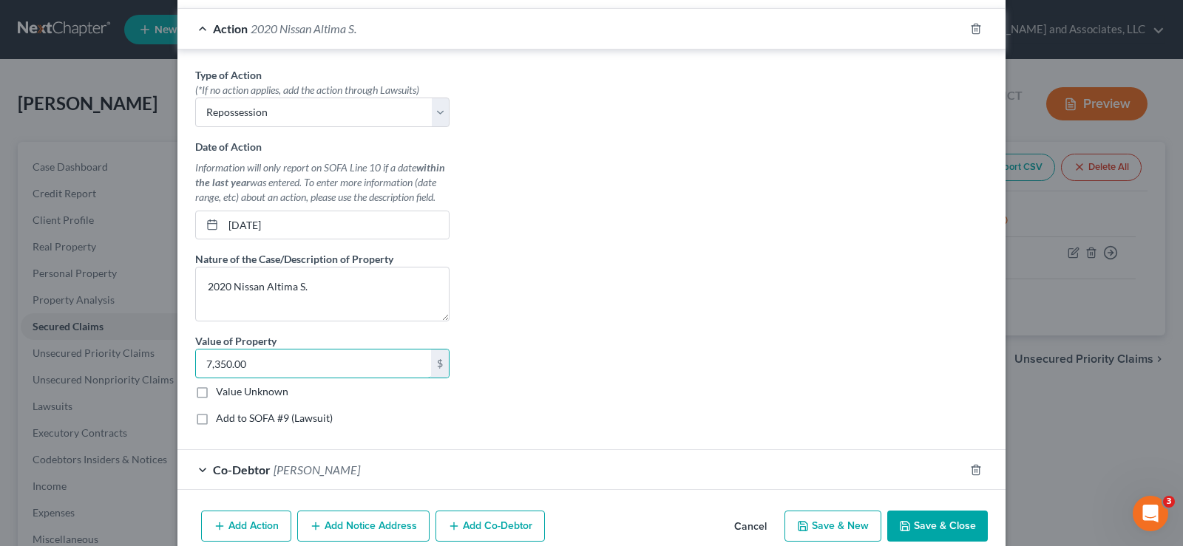
scroll to position [816, 0]
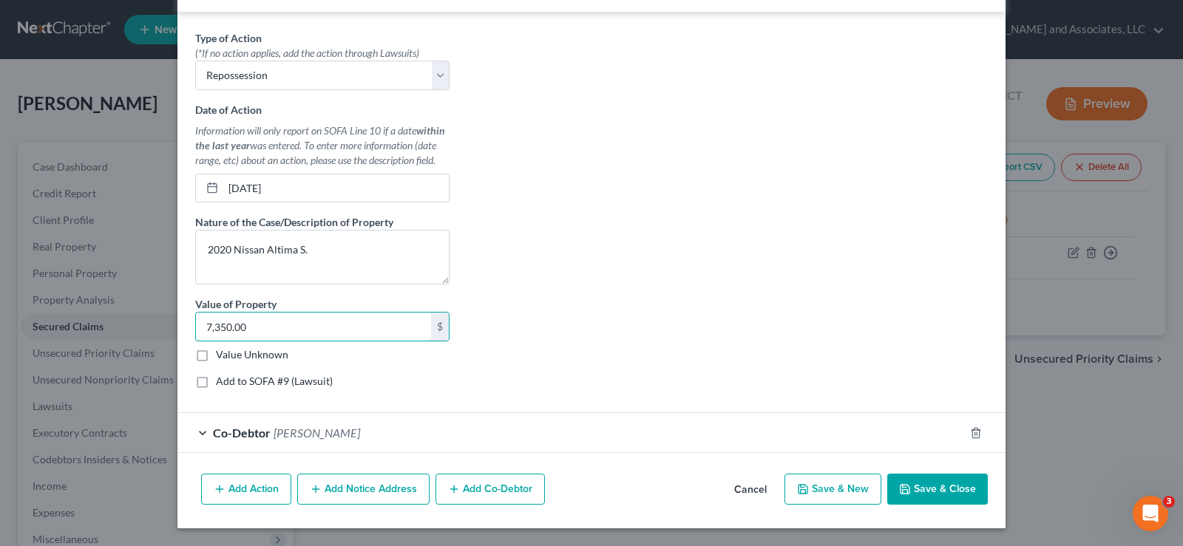
type input "7,350.00"
click at [963, 492] on button "Save & Close" at bounding box center [937, 489] width 101 height 31
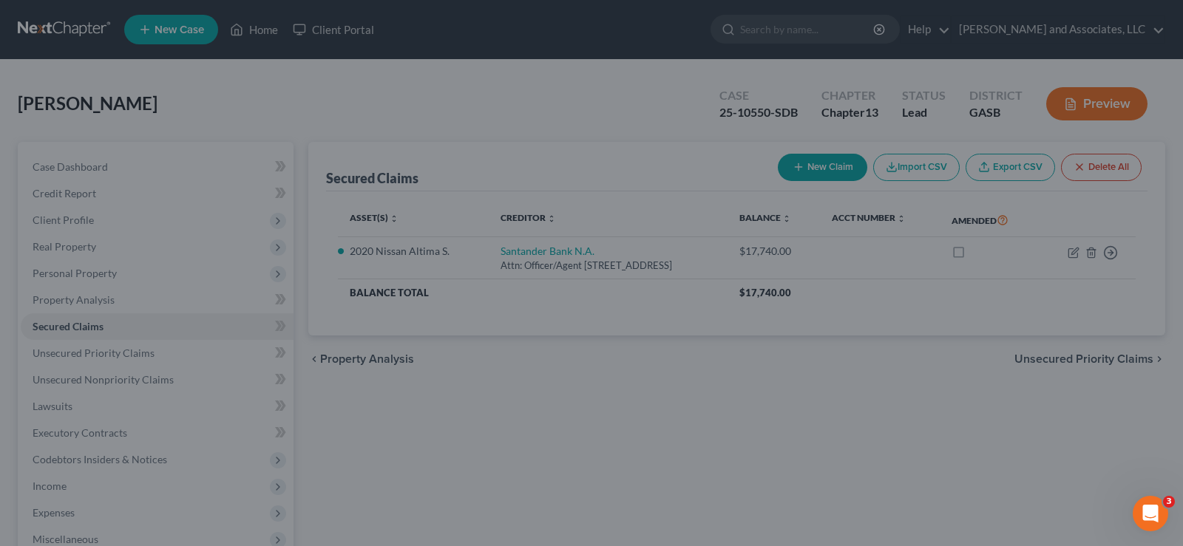
scroll to position [654, 0]
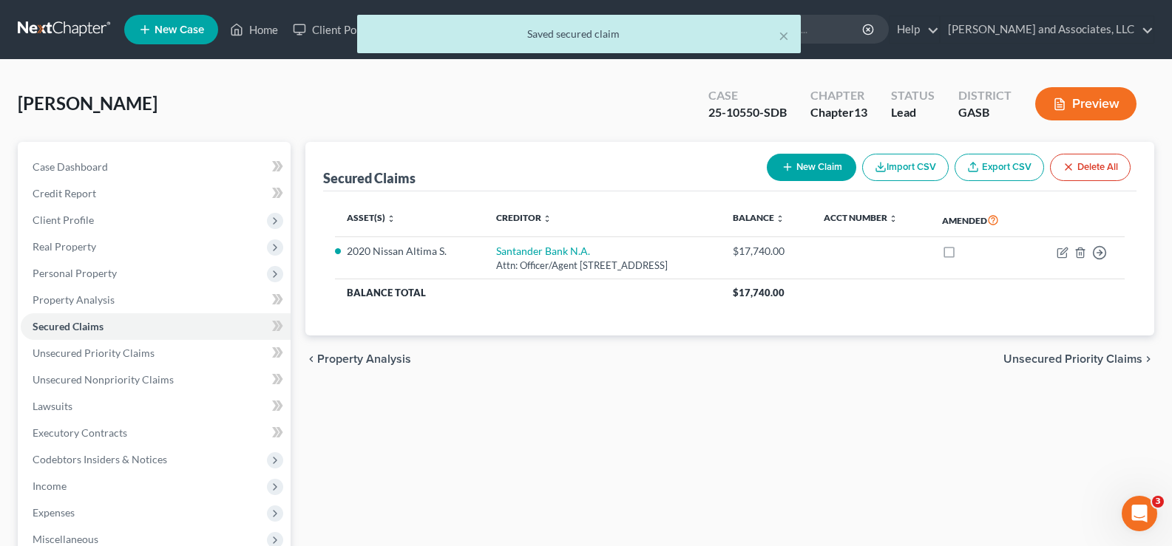
click at [1082, 115] on button "Preview" at bounding box center [1085, 103] width 101 height 33
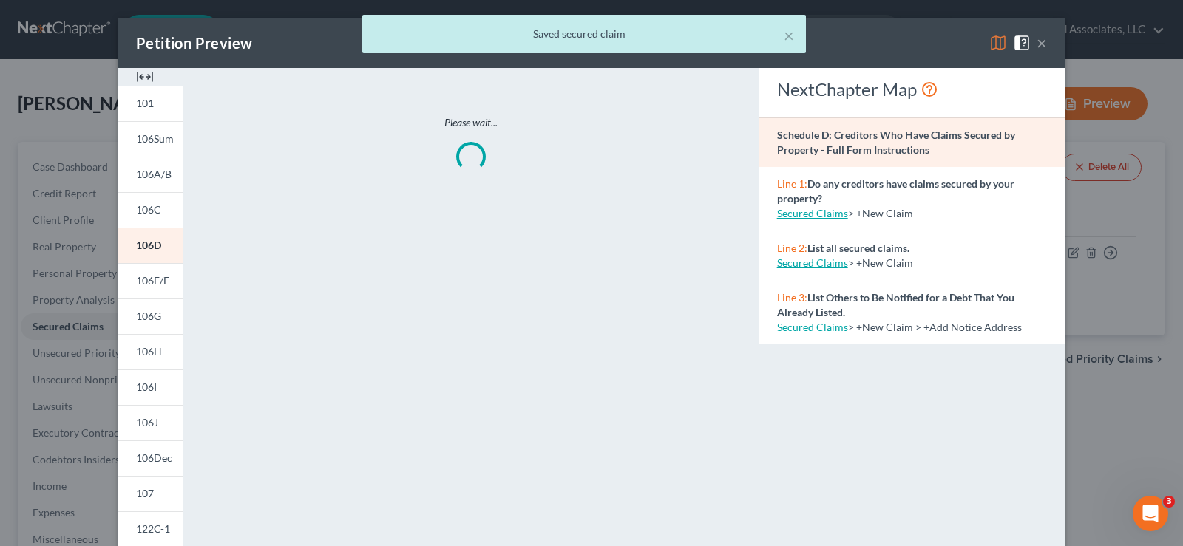
click at [147, 78] on img at bounding box center [145, 77] width 18 height 18
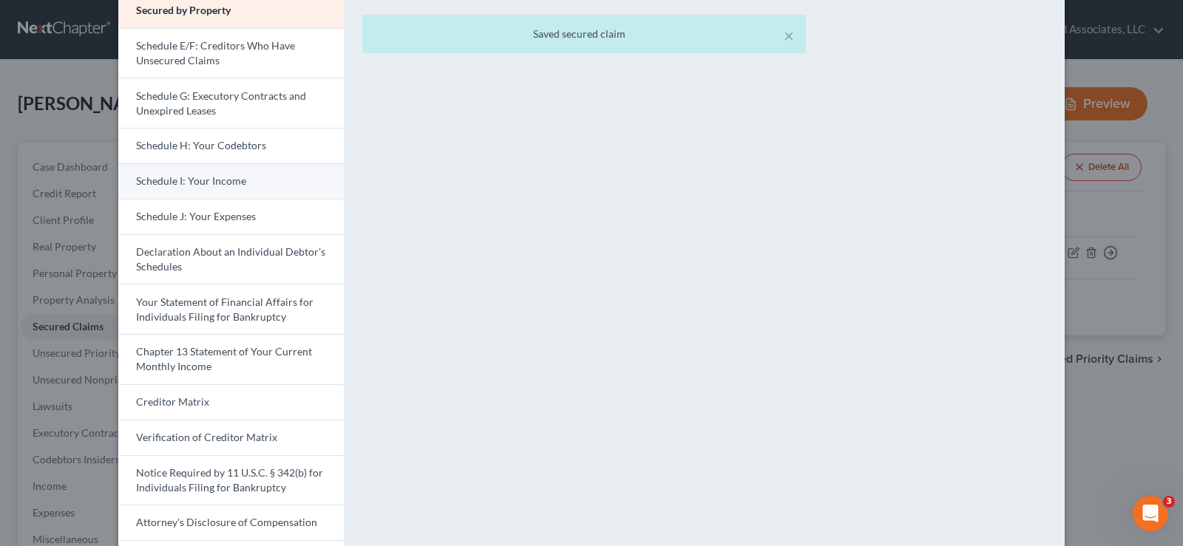
scroll to position [370, 0]
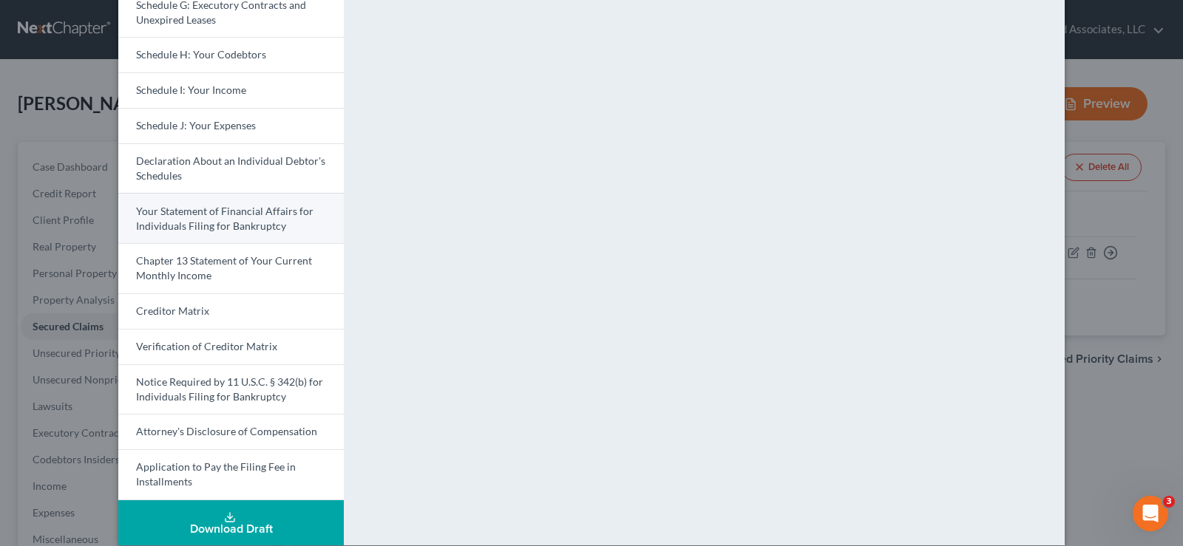
click at [223, 220] on span "Your Statement of Financial Affairs for Individuals Filing for Bankruptcy" at bounding box center [224, 218] width 177 height 27
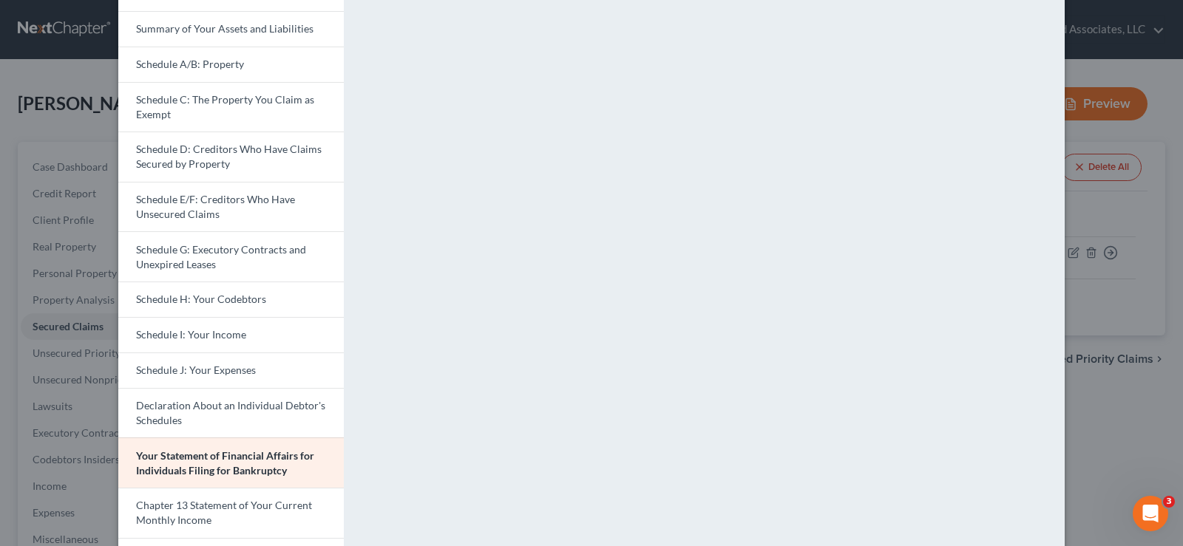
scroll to position [0, 0]
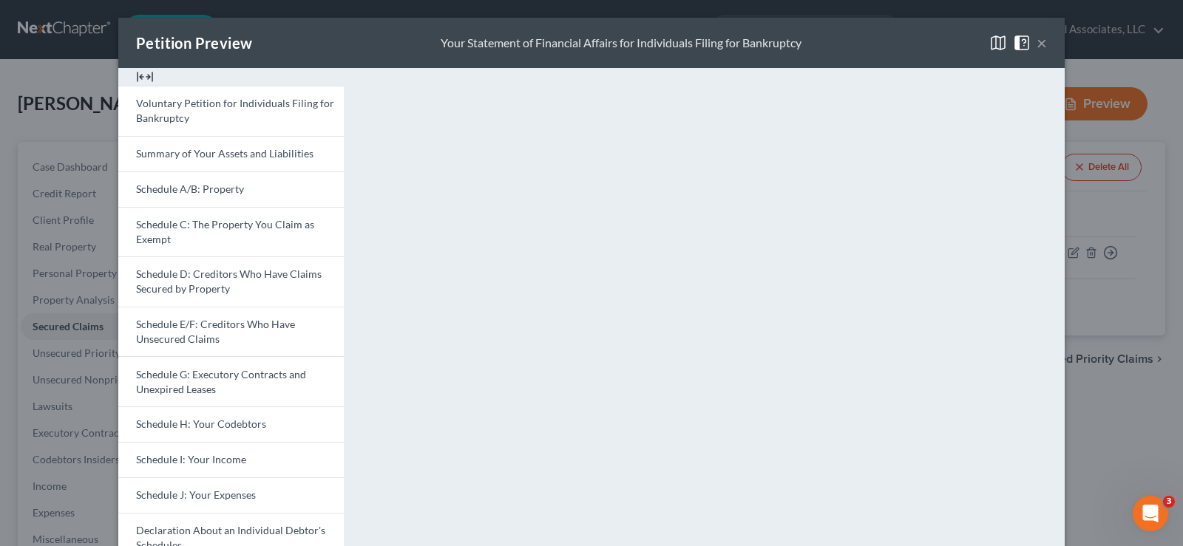
click at [1039, 41] on button "×" at bounding box center [1042, 43] width 10 height 18
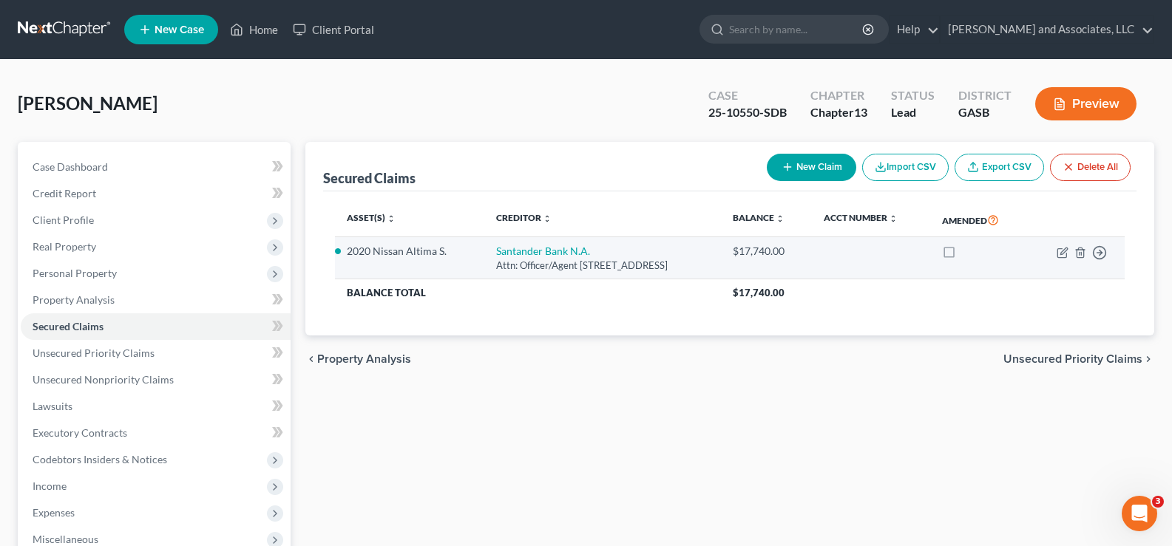
click at [1062, 245] on td "Move to E Move to F Move to G Move to Notice Only" at bounding box center [1076, 258] width 97 height 42
click at [1062, 254] on icon "button" at bounding box center [1063, 251] width 7 height 7
select select "7"
select select "1"
select select "0"
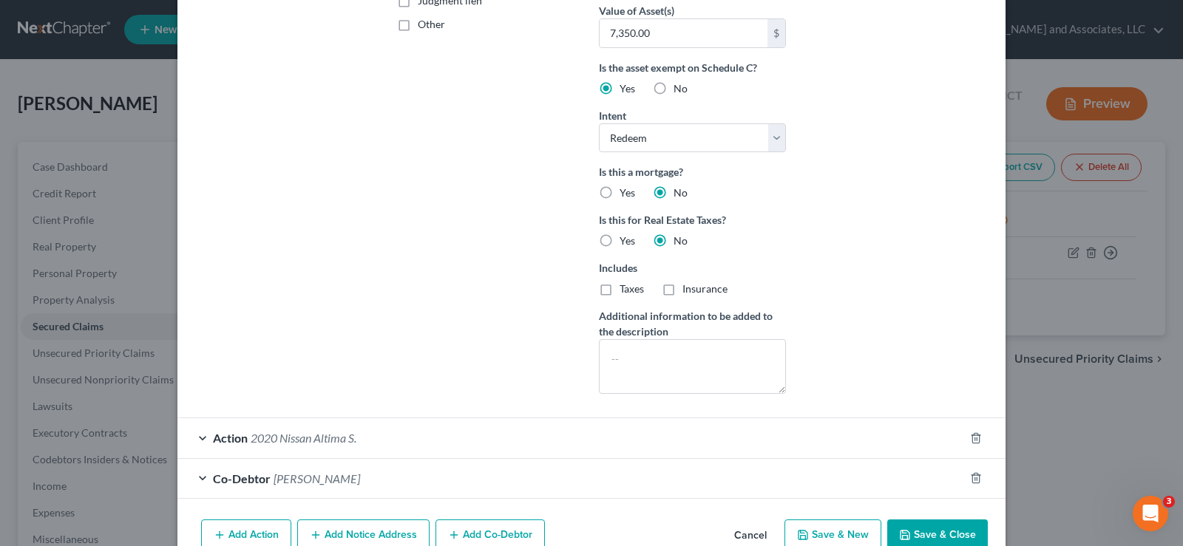
scroll to position [416, 0]
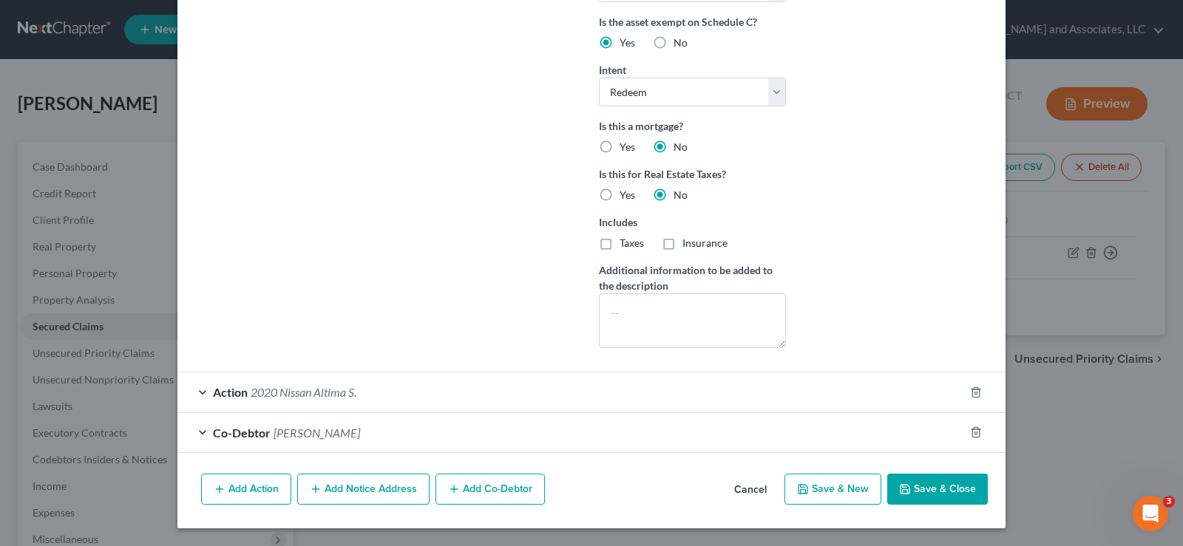
click at [322, 393] on span "2020 Nissan Altima S." at bounding box center [304, 392] width 106 height 14
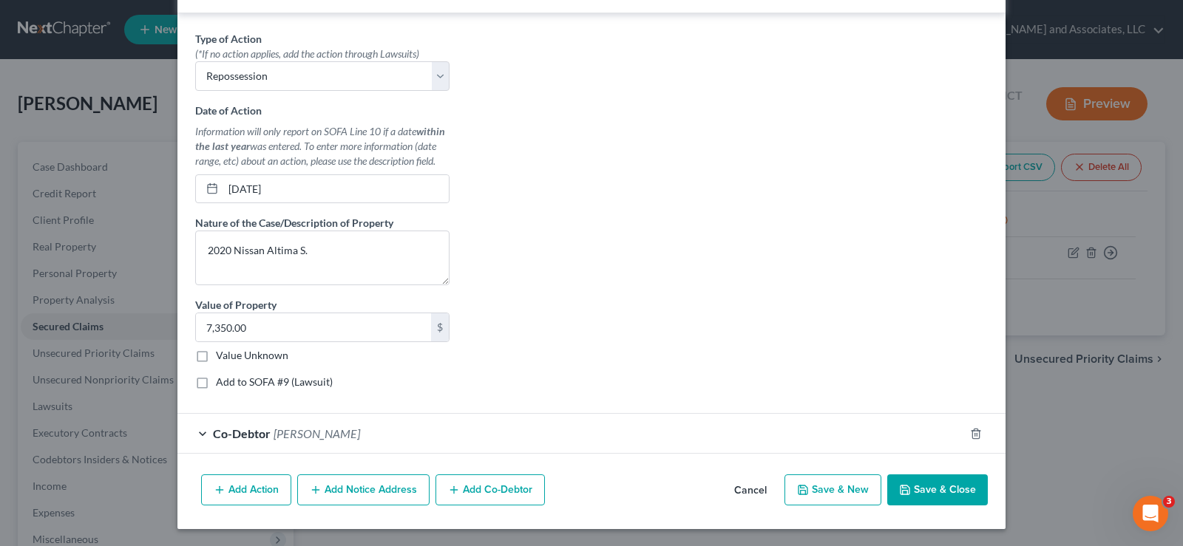
scroll to position [816, 0]
click at [939, 495] on button "Save & Close" at bounding box center [937, 489] width 101 height 31
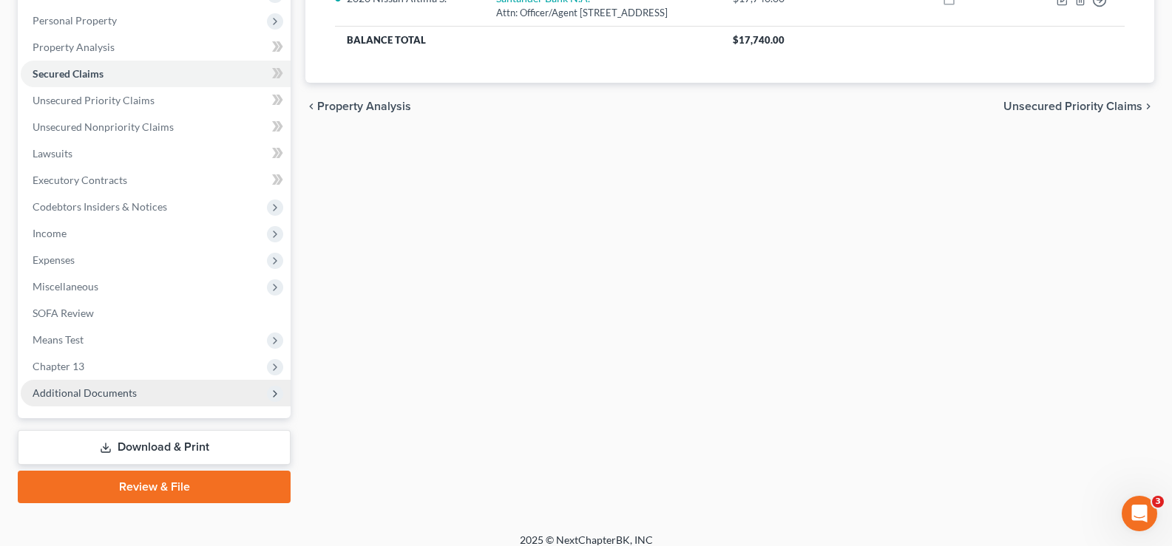
scroll to position [266, 0]
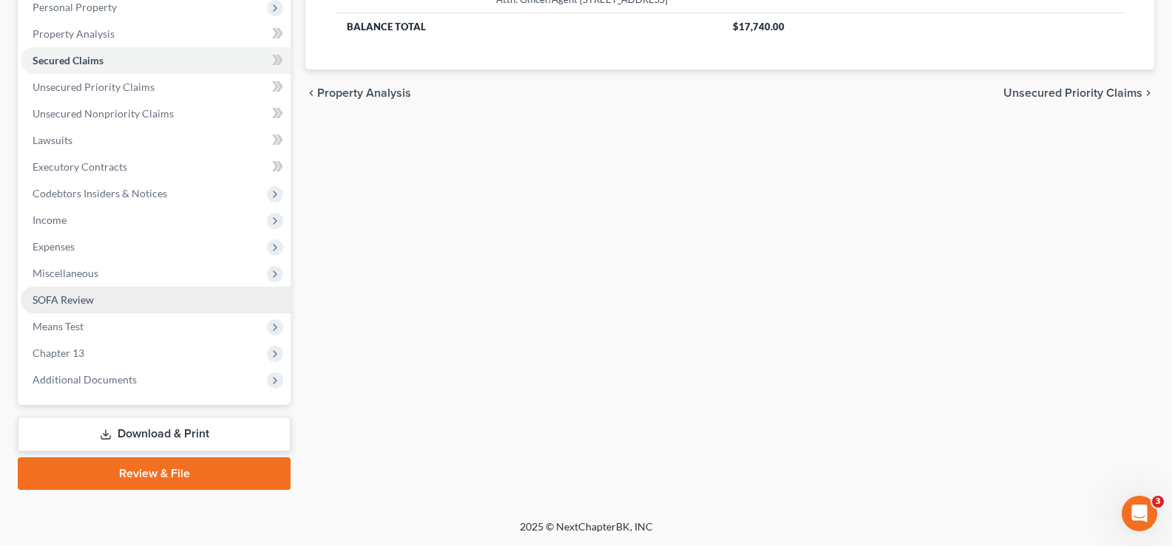
click at [41, 300] on span "SOFA Review" at bounding box center [63, 300] width 61 height 13
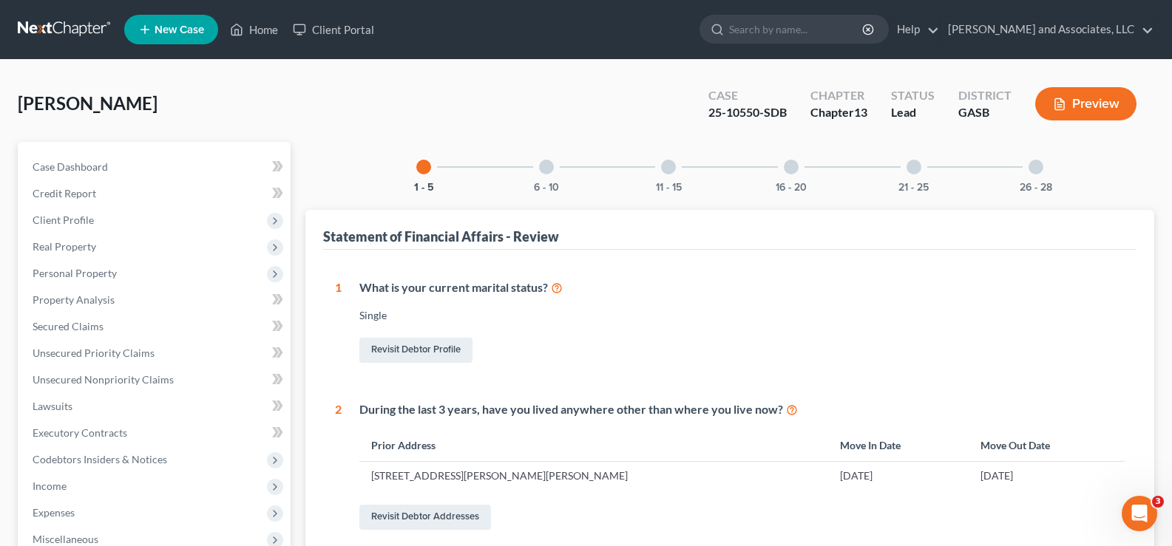
click at [793, 166] on div at bounding box center [791, 167] width 15 height 15
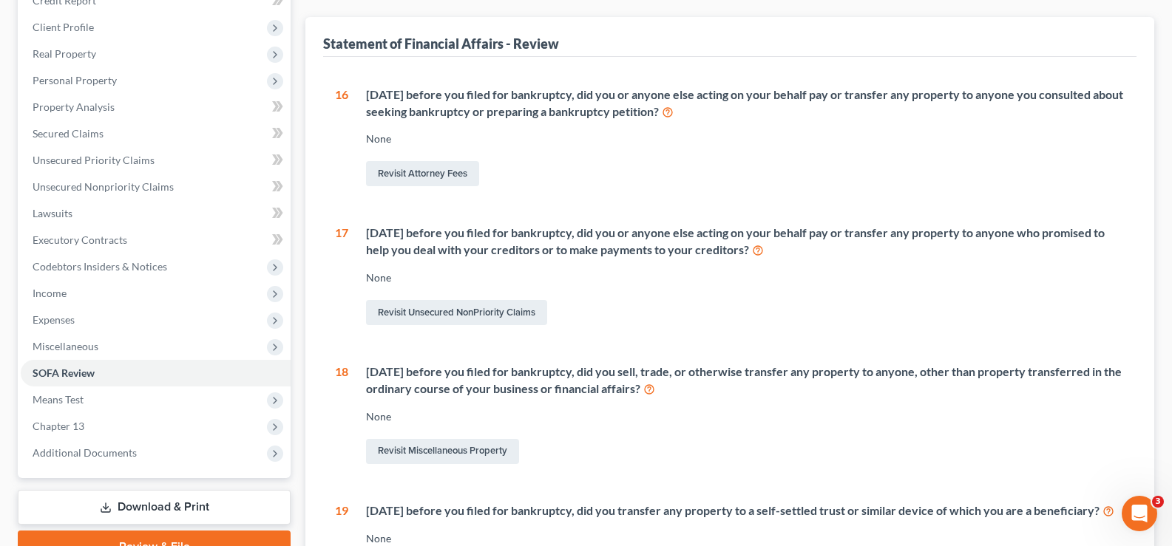
scroll to position [148, 0]
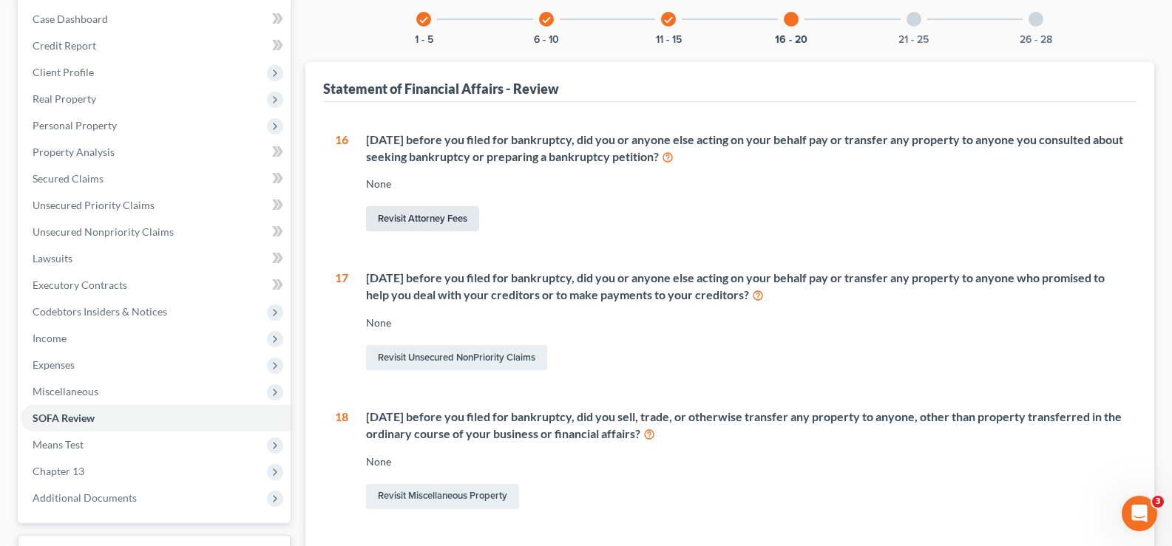
click at [413, 212] on link "Revisit Attorney Fees" at bounding box center [422, 218] width 113 height 25
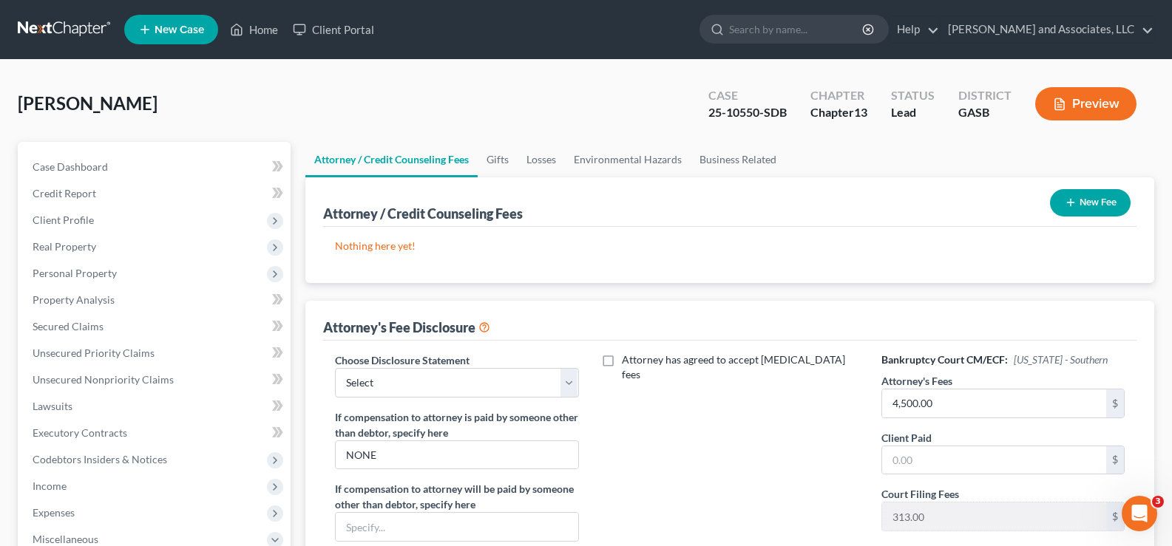
click at [1087, 191] on button "New Fee" at bounding box center [1090, 202] width 81 height 27
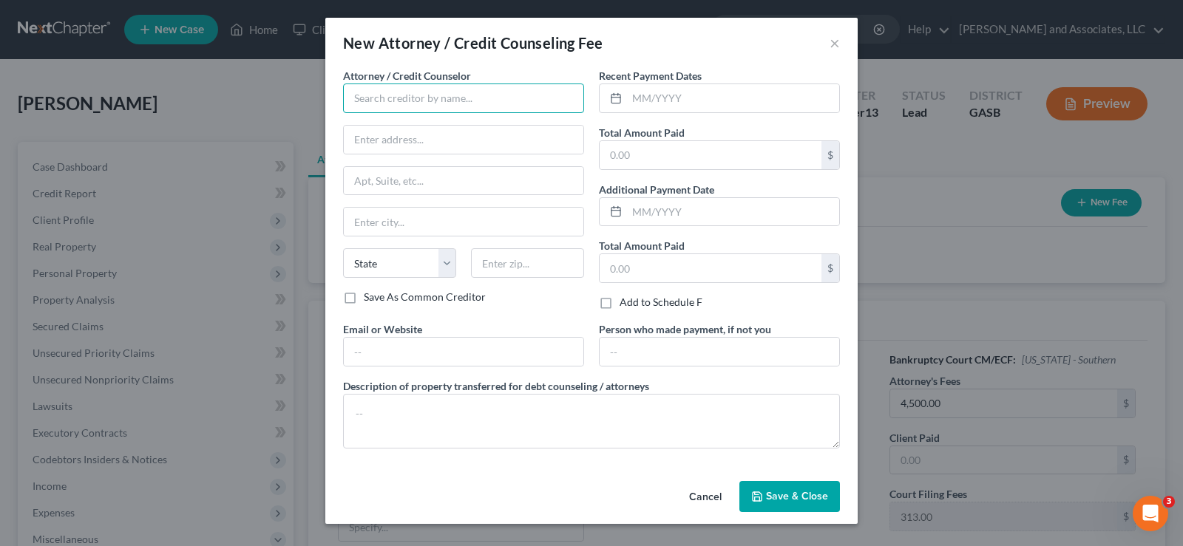
click at [420, 103] on input "text" at bounding box center [463, 99] width 241 height 30
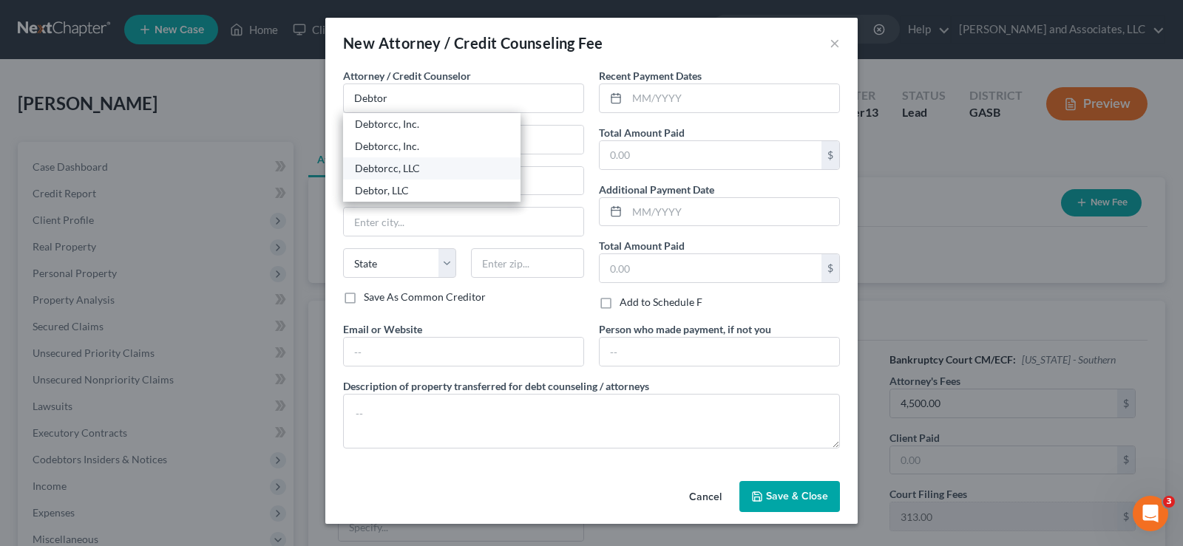
click at [406, 174] on div "Debtorcc, LLC" at bounding box center [432, 168] width 154 height 15
type input "Debtorcc, LLC"
type input "372 Summit Avenue"
type input "Jersey City"
select select "33"
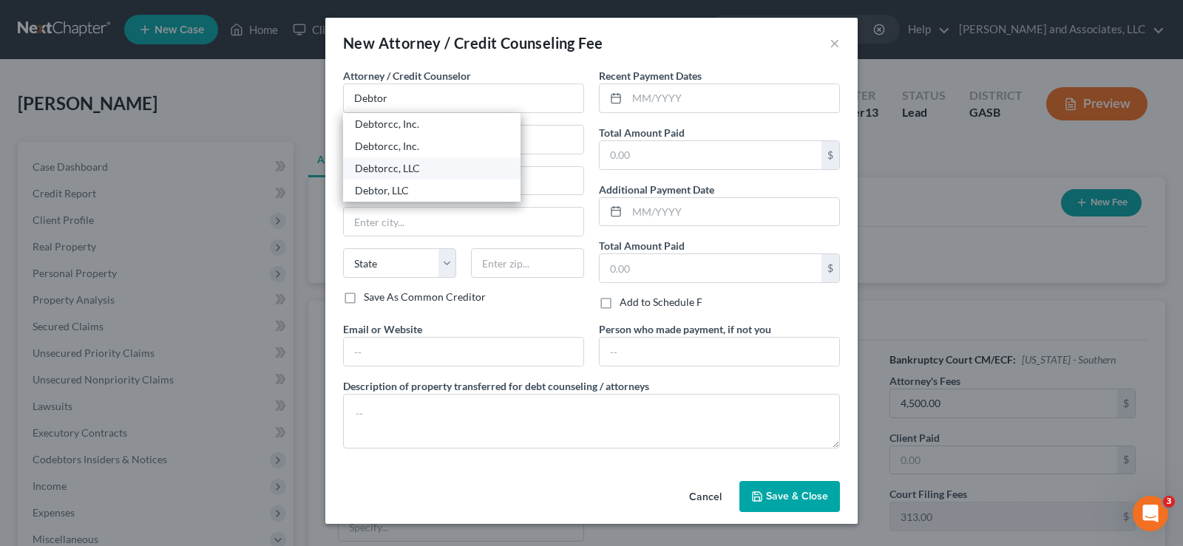
type input "07306"
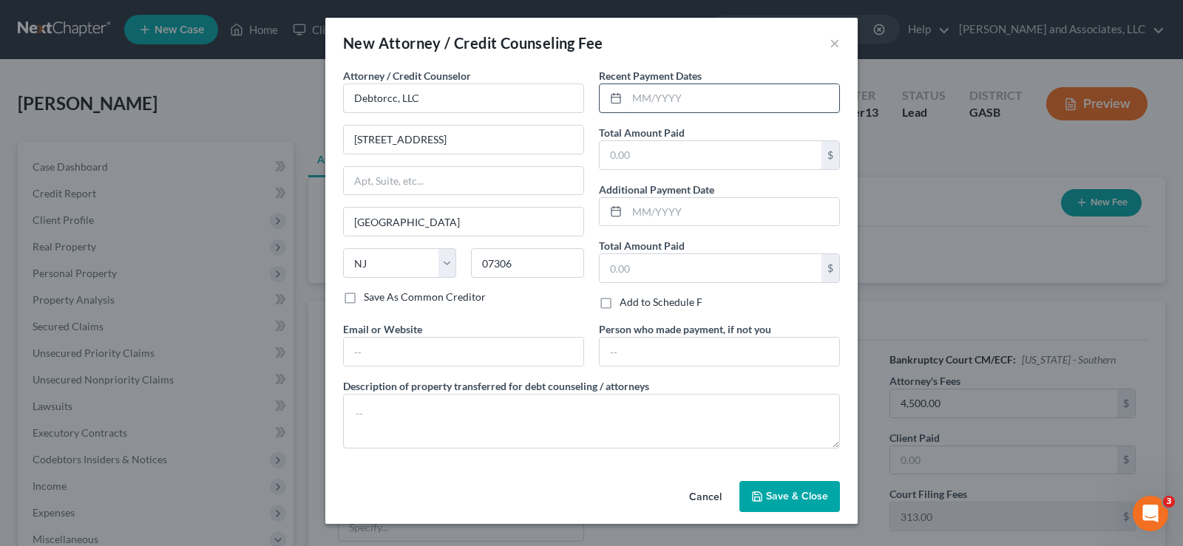
click at [701, 104] on input "text" at bounding box center [733, 98] width 212 height 28
type input "08/01/2025"
click at [634, 155] on input "text" at bounding box center [711, 155] width 222 height 28
type input "19.95"
click at [376, 345] on input "text" at bounding box center [464, 352] width 240 height 28
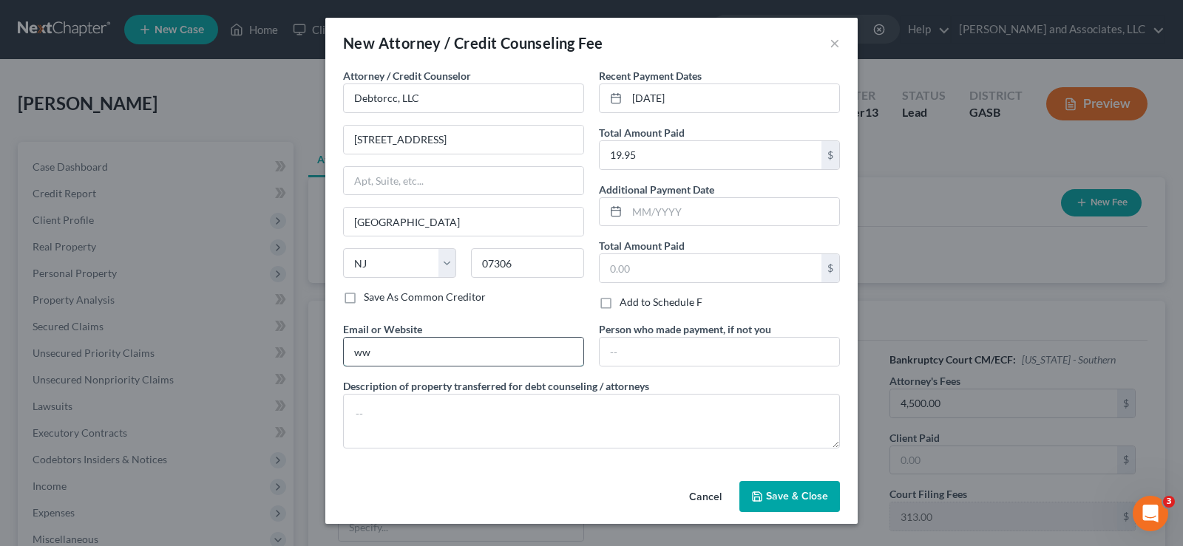
type input "www.debtorcc.org"
click at [397, 410] on textarea at bounding box center [591, 421] width 497 height 55
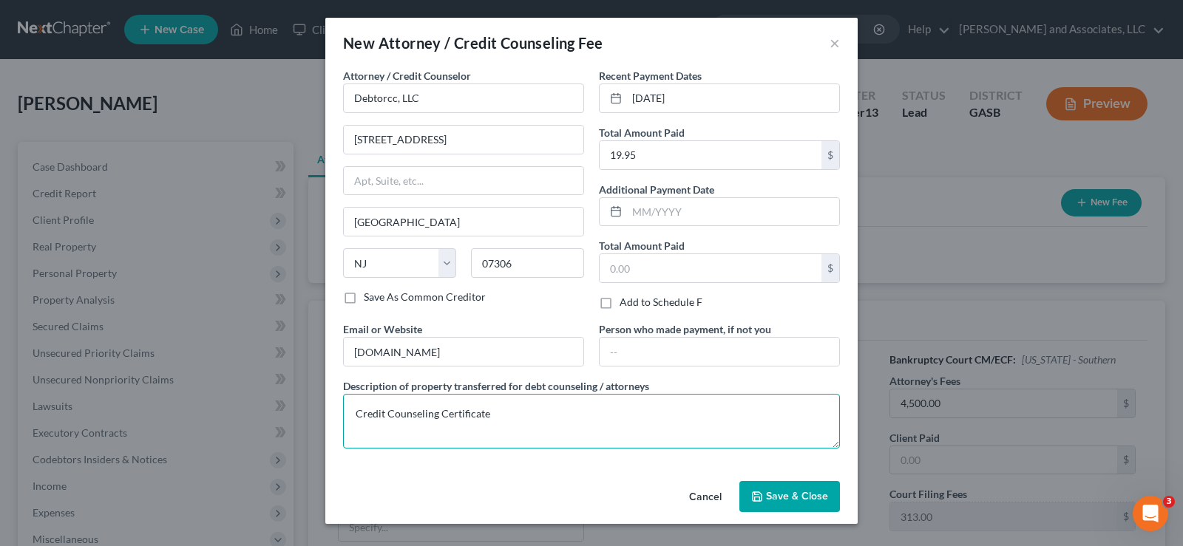
type textarea "Credit Counseling Certificate"
click at [779, 508] on button "Save & Close" at bounding box center [789, 496] width 101 height 31
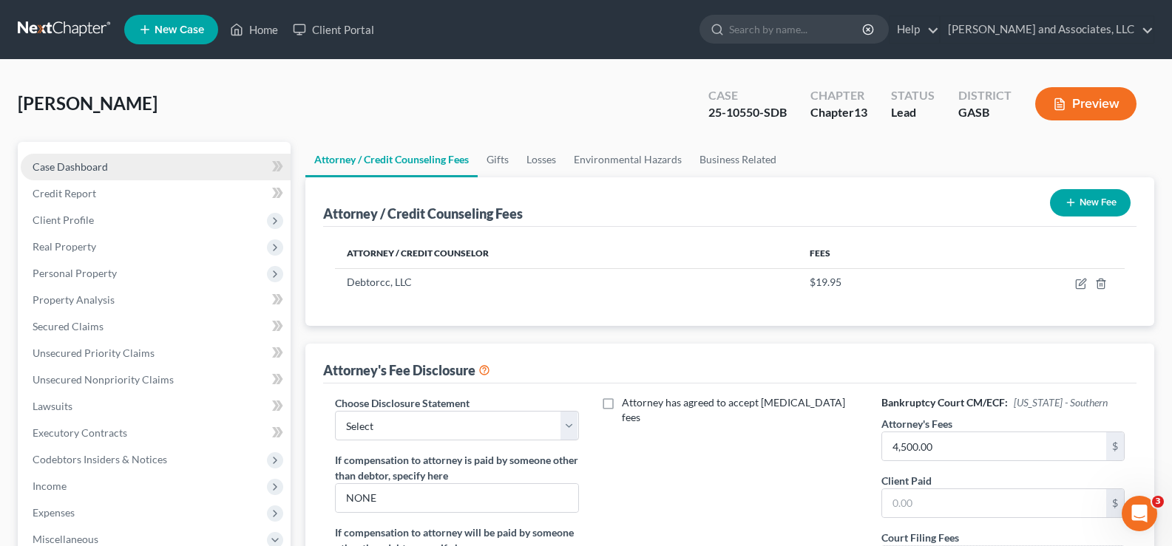
click at [45, 163] on span "Case Dashboard" at bounding box center [70, 166] width 75 height 13
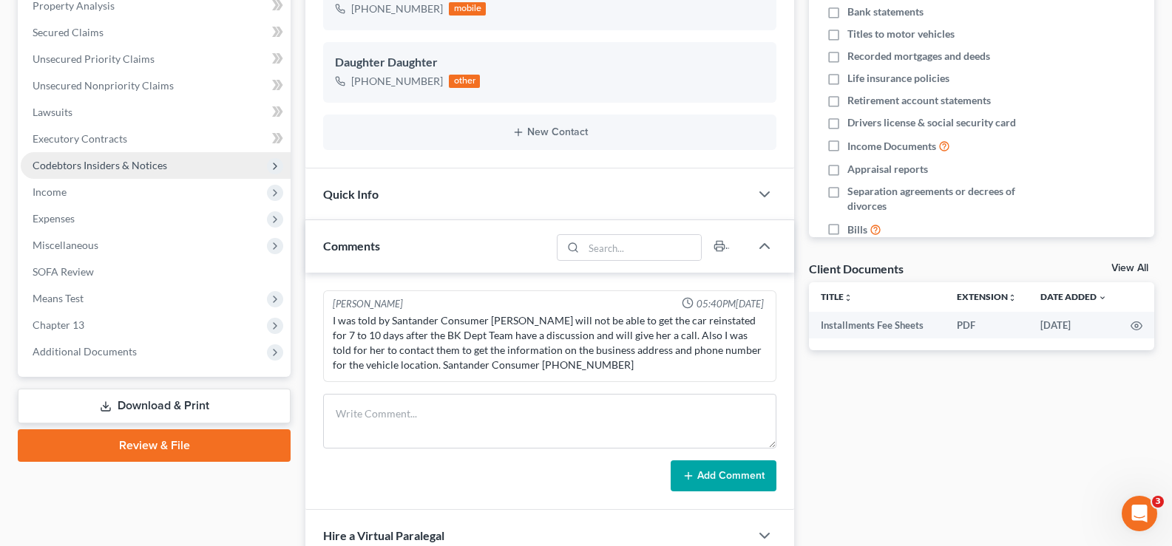
scroll to position [296, 0]
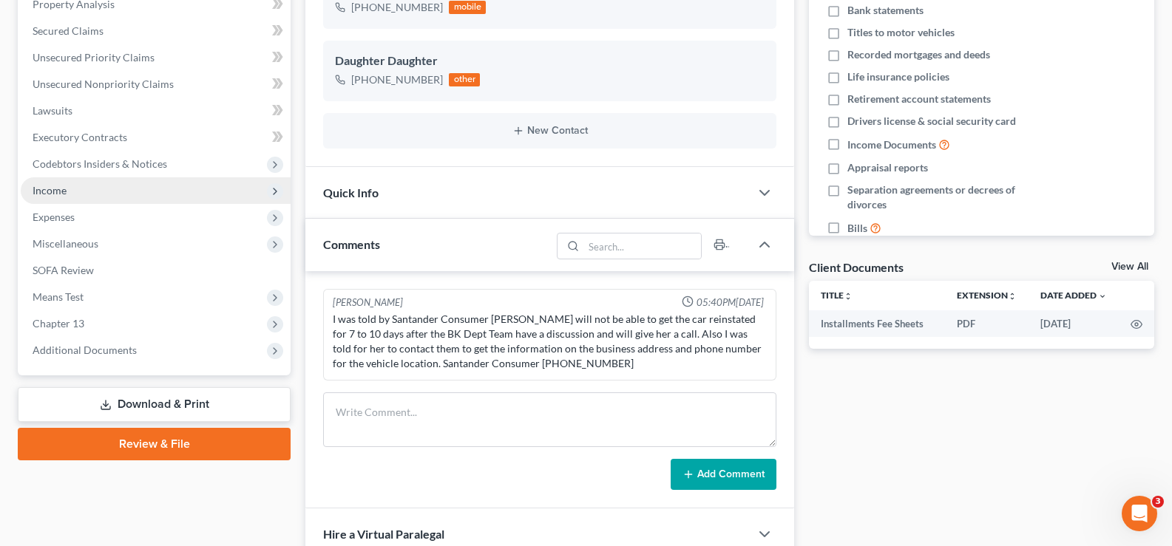
click at [52, 189] on span "Income" at bounding box center [50, 190] width 34 height 13
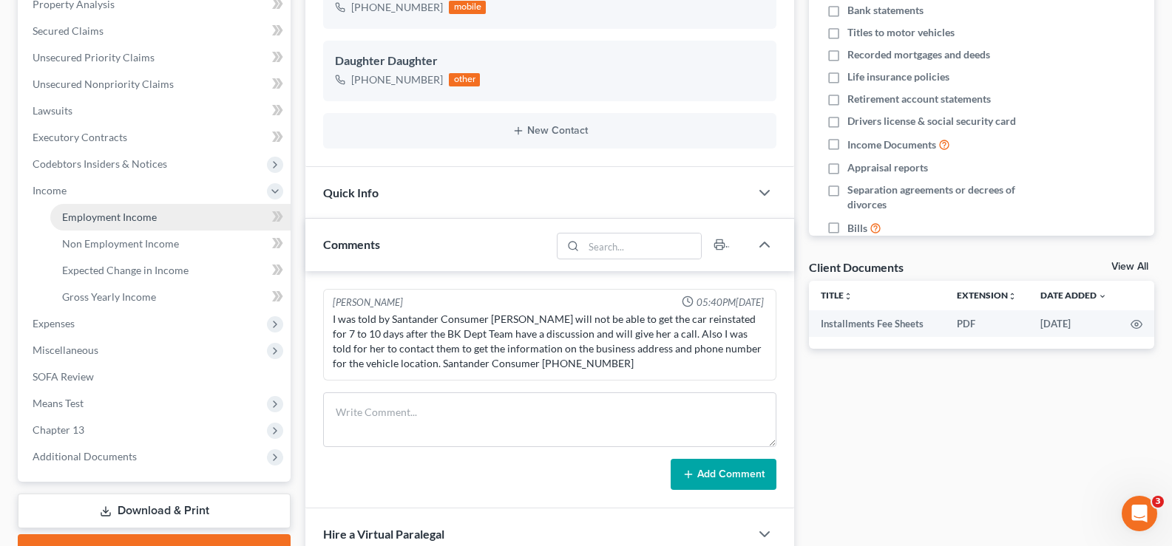
click at [81, 221] on span "Employment Income" at bounding box center [109, 217] width 95 height 13
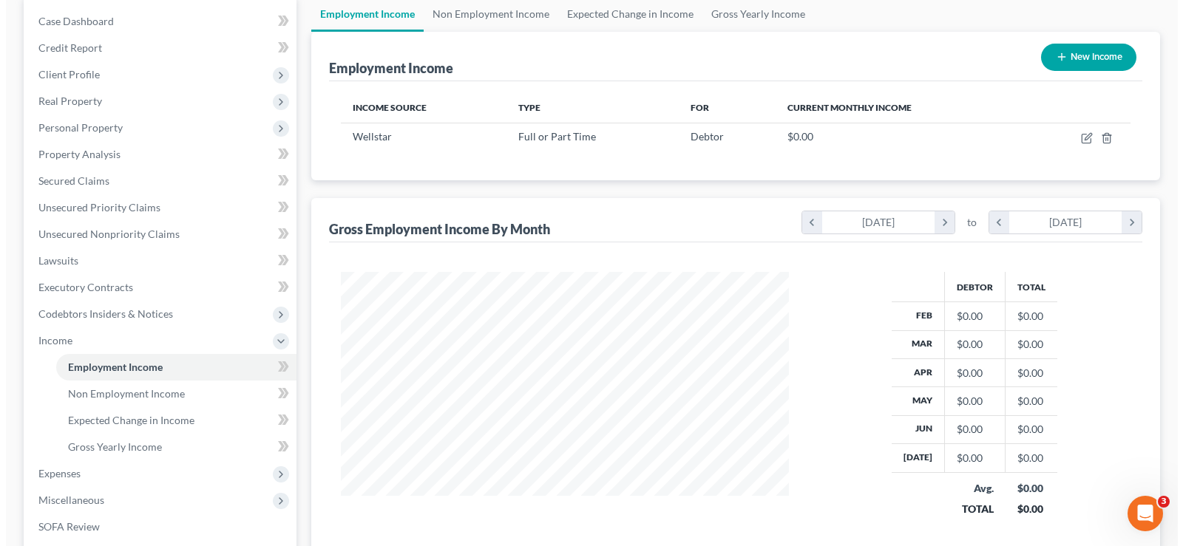
scroll to position [148, 0]
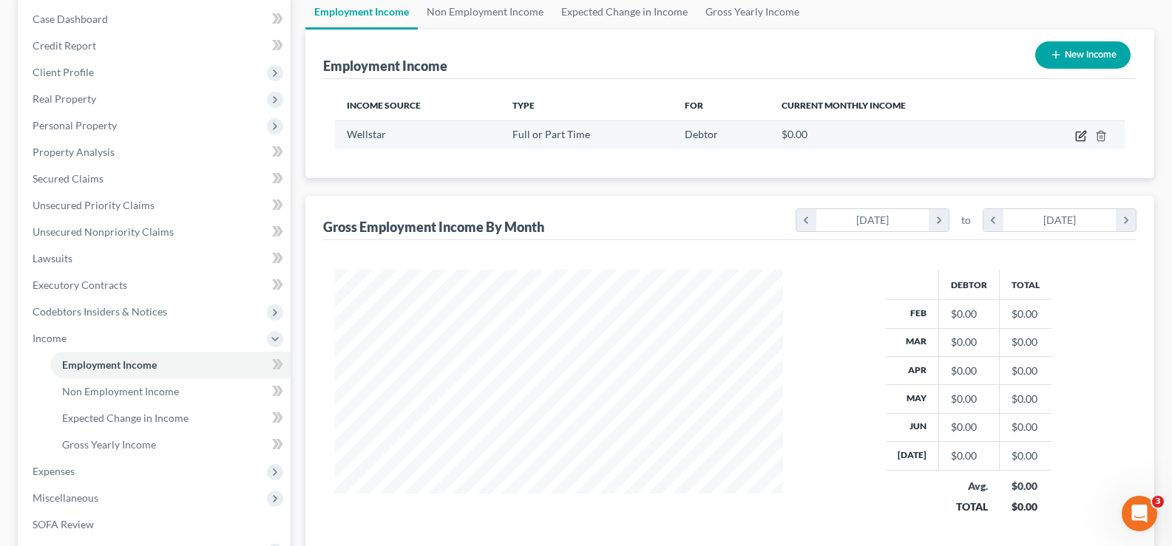
click at [1080, 141] on icon "button" at bounding box center [1080, 136] width 9 height 9
select select "0"
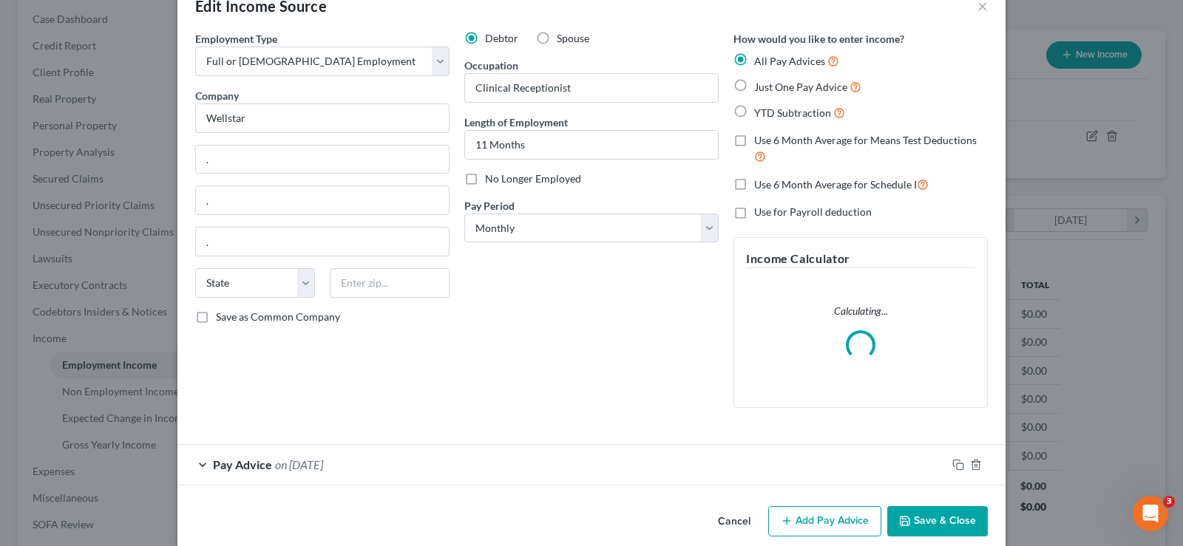
scroll to position [57, 0]
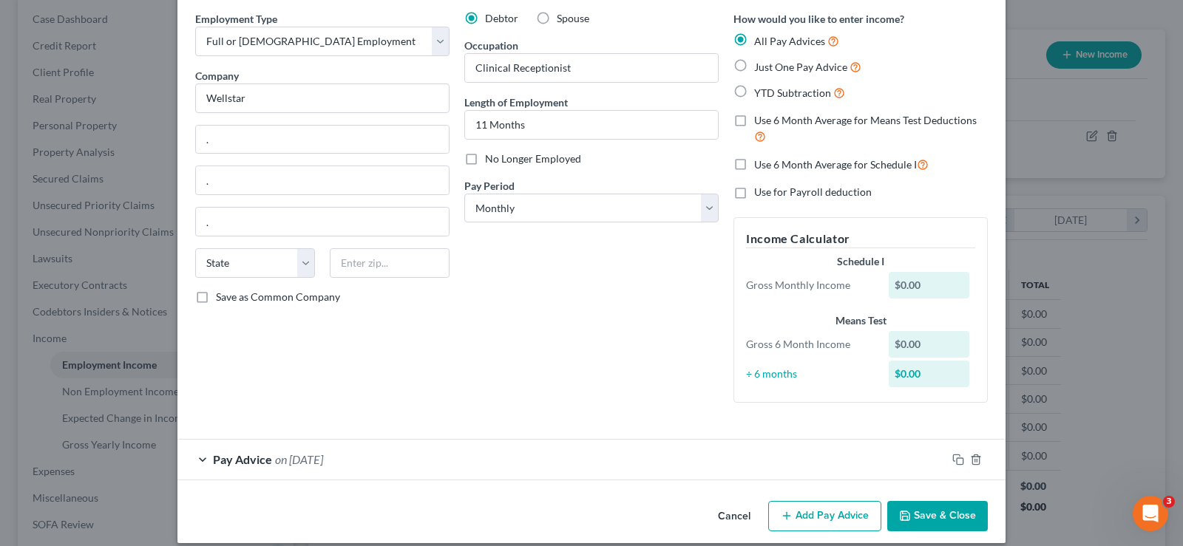
click at [852, 525] on button "Add Pay Advice" at bounding box center [824, 516] width 113 height 31
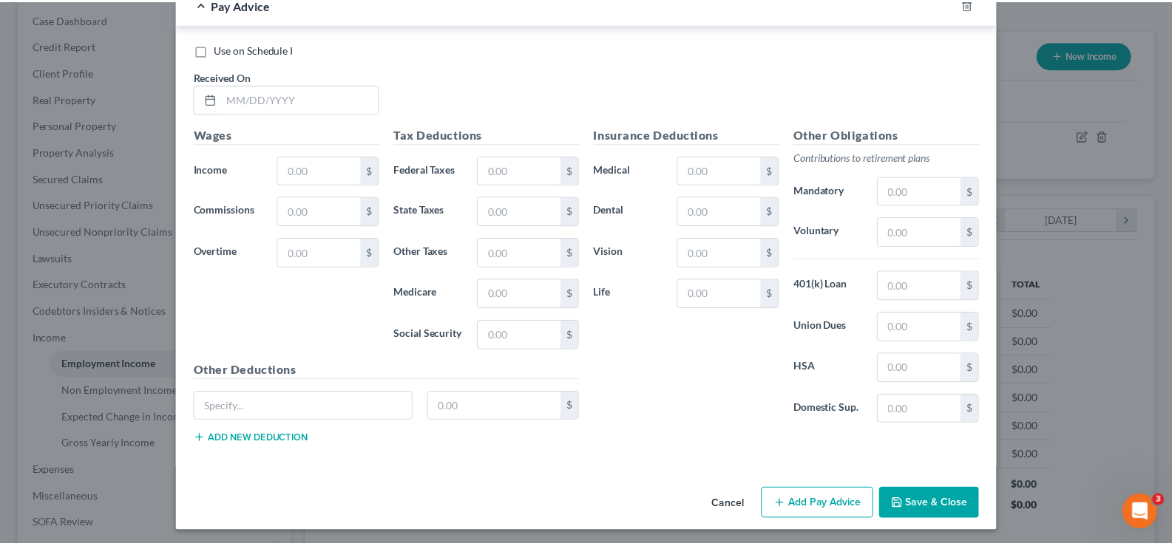
scroll to position [557, 0]
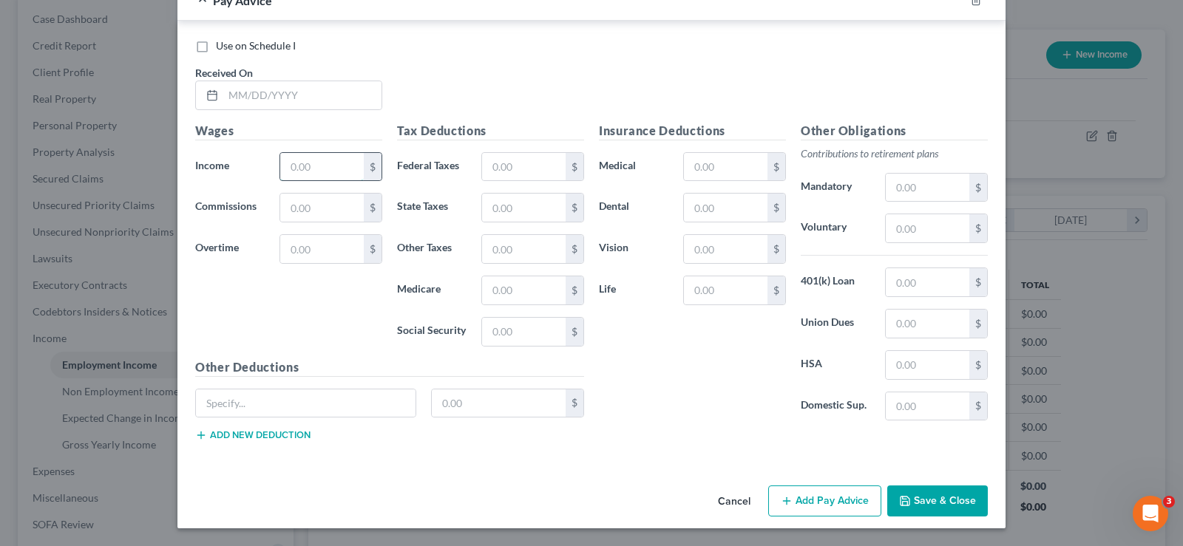
click at [345, 168] on input "text" at bounding box center [322, 167] width 84 height 28
type input "3,094.83"
click at [929, 500] on button "Save & Close" at bounding box center [937, 501] width 101 height 31
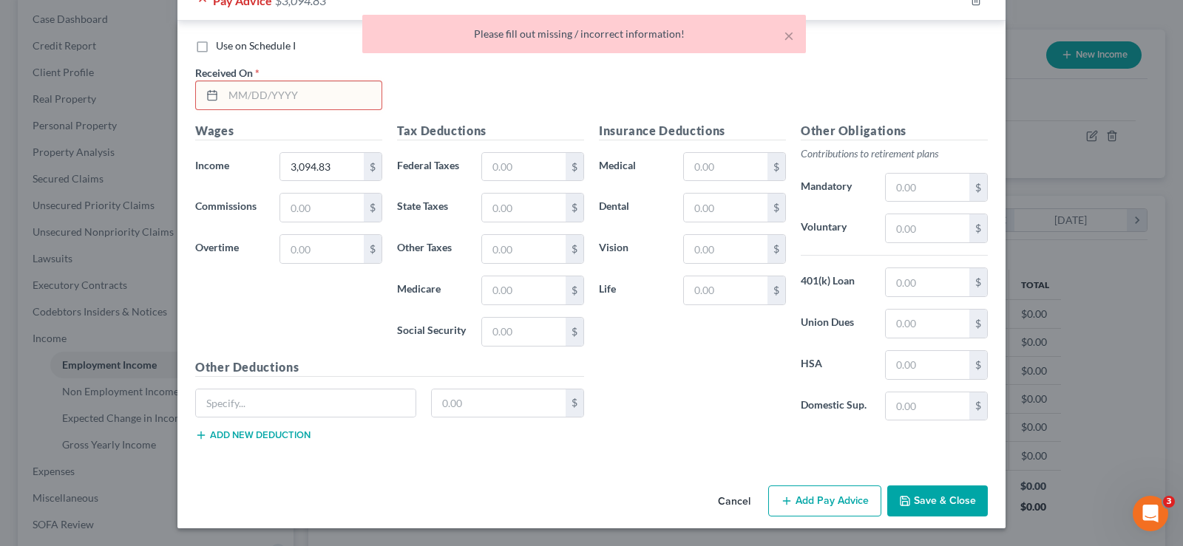
click at [247, 105] on input "text" at bounding box center [302, 95] width 158 height 28
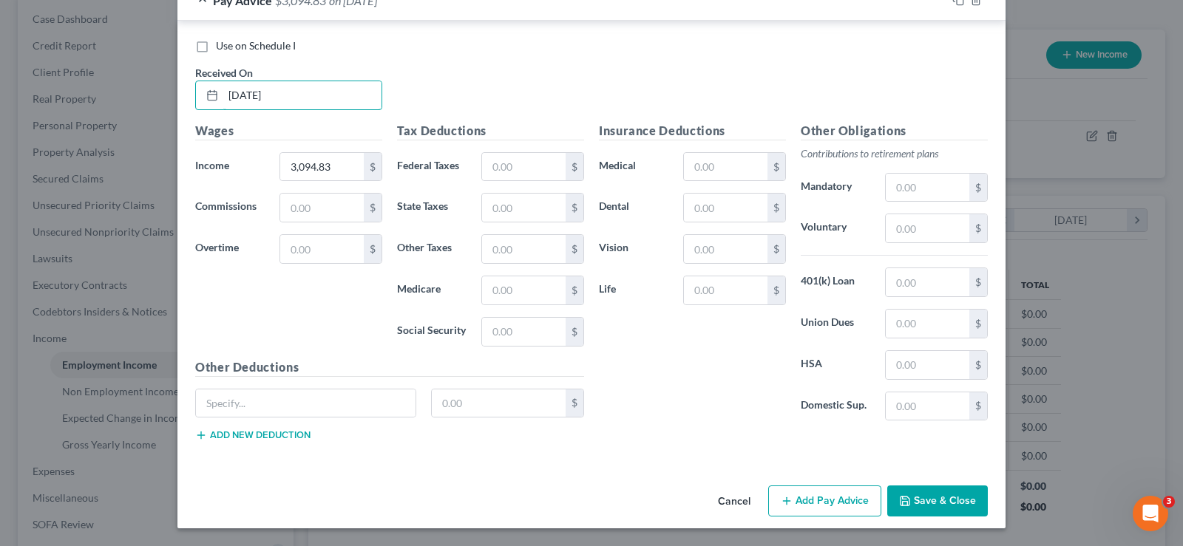
type input "[DATE]"
click at [929, 497] on button "Save & Close" at bounding box center [937, 501] width 101 height 31
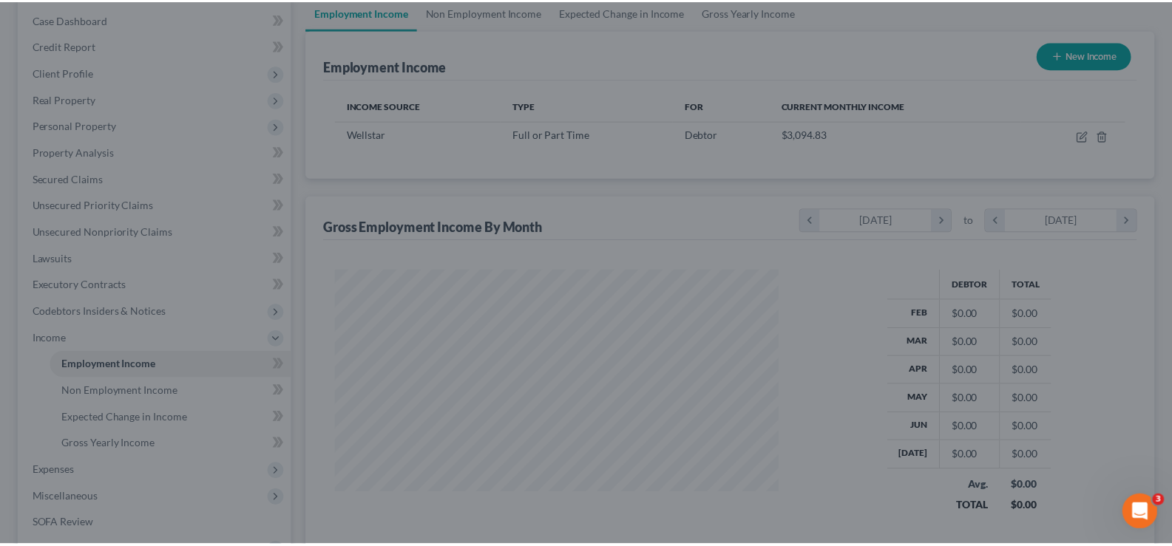
scroll to position [739097, 738884]
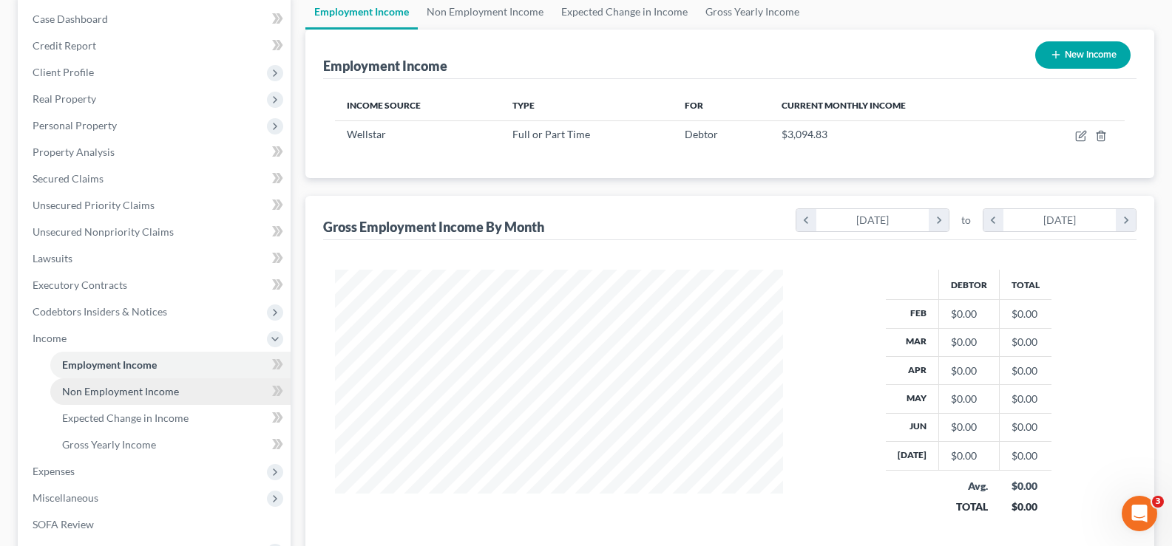
click at [152, 395] on span "Non Employment Income" at bounding box center [120, 391] width 117 height 13
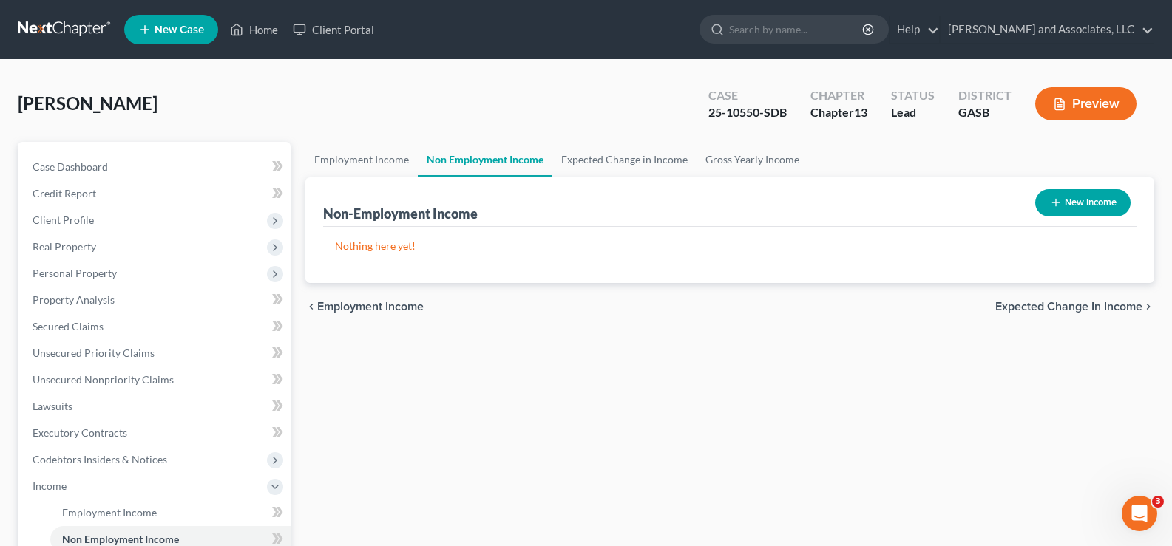
click at [1102, 209] on button "New Income" at bounding box center [1082, 202] width 95 height 27
select select "0"
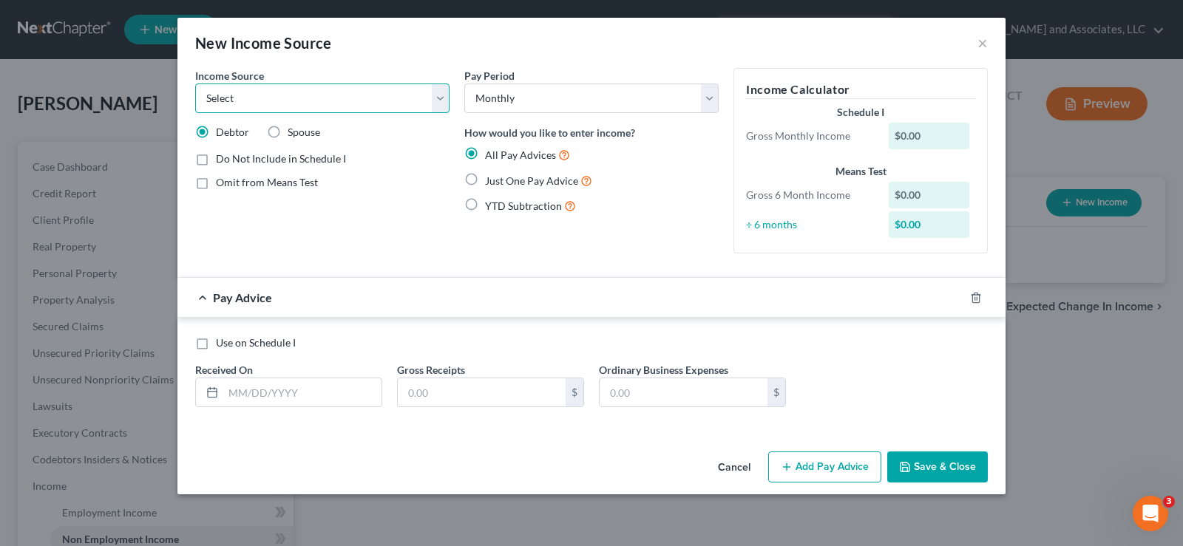
click at [319, 97] on select "Select Unemployment Disability (from employer) Pension Retirement Social Securi…" at bounding box center [322, 99] width 254 height 30
select select "8"
click at [195, 84] on select "Select Unemployment Disability (from employer) Pension Retirement Social Securi…" at bounding box center [322, 99] width 254 height 30
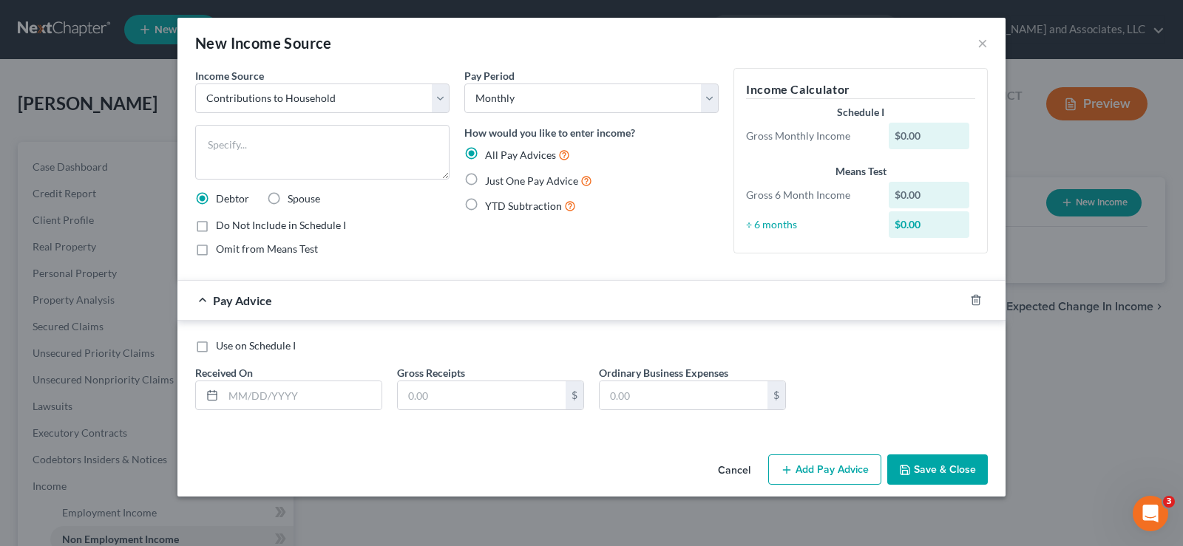
click at [216, 347] on label "Use on Schedule I" at bounding box center [256, 346] width 80 height 15
click at [222, 347] on input "Use on Schedule I" at bounding box center [227, 344] width 10 height 10
click at [216, 344] on label "Use on Schedule I" at bounding box center [256, 346] width 80 height 15
click at [222, 344] on input "Use on Schedule I" at bounding box center [227, 344] width 10 height 10
checkbox input "false"
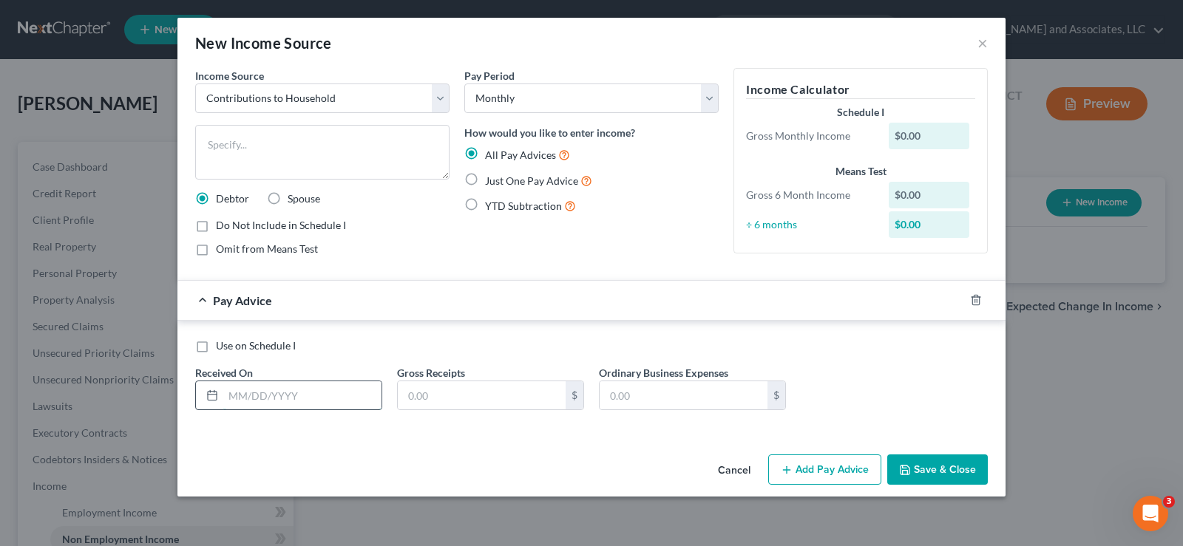
click at [264, 399] on input "text" at bounding box center [302, 396] width 158 height 28
type input "[DATE]"
click at [441, 406] on input "text" at bounding box center [482, 396] width 168 height 28
type input "146.66"
click at [485, 180] on label "Just One Pay Advice" at bounding box center [538, 180] width 107 height 17
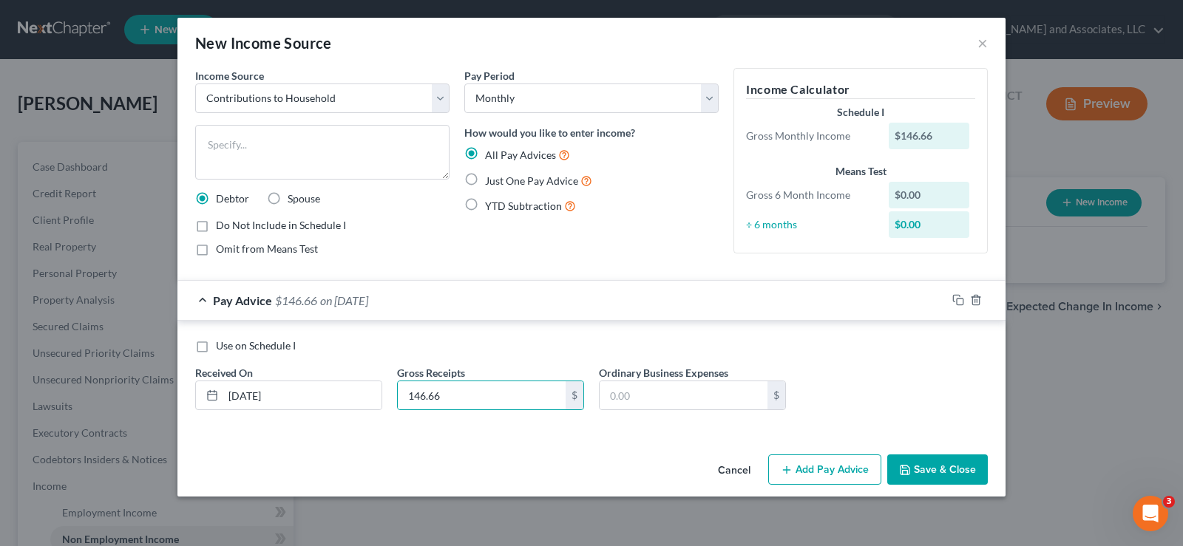
click at [491, 180] on input "Just One Pay Advice" at bounding box center [496, 177] width 10 height 10
radio input "true"
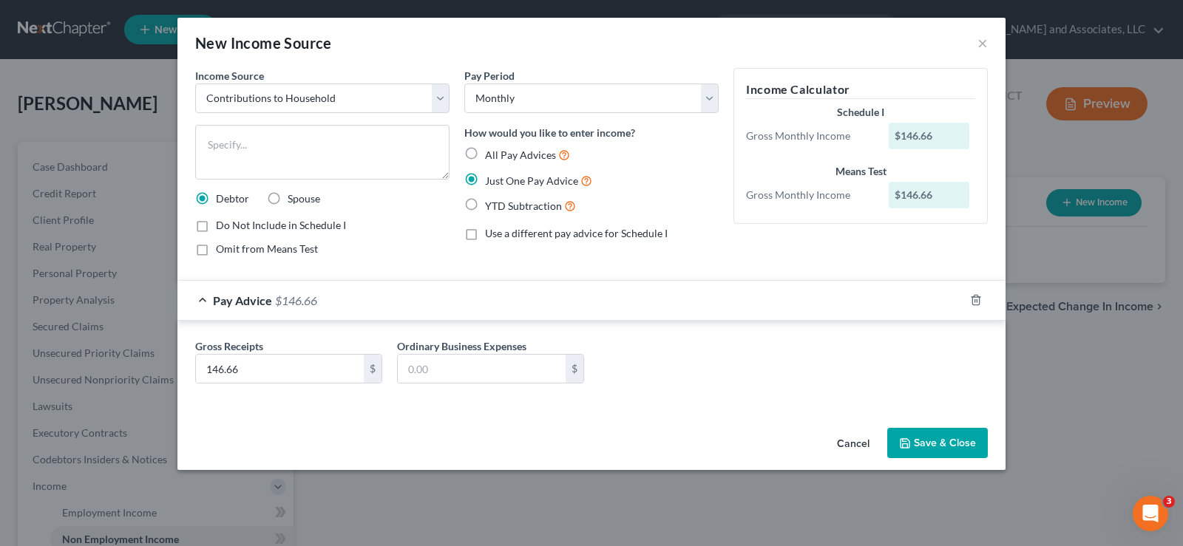
click at [924, 433] on button "Save & Close" at bounding box center [937, 443] width 101 height 31
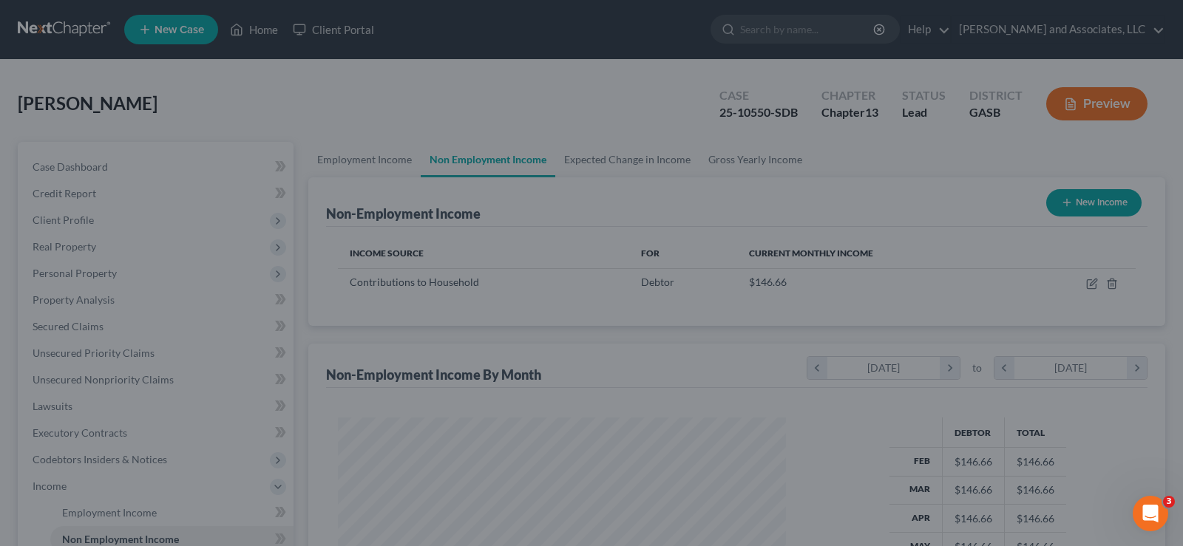
scroll to position [739097, 738884]
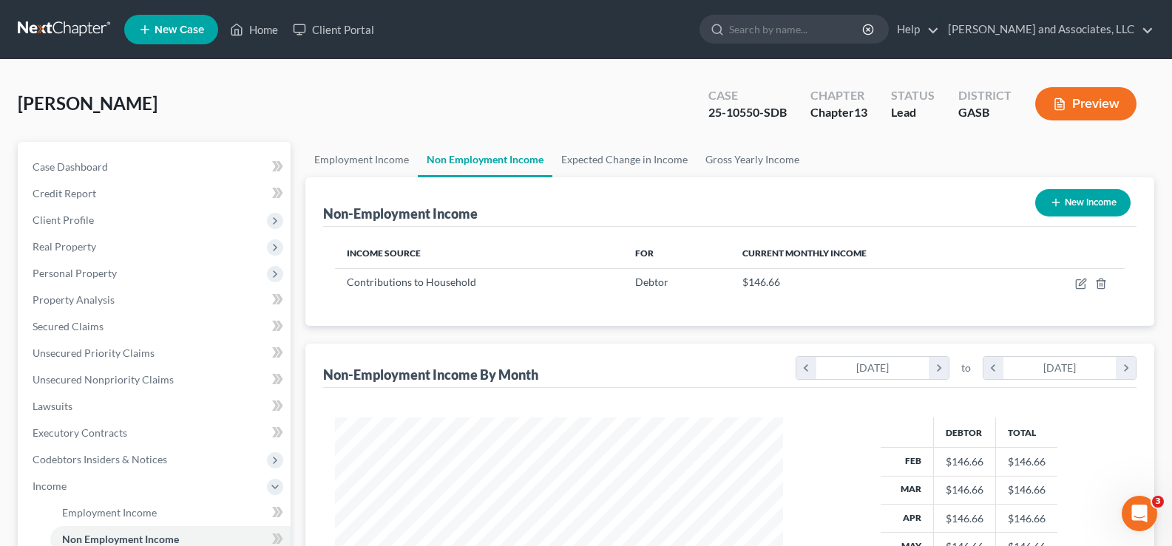
click at [1090, 99] on button "Preview" at bounding box center [1085, 103] width 101 height 33
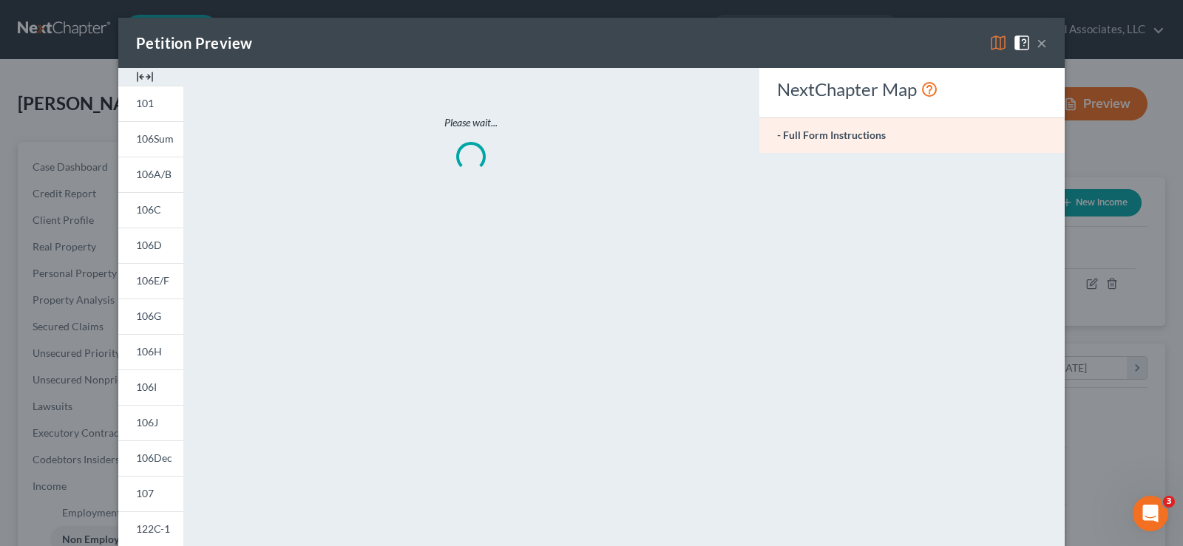
scroll to position [265, 483]
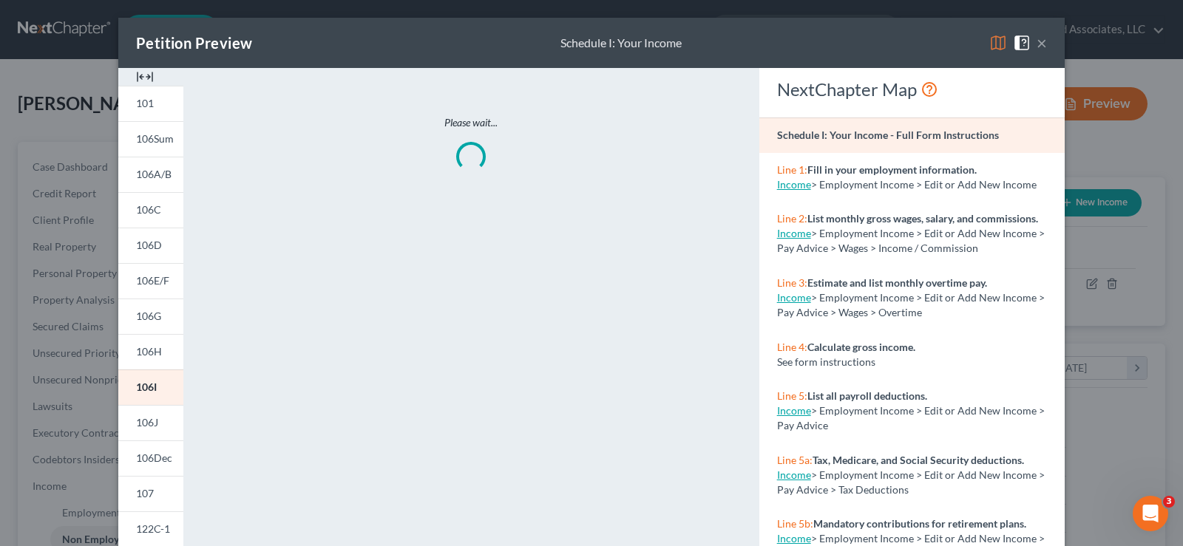
click at [141, 75] on img at bounding box center [145, 77] width 18 height 18
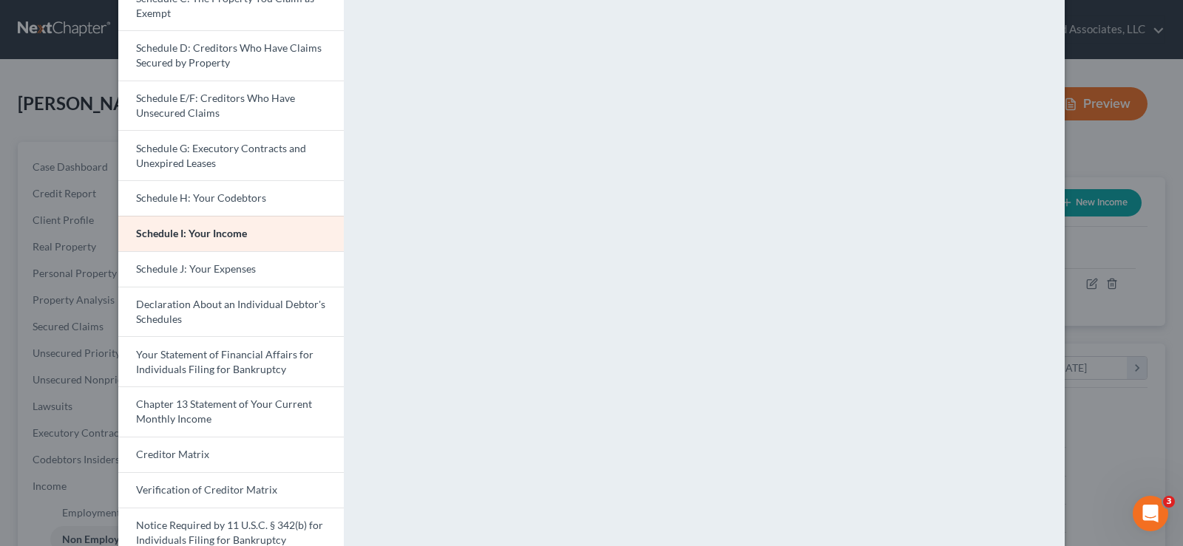
scroll to position [296, 0]
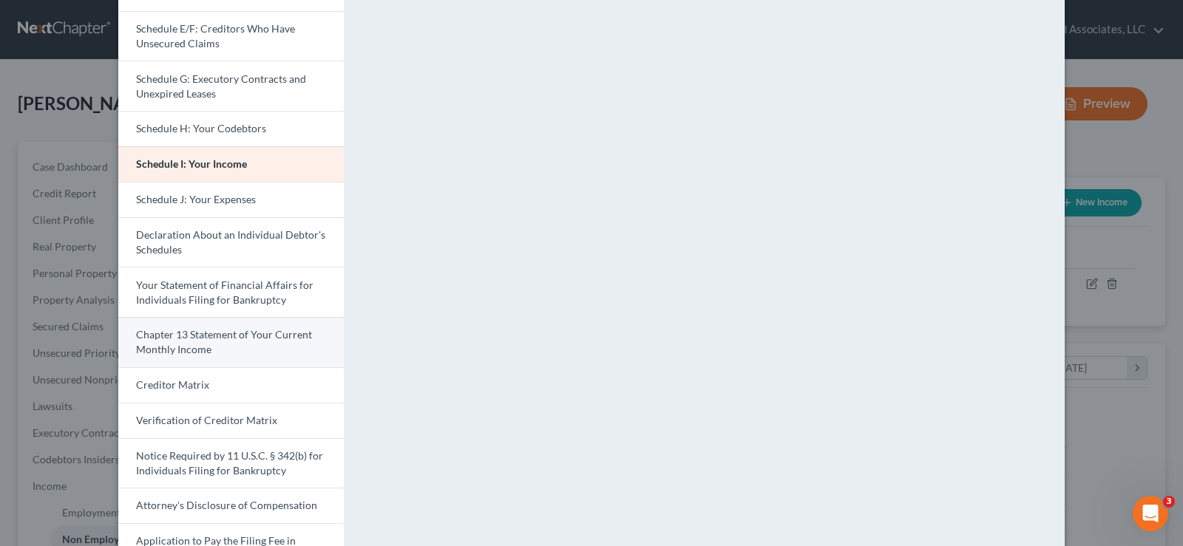
click at [204, 337] on span "Chapter 13 Statement of Your Current Monthly Income" at bounding box center [224, 341] width 176 height 27
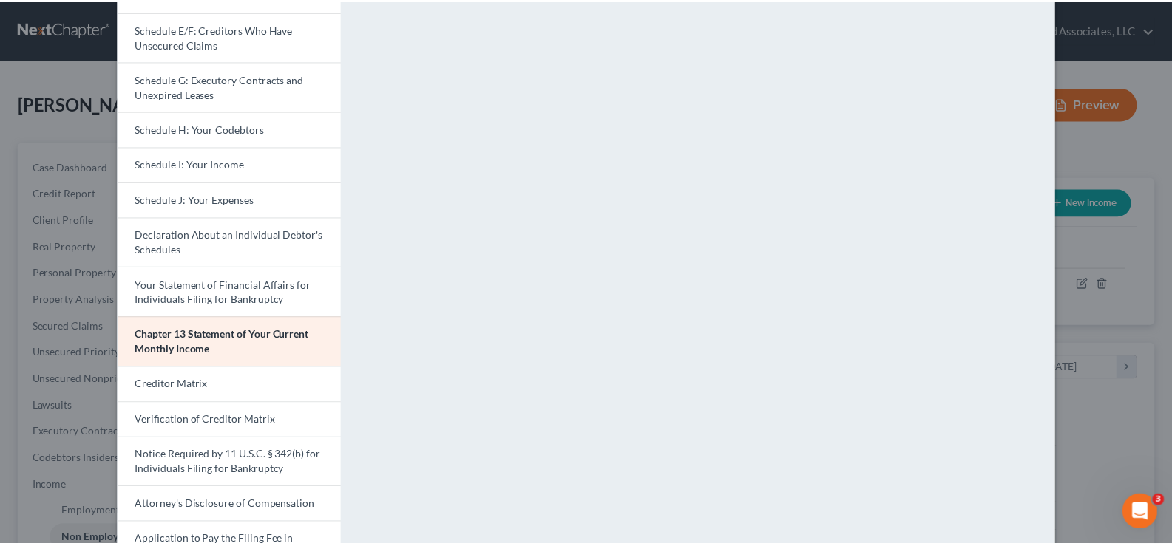
scroll to position [0, 0]
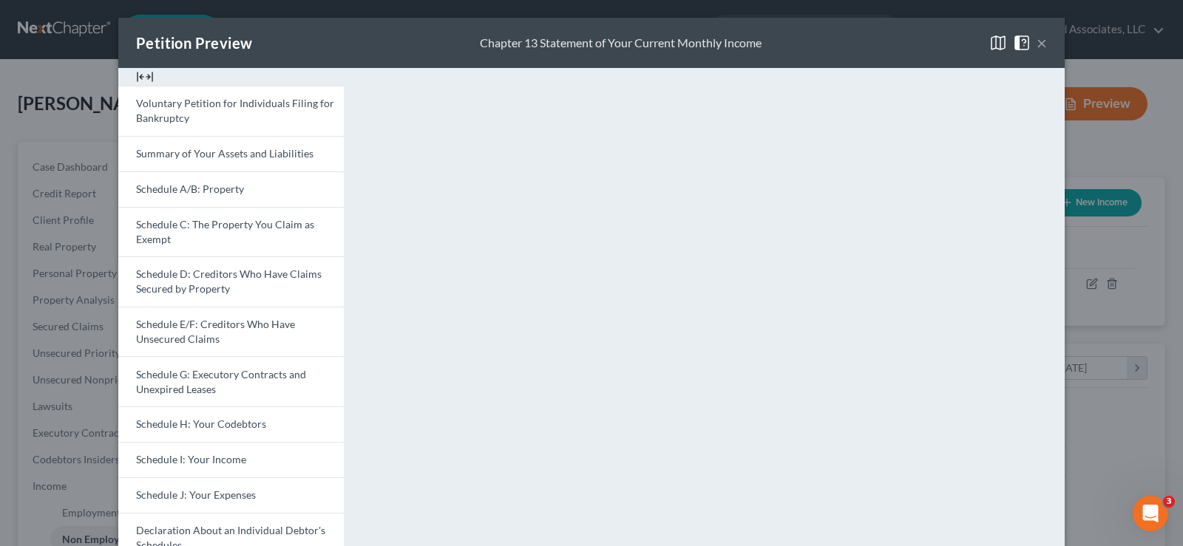
click at [1043, 40] on div "Petition Preview Chapter 13 Statement of Your Current Monthly Income ×" at bounding box center [591, 43] width 946 height 50
click at [1040, 39] on button "×" at bounding box center [1042, 43] width 10 height 18
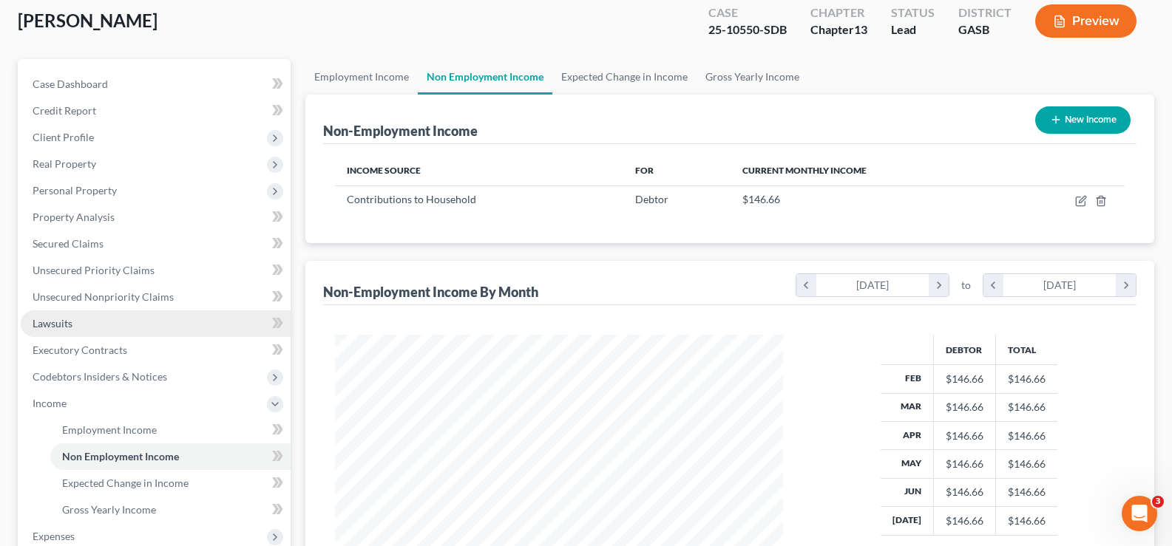
scroll to position [222, 0]
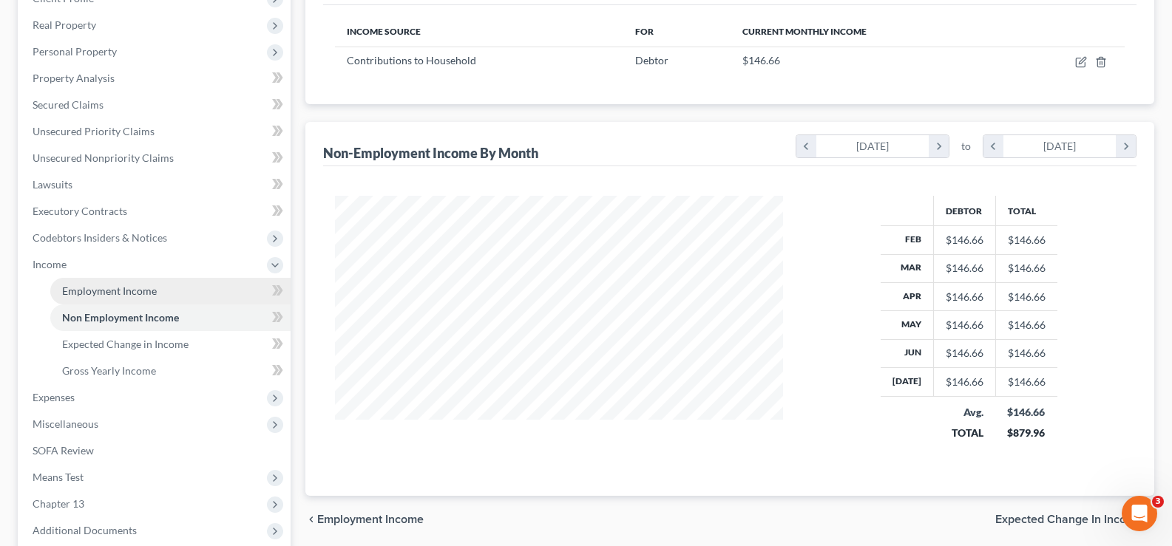
click at [101, 290] on span "Employment Income" at bounding box center [109, 291] width 95 height 13
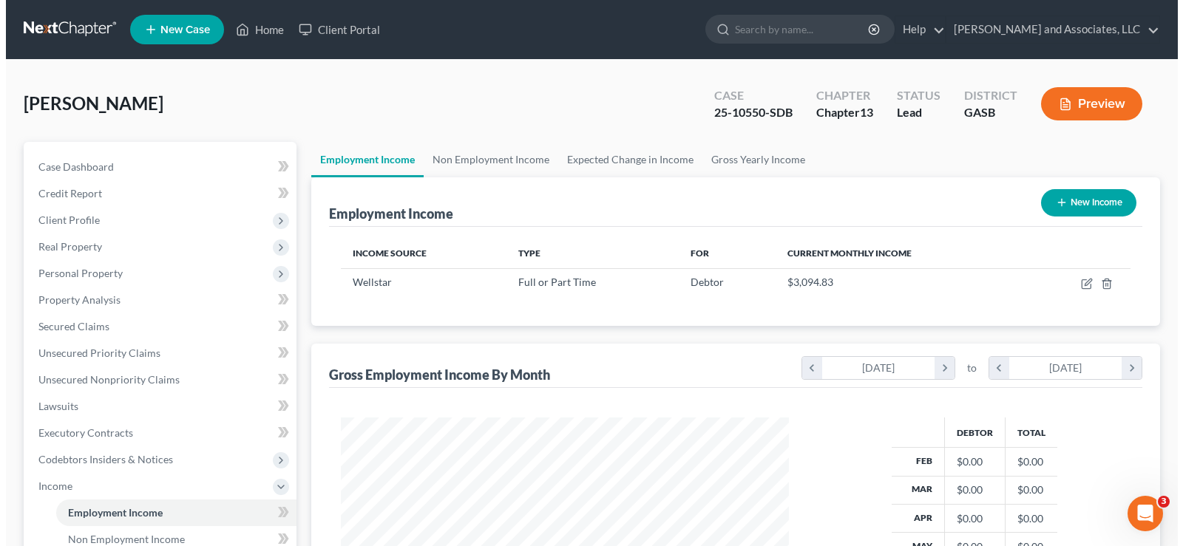
scroll to position [265, 478]
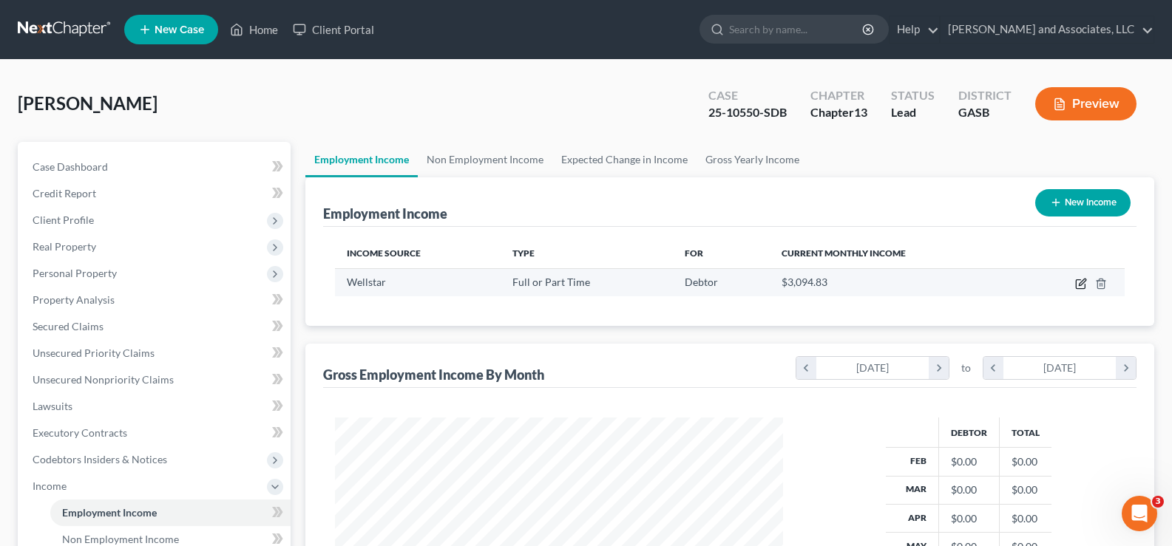
click at [1083, 282] on icon "button" at bounding box center [1081, 284] width 12 height 12
select select "0"
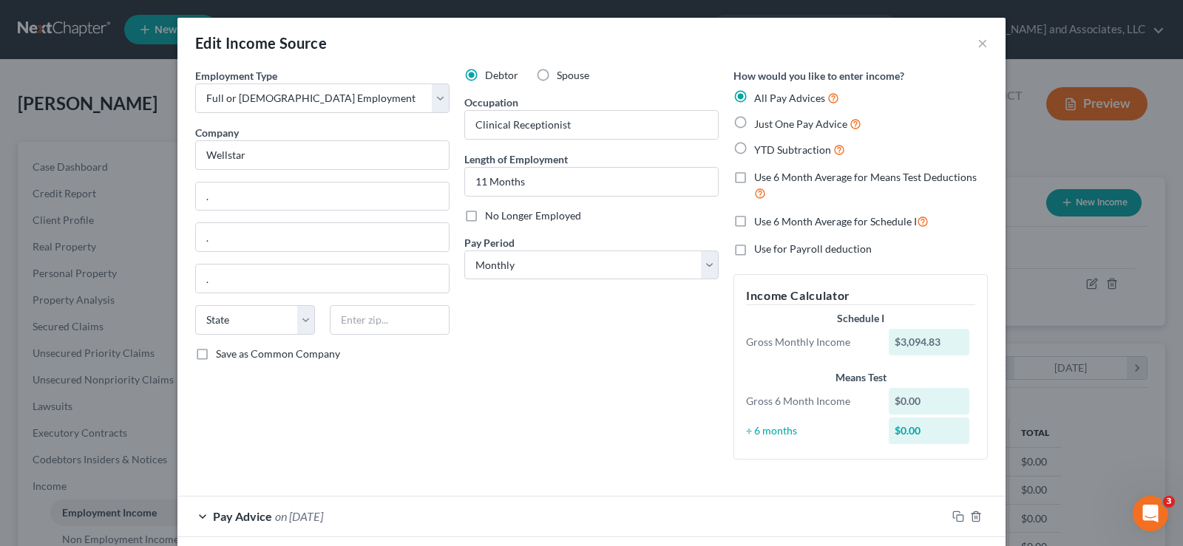
scroll to position [112, 0]
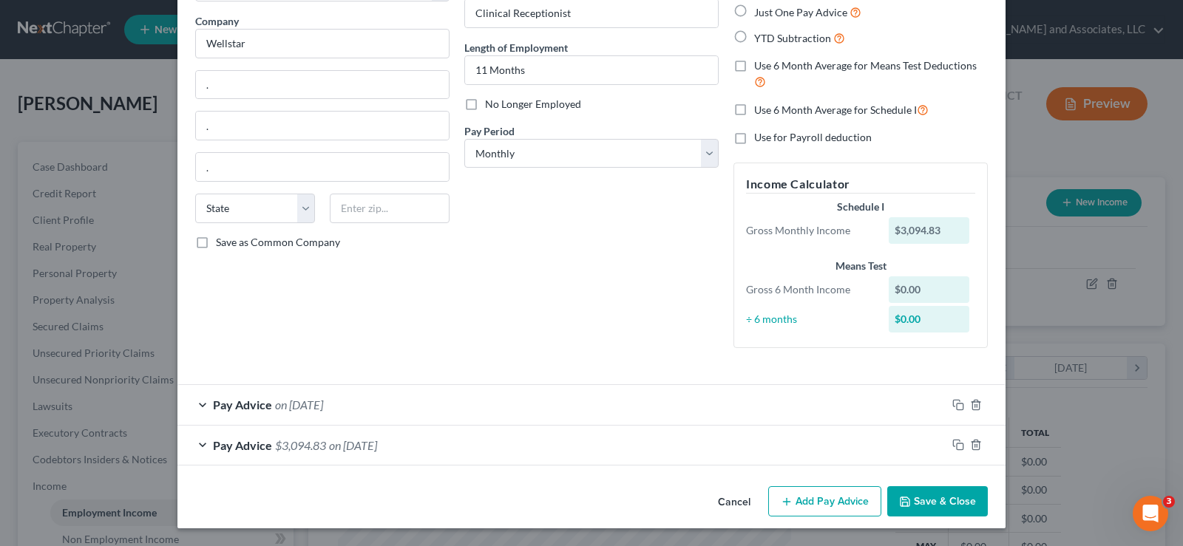
click at [364, 448] on span "on [DATE]" at bounding box center [353, 445] width 48 height 14
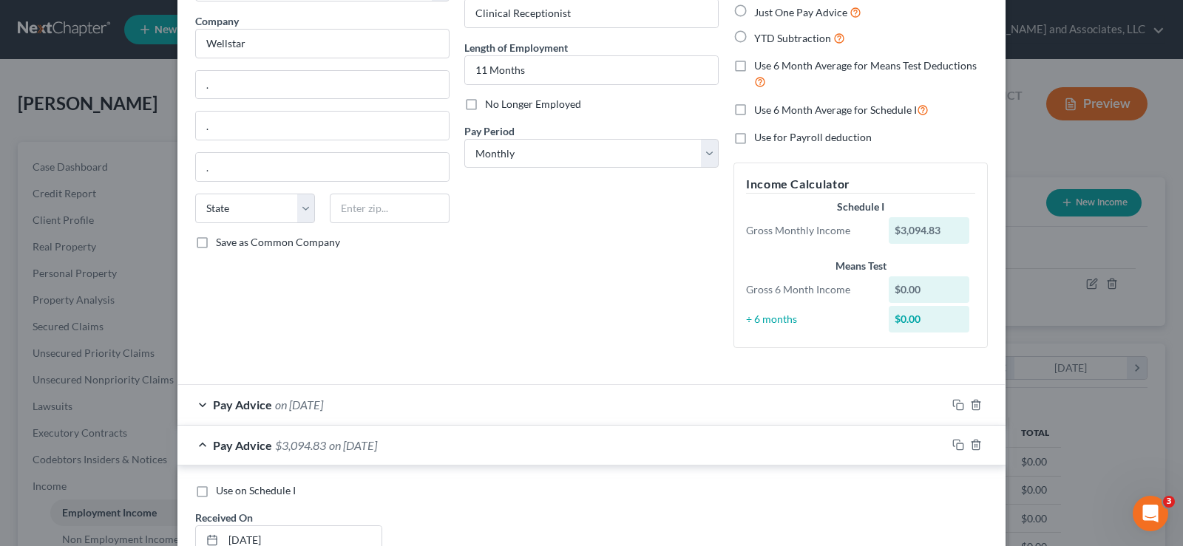
scroll to position [0, 0]
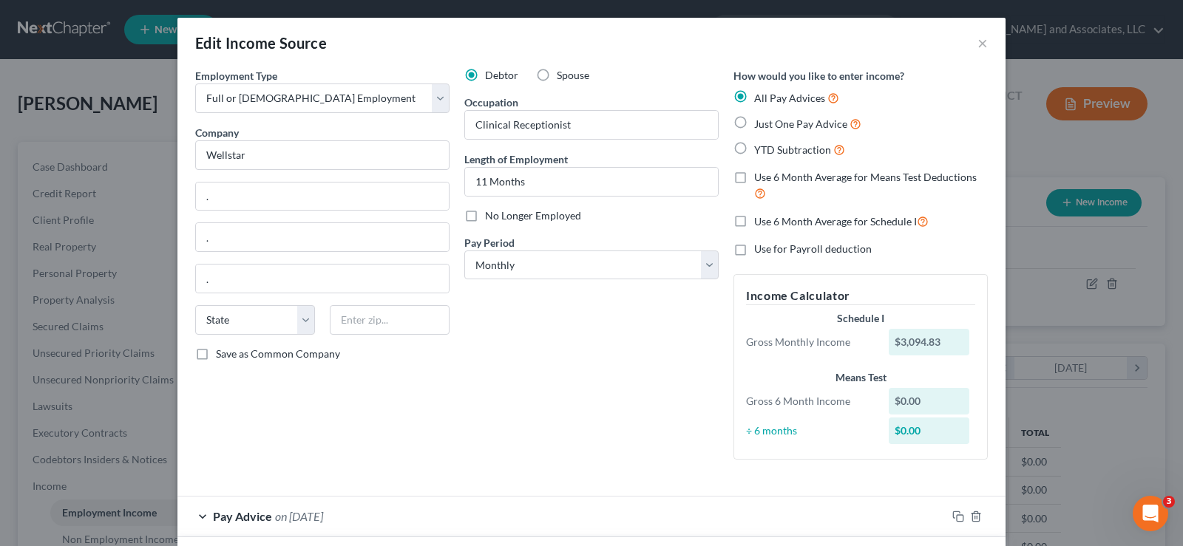
click at [754, 121] on label "Just One Pay Advice" at bounding box center [807, 123] width 107 height 17
click at [760, 121] on input "Just One Pay Advice" at bounding box center [765, 120] width 10 height 10
radio input "true"
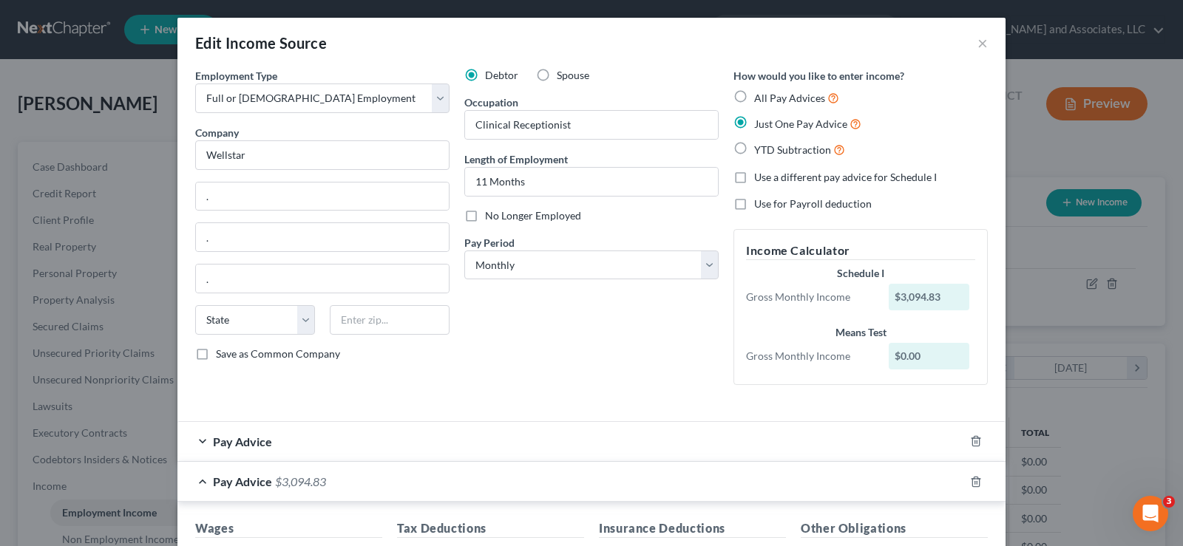
click at [754, 95] on label "All Pay Advices" at bounding box center [796, 97] width 85 height 17
click at [760, 95] on input "All Pay Advices" at bounding box center [765, 94] width 10 height 10
radio input "true"
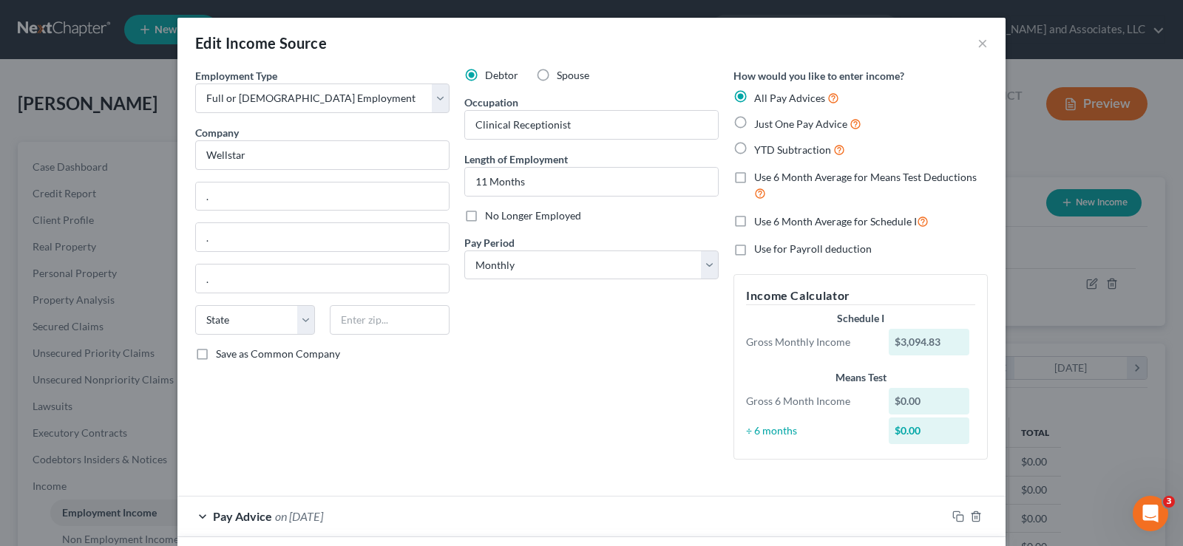
drag, startPoint x: 736, startPoint y: 123, endPoint x: 792, endPoint y: 257, distance: 145.1
click at [754, 123] on label "Just One Pay Advice" at bounding box center [807, 123] width 107 height 17
click at [760, 123] on input "Just One Pay Advice" at bounding box center [765, 120] width 10 height 10
radio input "true"
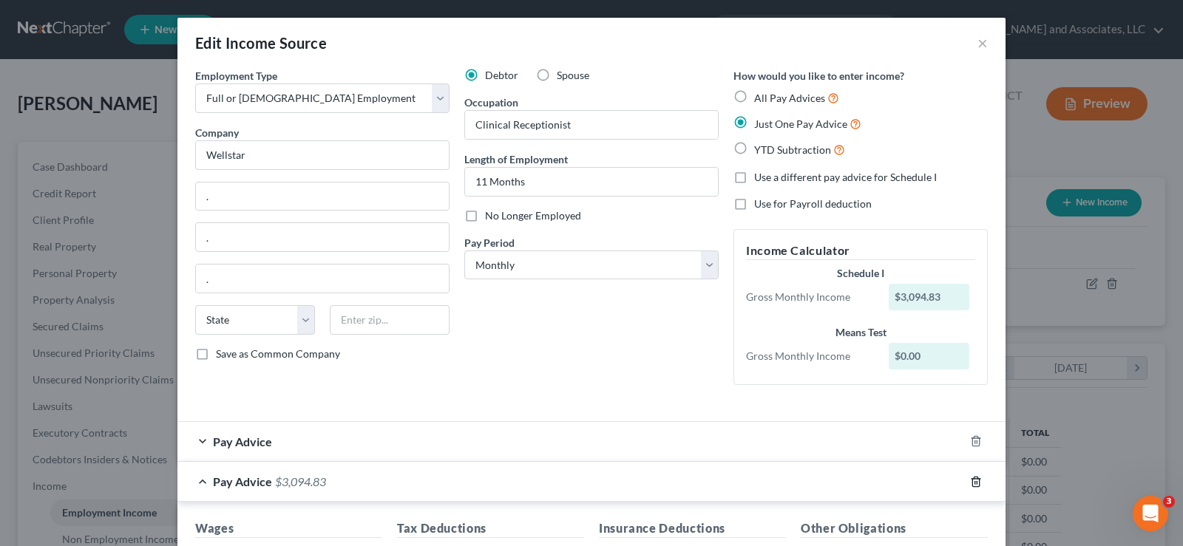
click at [973, 483] on icon "button" at bounding box center [976, 482] width 12 height 12
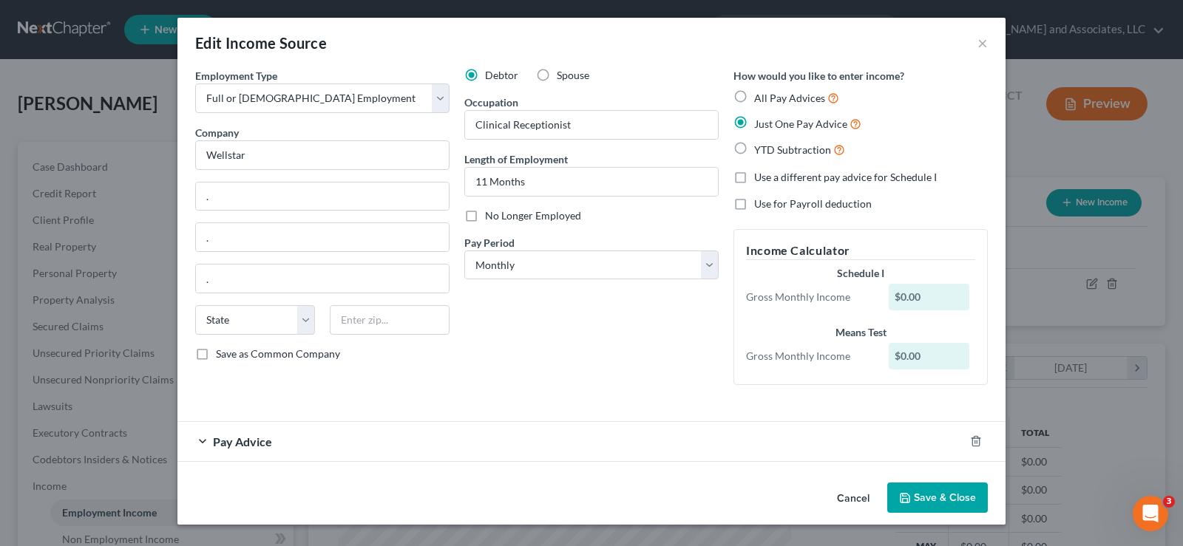
click at [754, 98] on label "All Pay Advices" at bounding box center [796, 97] width 85 height 17
click at [760, 98] on input "All Pay Advices" at bounding box center [765, 94] width 10 height 10
radio input "true"
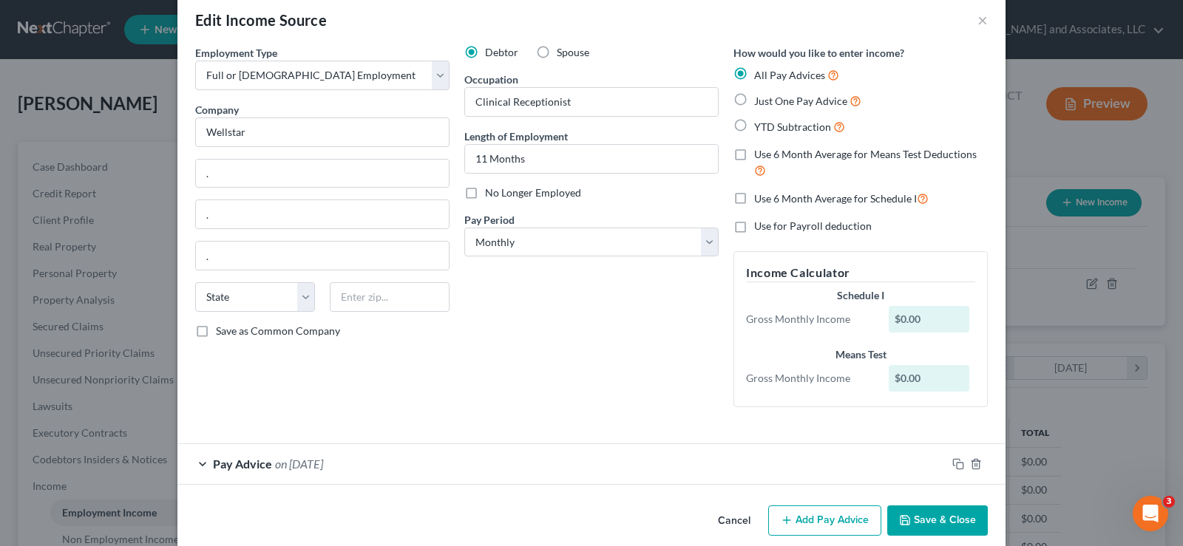
scroll to position [42, 0]
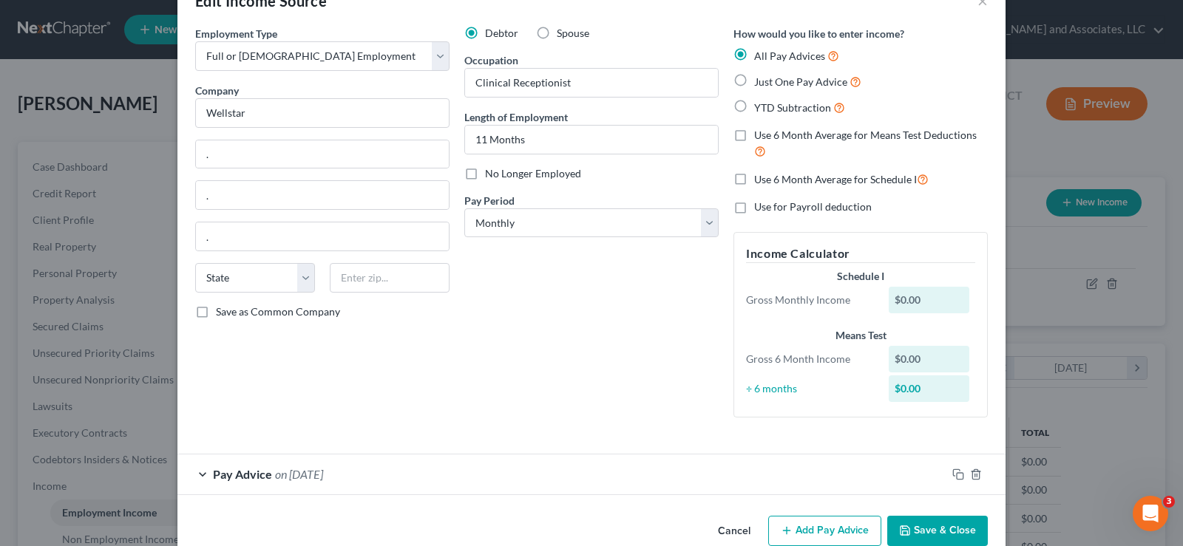
click at [827, 529] on button "Add Pay Advice" at bounding box center [824, 531] width 113 height 31
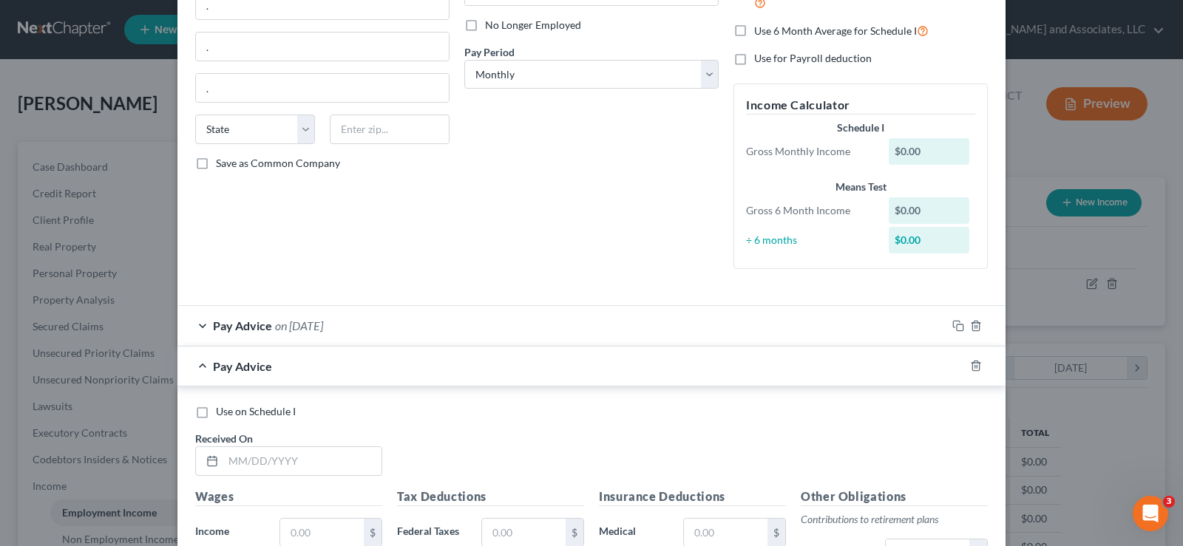
scroll to position [338, 0]
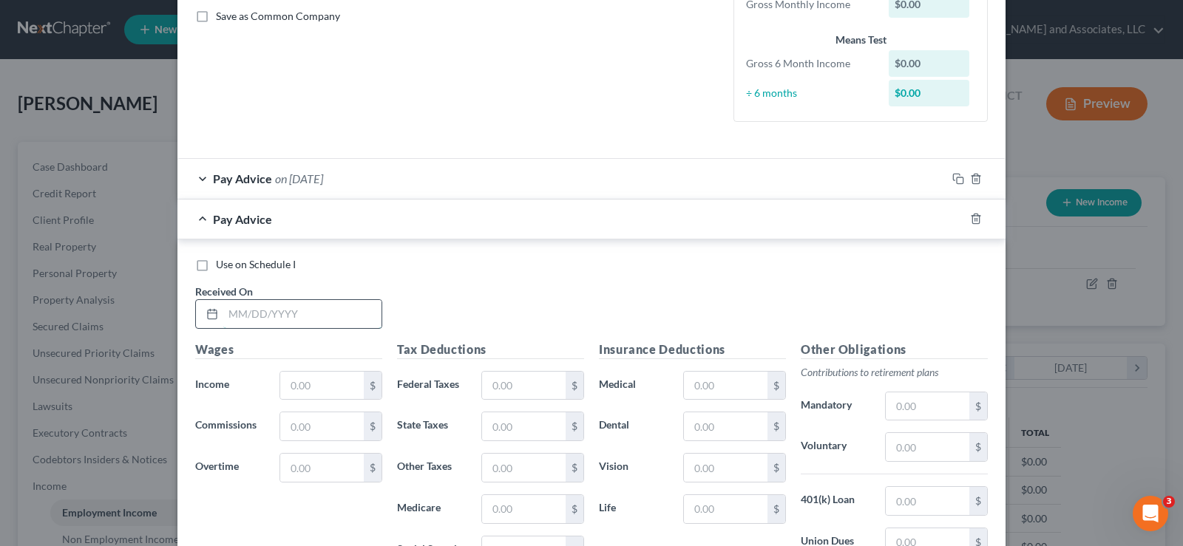
click at [243, 311] on input "text" at bounding box center [302, 314] width 158 height 28
type input "[DATE]"
click at [319, 384] on input "text" at bounding box center [322, 386] width 84 height 28
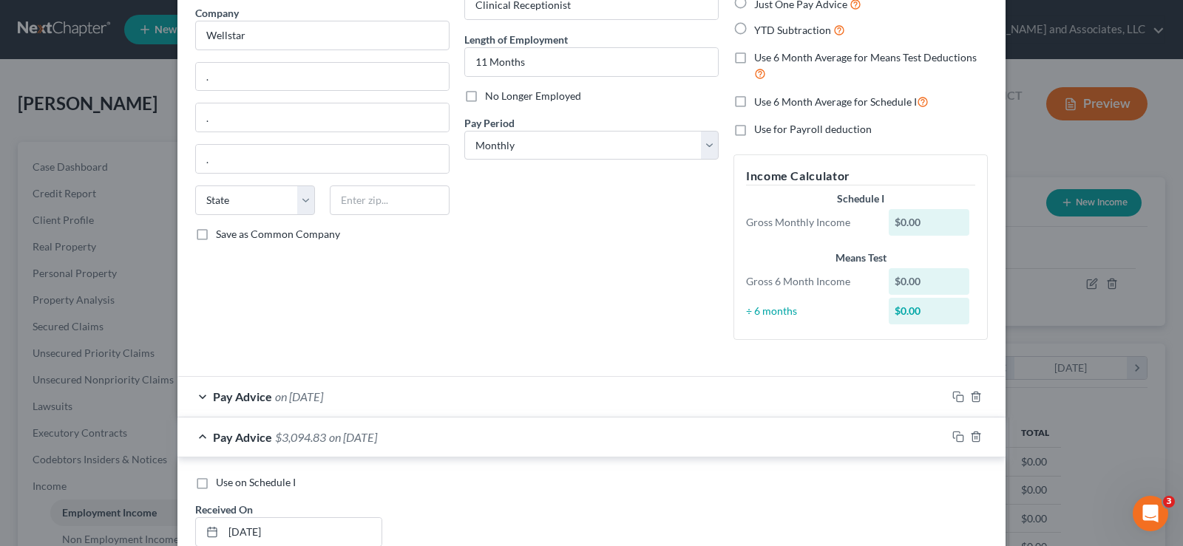
scroll to position [42, 0]
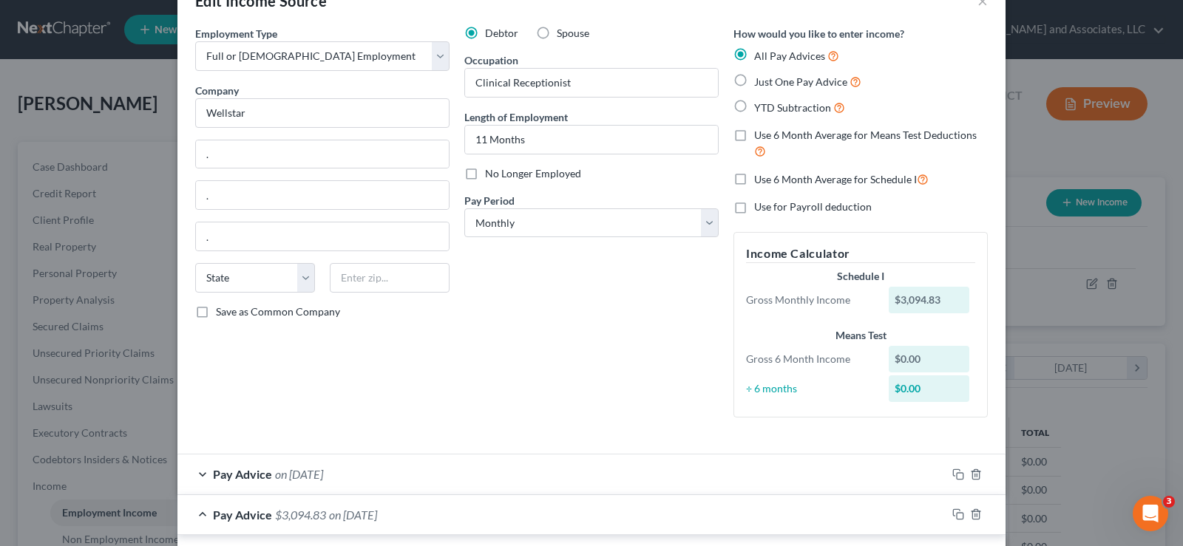
type input "3,094.83"
click at [754, 82] on label "Just One Pay Advice" at bounding box center [807, 81] width 107 height 17
click at [760, 82] on input "Just One Pay Advice" at bounding box center [765, 78] width 10 height 10
radio input "true"
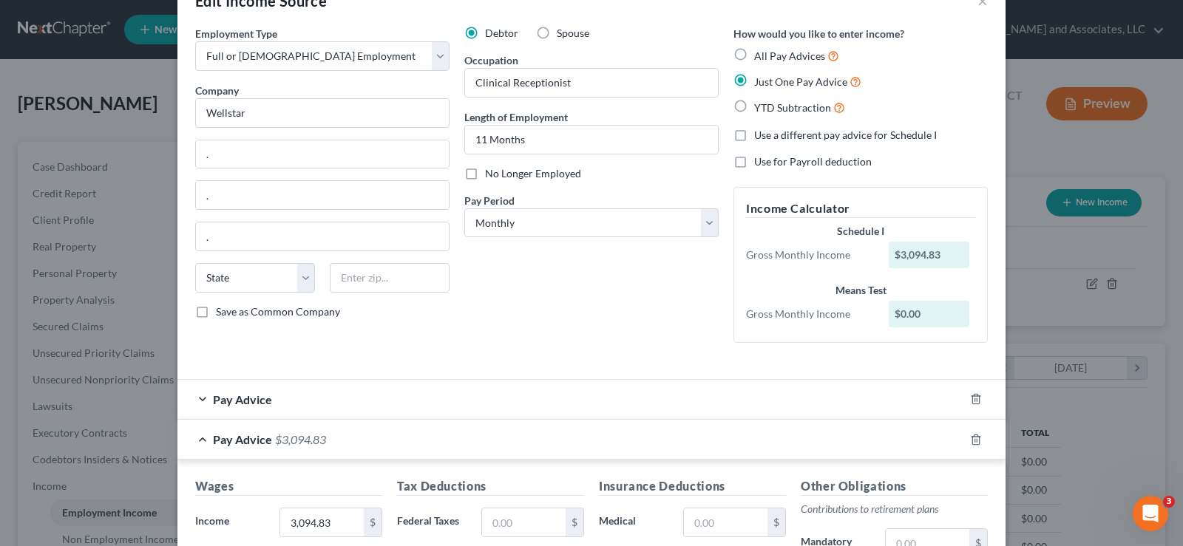
click at [972, 393] on div at bounding box center [984, 399] width 41 height 24
click at [972, 440] on icon "button" at bounding box center [976, 440] width 12 height 12
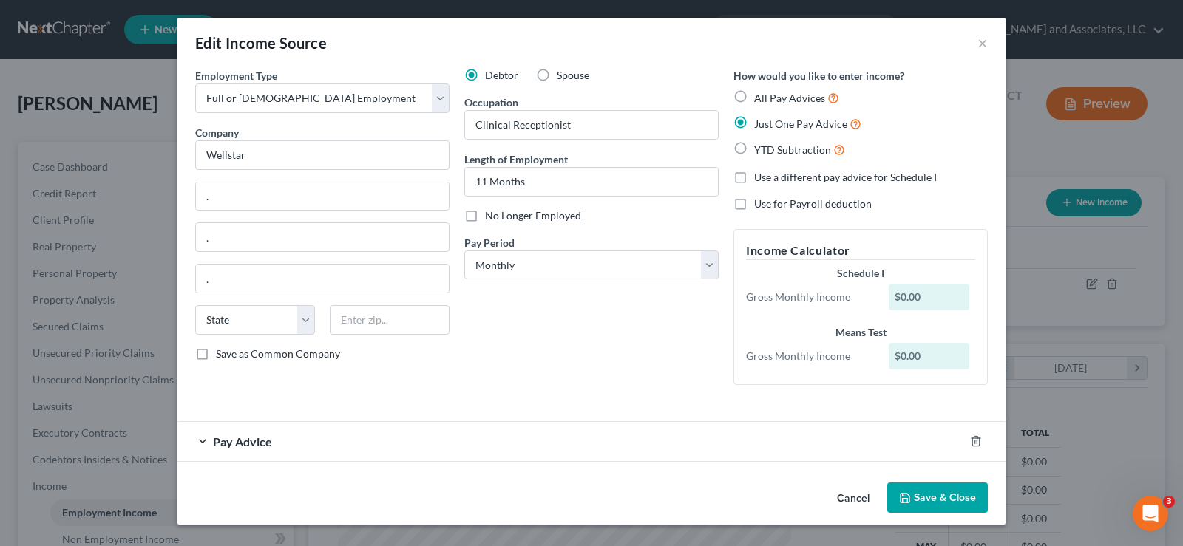
click at [247, 446] on span "Pay Advice" at bounding box center [242, 442] width 59 height 14
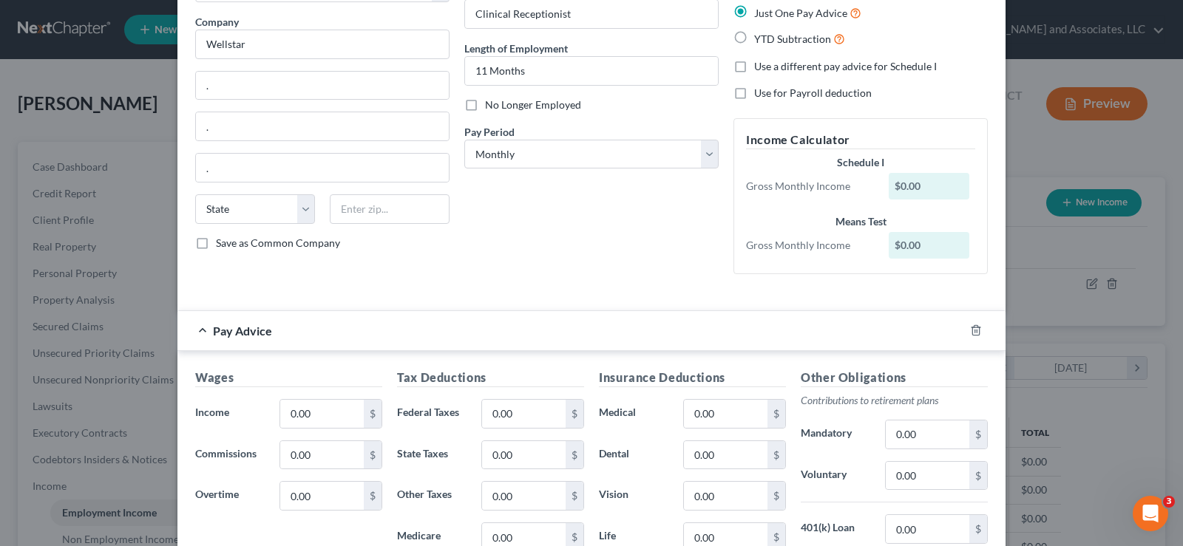
scroll to position [35, 0]
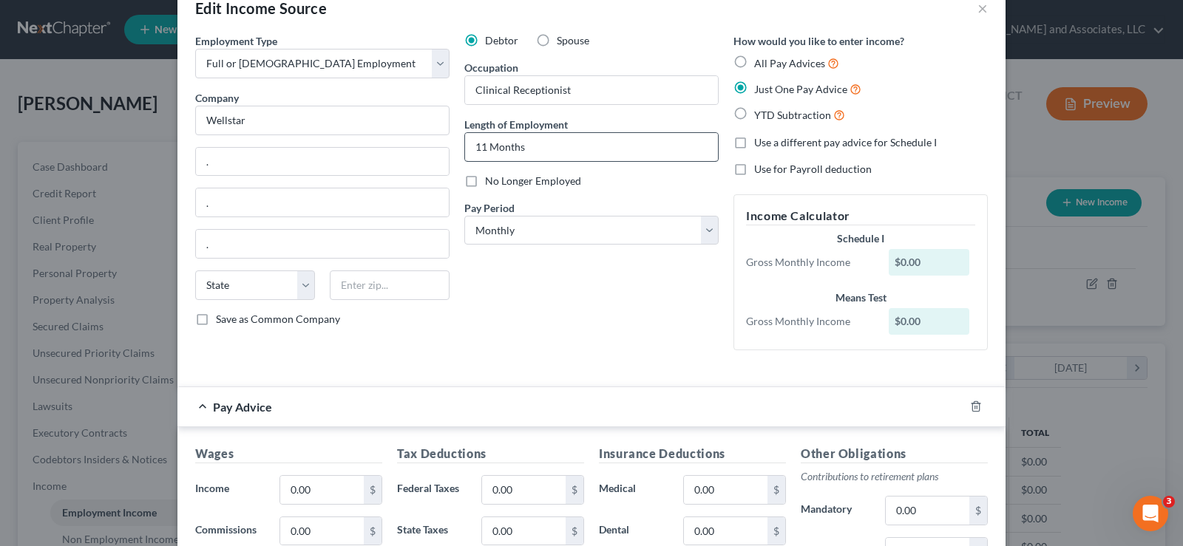
drag, startPoint x: 732, startPoint y: 61, endPoint x: 668, endPoint y: 160, distance: 118.1
click at [754, 61] on label "All Pay Advices" at bounding box center [796, 63] width 85 height 17
click at [760, 61] on input "All Pay Advices" at bounding box center [765, 60] width 10 height 10
radio input "true"
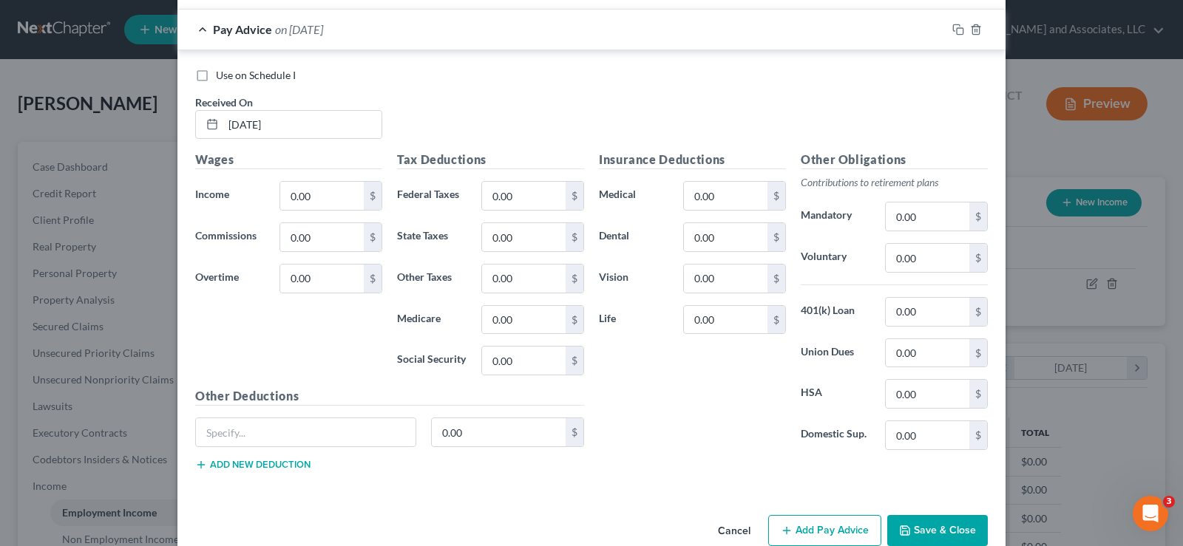
scroll to position [517, 0]
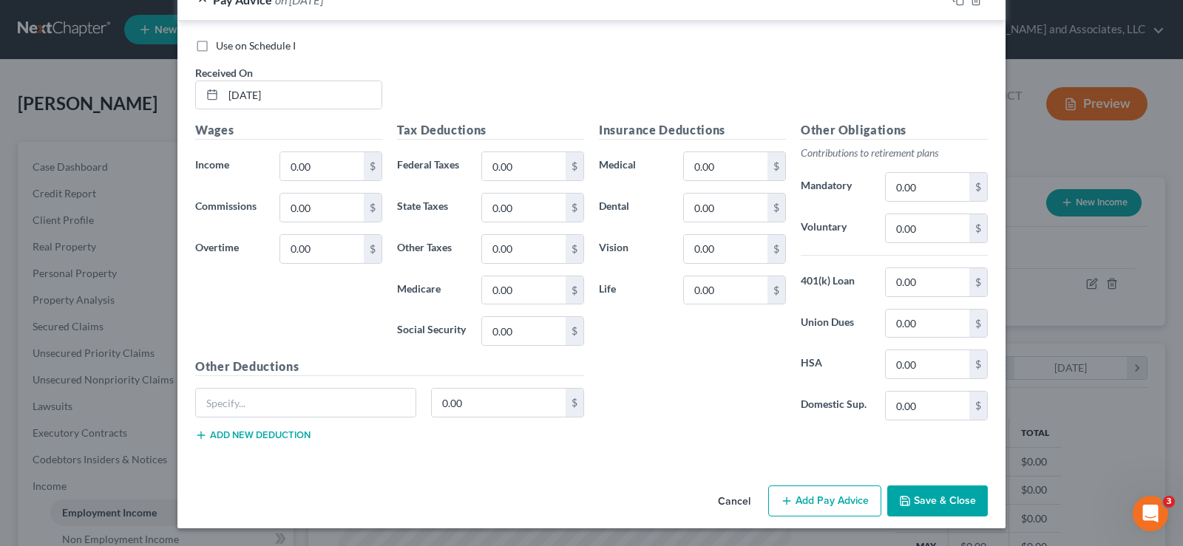
click at [216, 45] on label "Use on Schedule I" at bounding box center [256, 45] width 80 height 15
click at [222, 45] on input "Use on Schedule I" at bounding box center [227, 43] width 10 height 10
checkbox input "true"
click at [832, 509] on button "Add Pay Advice" at bounding box center [824, 501] width 113 height 31
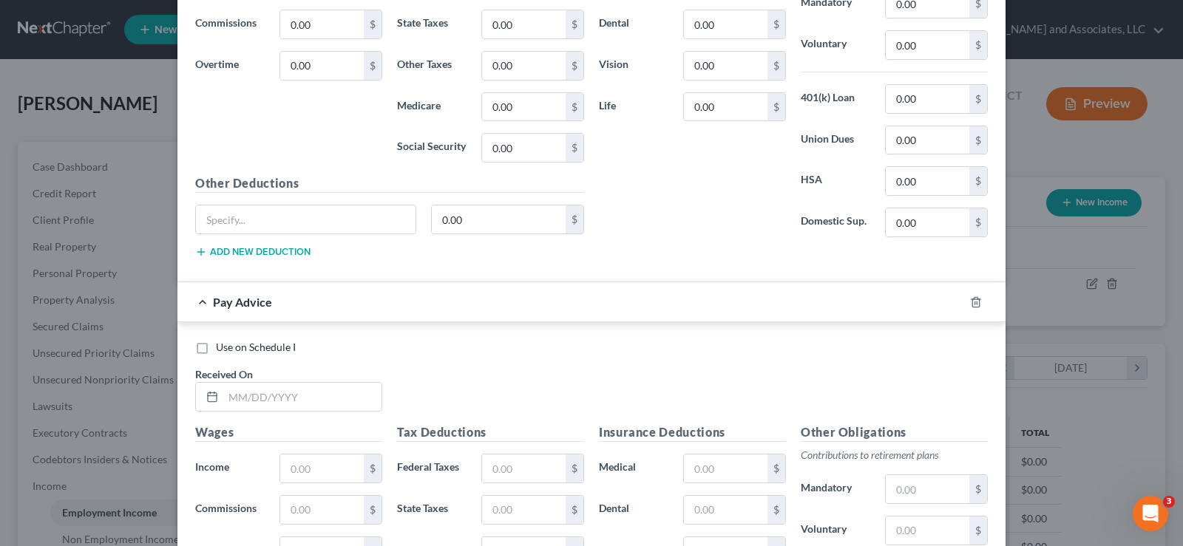
scroll to position [960, 0]
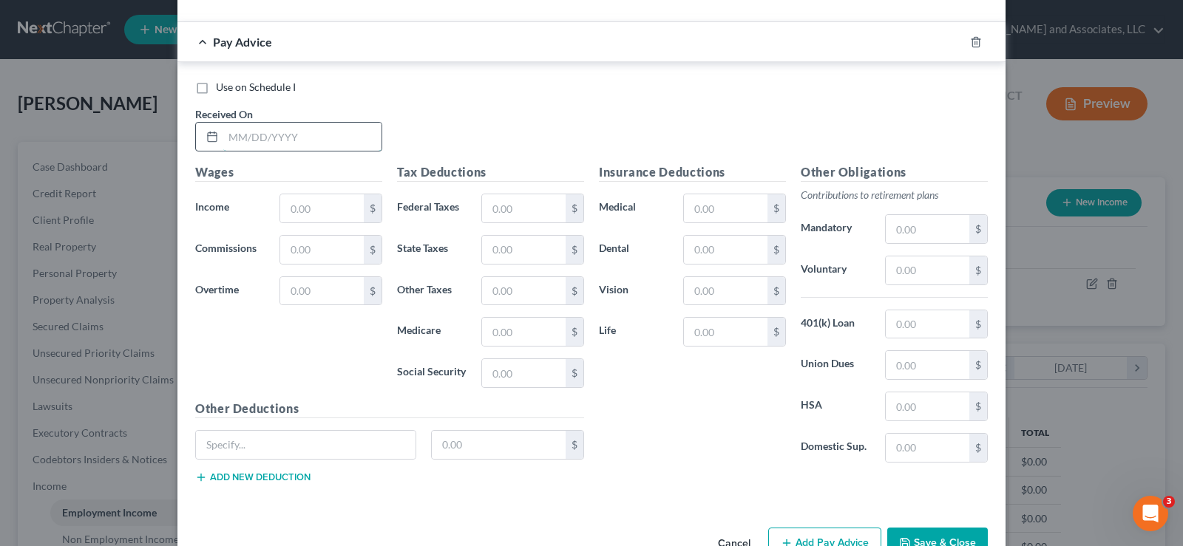
click at [240, 141] on input "text" at bounding box center [302, 137] width 158 height 28
type input "[DATE]"
click at [315, 214] on input "text" at bounding box center [322, 208] width 84 height 28
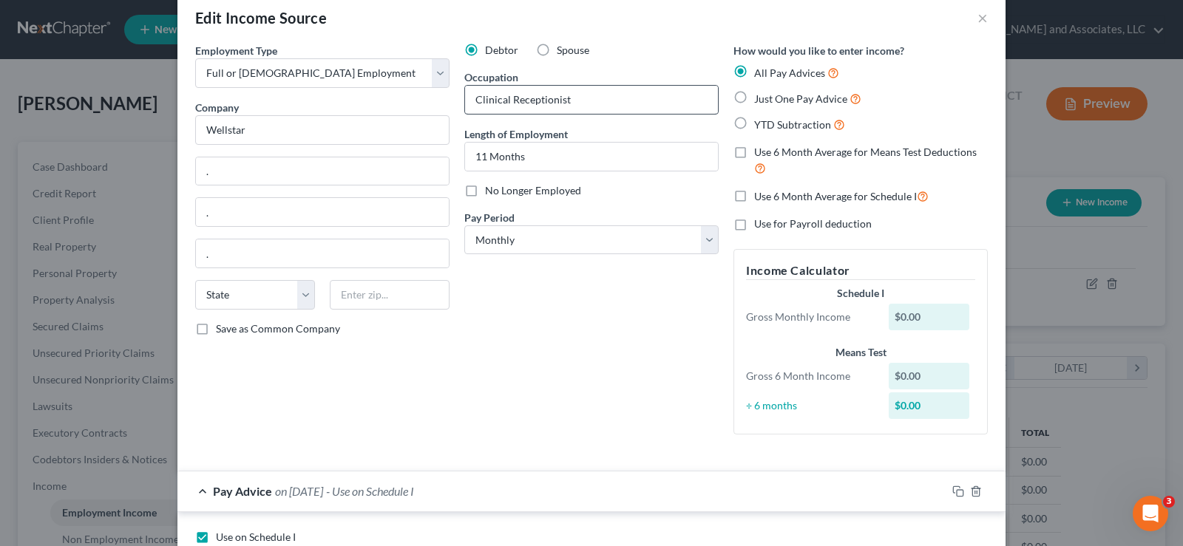
scroll to position [0, 0]
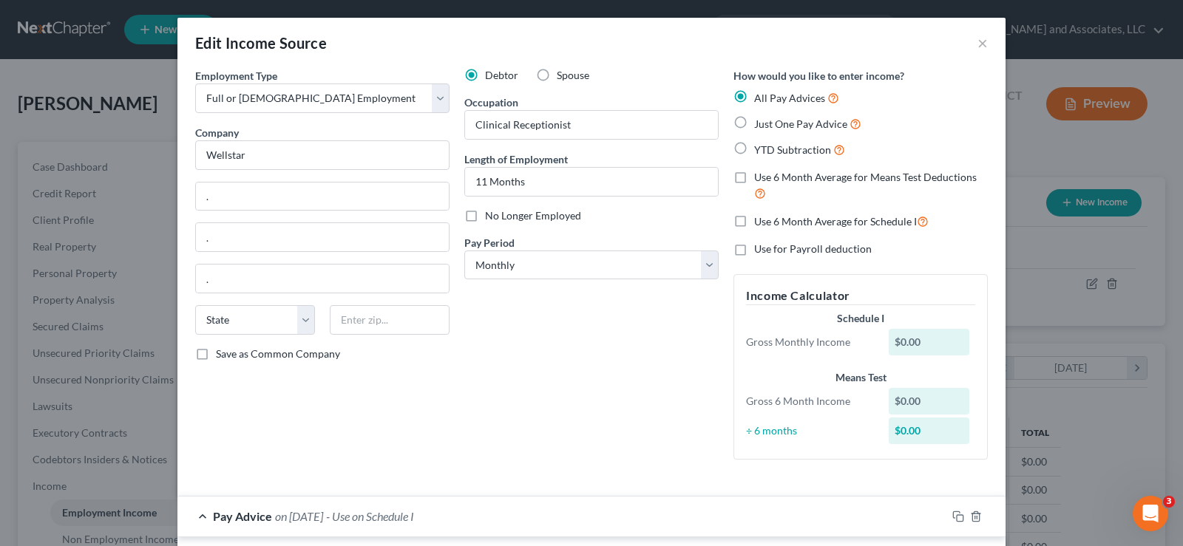
type input "3,094.83"
click at [754, 123] on label "Just One Pay Advice" at bounding box center [807, 123] width 107 height 17
click at [760, 123] on input "Just One Pay Advice" at bounding box center [765, 120] width 10 height 10
radio input "true"
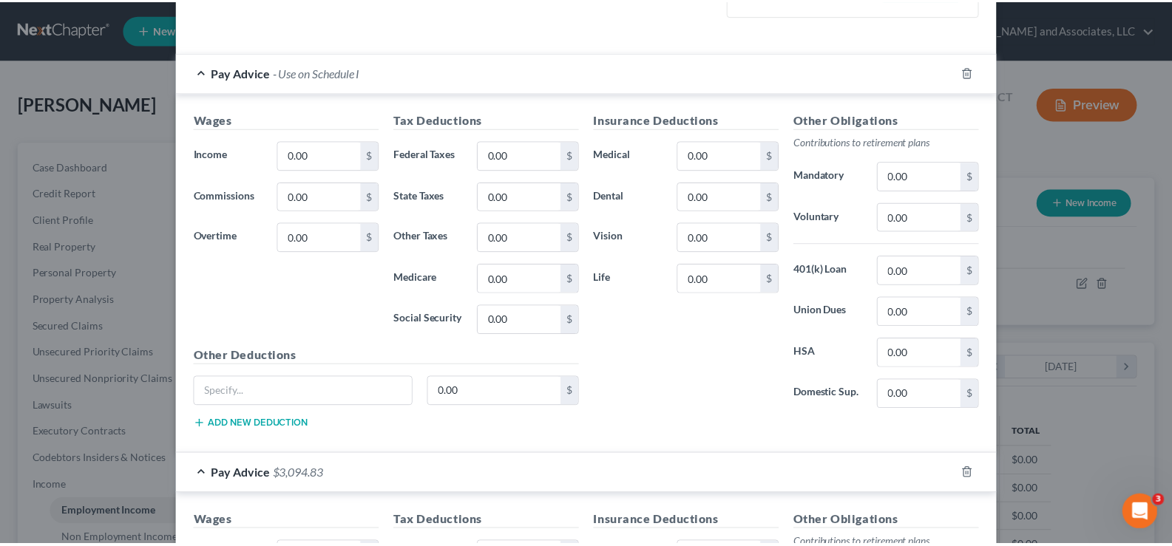
scroll to position [760, 0]
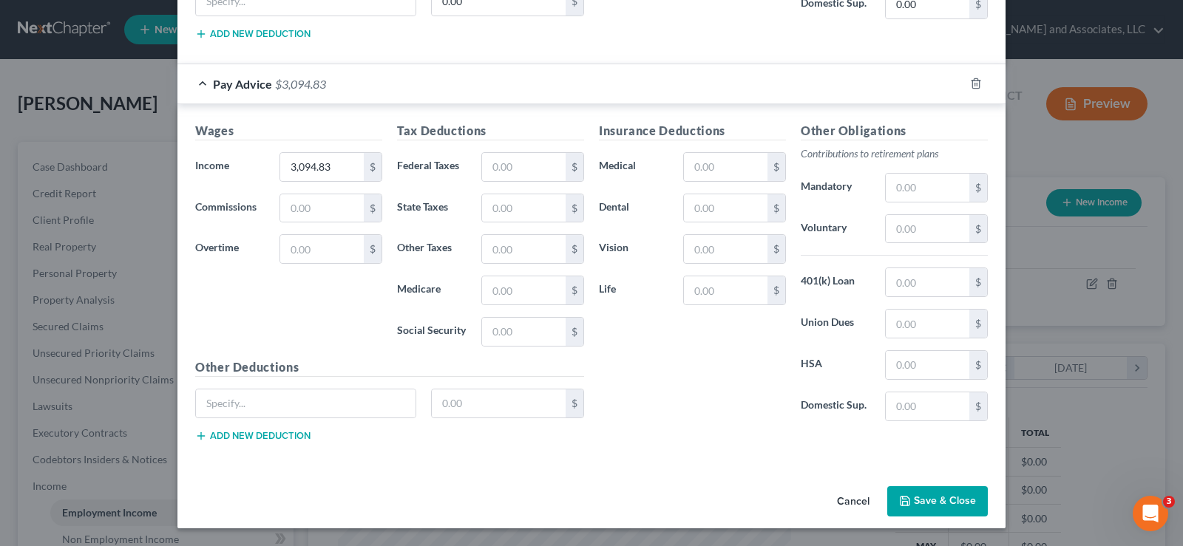
click at [925, 501] on button "Save & Close" at bounding box center [937, 502] width 101 height 31
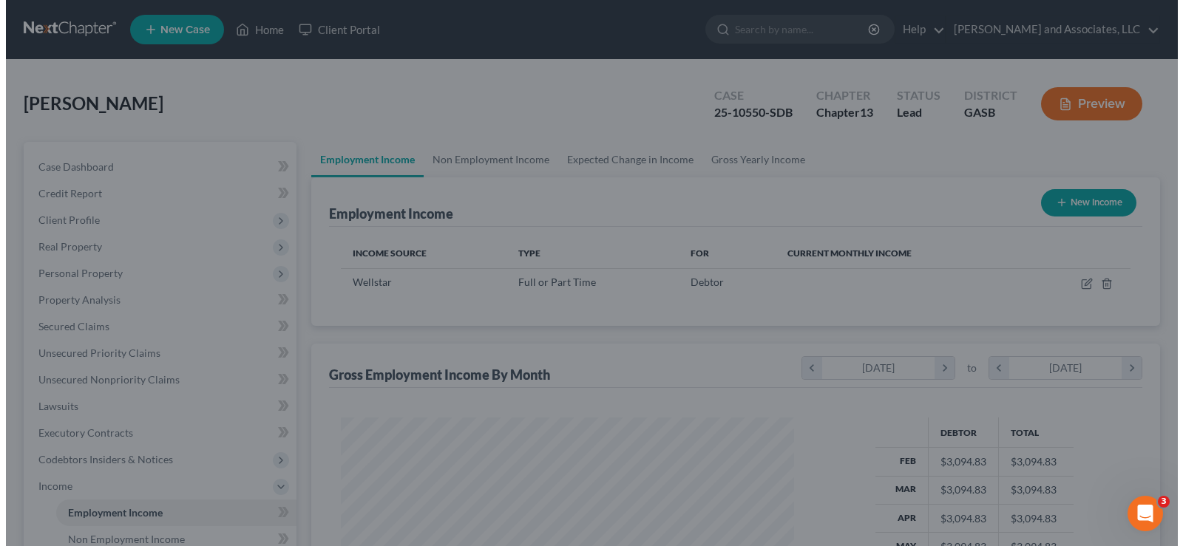
scroll to position [739097, 738884]
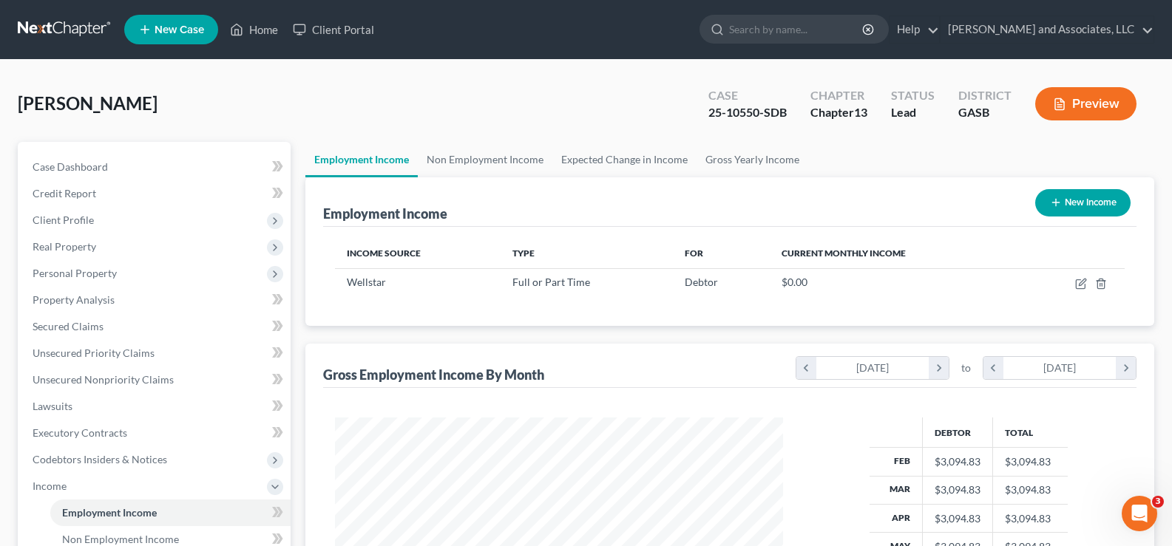
click at [1106, 100] on button "Preview" at bounding box center [1085, 103] width 101 height 33
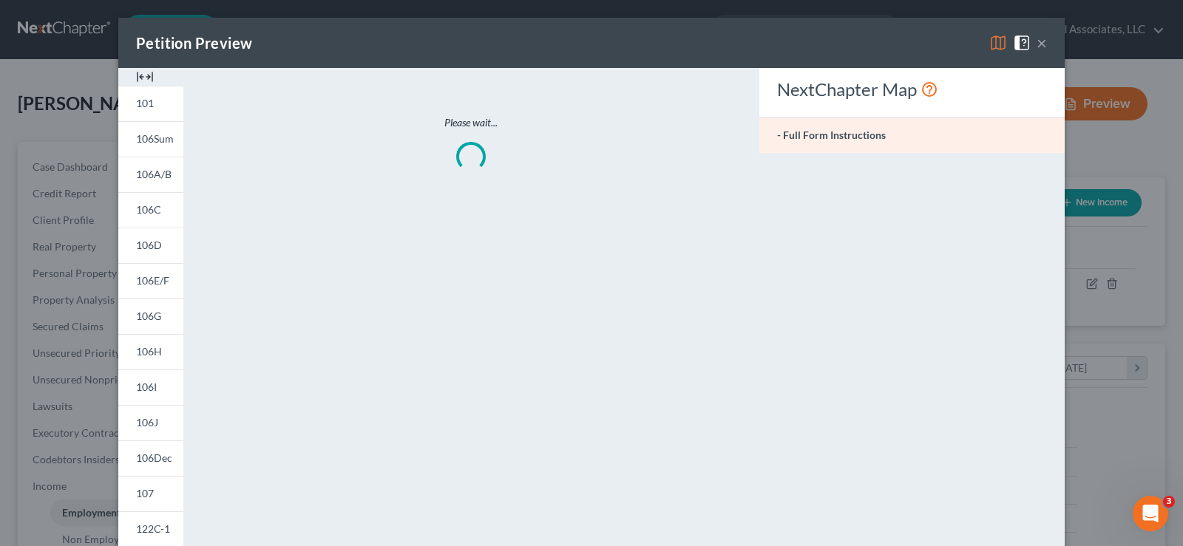
scroll to position [265, 483]
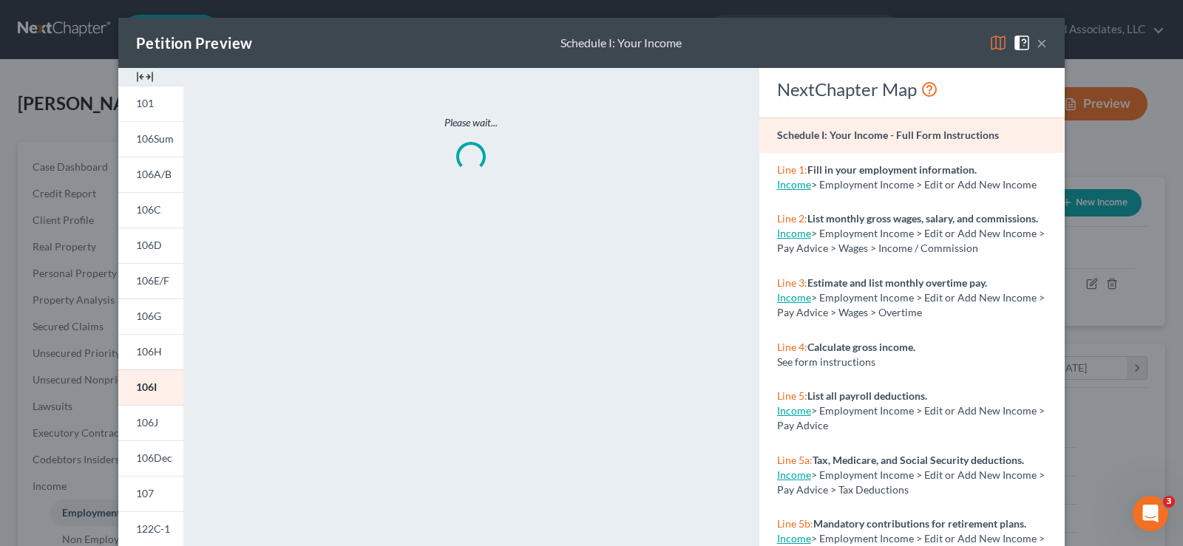
click at [143, 73] on img at bounding box center [145, 77] width 18 height 18
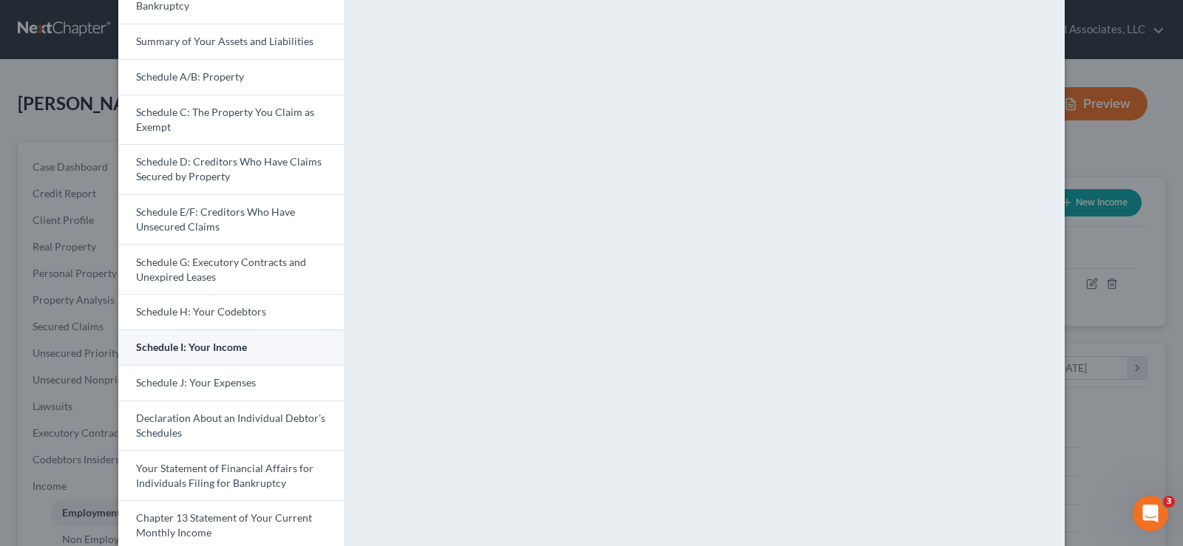
scroll to position [148, 0]
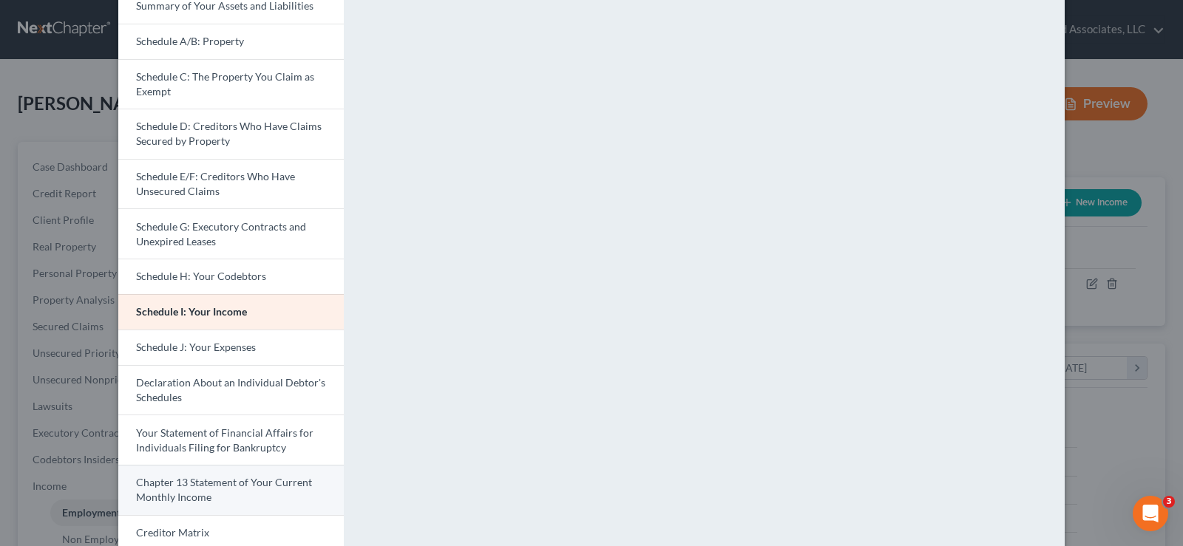
click at [206, 485] on span "Chapter 13 Statement of Your Current Monthly Income" at bounding box center [224, 489] width 176 height 27
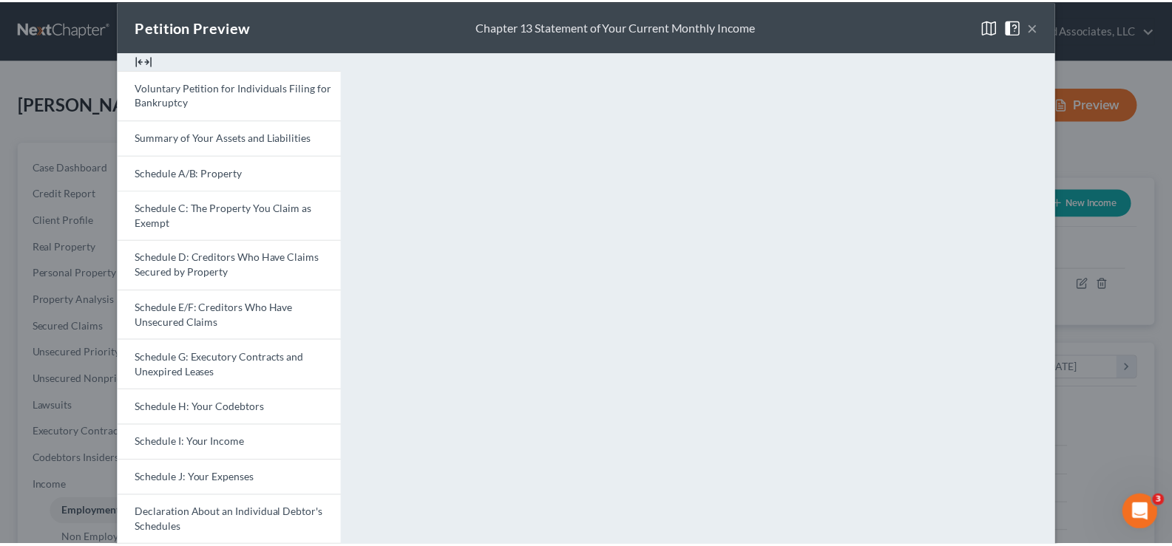
scroll to position [0, 0]
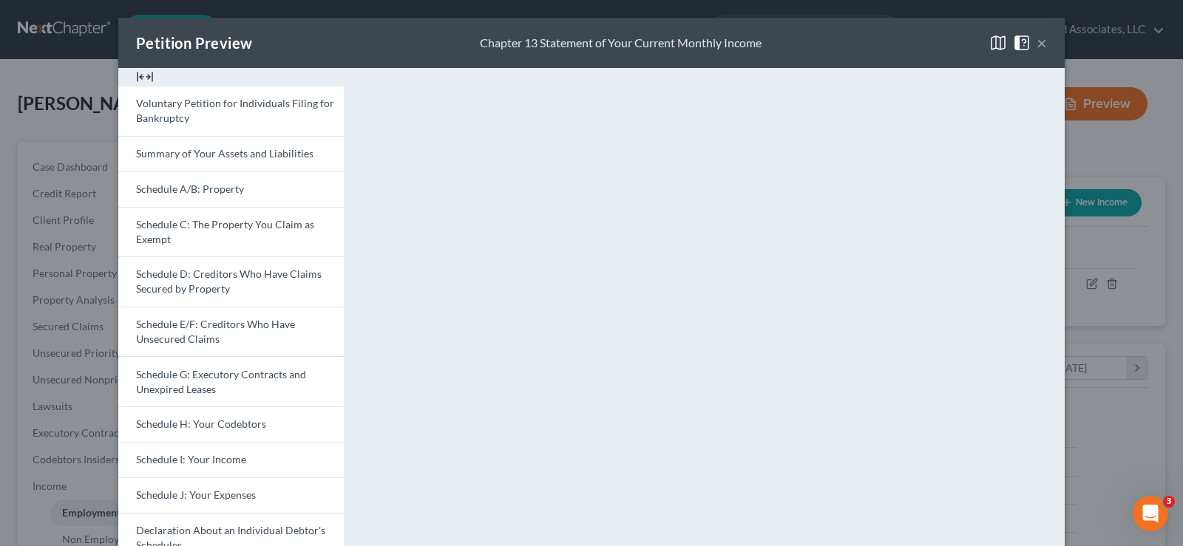
click at [1039, 43] on button "×" at bounding box center [1042, 43] width 10 height 18
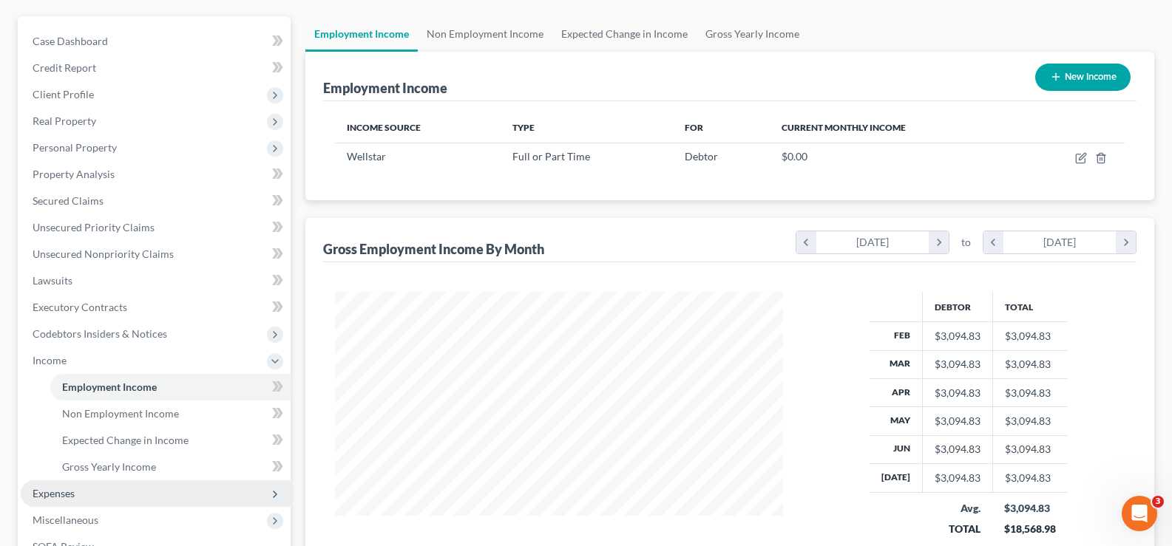
scroll to position [148, 0]
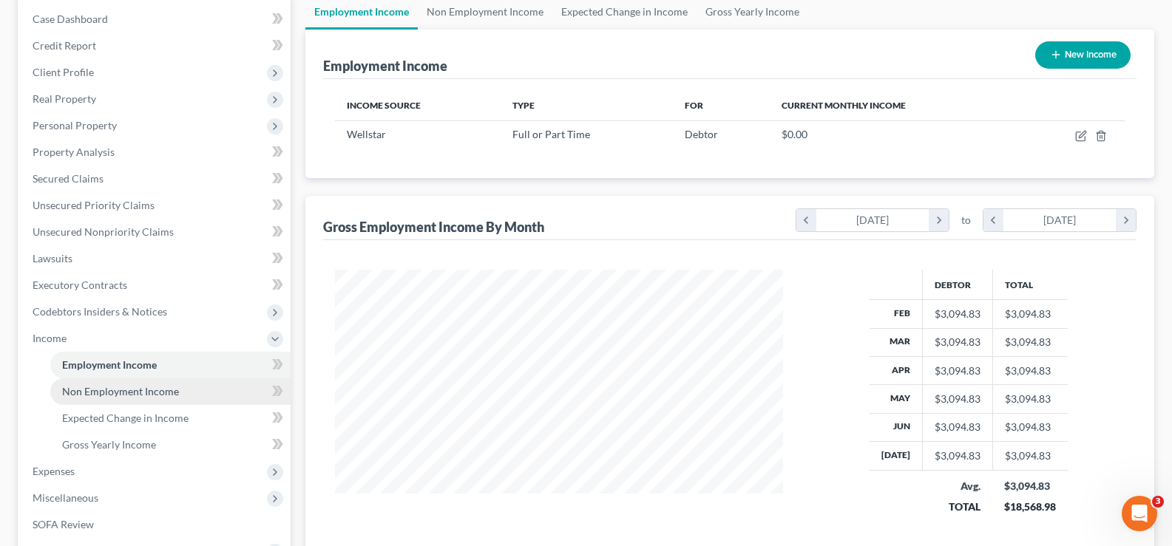
click at [132, 387] on span "Non Employment Income" at bounding box center [120, 391] width 117 height 13
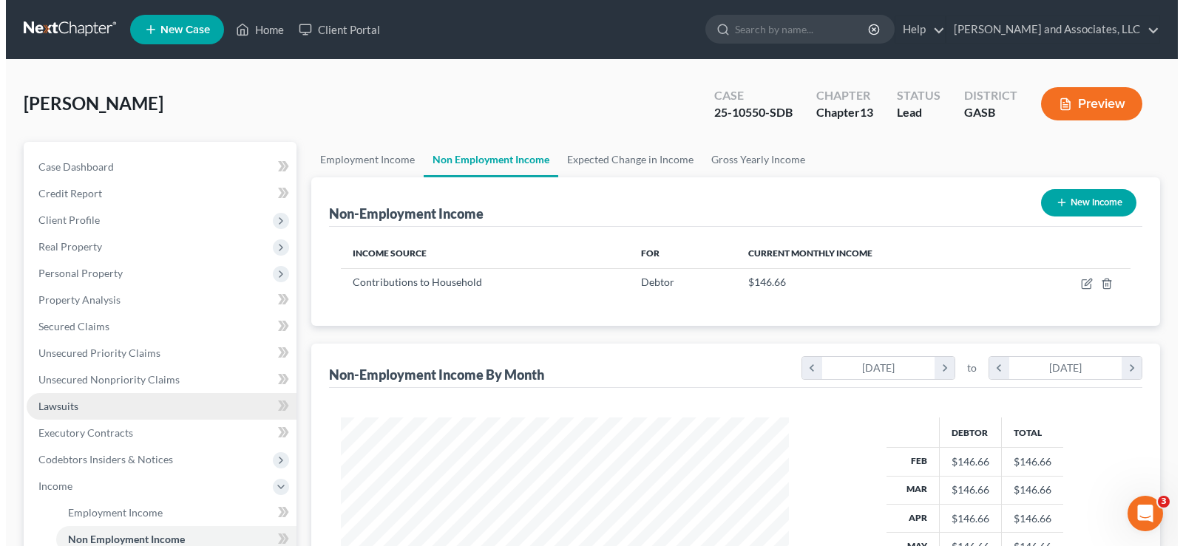
scroll to position [265, 478]
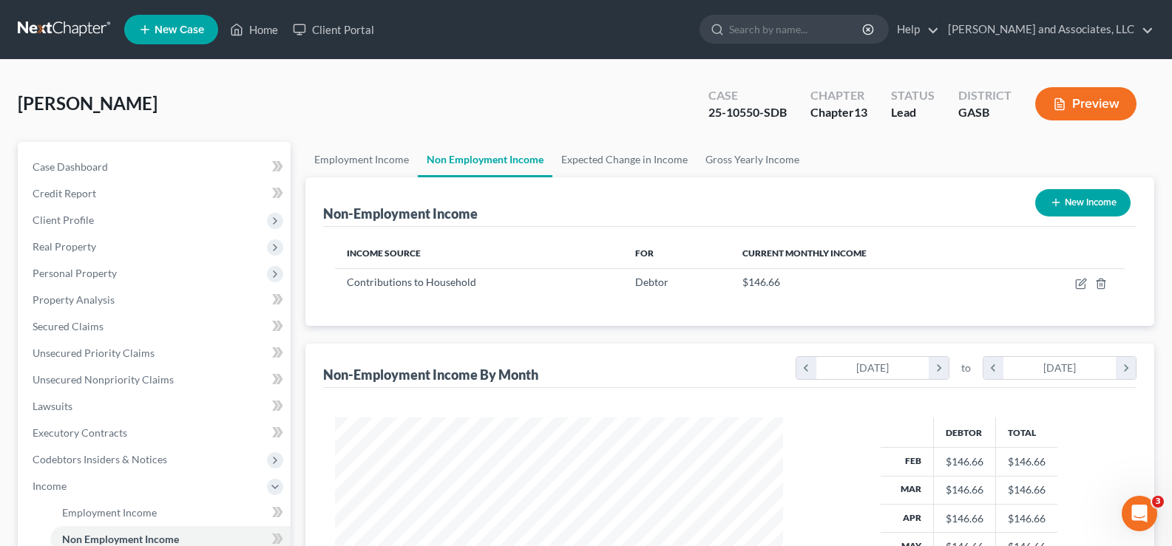
click at [1074, 199] on button "New Income" at bounding box center [1082, 202] width 95 height 27
select select "0"
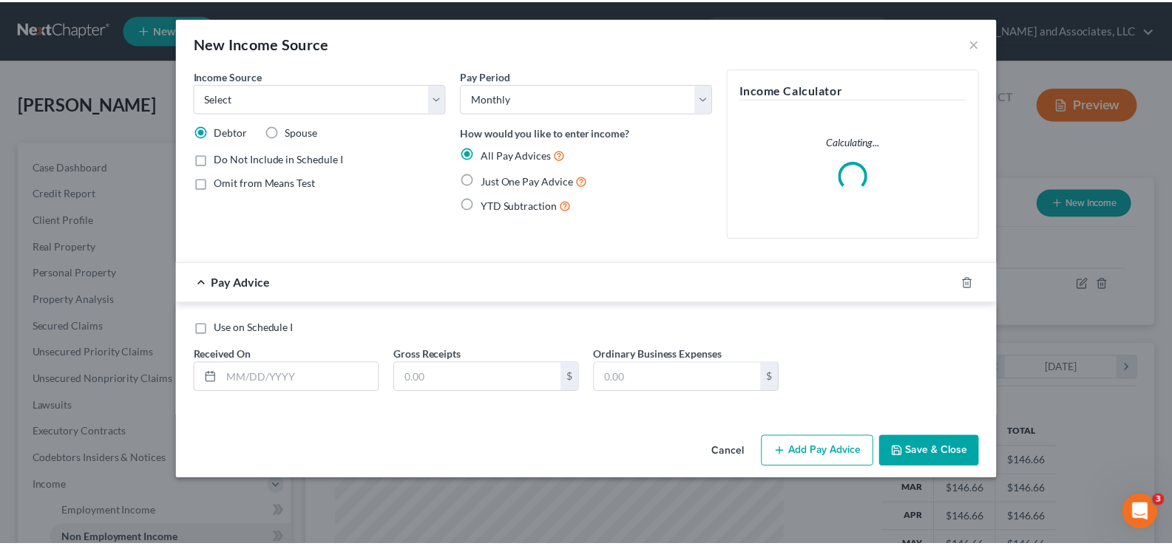
scroll to position [265, 483]
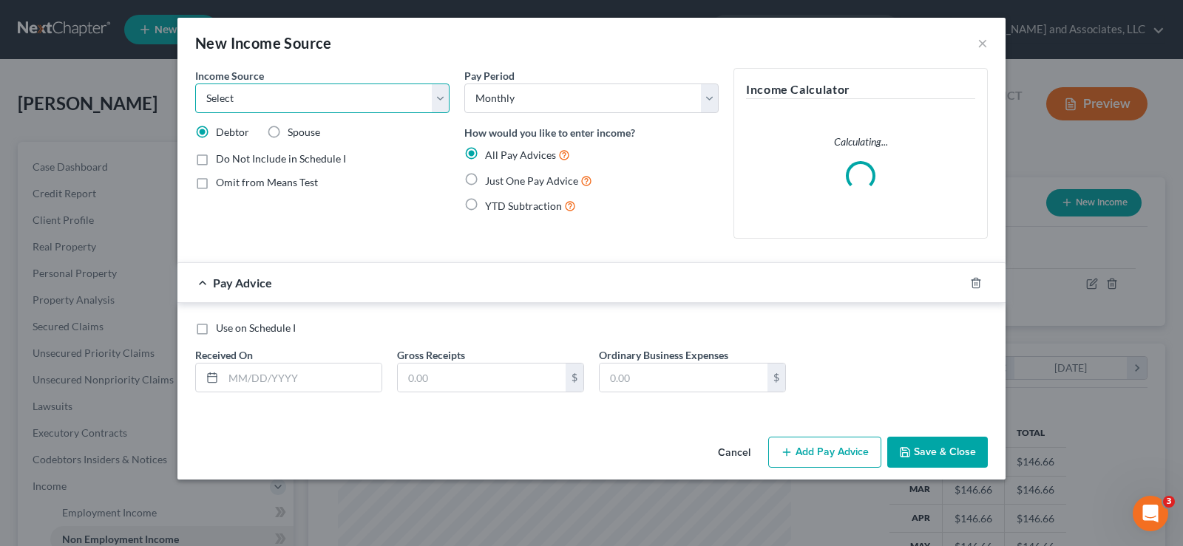
click at [239, 101] on select "Select Unemployment Disability (from employer) Pension Retirement Social Securi…" at bounding box center [322, 99] width 254 height 30
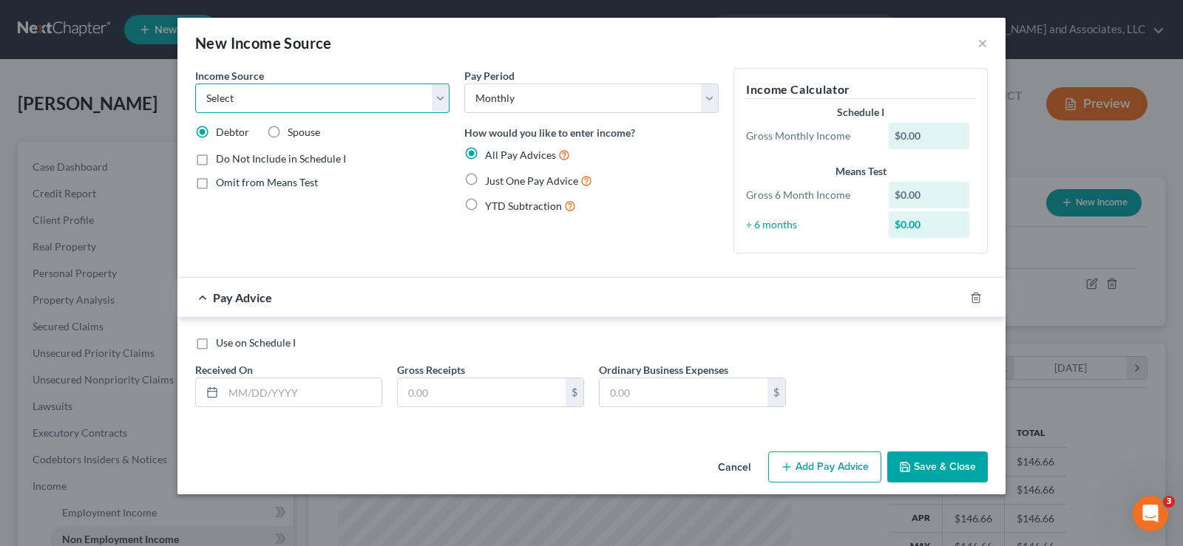
select select "13"
click at [195, 84] on select "Select Unemployment Disability (from employer) Pension Retirement Social Securi…" at bounding box center [322, 99] width 254 height 30
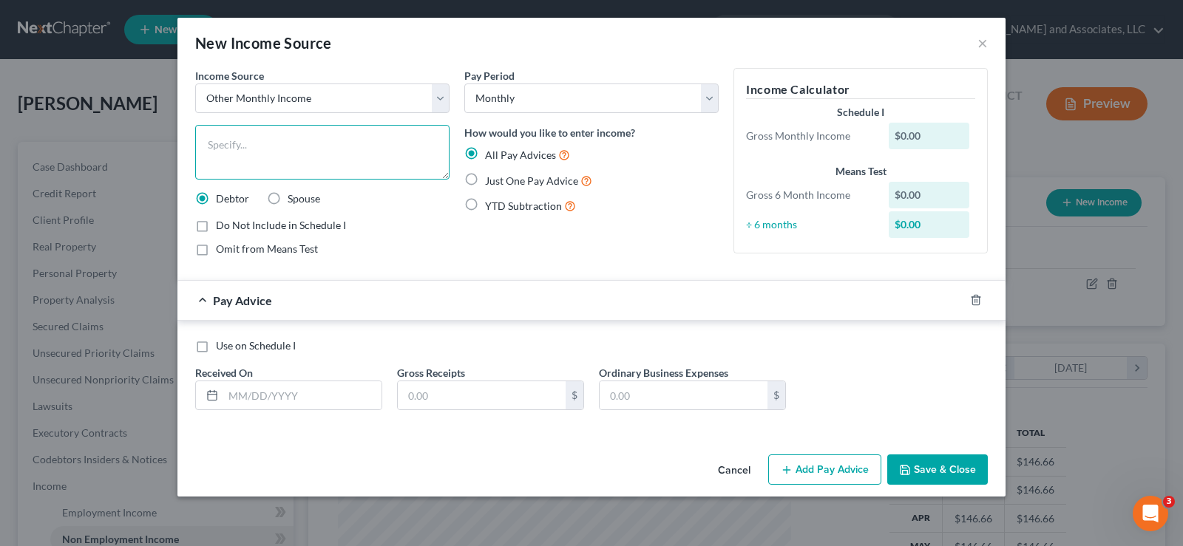
click at [231, 162] on textarea at bounding box center [322, 152] width 254 height 55
type textarea "Food Stamps"
click at [216, 349] on label "Use on Schedule I" at bounding box center [256, 346] width 80 height 15
click at [222, 348] on input "Use on Schedule I" at bounding box center [227, 344] width 10 height 10
checkbox input "true"
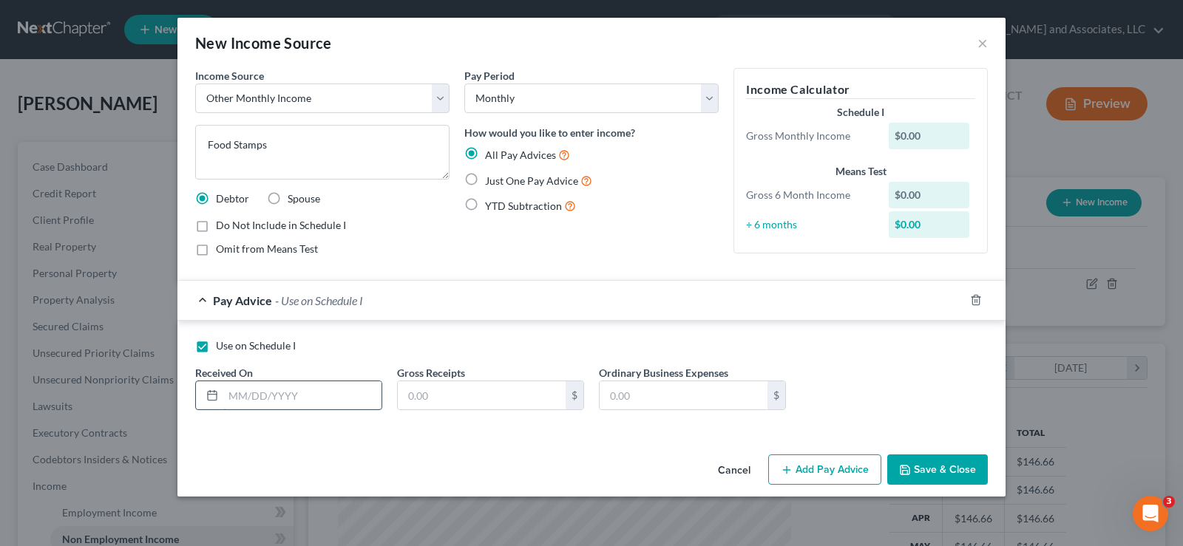
click at [252, 398] on input "text" at bounding box center [302, 396] width 158 height 28
type input "[DATE]"
click at [439, 399] on input "text" at bounding box center [482, 396] width 168 height 28
click at [486, 431] on div "Use on Schedule I Received On * 08/11/2025 Gross Receipts $ Ordinary Business E…" at bounding box center [591, 377] width 828 height 113
click at [459, 393] on input "text" at bounding box center [482, 396] width 168 height 28
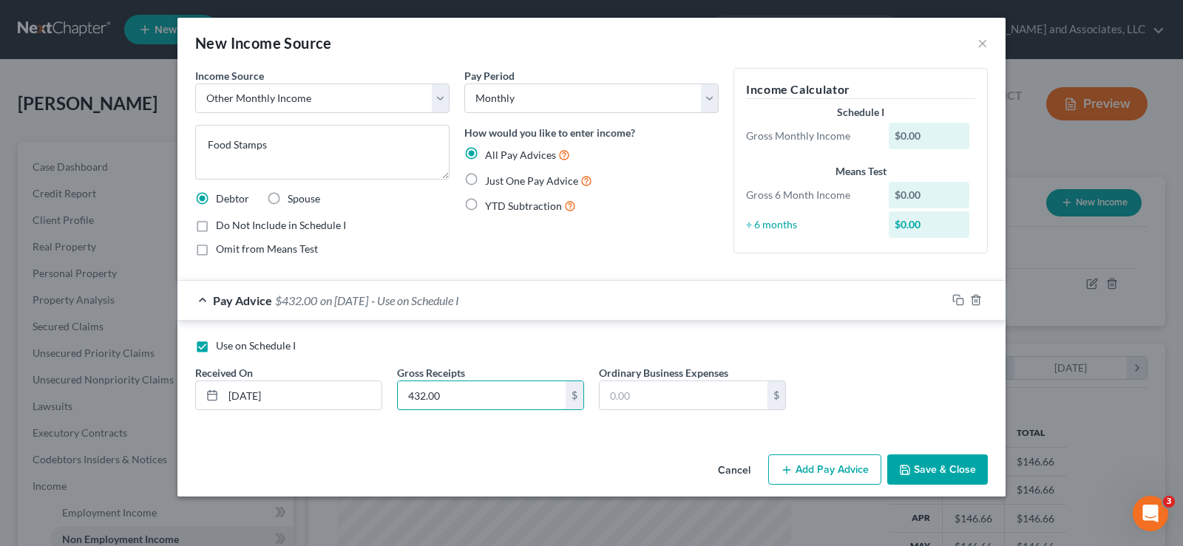
type input "432.00"
click at [942, 472] on button "Save & Close" at bounding box center [937, 470] width 101 height 31
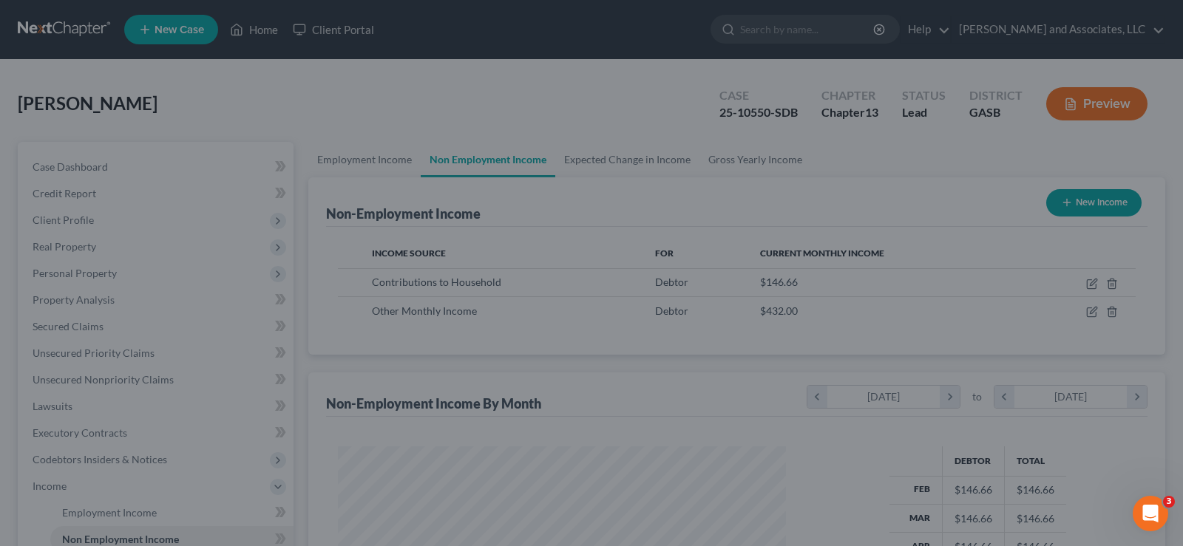
scroll to position [739097, 738884]
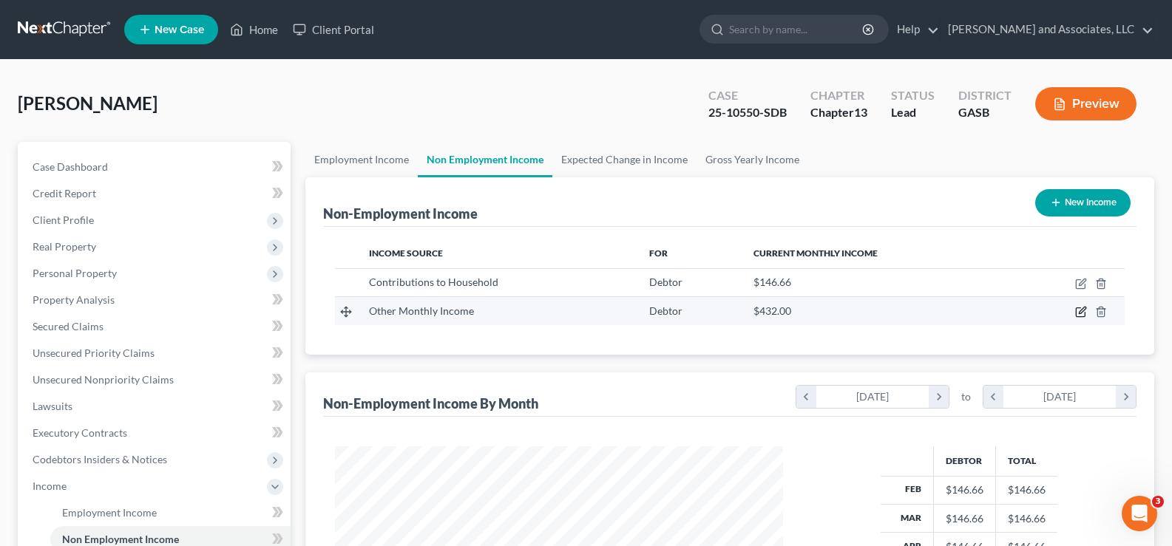
click at [1078, 311] on icon "button" at bounding box center [1081, 312] width 12 height 12
select select "13"
select select "0"
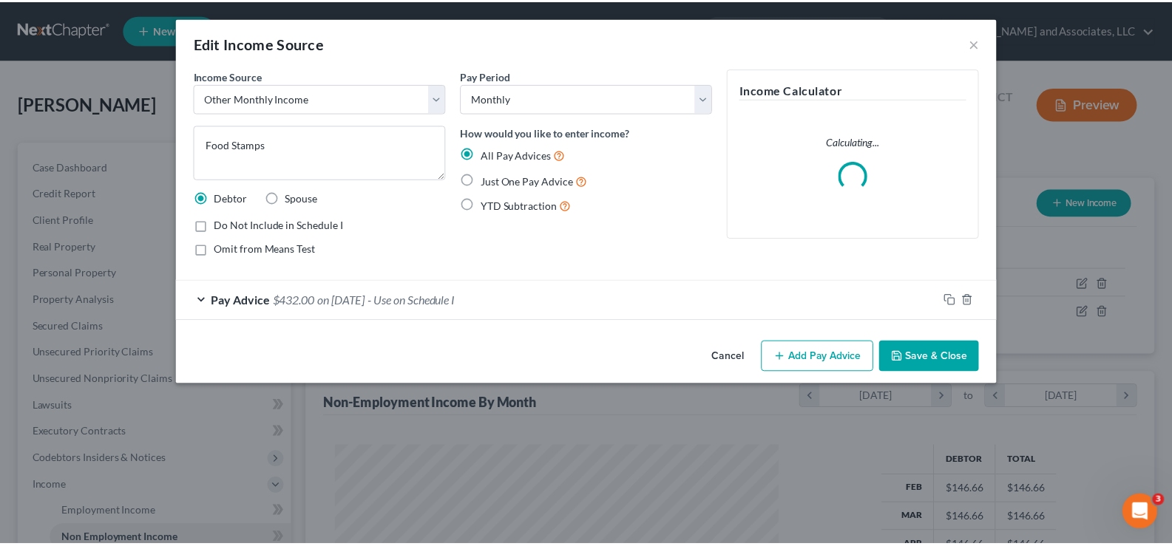
scroll to position [265, 483]
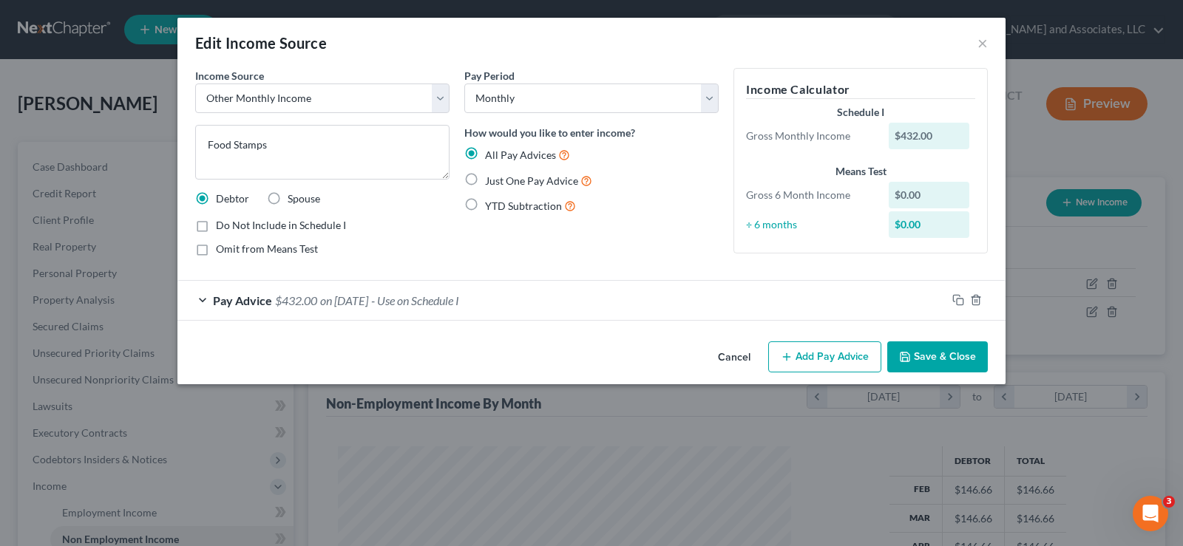
click at [485, 181] on label "Just One Pay Advice" at bounding box center [538, 180] width 107 height 17
click at [491, 181] on input "Just One Pay Advice" at bounding box center [496, 177] width 10 height 10
radio input "true"
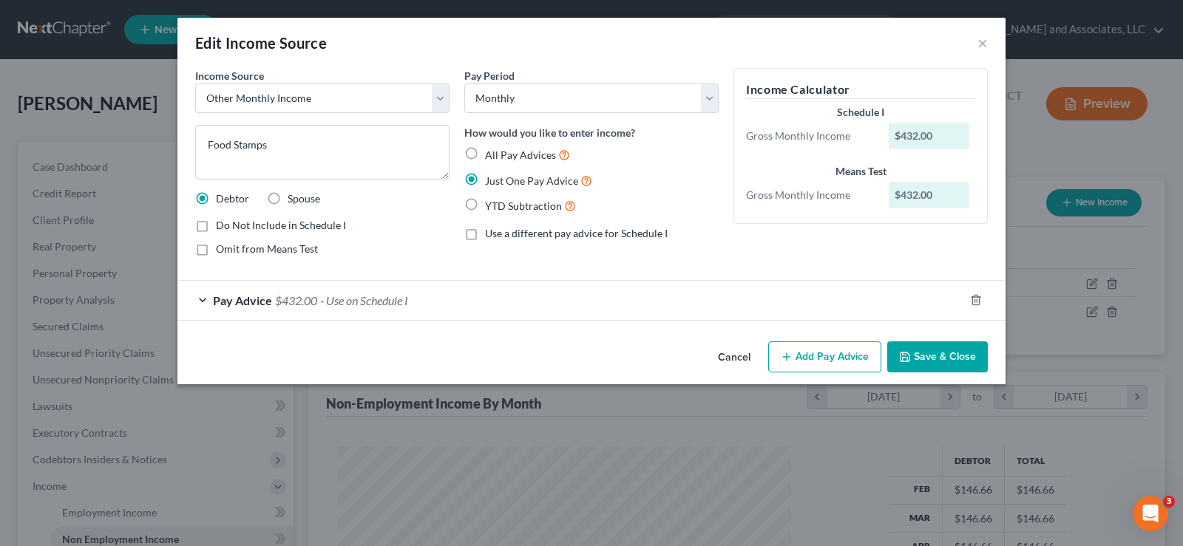
click at [929, 355] on button "Save & Close" at bounding box center [937, 357] width 101 height 31
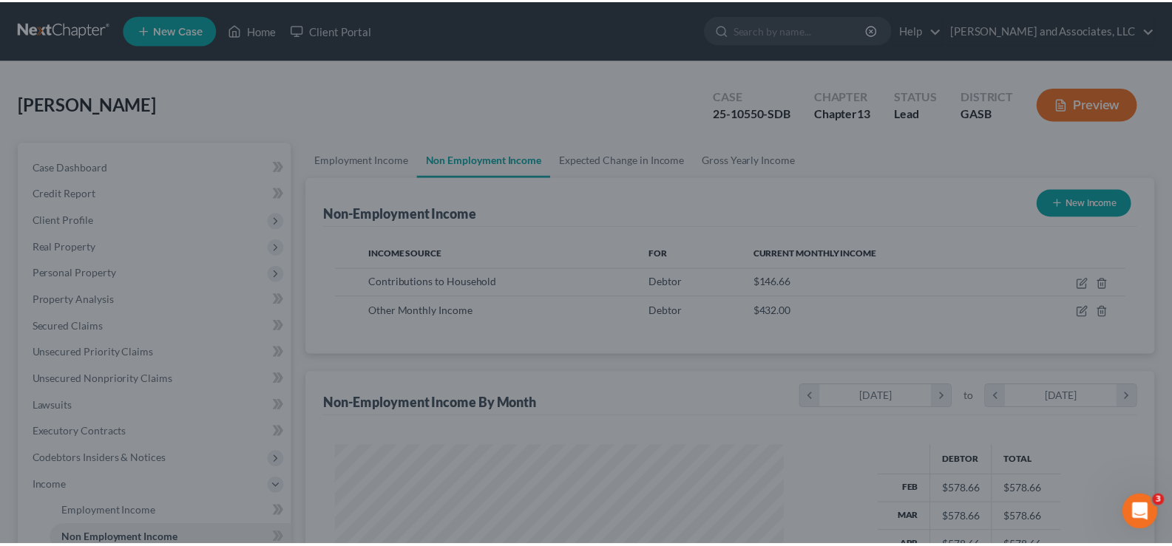
scroll to position [739097, 738884]
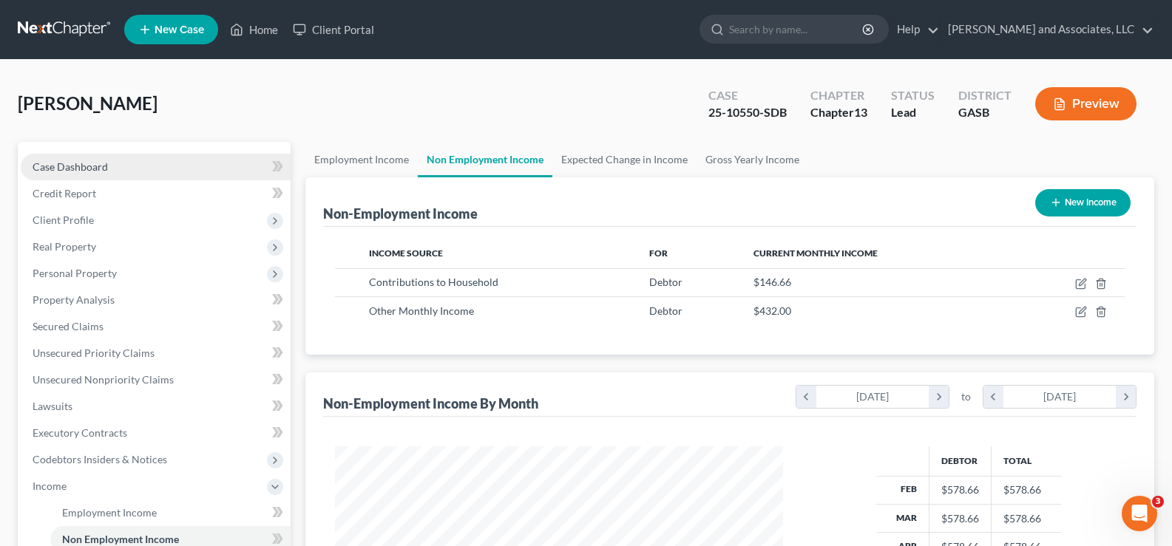
click at [96, 170] on span "Case Dashboard" at bounding box center [70, 166] width 75 height 13
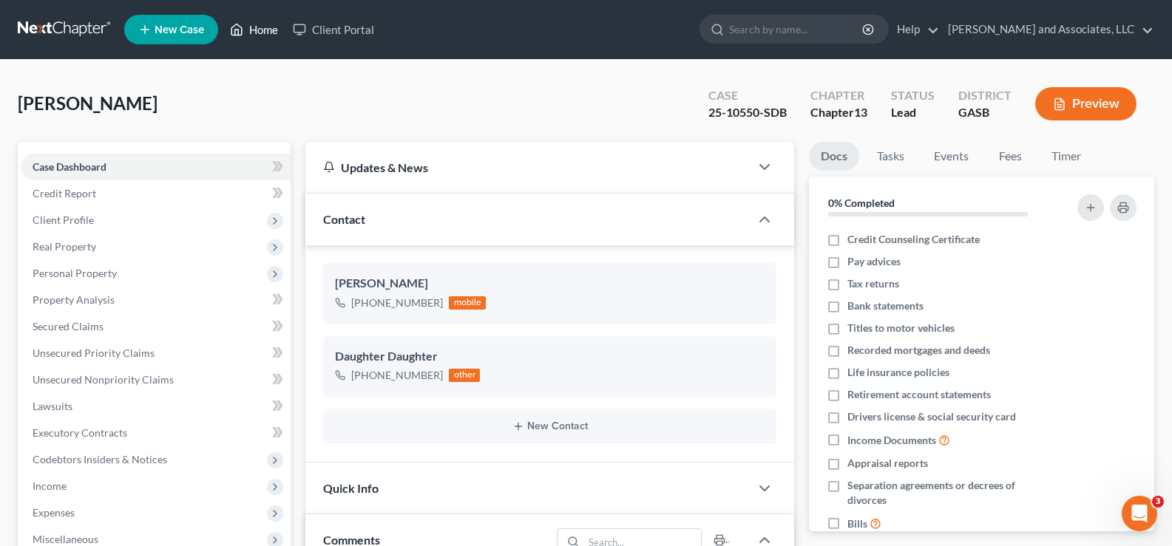
click at [272, 30] on link "Home" at bounding box center [254, 29] width 63 height 27
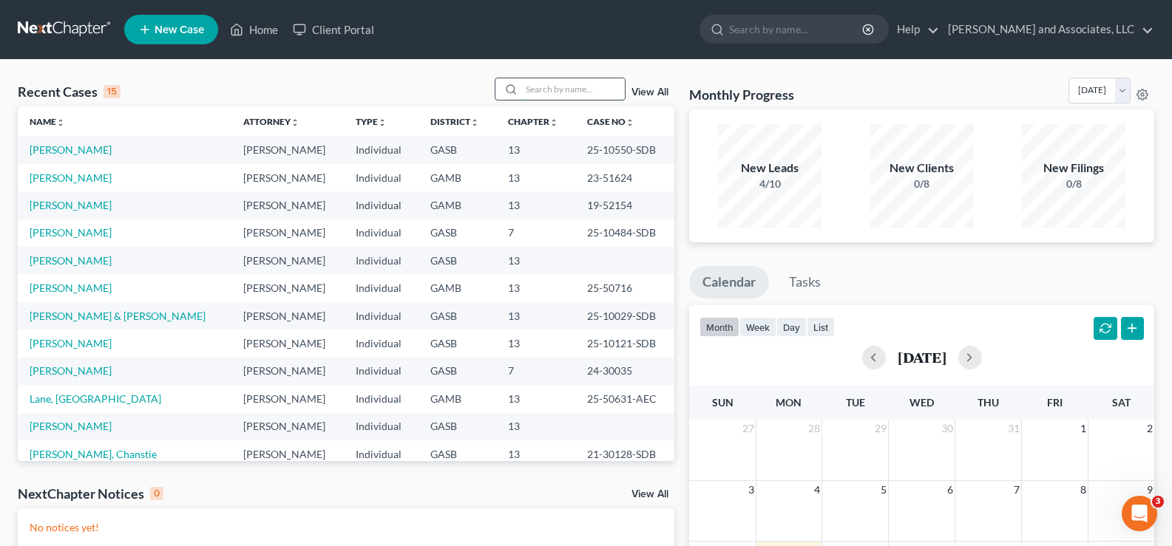
click at [573, 95] on input "search" at bounding box center [573, 88] width 104 height 21
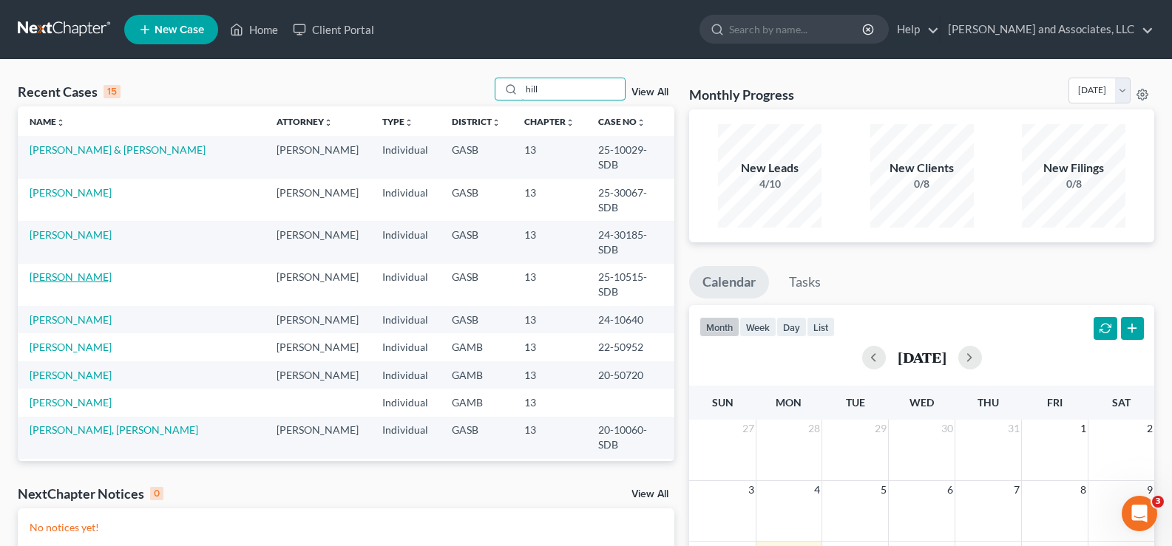
type input "hill"
click at [70, 271] on link "Hill, Lakisha" at bounding box center [71, 277] width 82 height 13
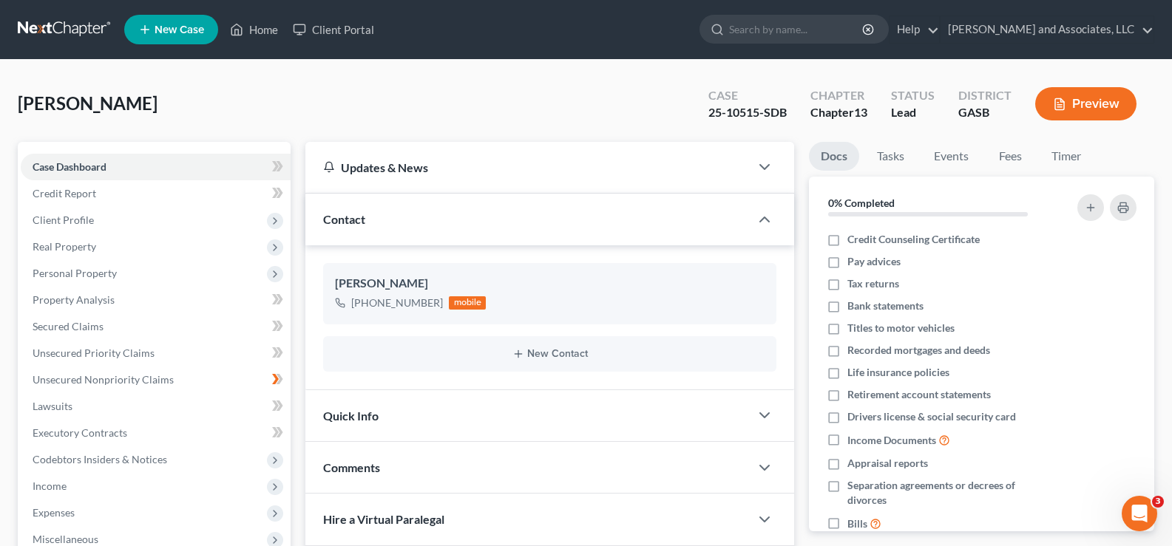
click at [1093, 100] on button "Preview" at bounding box center [1085, 103] width 101 height 33
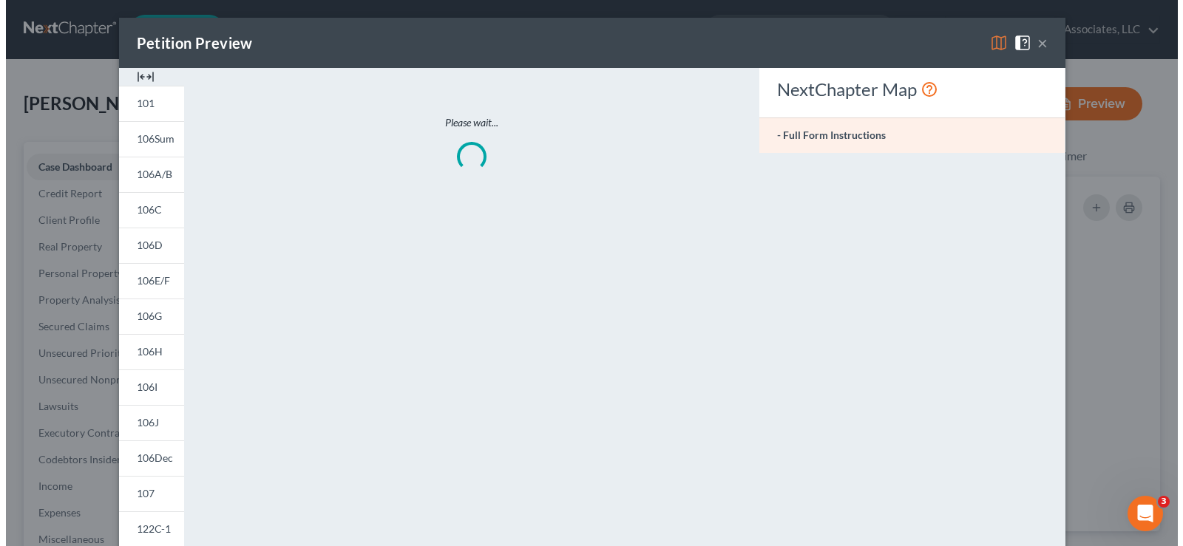
scroll to position [3720, 0]
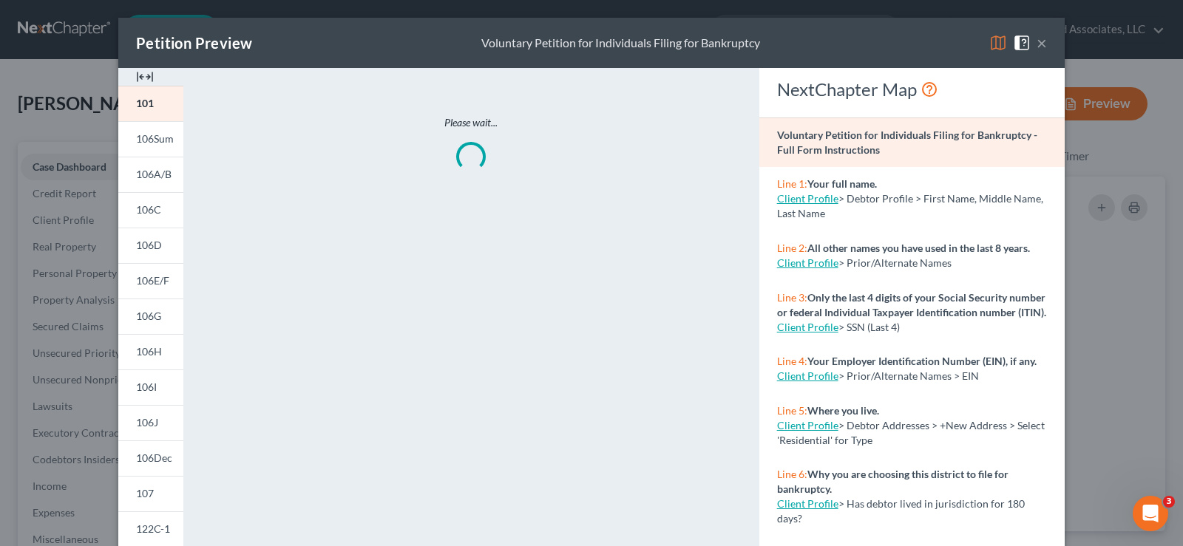
click at [148, 78] on img at bounding box center [145, 77] width 18 height 18
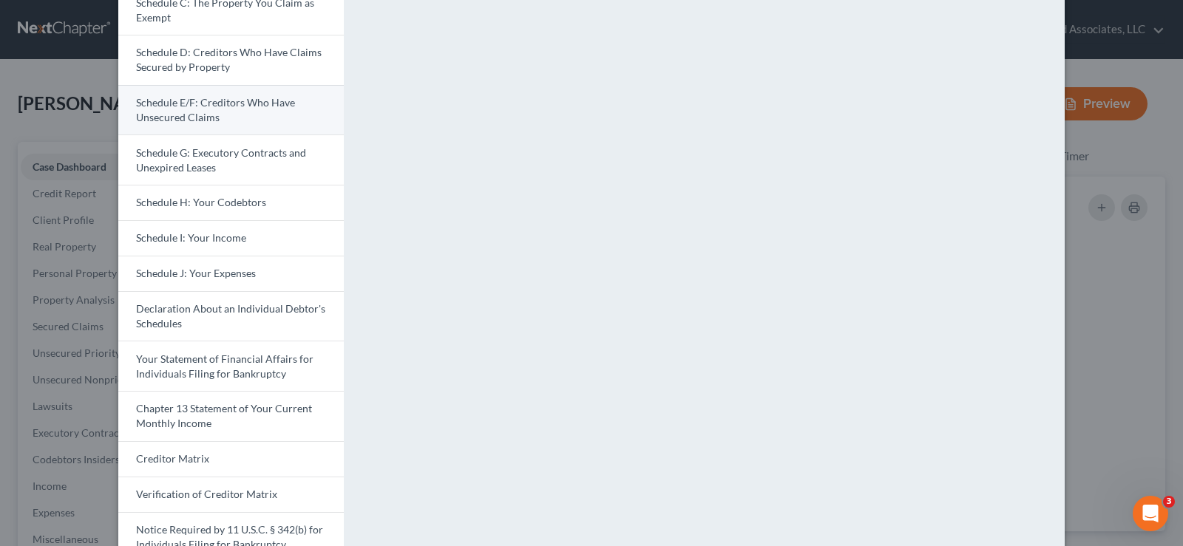
scroll to position [148, 0]
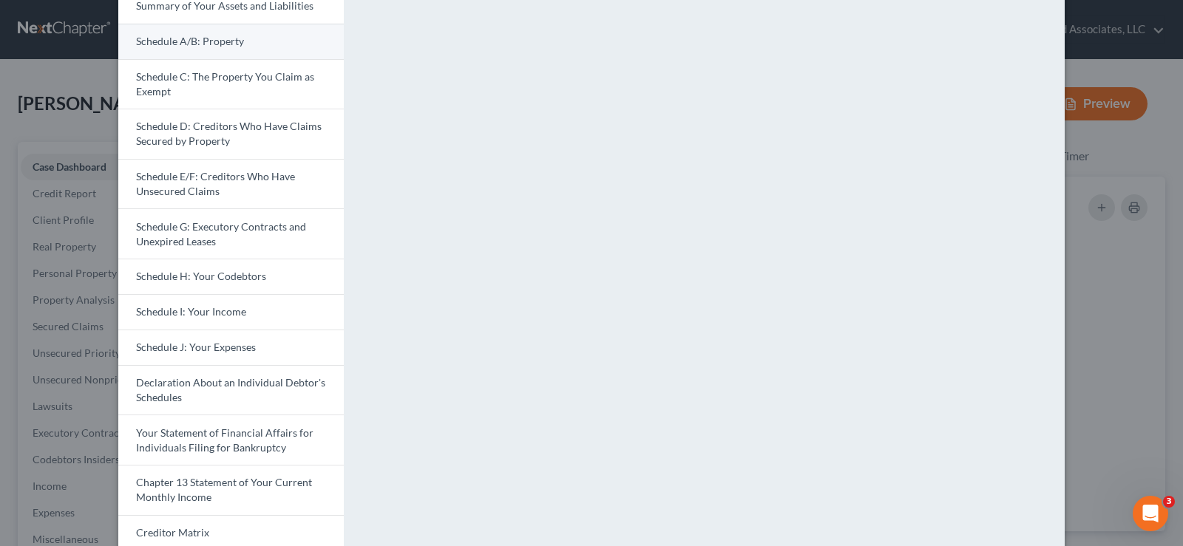
click at [210, 42] on span "Schedule A/B: Property" at bounding box center [190, 41] width 108 height 13
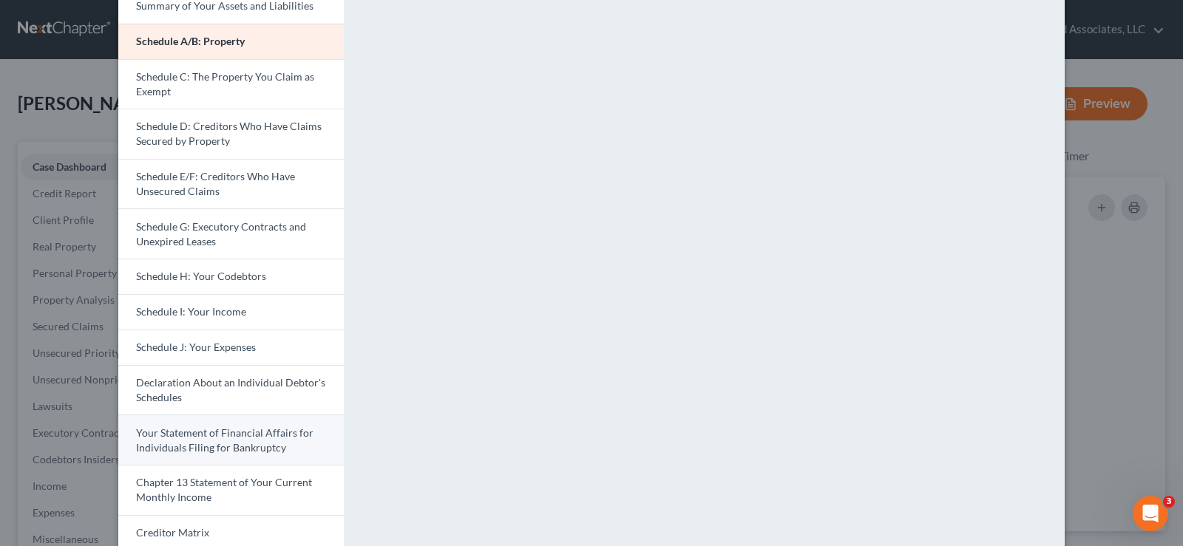
click at [233, 438] on span "Your Statement of Financial Affairs for Individuals Filing for Bankruptcy" at bounding box center [224, 440] width 177 height 27
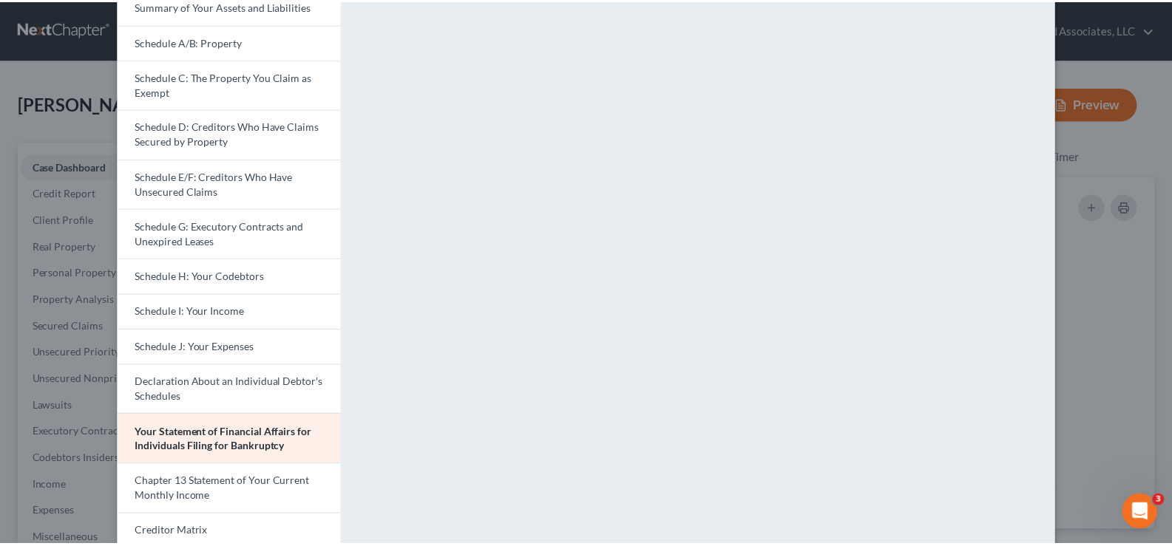
scroll to position [0, 0]
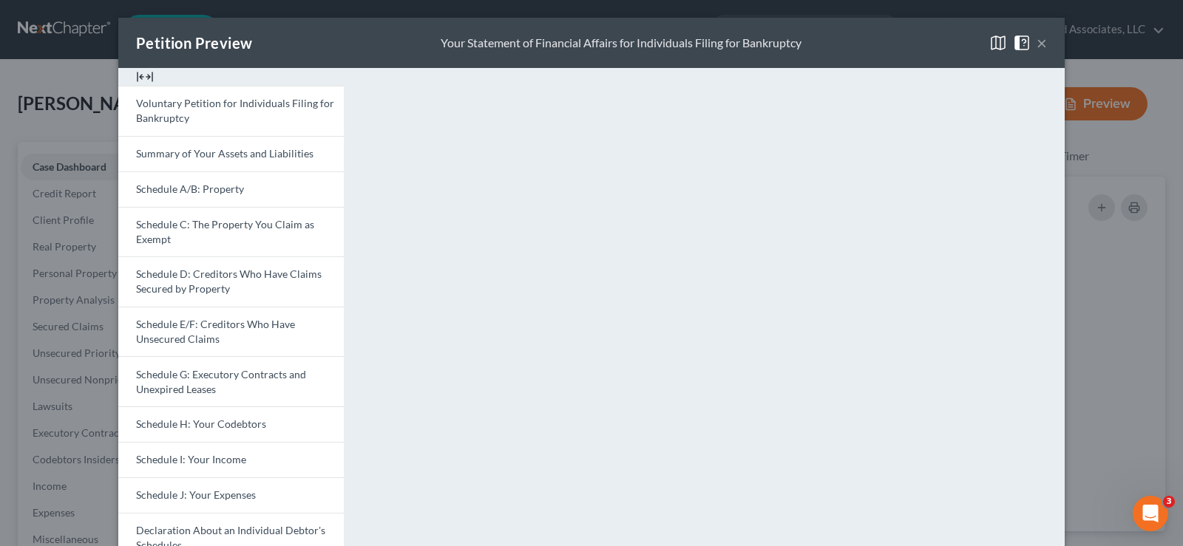
click at [1037, 40] on button "×" at bounding box center [1042, 43] width 10 height 18
